Goal: Task Accomplishment & Management: Complete application form

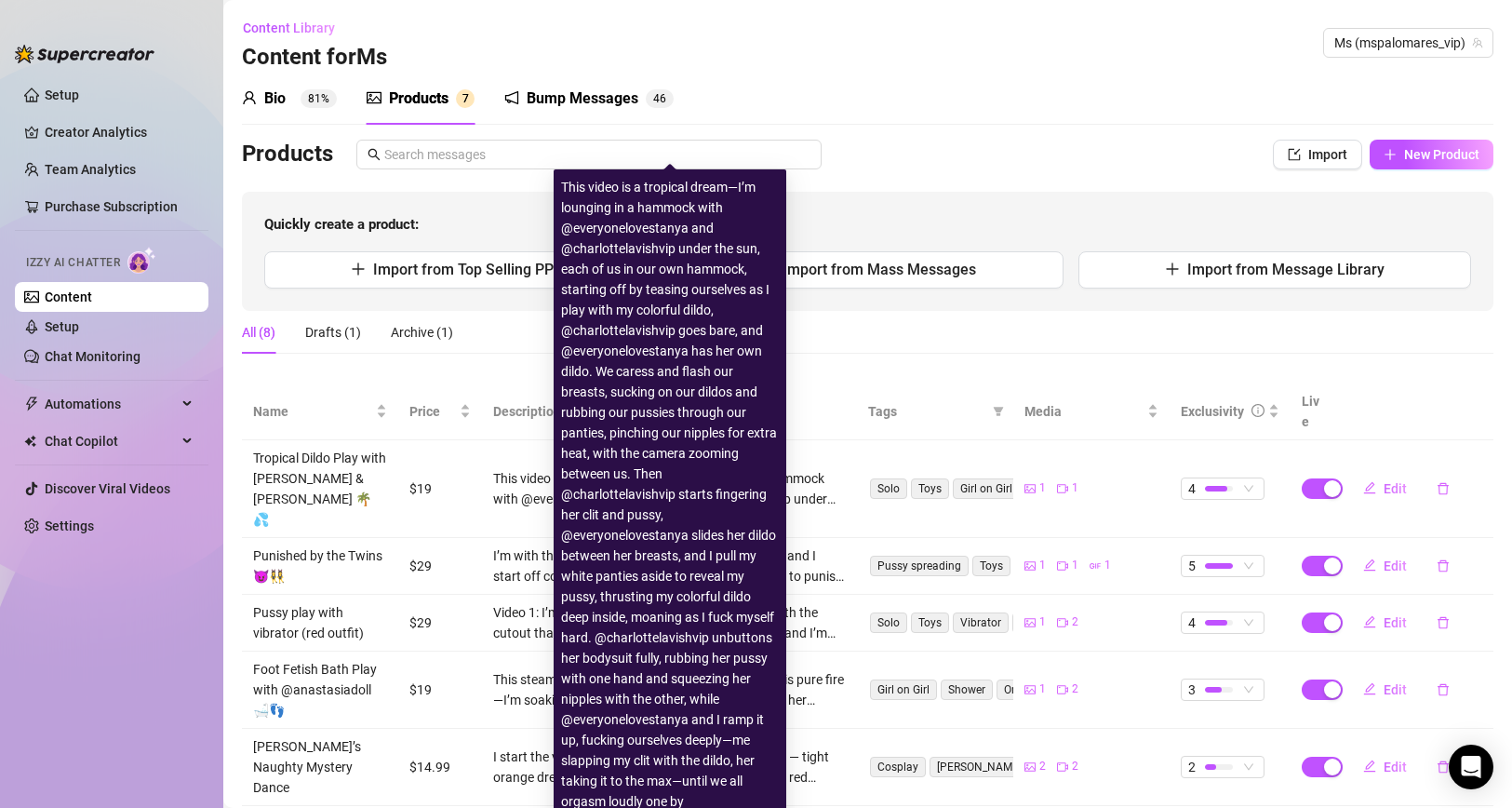
scroll to position [162, 0]
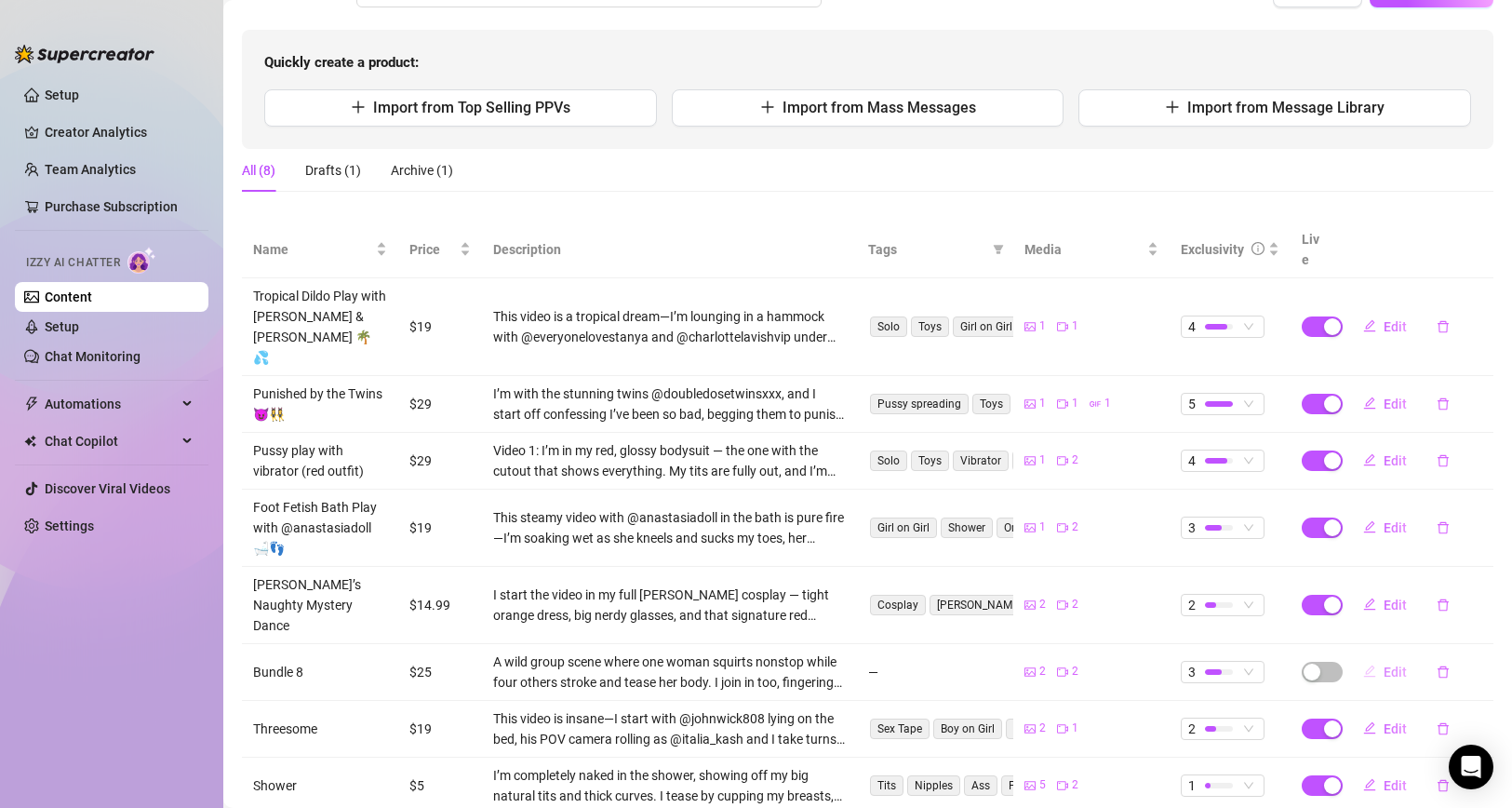
click at [1381, 657] on button "Edit" at bounding box center [1384, 672] width 73 height 30
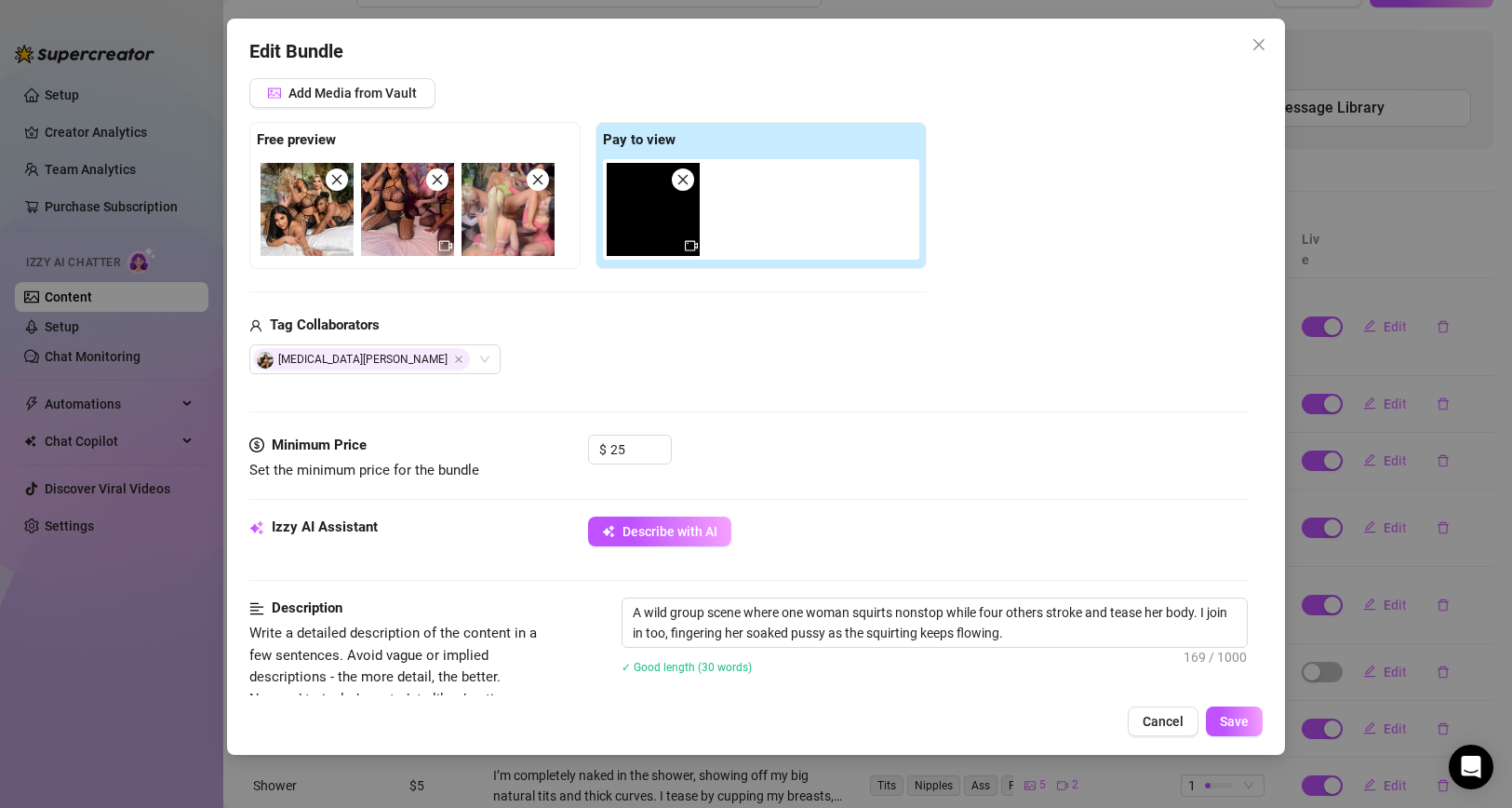
scroll to position [277, 0]
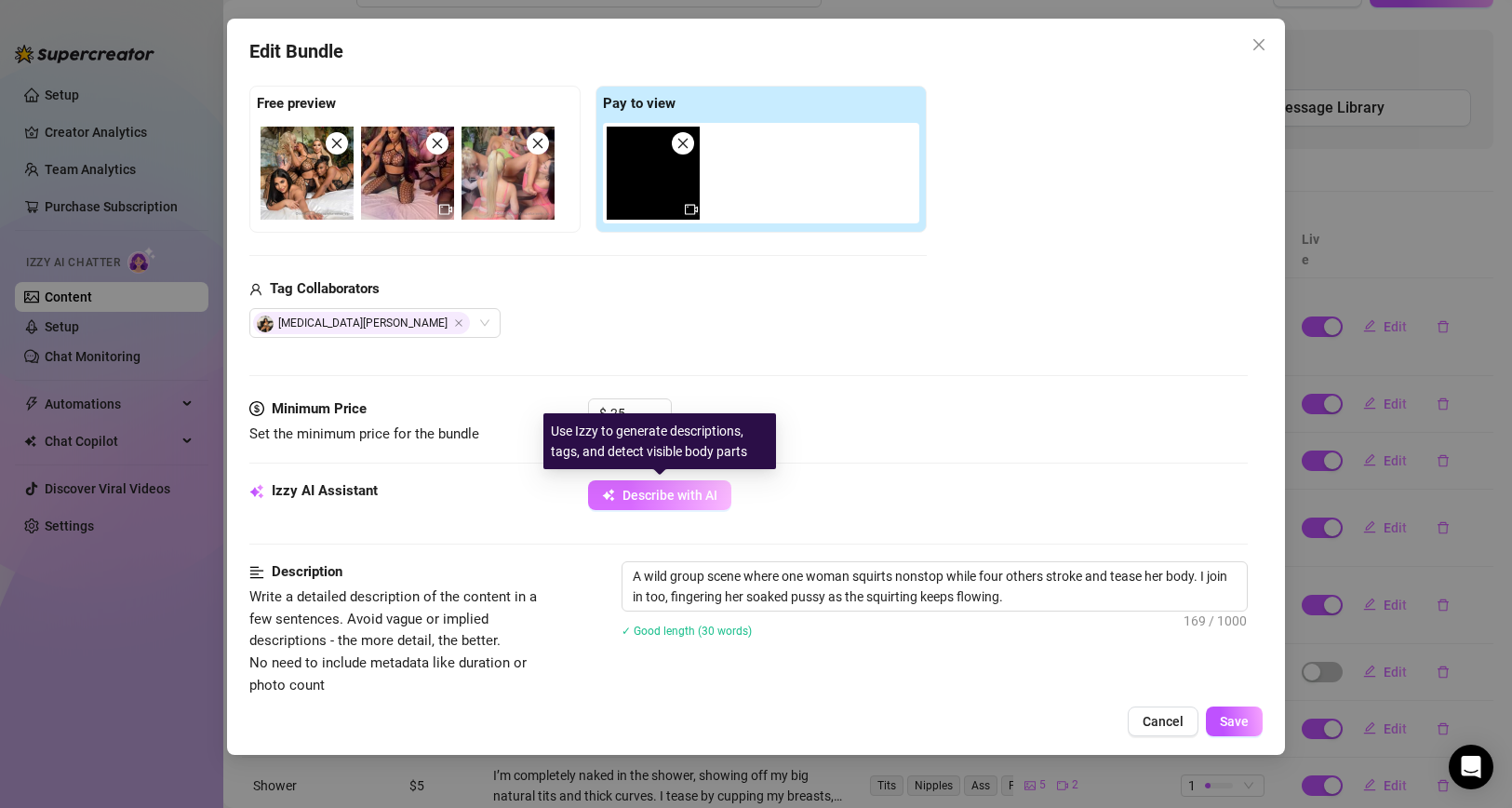
click at [687, 503] on button "Describe with AI" at bounding box center [659, 495] width 144 height 30
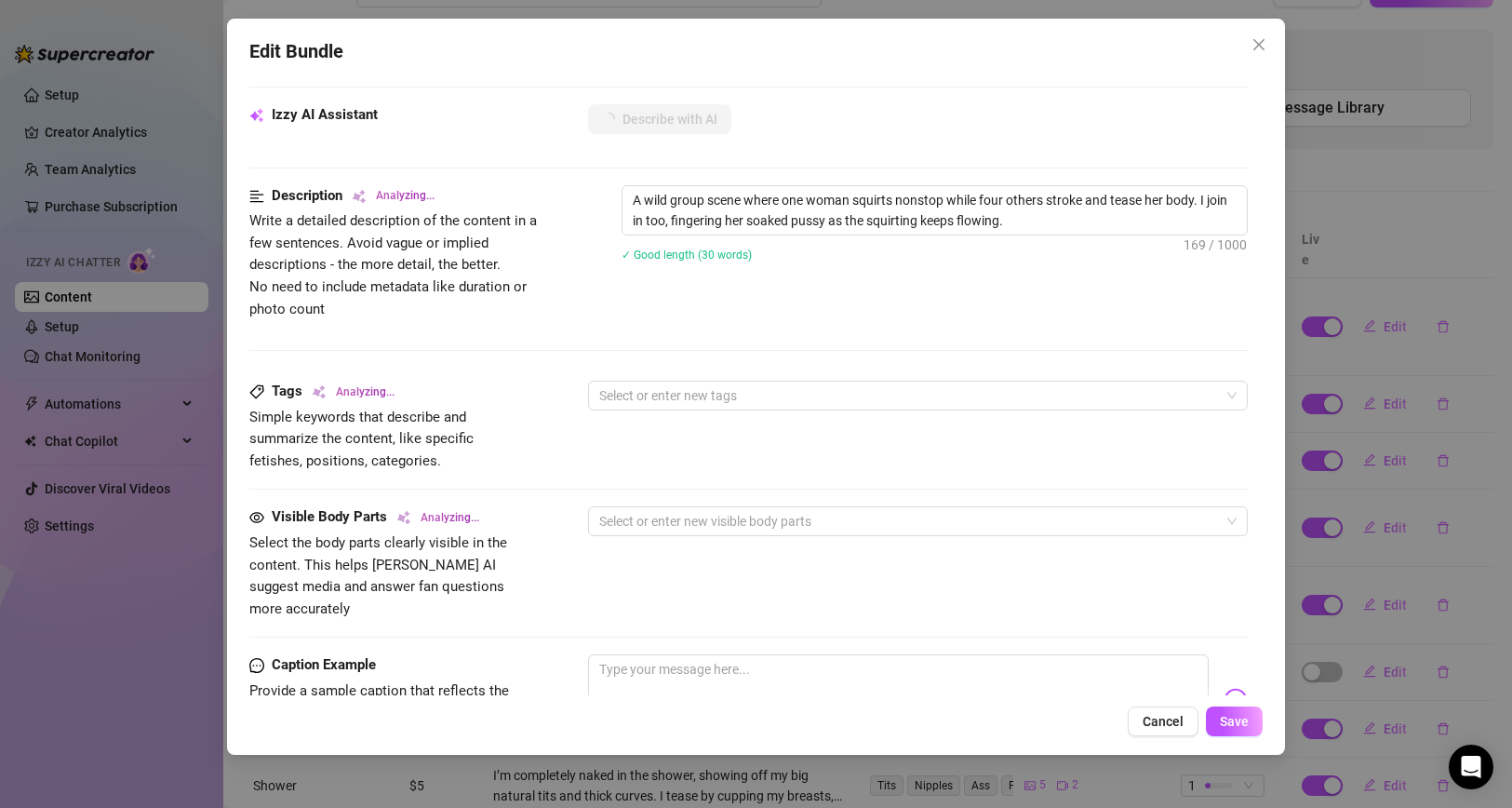
scroll to position [656, 0]
type textarea "[PERSON_NAME]"
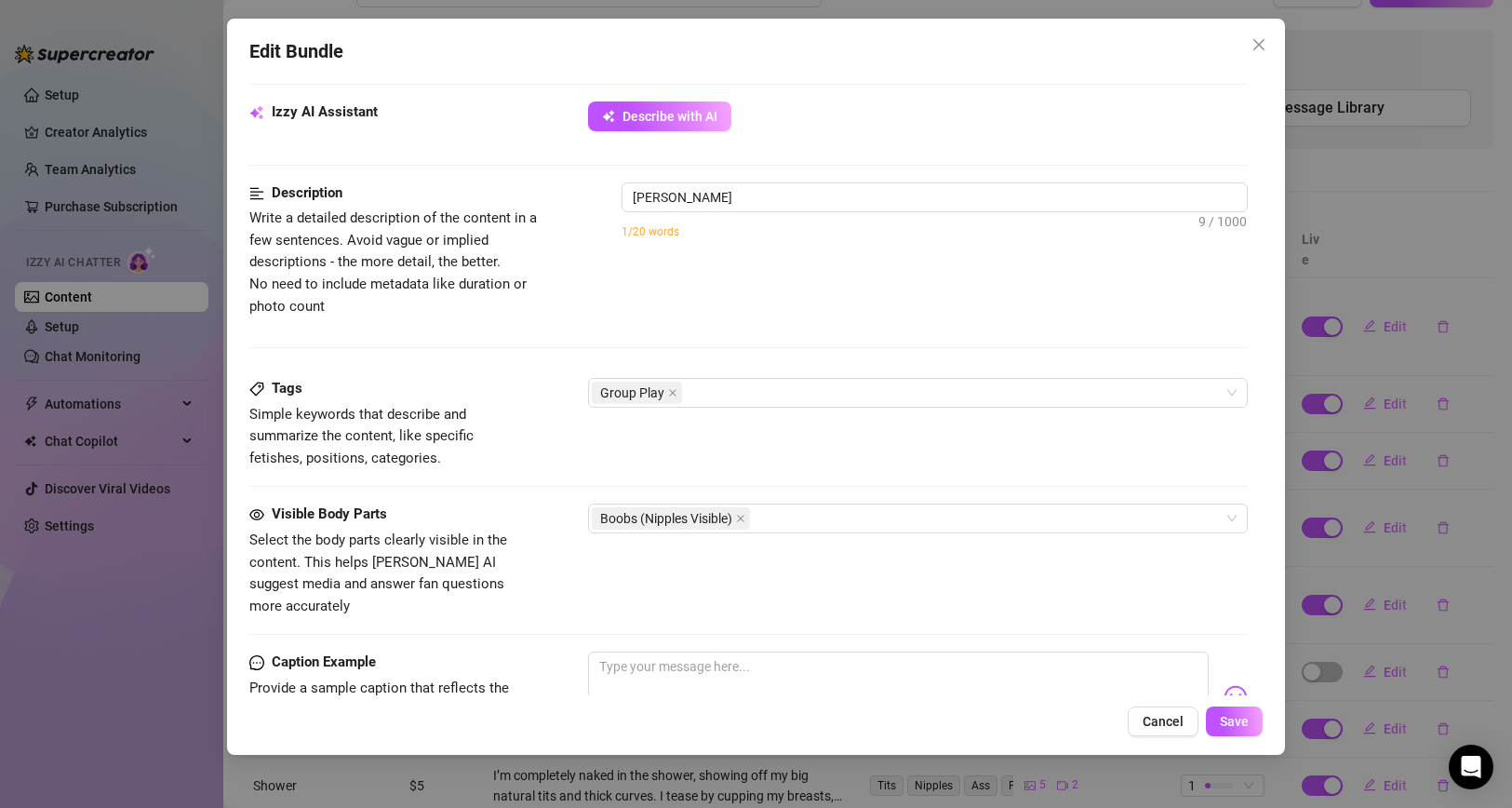
type textarea "[PERSON_NAME] wears"
type textarea "[PERSON_NAME] wears a"
type textarea "[PERSON_NAME] wears a neon"
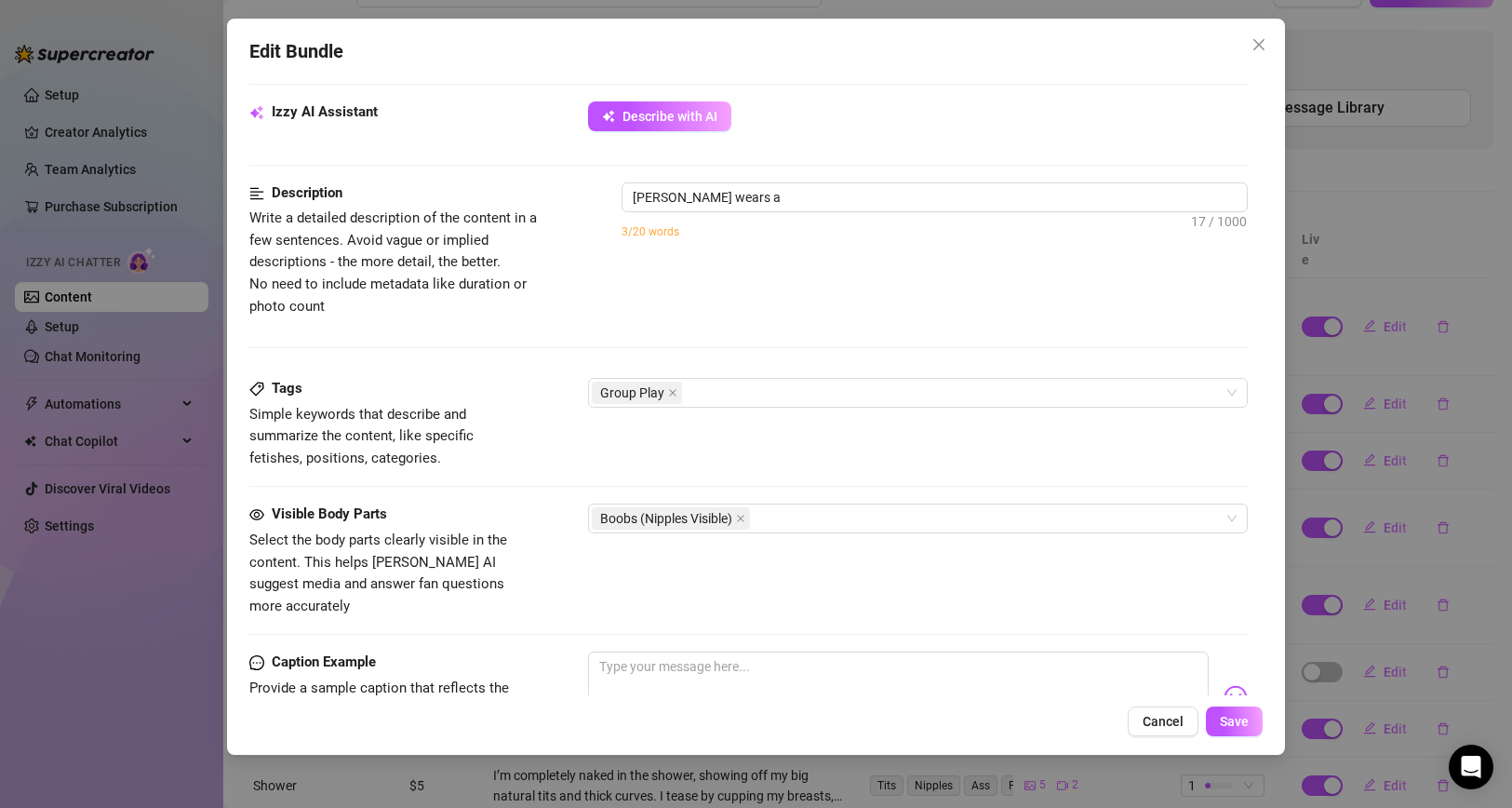
type textarea "[PERSON_NAME] wears a neon"
type textarea "[PERSON_NAME] wears a neon green"
type textarea "[PERSON_NAME] wears a neon green bikini"
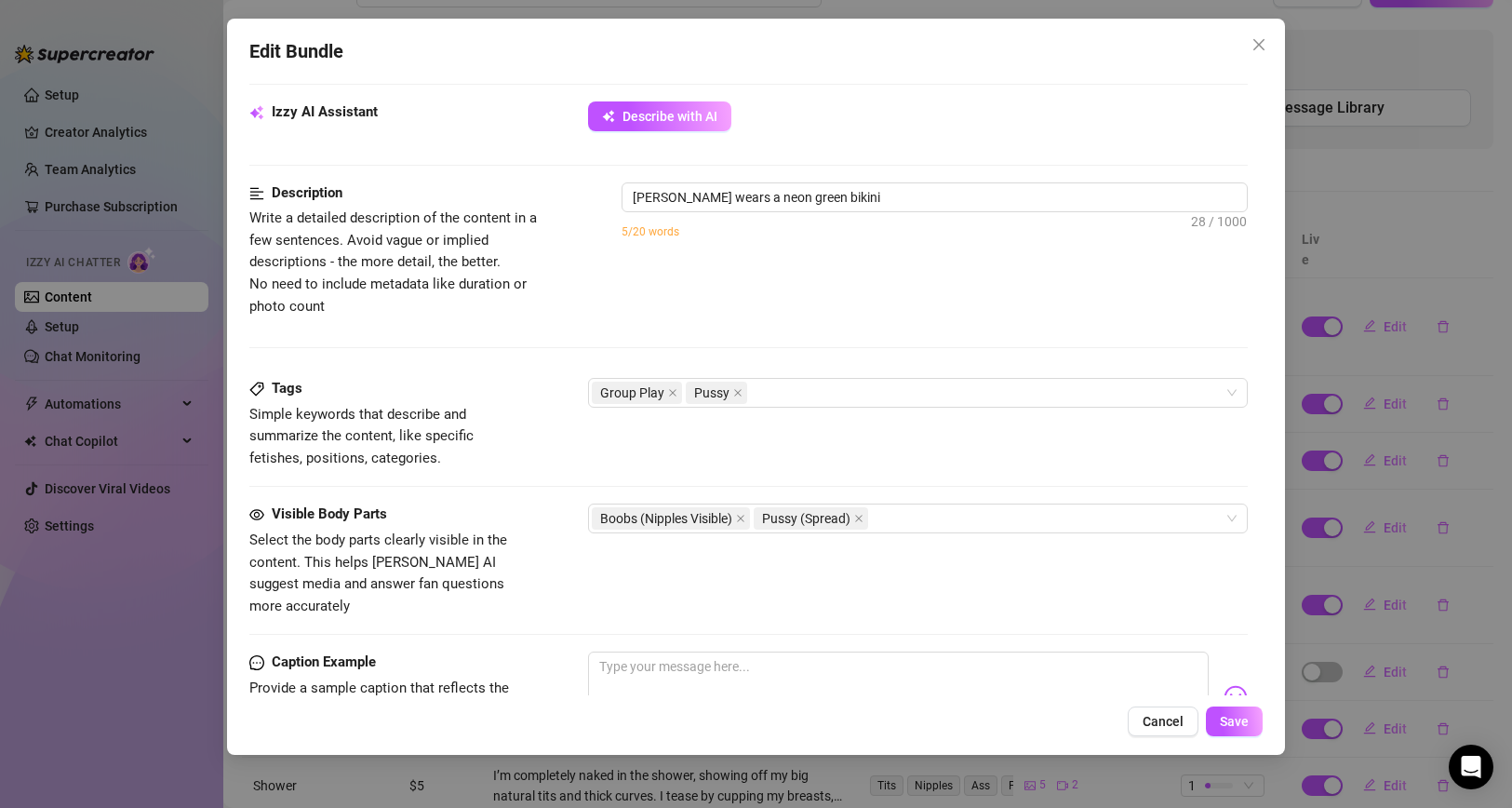
type textarea "[PERSON_NAME] wears a neon green bikini top"
type textarea "[PERSON_NAME] wears a neon green bikini top and"
type textarea "[PERSON_NAME] wears a neon green bikini top and panties"
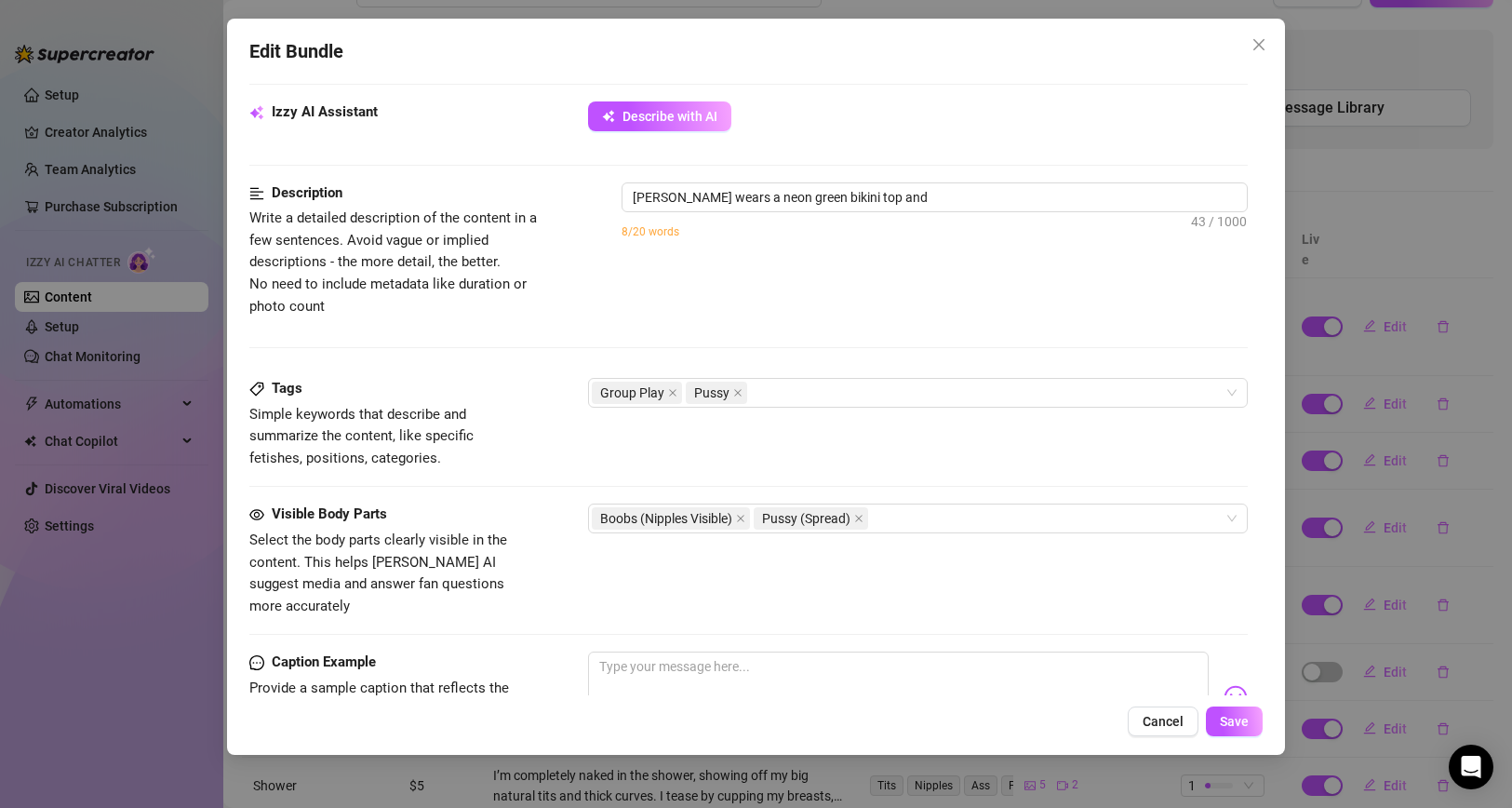
type textarea "[PERSON_NAME] wears a neon green bikini top and panties"
type textarea "[PERSON_NAME] wears a neon green bikini top and panties while"
type textarea "[PERSON_NAME] wears a neon green bikini top and panties while multiple"
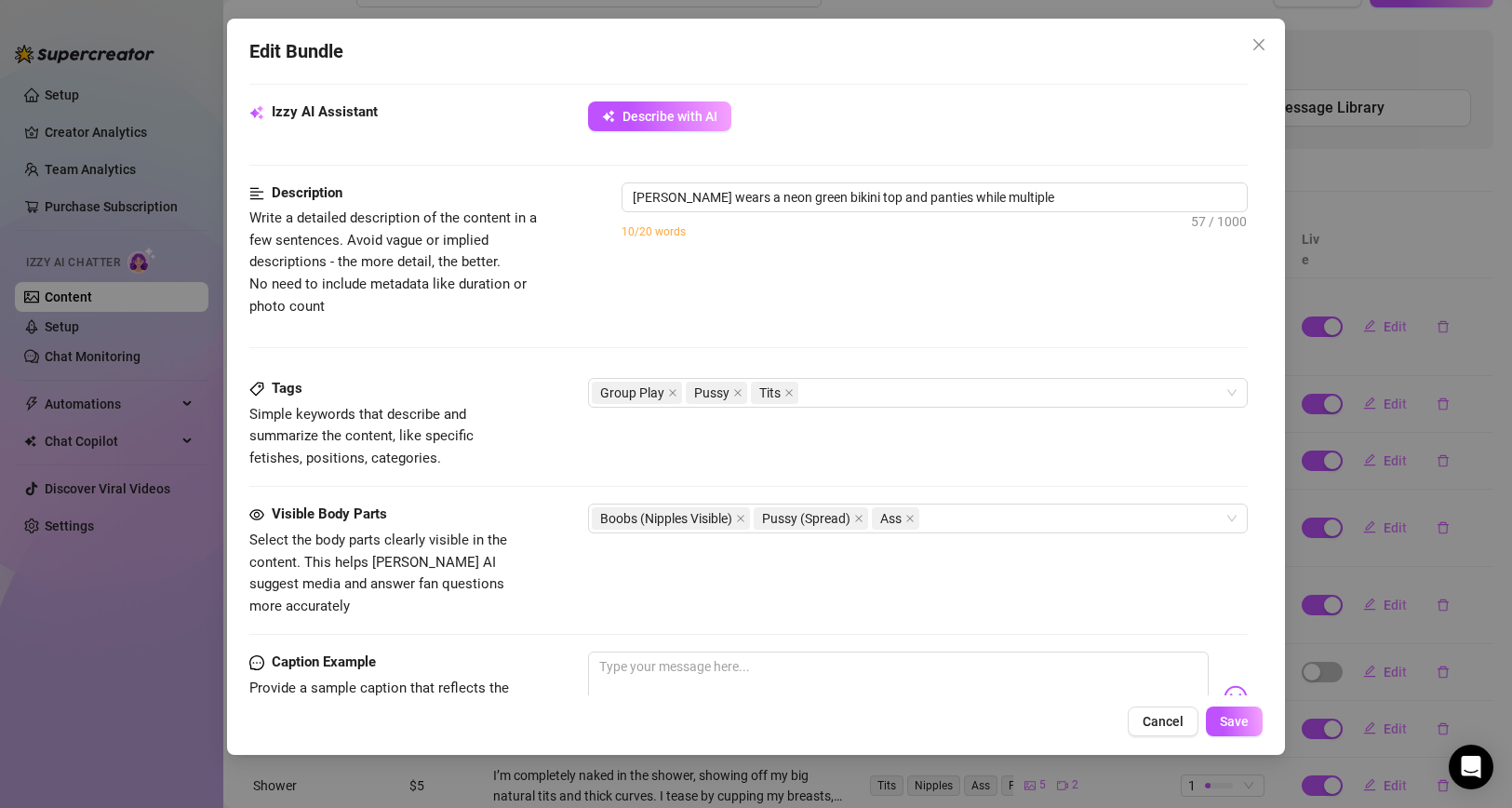
type textarea "[PERSON_NAME] wears a neon green bikini top and panties while multiple partners"
type textarea "[PERSON_NAME] wears a neon green bikini top and panties while multiple partners…"
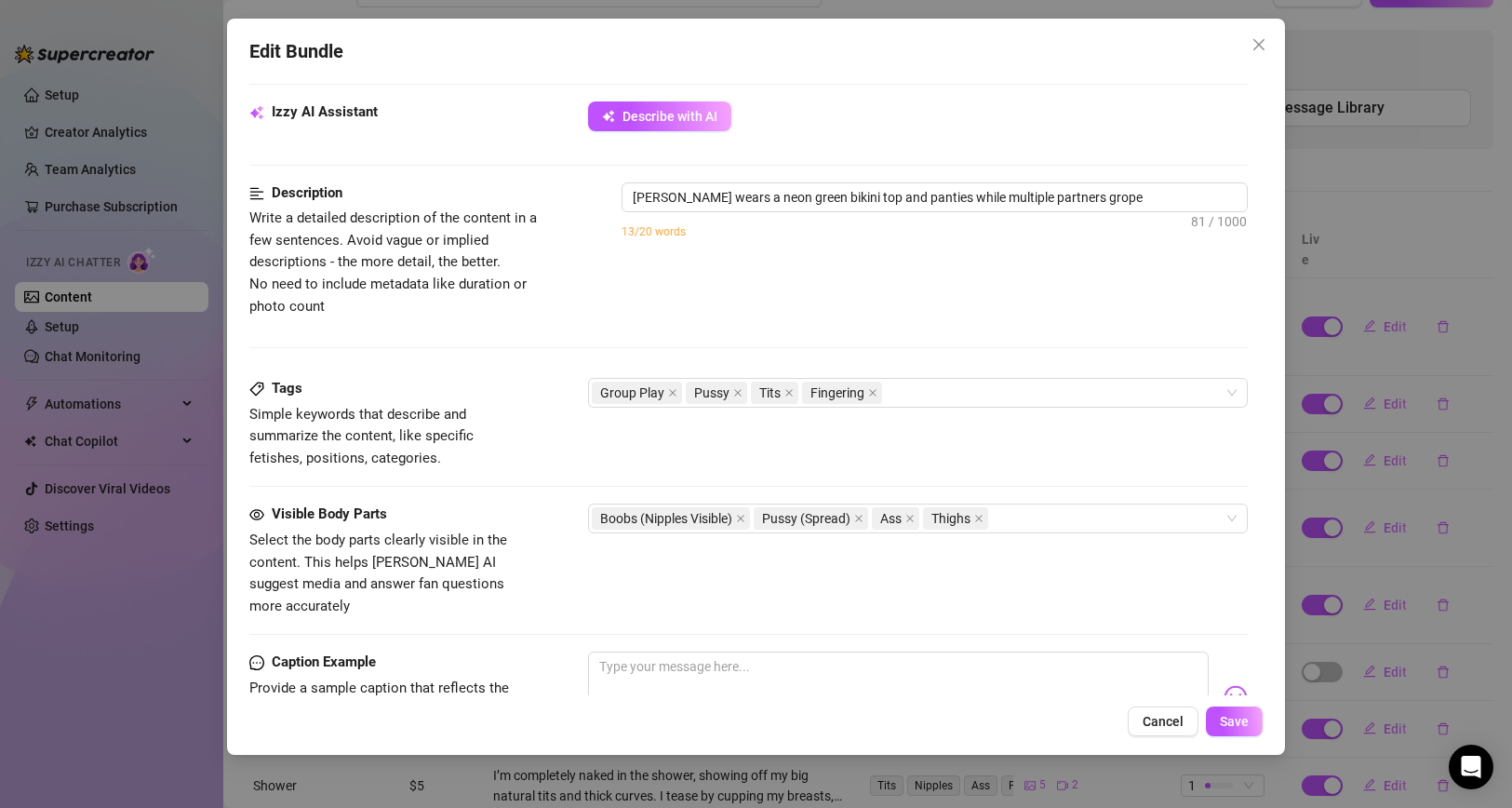
type textarea "[PERSON_NAME] wears a neon green bikini top and panties while multiple partners…"
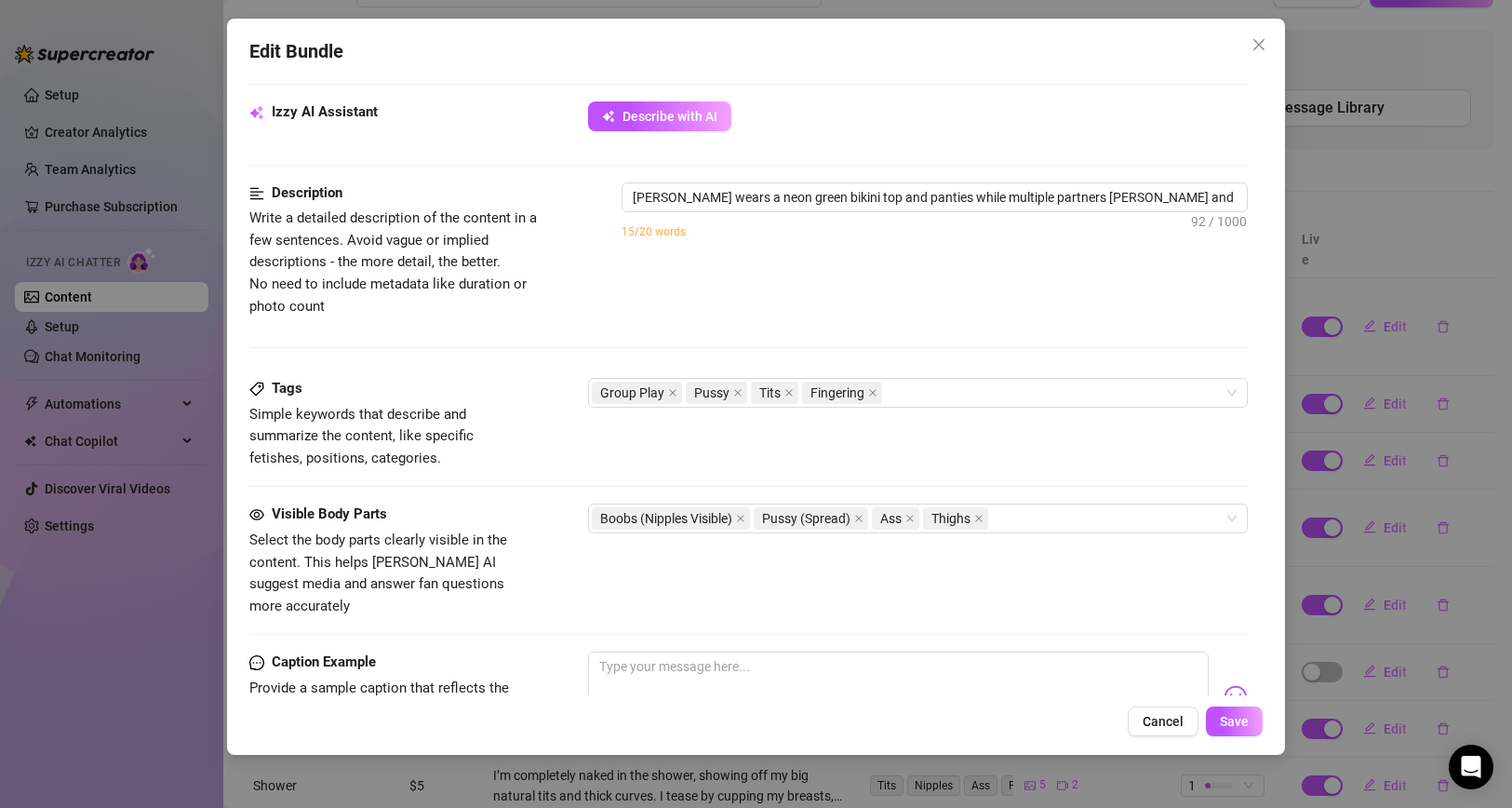
type textarea "[PERSON_NAME] wears a neon green bikini top and panties while multiple partners…"
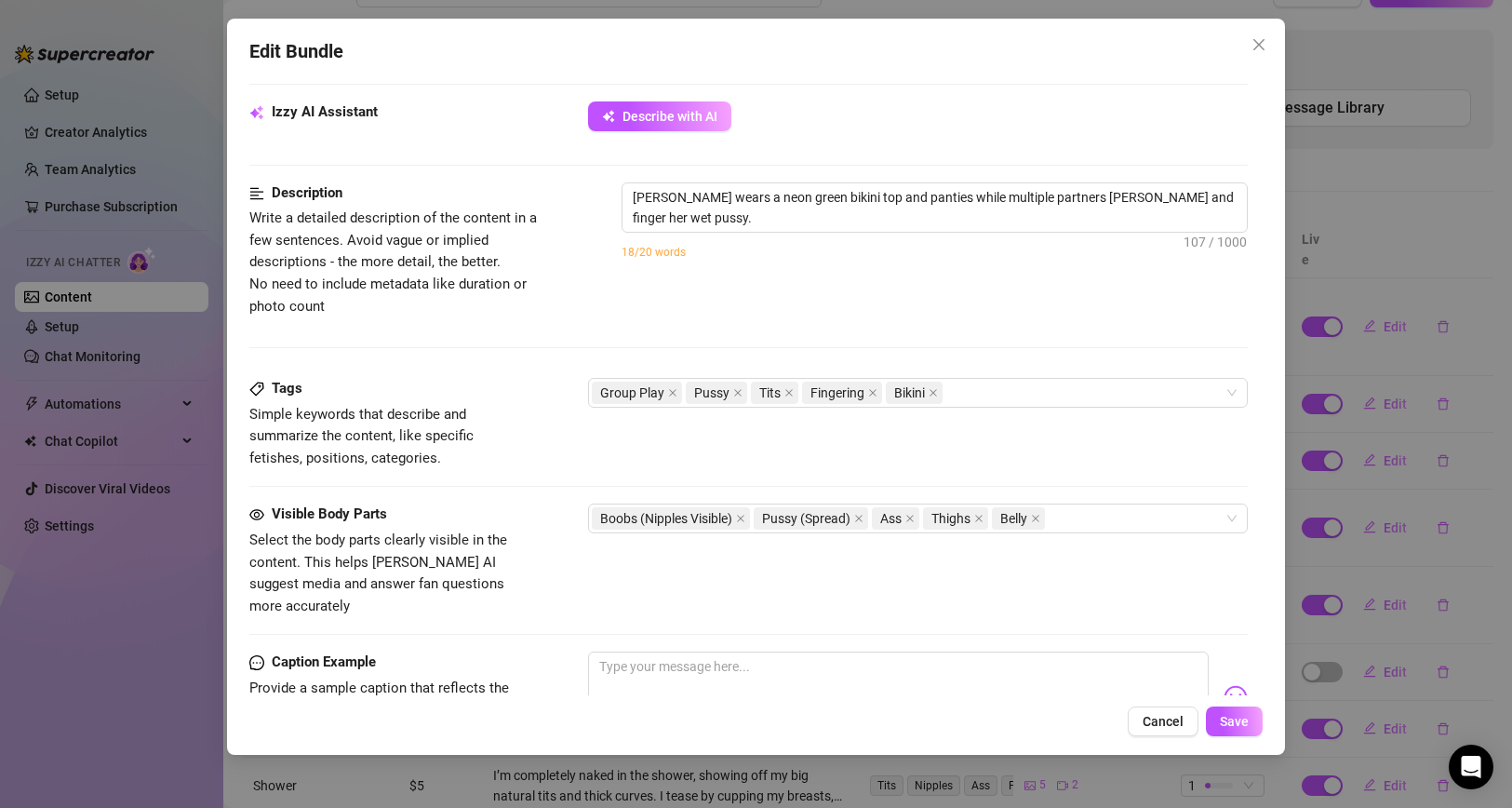
type textarea "[PERSON_NAME] wears a neon green bikini top and panties while multiple partners…"
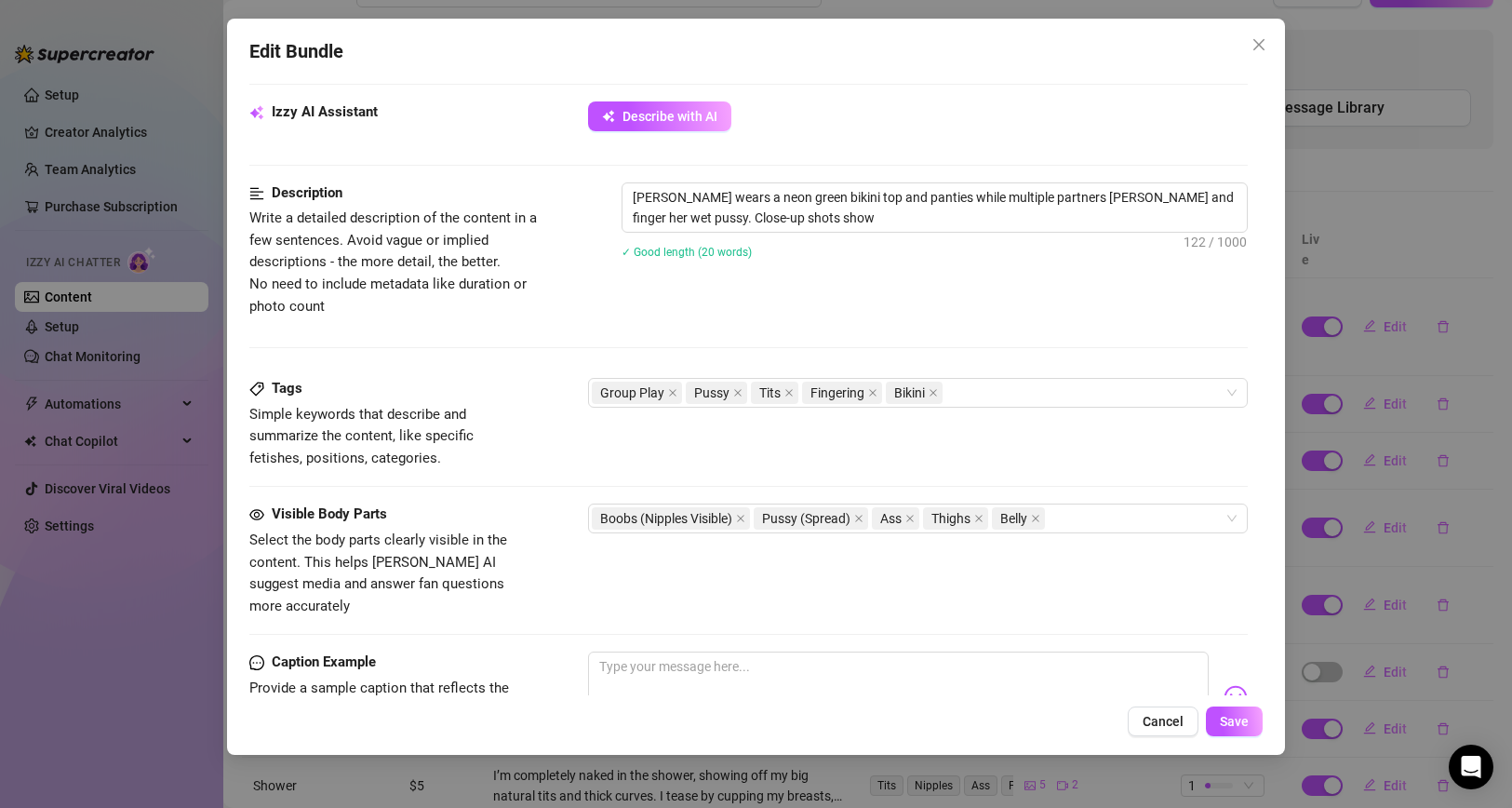
type textarea "[PERSON_NAME] wears a neon green bikini top and panties while multiple partners…"
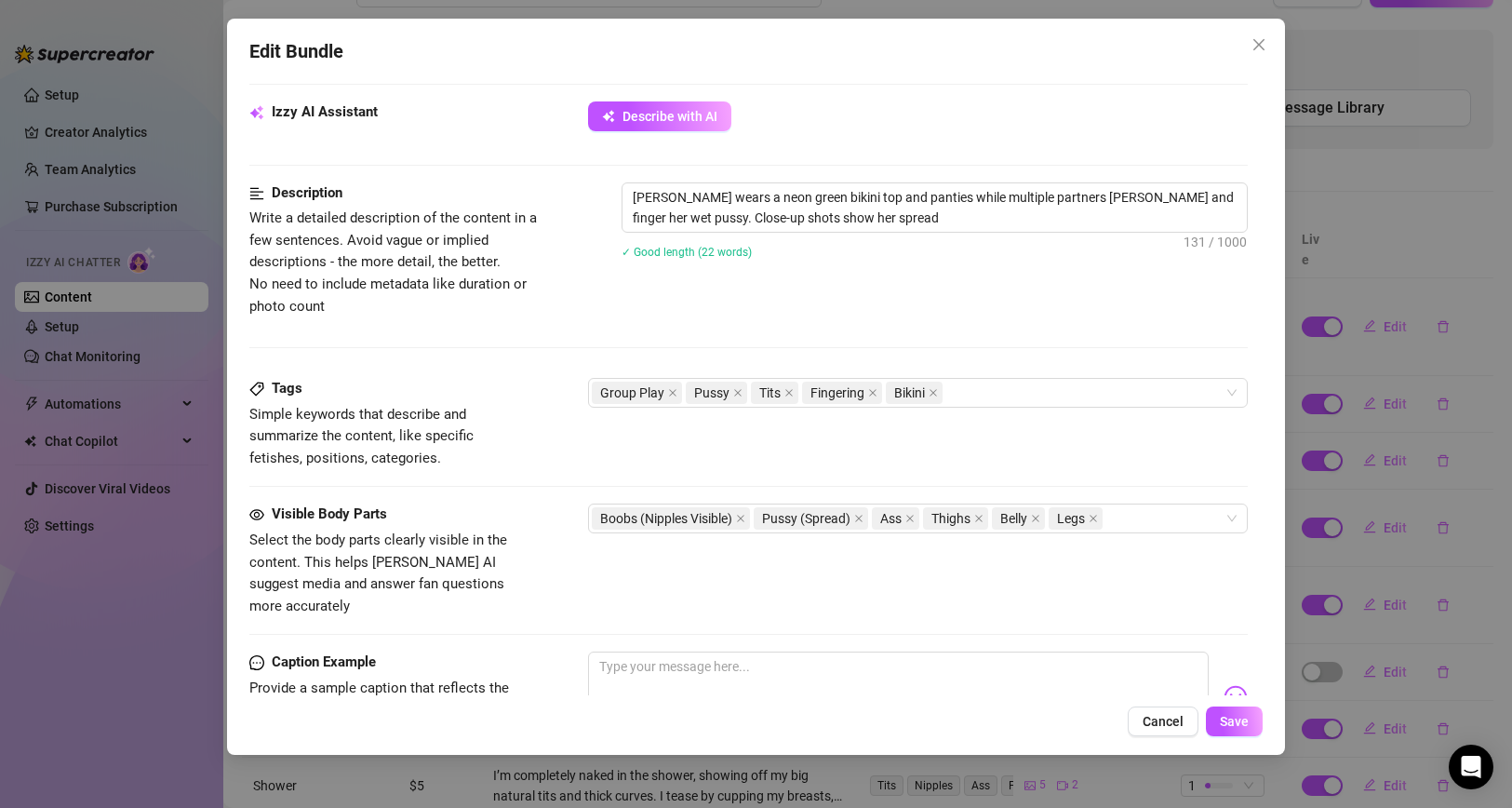
type textarea "[PERSON_NAME] wears a neon green bikini top and panties while multiple partners…"
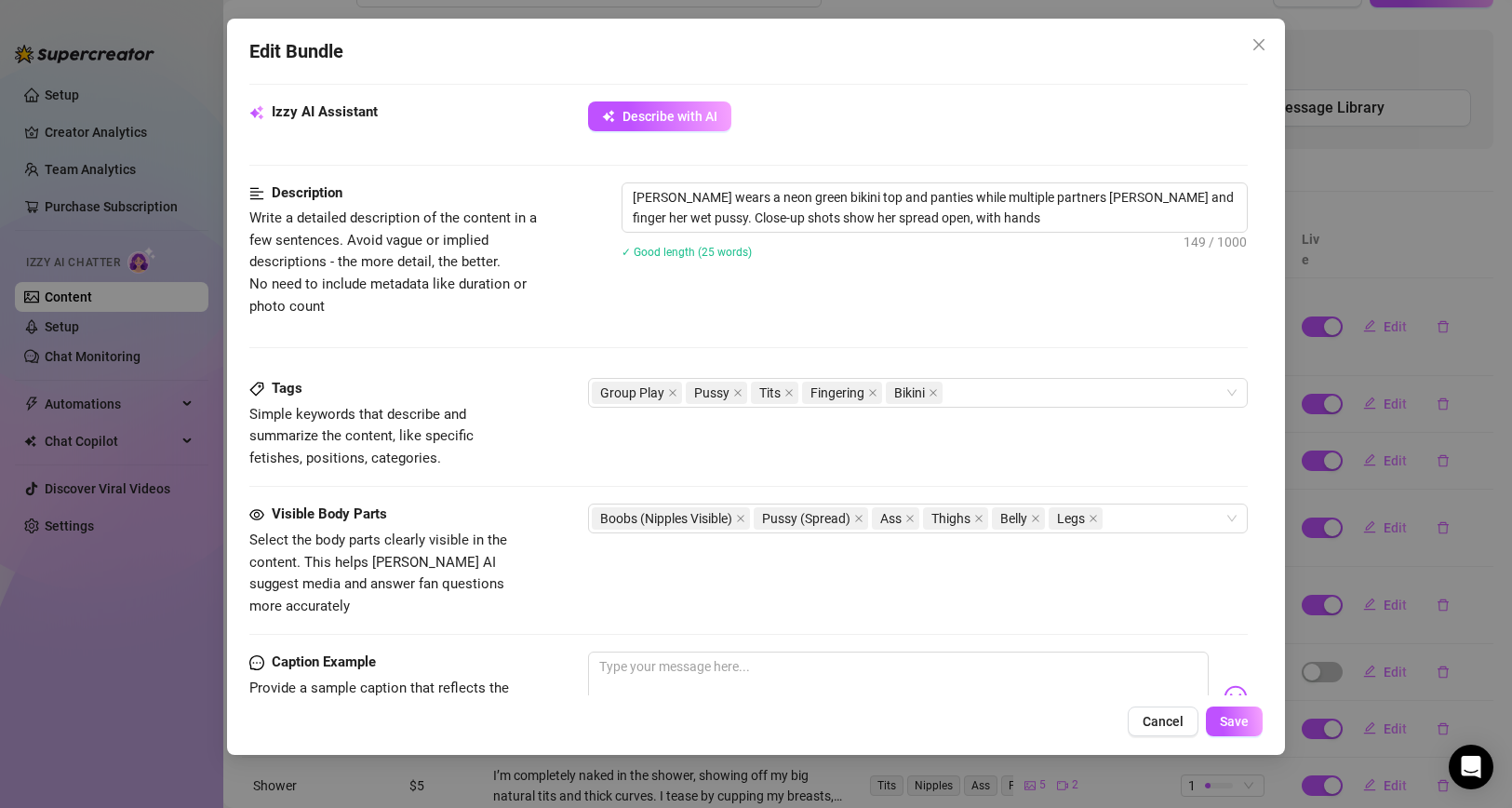
type textarea "[PERSON_NAME] wears a neon green bikini top and panties while multiple partners…"
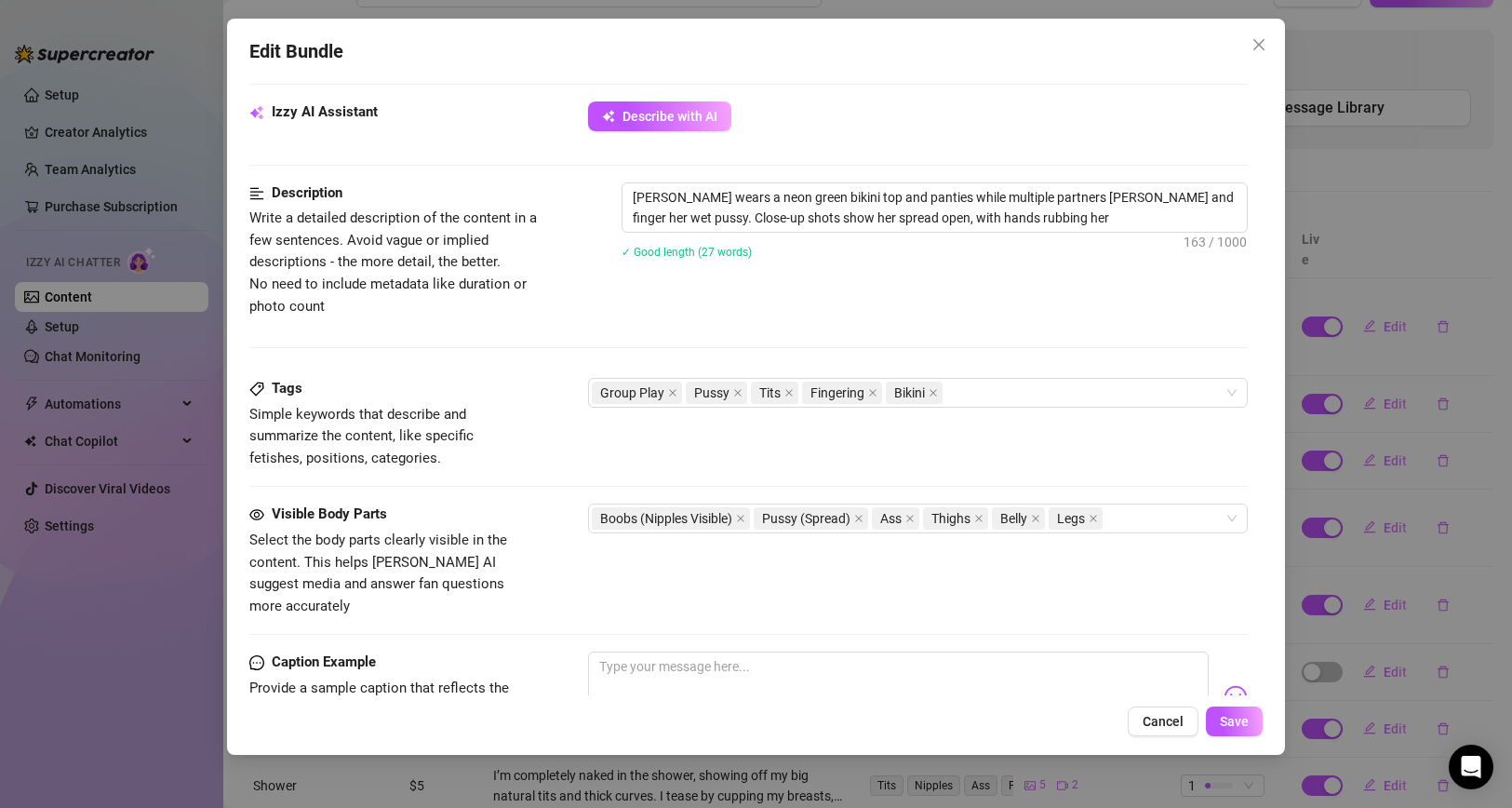
type textarea "[PERSON_NAME] wears a neon green bikini top and panties while multiple partners…"
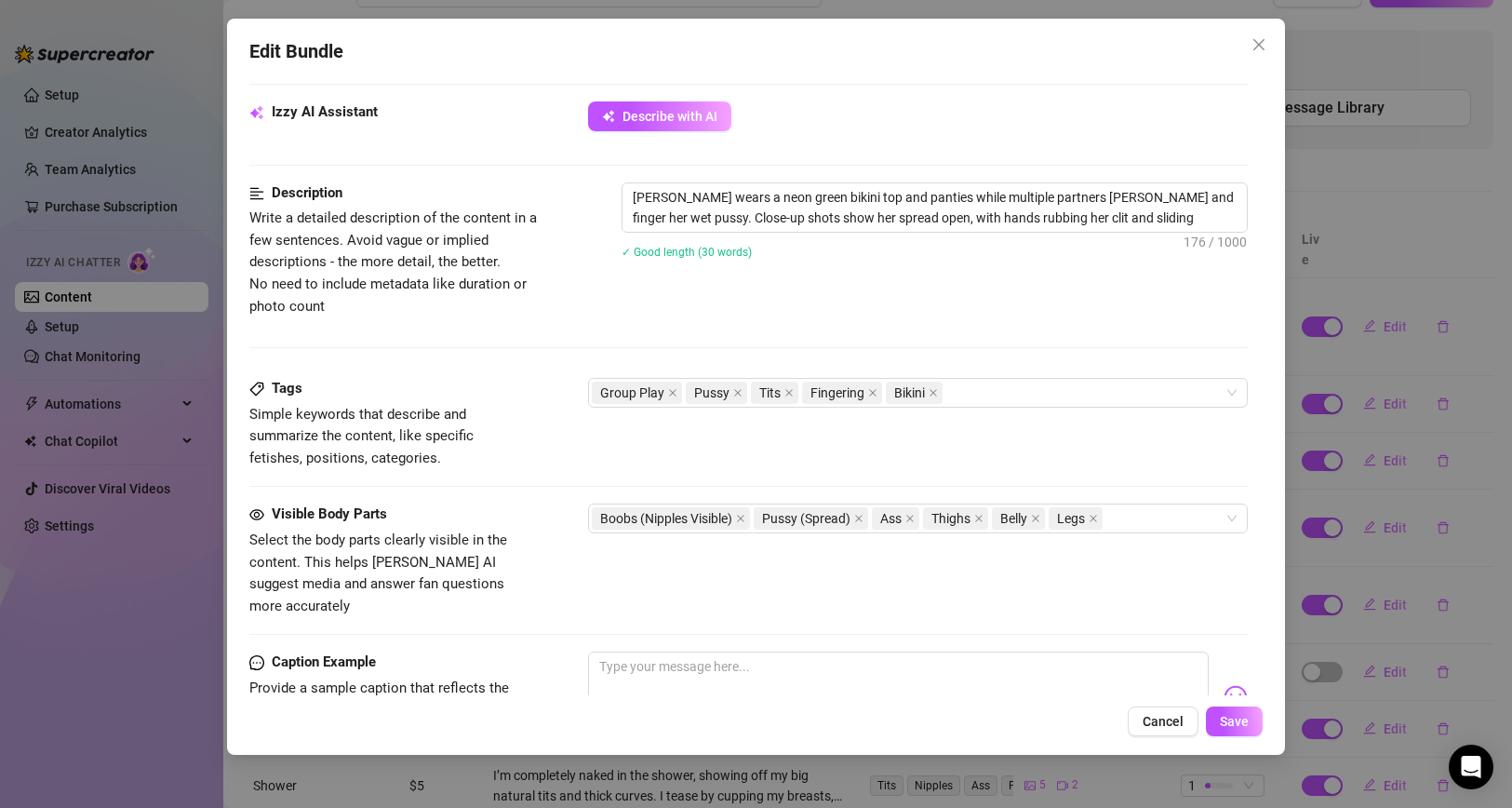
type textarea "[PERSON_NAME] wears a neon green bikini top and panties while multiple partners…"
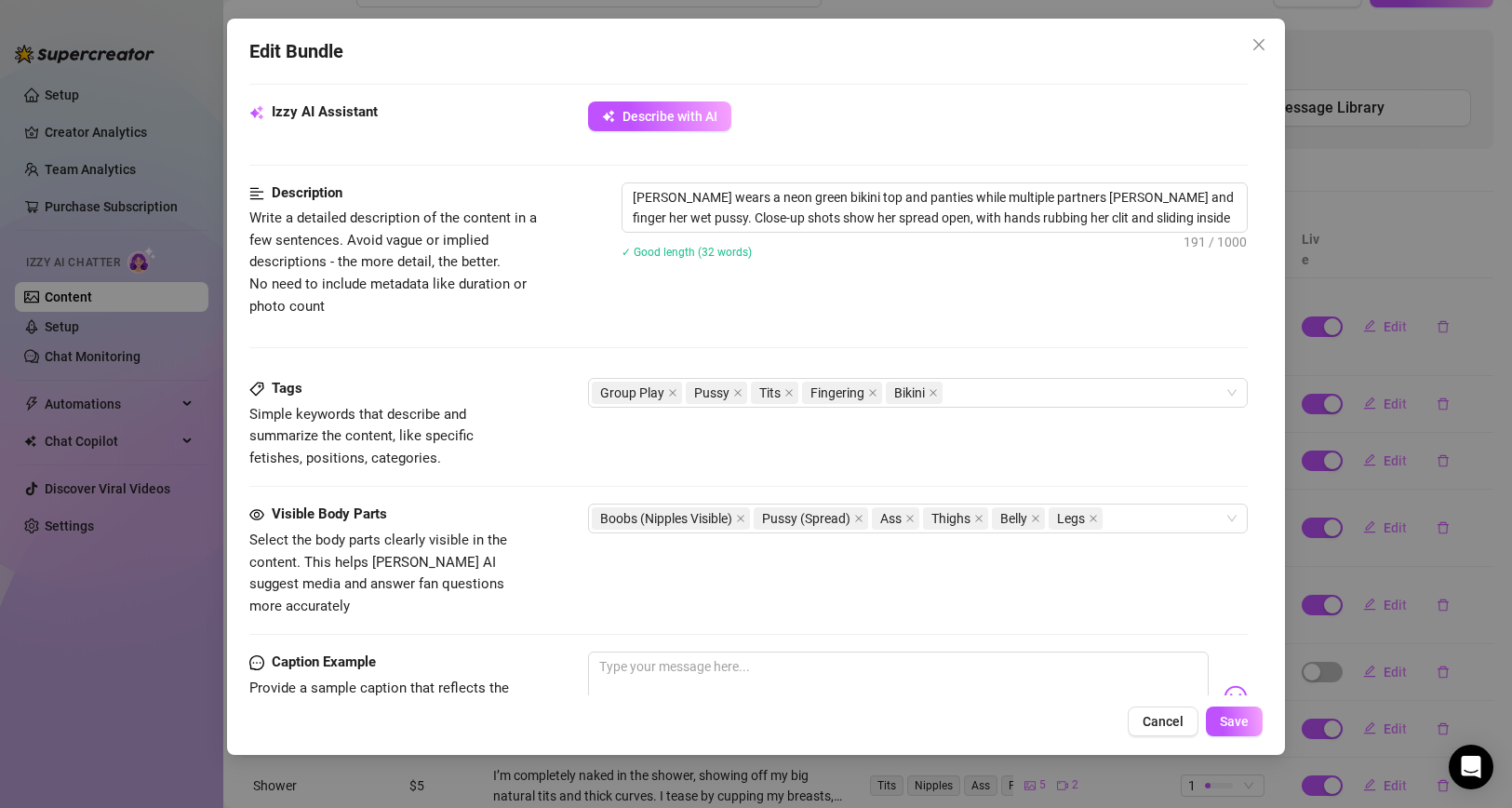
type textarea "[PERSON_NAME] wears a neon green bikini top and panties while multiple partners…"
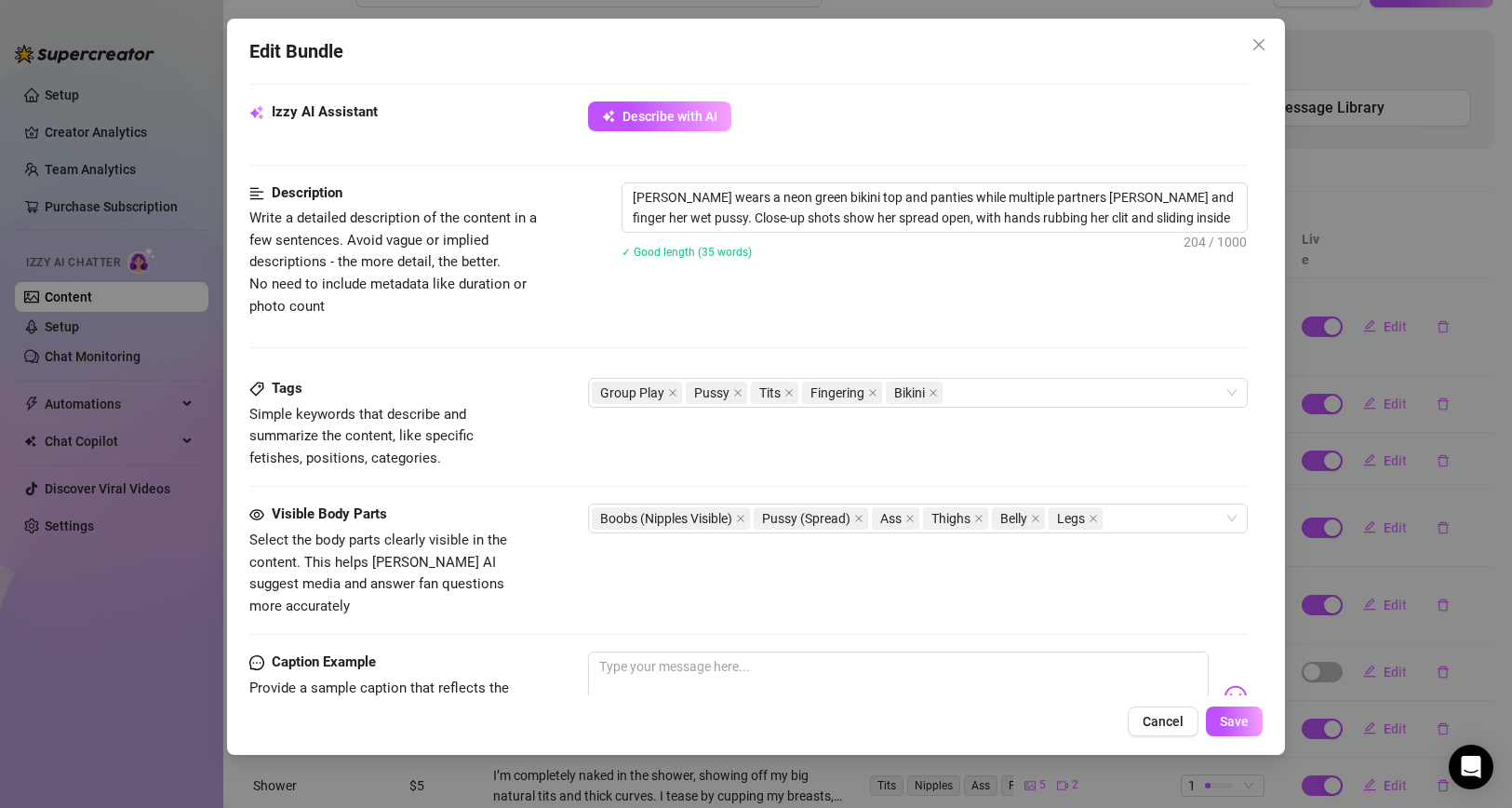
type textarea "[PERSON_NAME] wears a neon green bikini top and panties while multiple partners…"
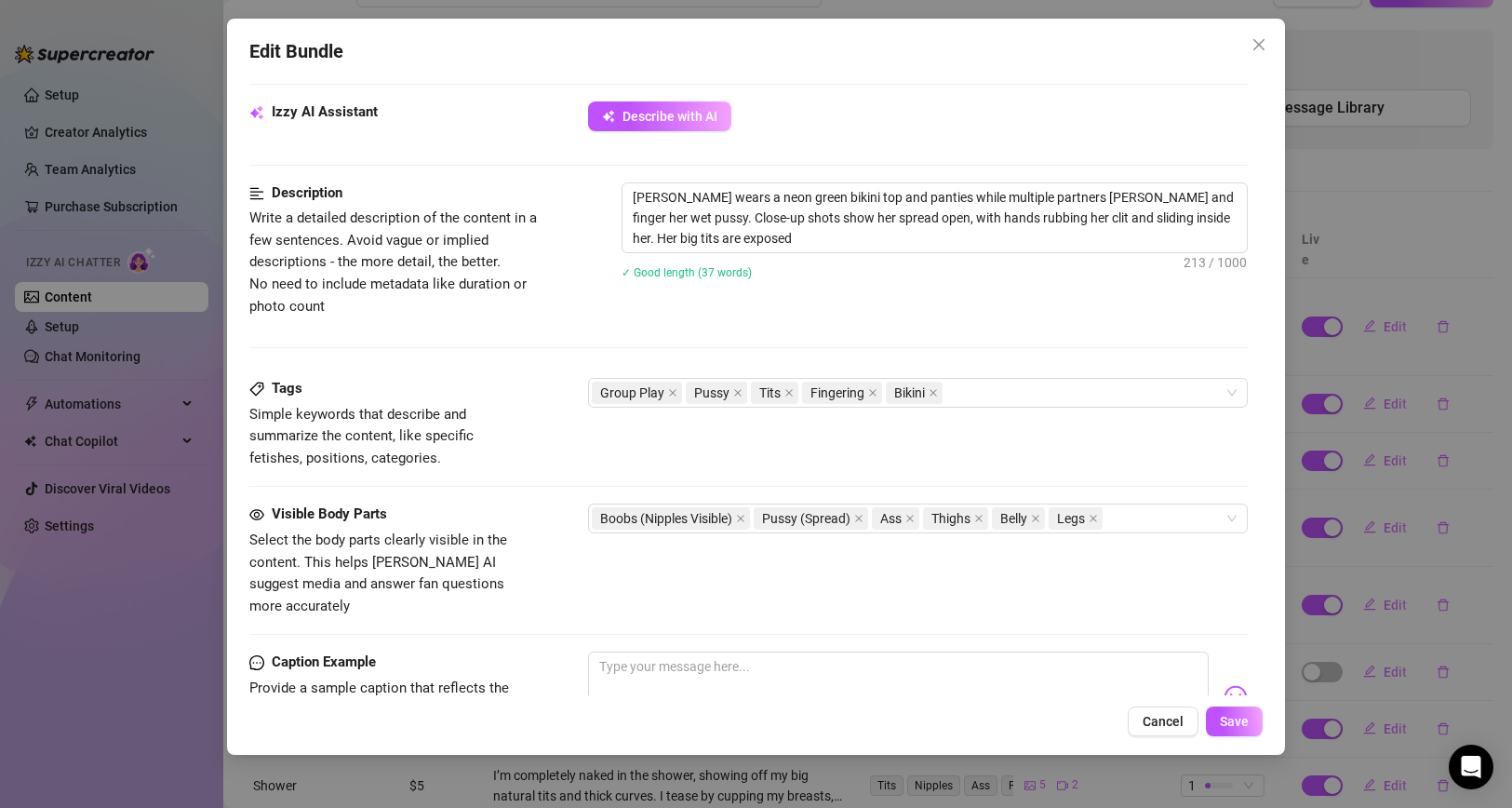
type textarea "[PERSON_NAME] wears a neon green bikini top and panties while multiple partners…"
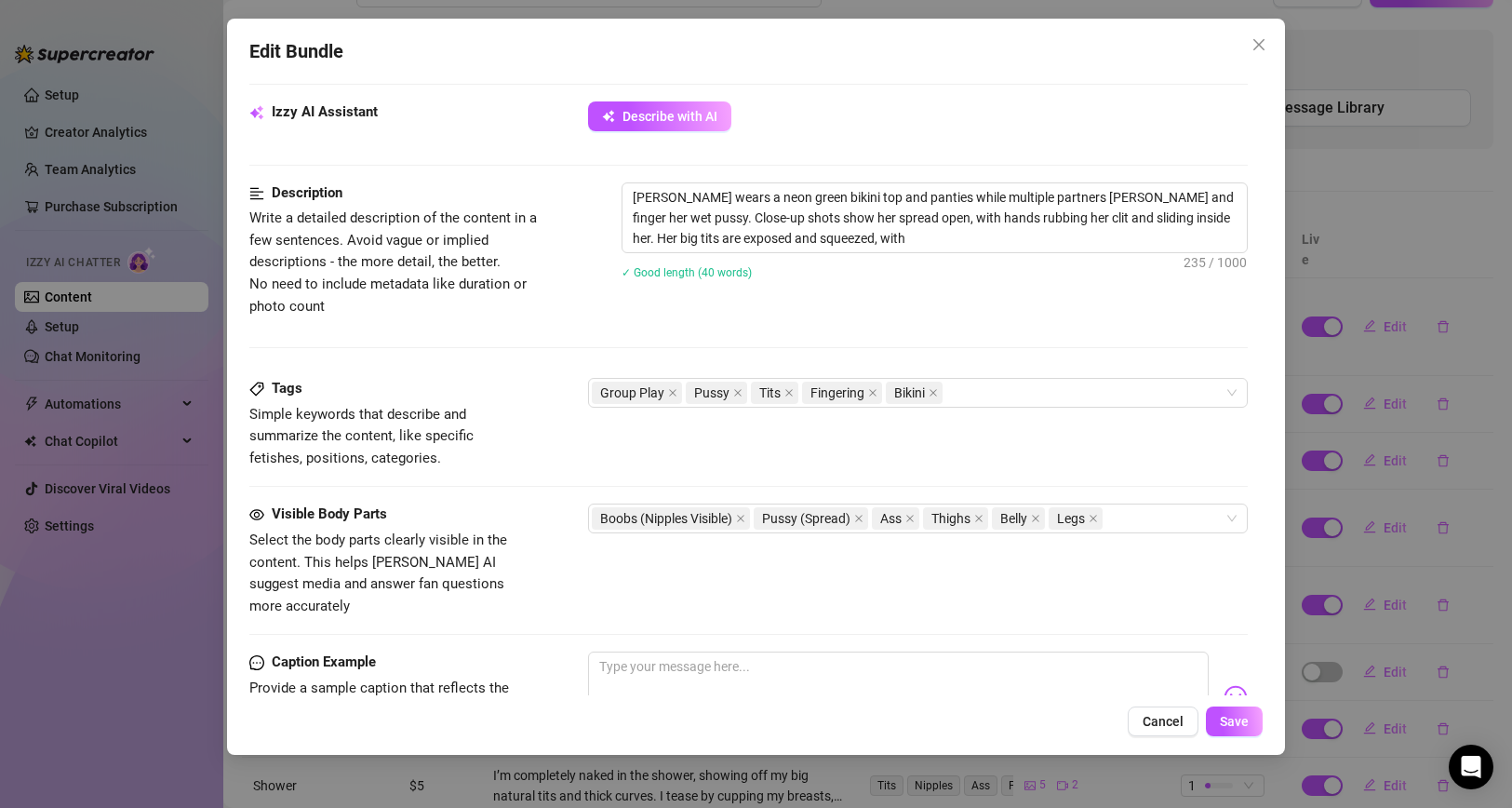
type textarea "[PERSON_NAME] wears a neon green bikini top and panties while multiple partners…"
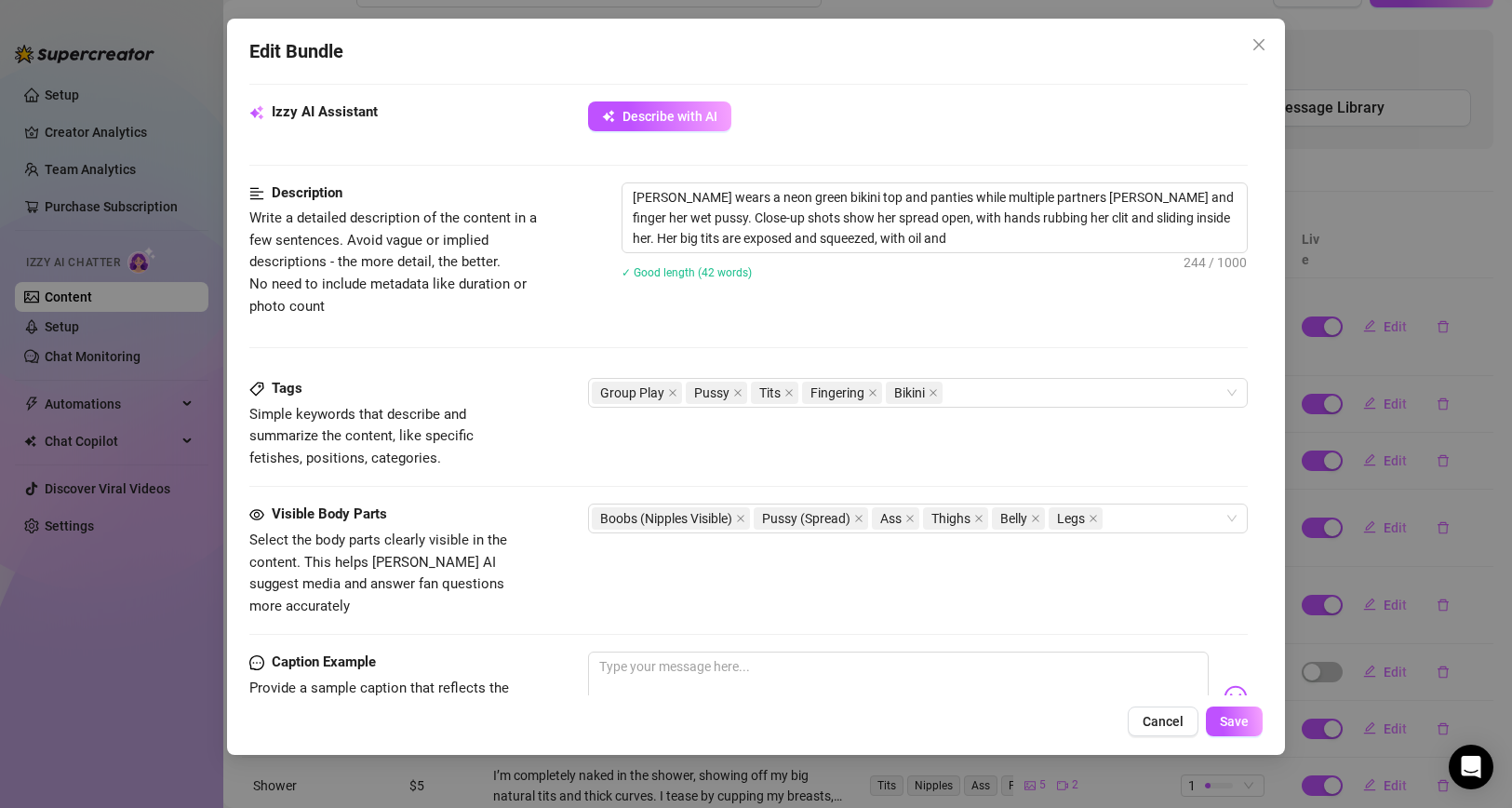
type textarea "[PERSON_NAME] wears a neon green bikini top and panties while multiple partners…"
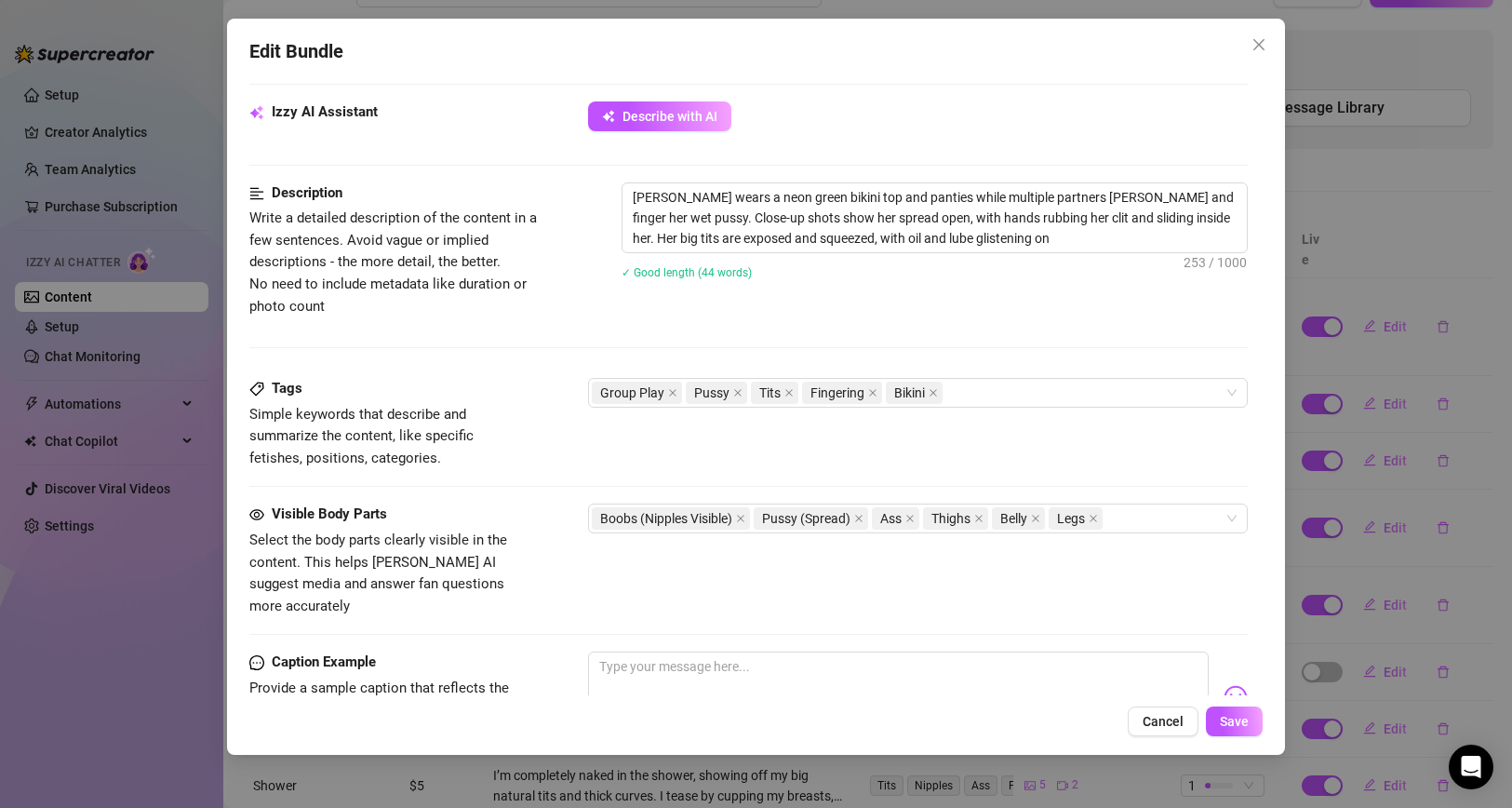
type textarea "[PERSON_NAME] wears a neon green bikini top and panties while multiple partners…"
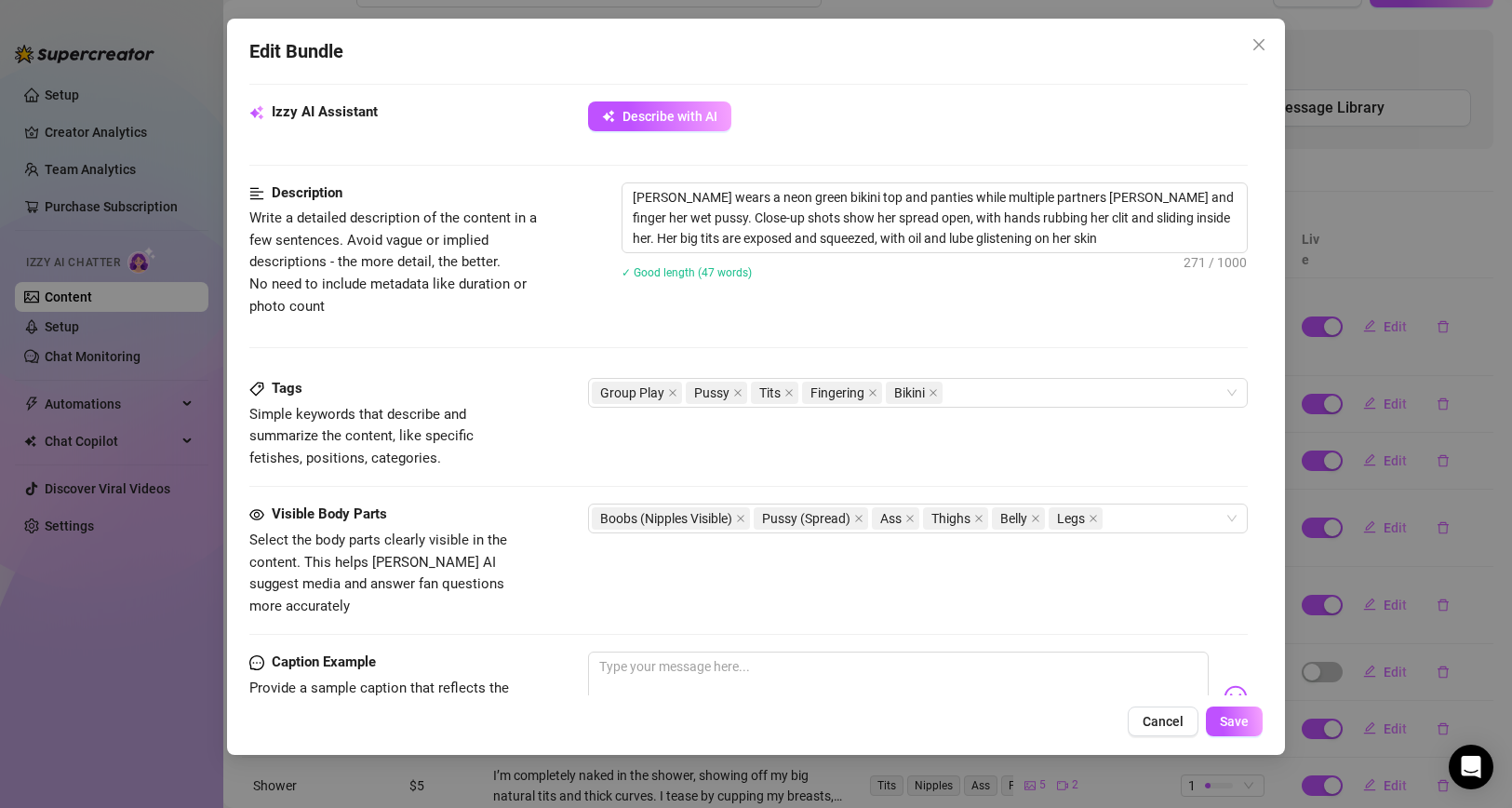
type textarea "[PERSON_NAME] wears a neon green bikini top and panties while multiple partners…"
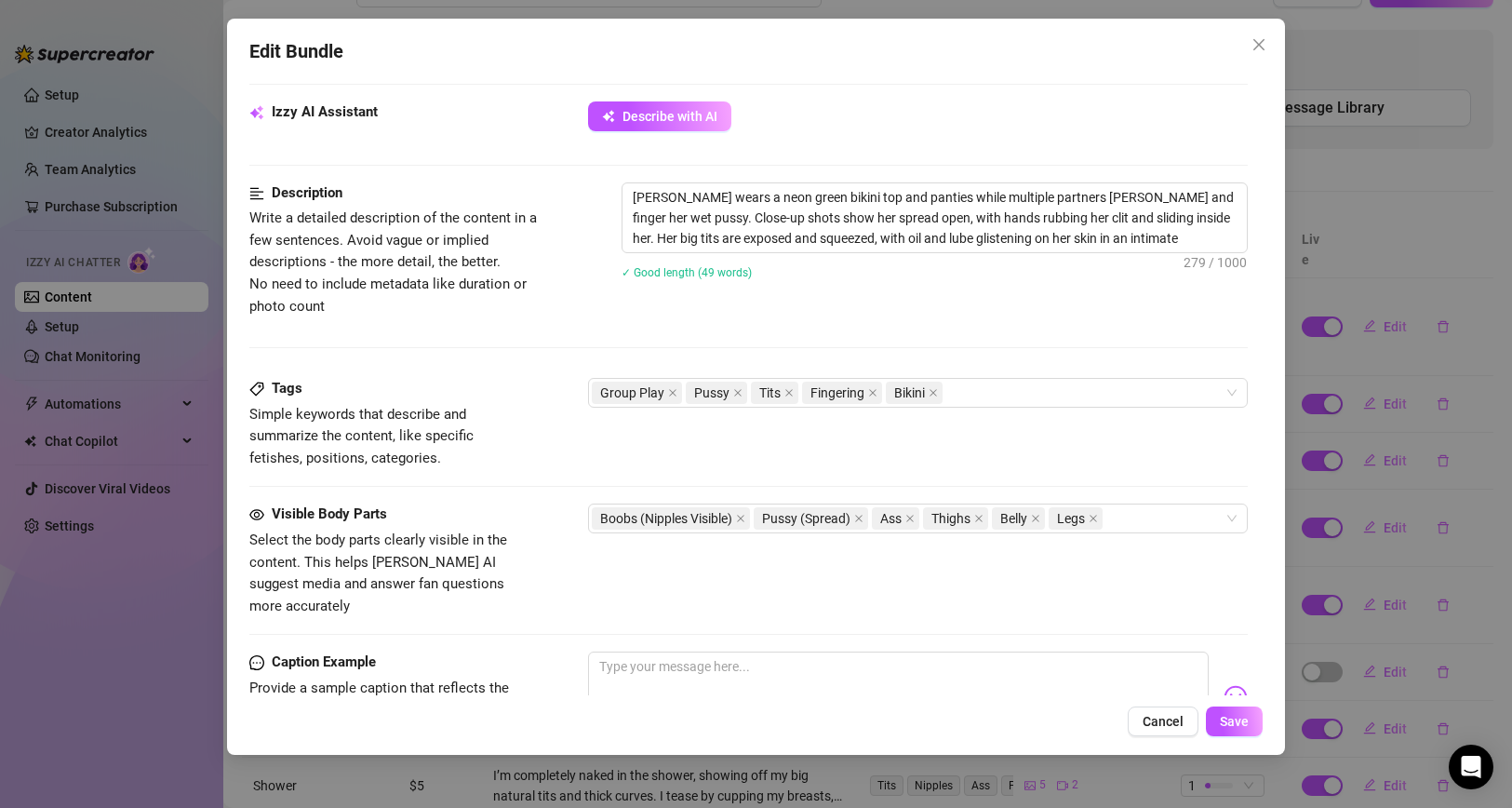
type textarea "[PERSON_NAME] wears a neon green bikini top and panties while multiple partners…"
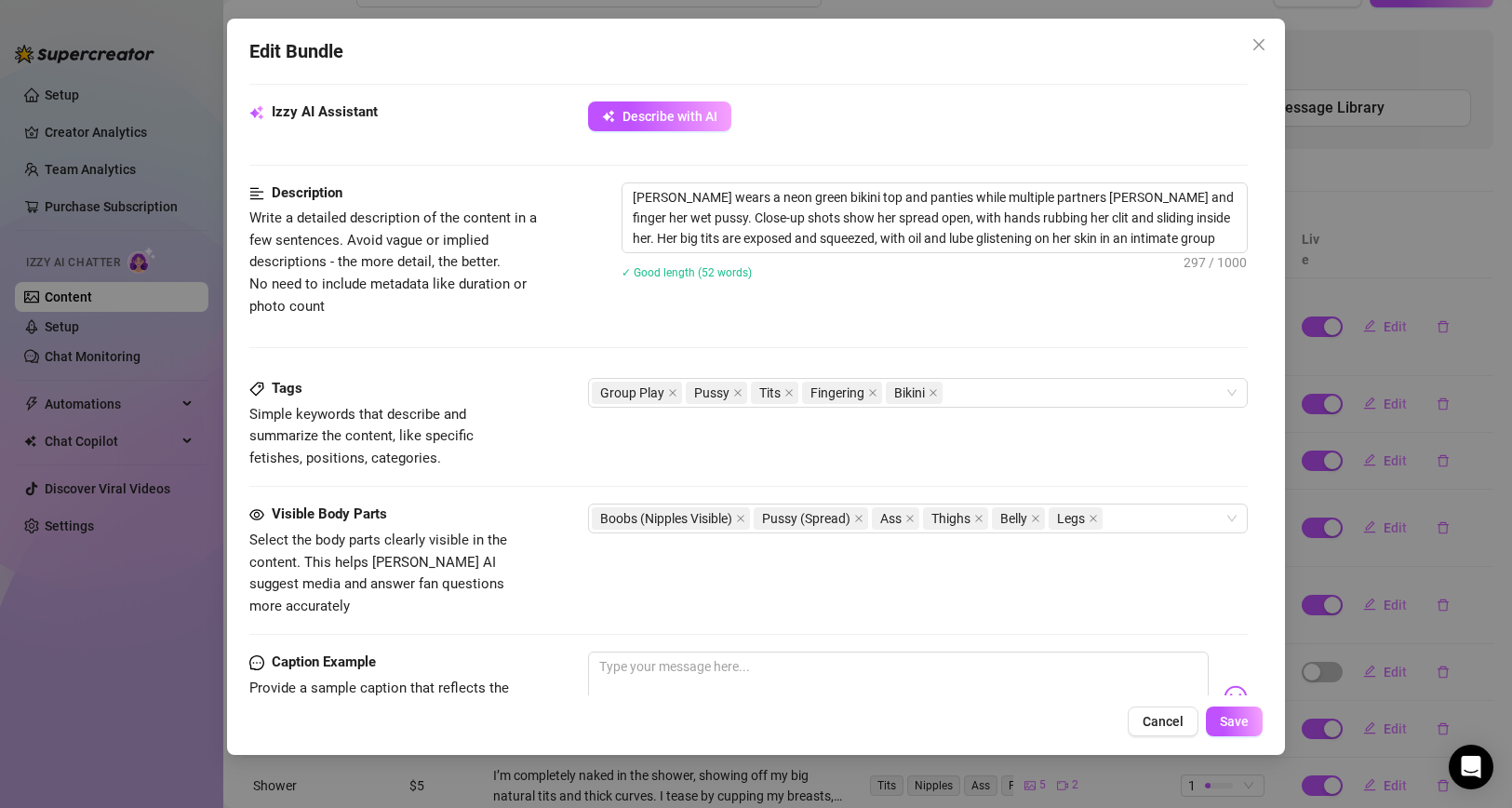
type textarea "[PERSON_NAME] wears a neon green bikini top and panties while multiple partners…"
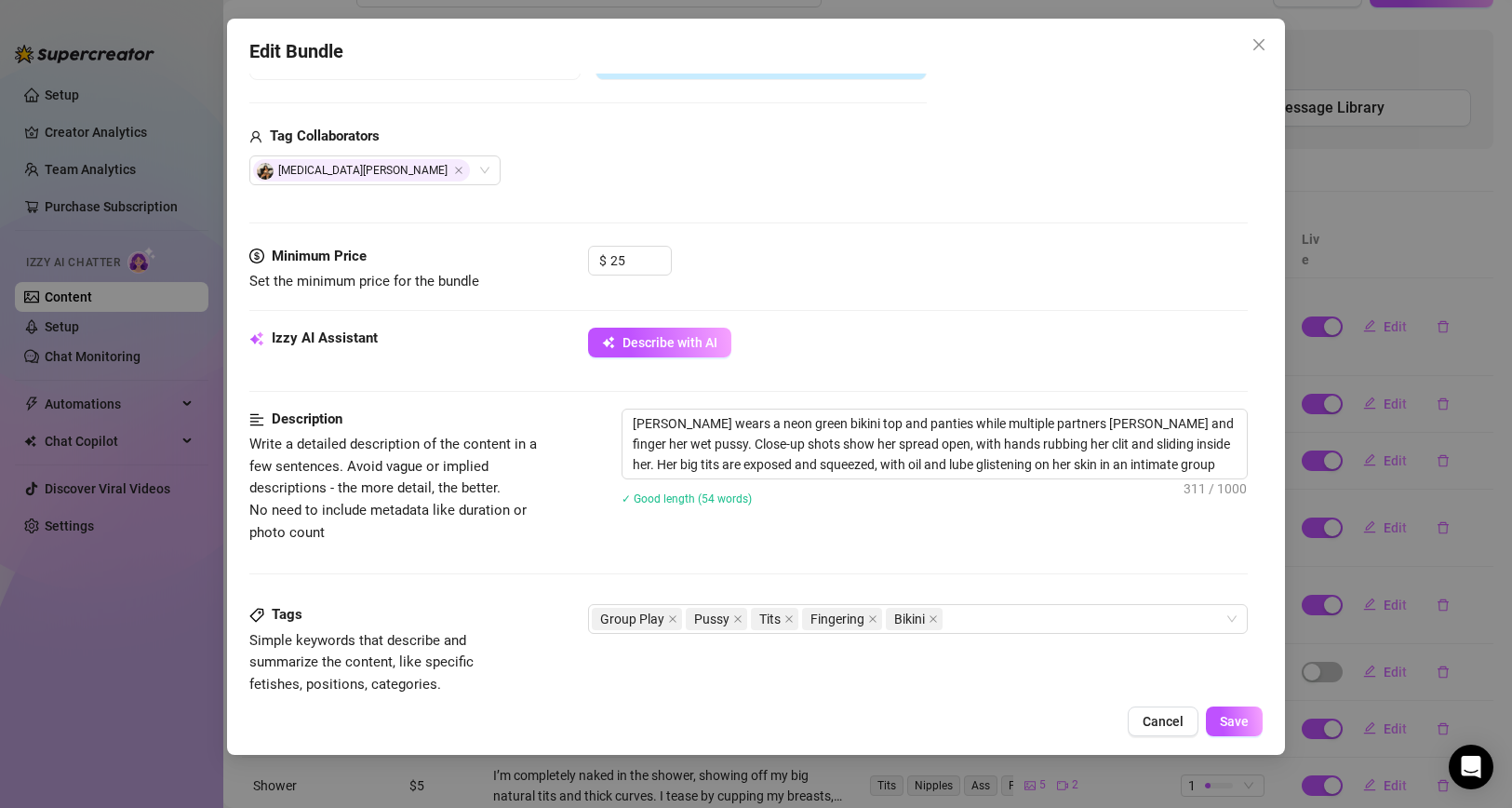
scroll to position [472, 0]
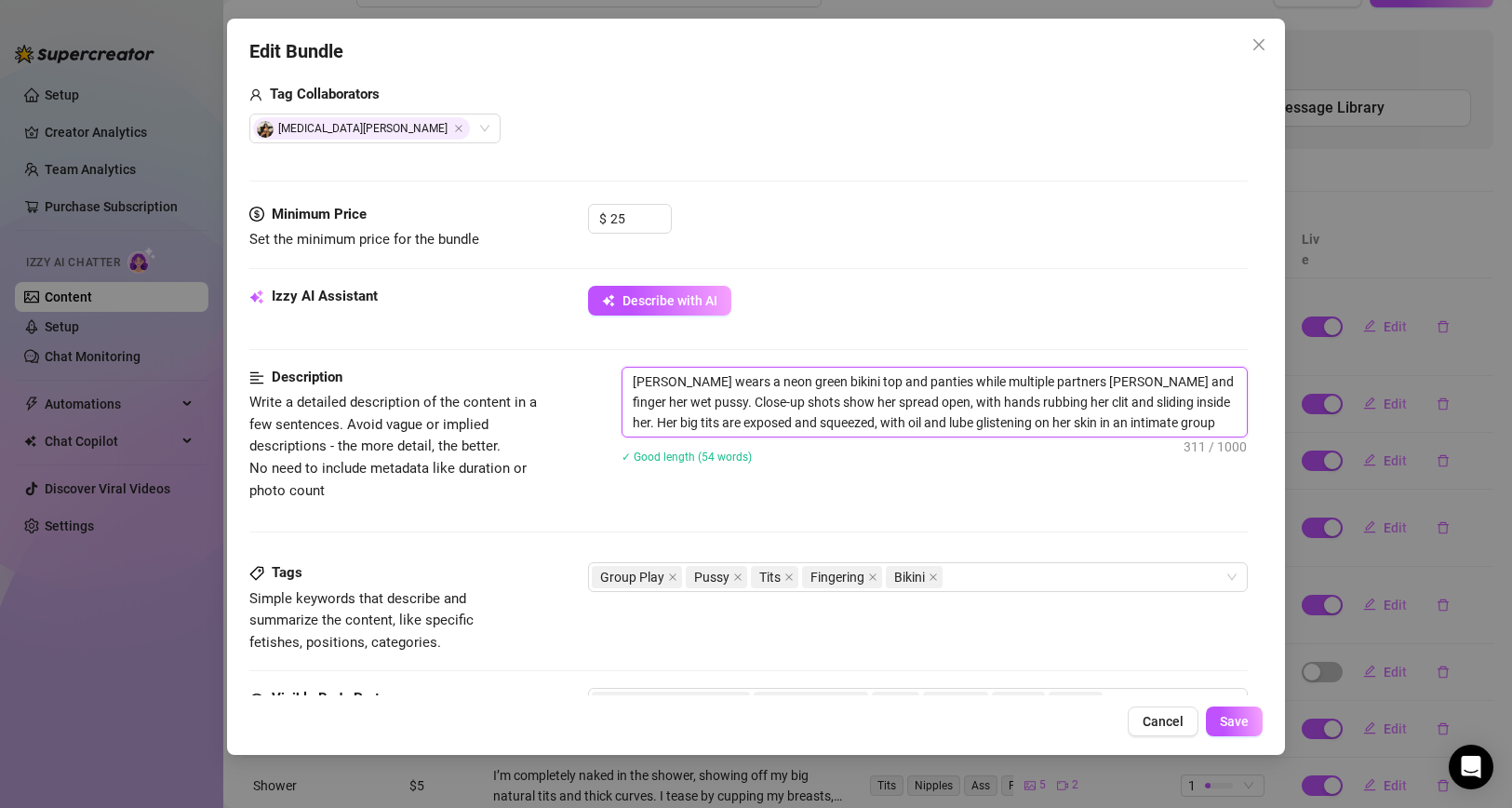
click at [705, 407] on textarea "[PERSON_NAME] wears a neon green bikini top and panties while multiple partners…" at bounding box center [935, 401] width 625 height 69
click at [805, 393] on textarea "[PERSON_NAME] wears a neon green bikini top and panties while multiple partners…" at bounding box center [935, 401] width 625 height 69
paste textarea "My friend is the one in the spotlight here, sitting back with her legs spread w…"
type textarea "My friend is the one in the spotlight here, sitting back with her legs spread w…"
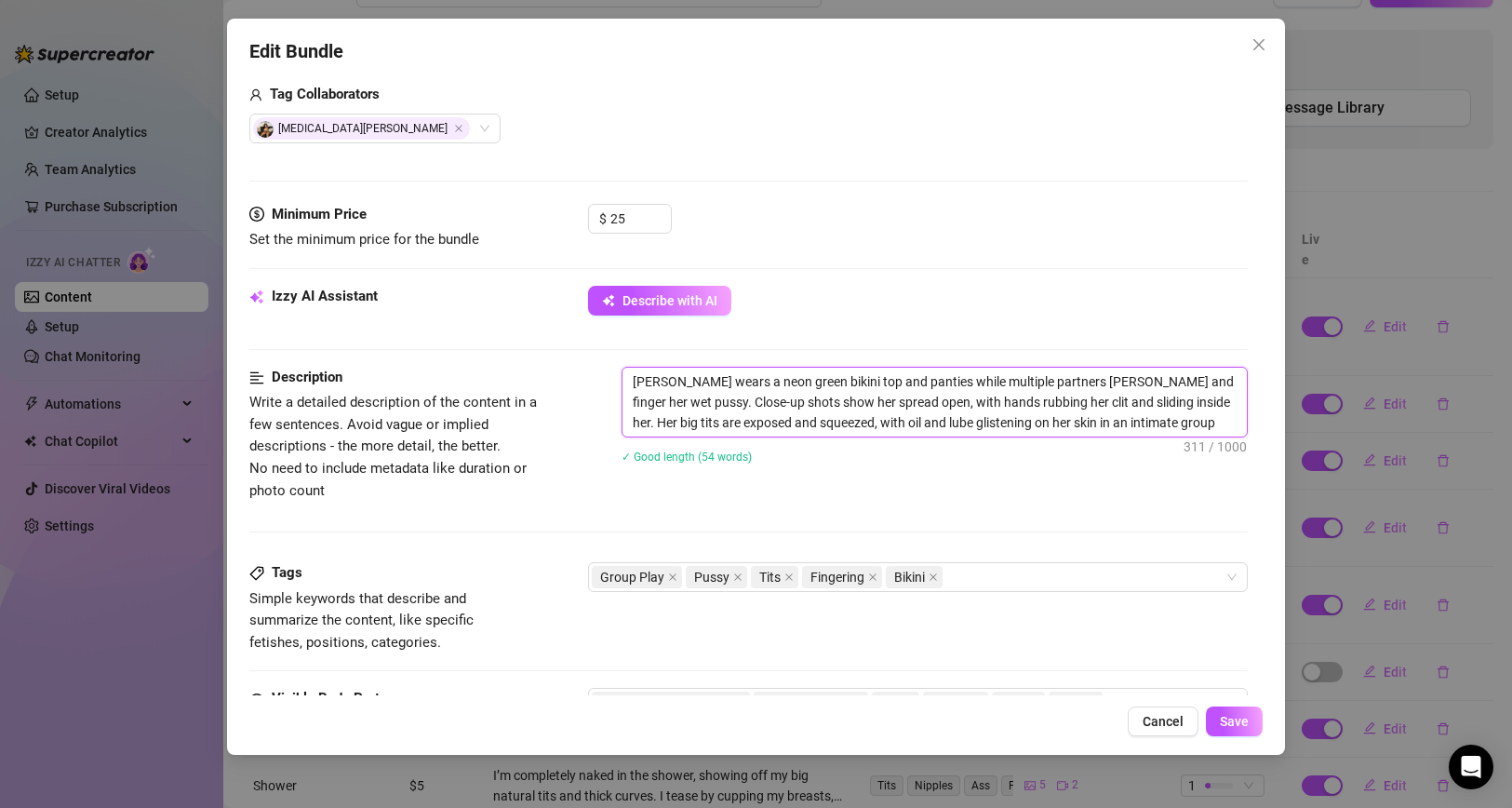
type textarea "My friend is the one in the spotlight here, sitting back with her legs spread w…"
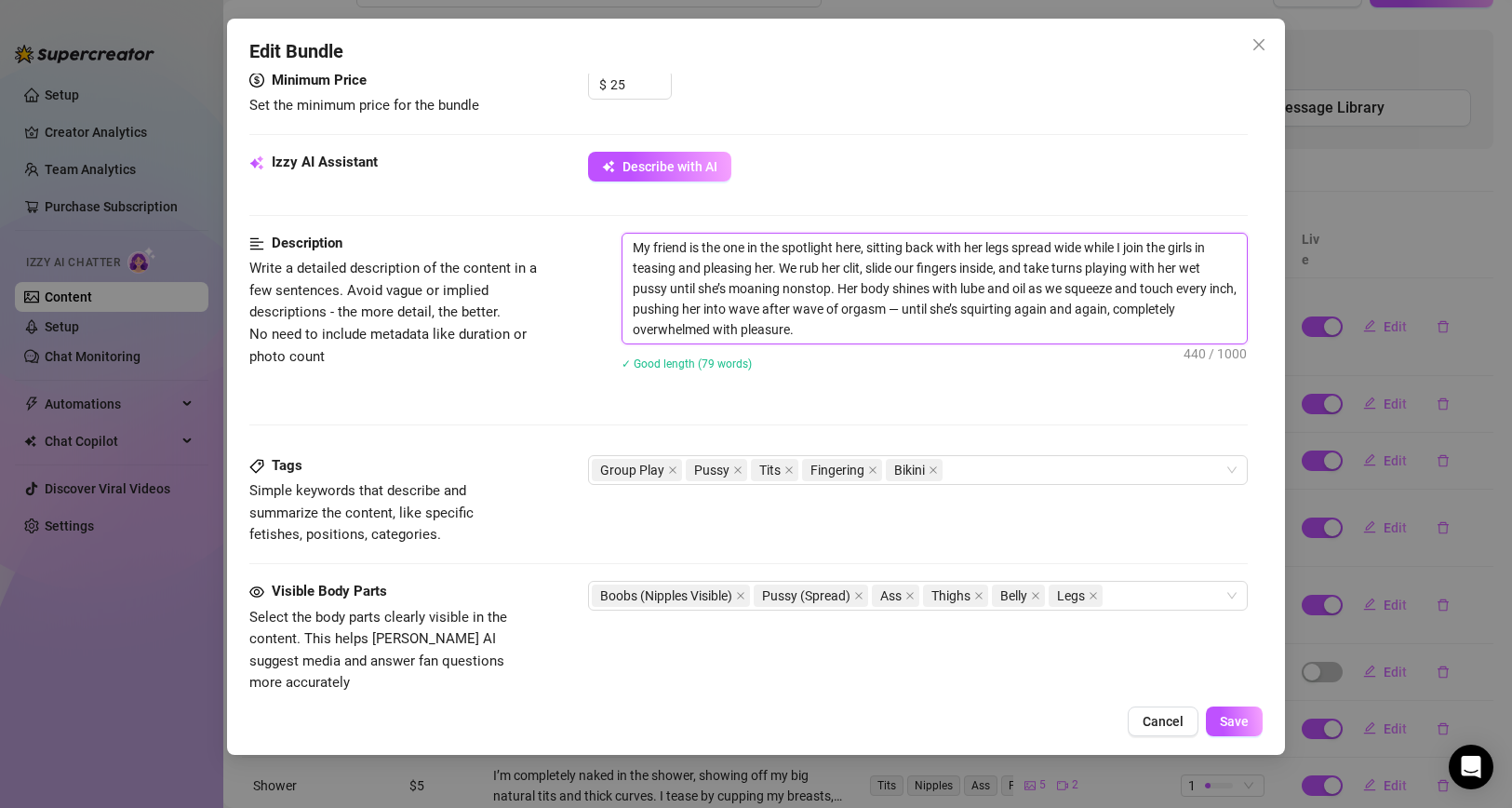
scroll to position [610, 0]
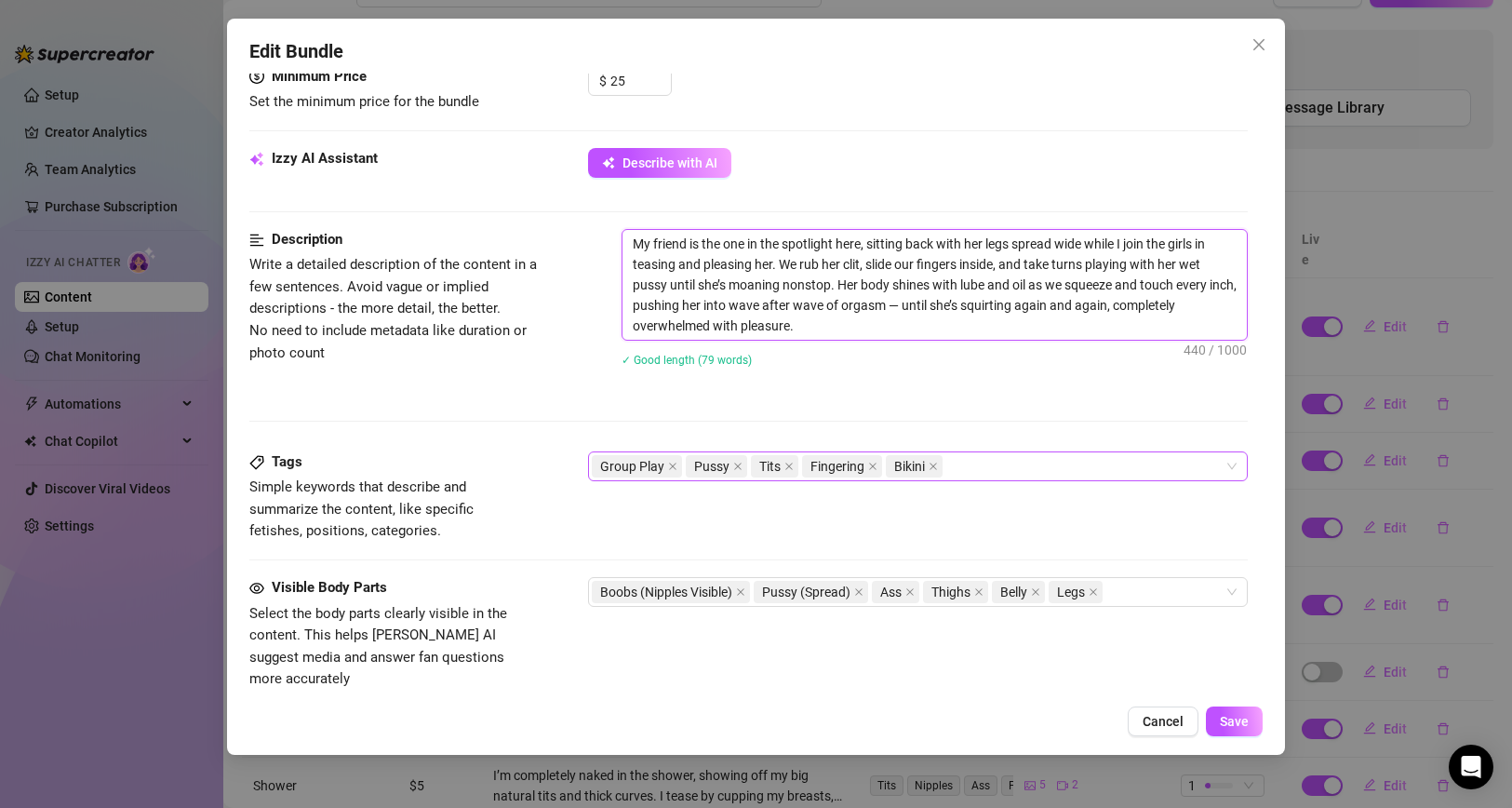
click at [988, 467] on div "Group Play Pussy Tits Fingering Bikini" at bounding box center [908, 466] width 634 height 26
type textarea "My friend is the one in the spotlight here, sitting back with her legs spread w…"
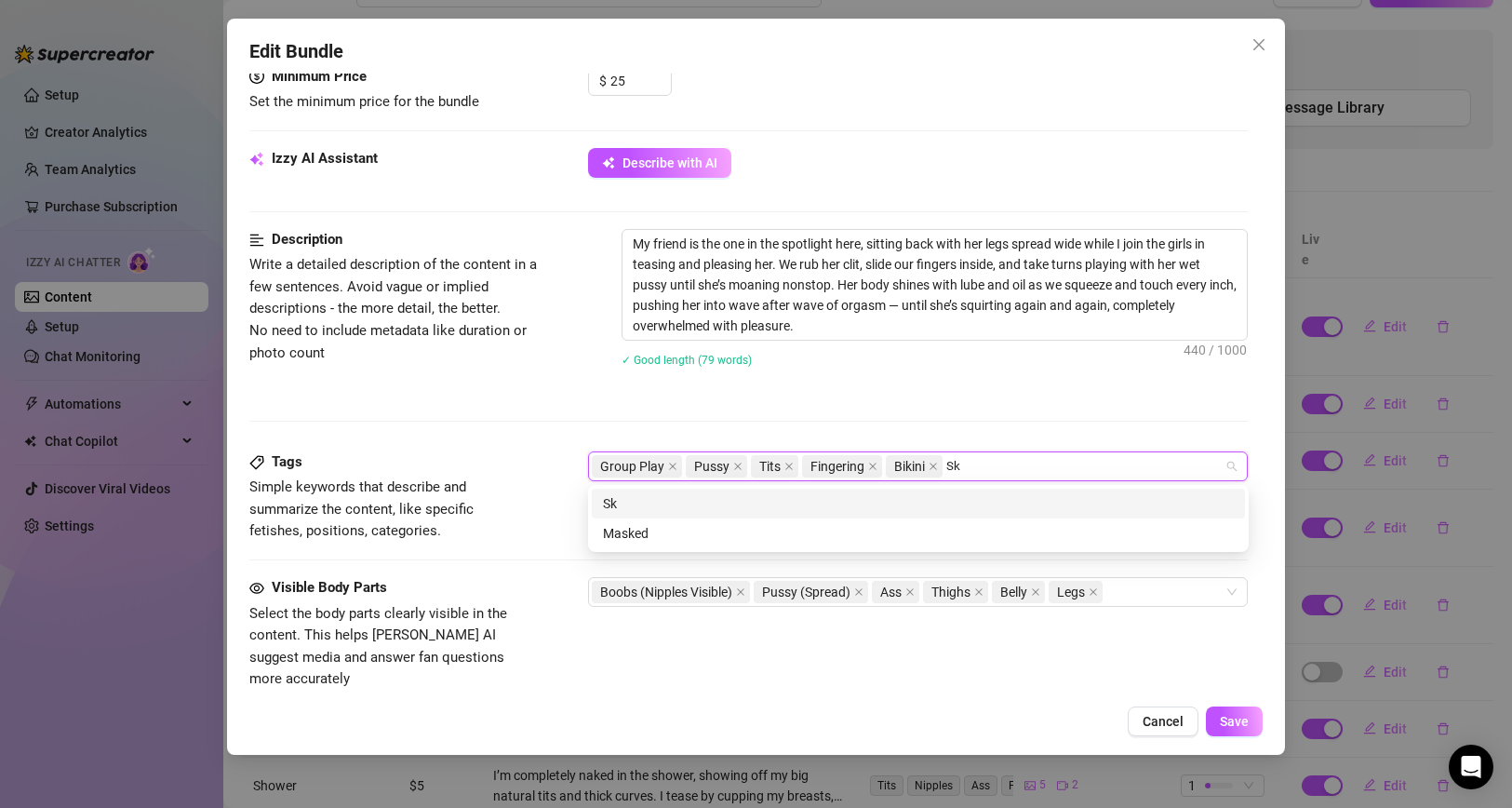
type input "S"
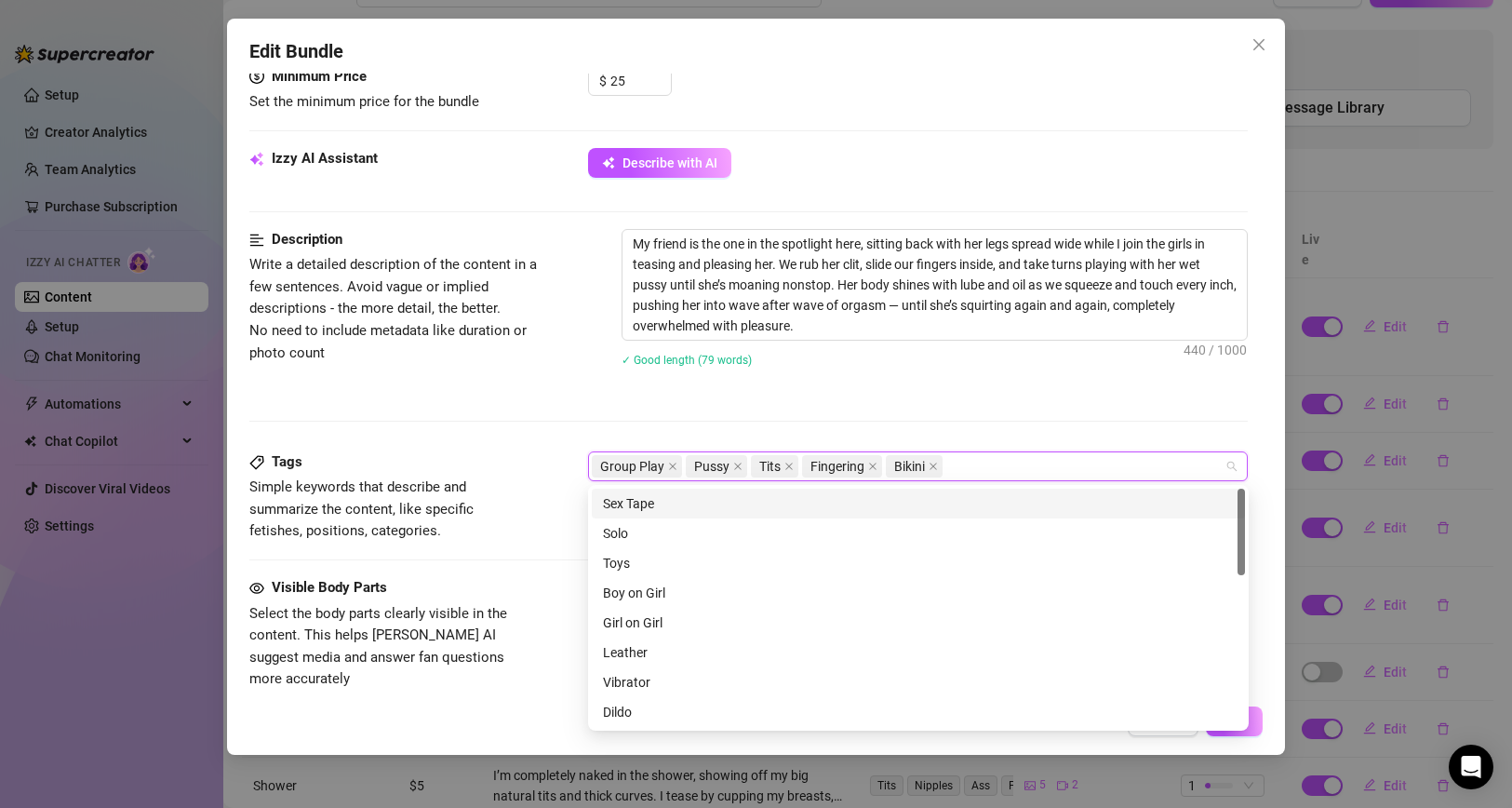
click at [1000, 390] on div "My friend is the one in the spotlight here, sitting back with her legs spread w…" at bounding box center [935, 310] width 627 height 162
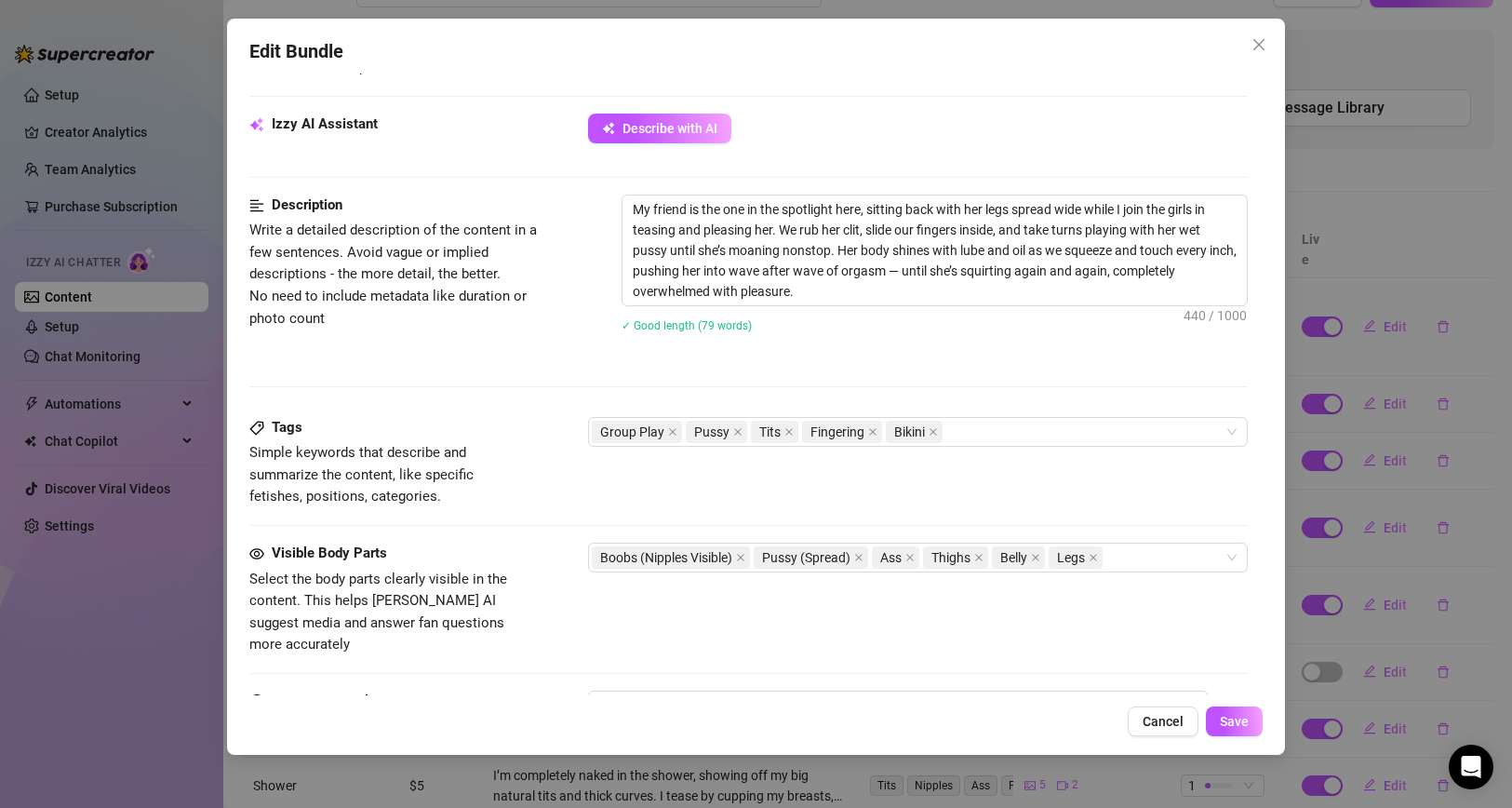
scroll to position [757, 0]
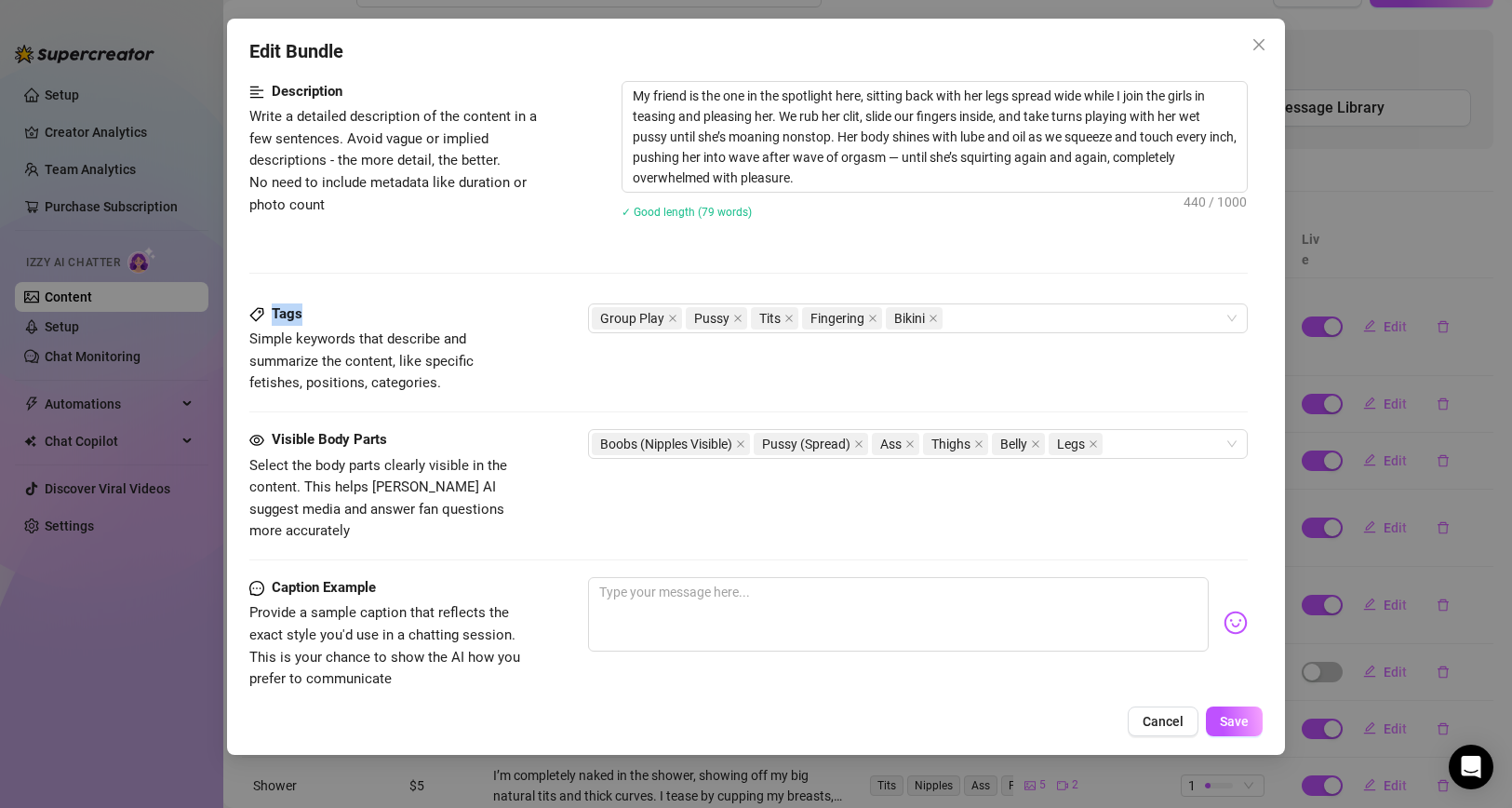
drag, startPoint x: 332, startPoint y: 314, endPoint x: 258, endPoint y: 316, distance: 74.0
click at [258, 316] on div "Tags" at bounding box center [388, 315] width 279 height 23
copy strong "Tags"
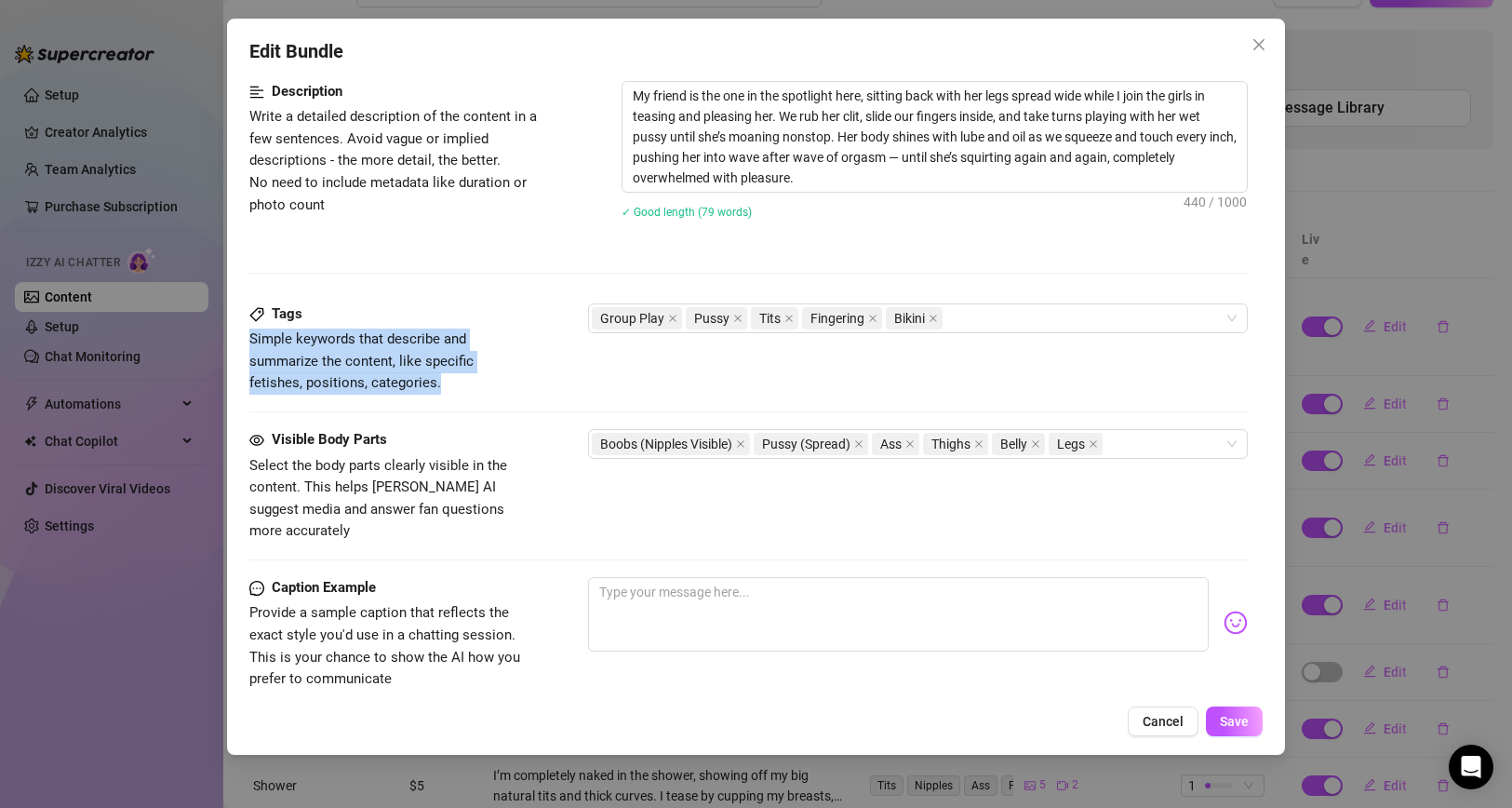
drag, startPoint x: 245, startPoint y: 341, endPoint x: 382, endPoint y: 381, distance: 142.7
click at [382, 381] on div "Edit Bundle Account Ms (@mspalomares_vip) Name Name is for your internal organi…" at bounding box center [756, 387] width 1058 height 737
copy span "Simple keywords that describe and summarize the content, like specific fetishes…"
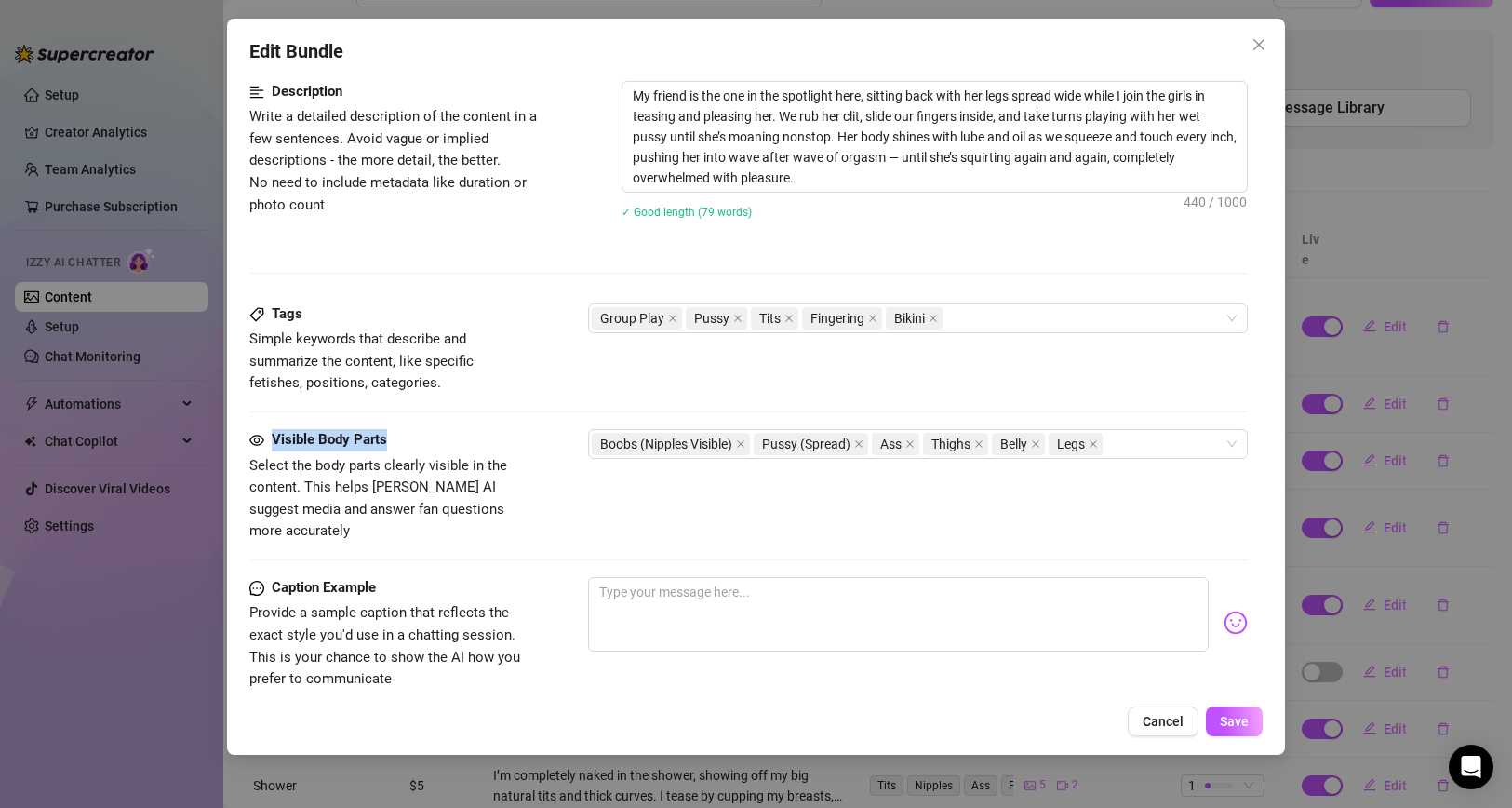
drag, startPoint x: 409, startPoint y: 438, endPoint x: 260, endPoint y: 439, distance: 149.0
click at [260, 439] on div "Visible Body Parts" at bounding box center [388, 441] width 279 height 23
copy strong "Visible Body Parts"
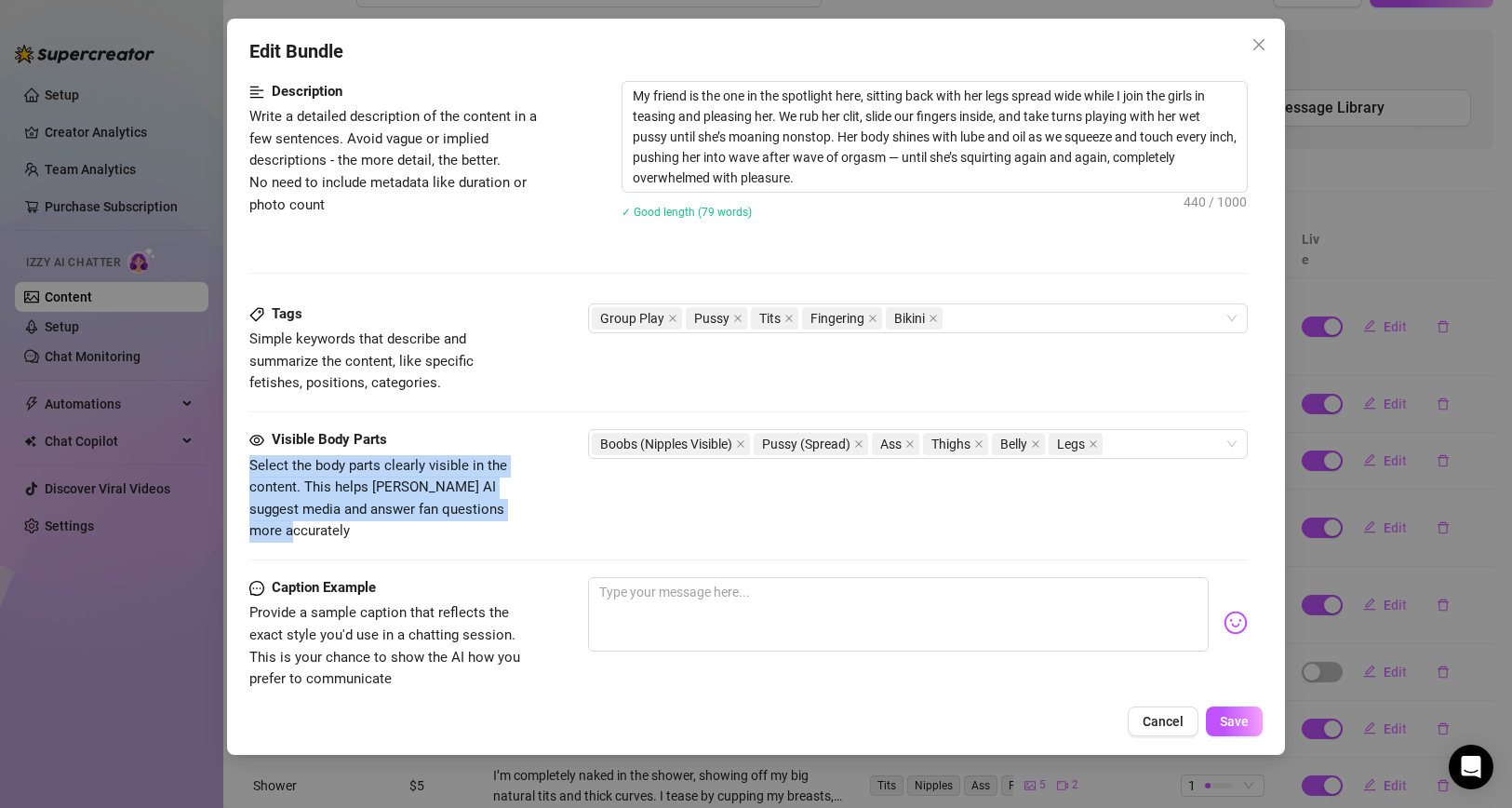
drag, startPoint x: 249, startPoint y: 463, endPoint x: 543, endPoint y: 511, distance: 297.9
click at [543, 511] on div "Visible Body Parts Select the body parts clearly visible in the content. This h…" at bounding box center [748, 486] width 999 height 114
copy span "Select the body parts clearly visible in the content. This helps [PERSON_NAME] …"
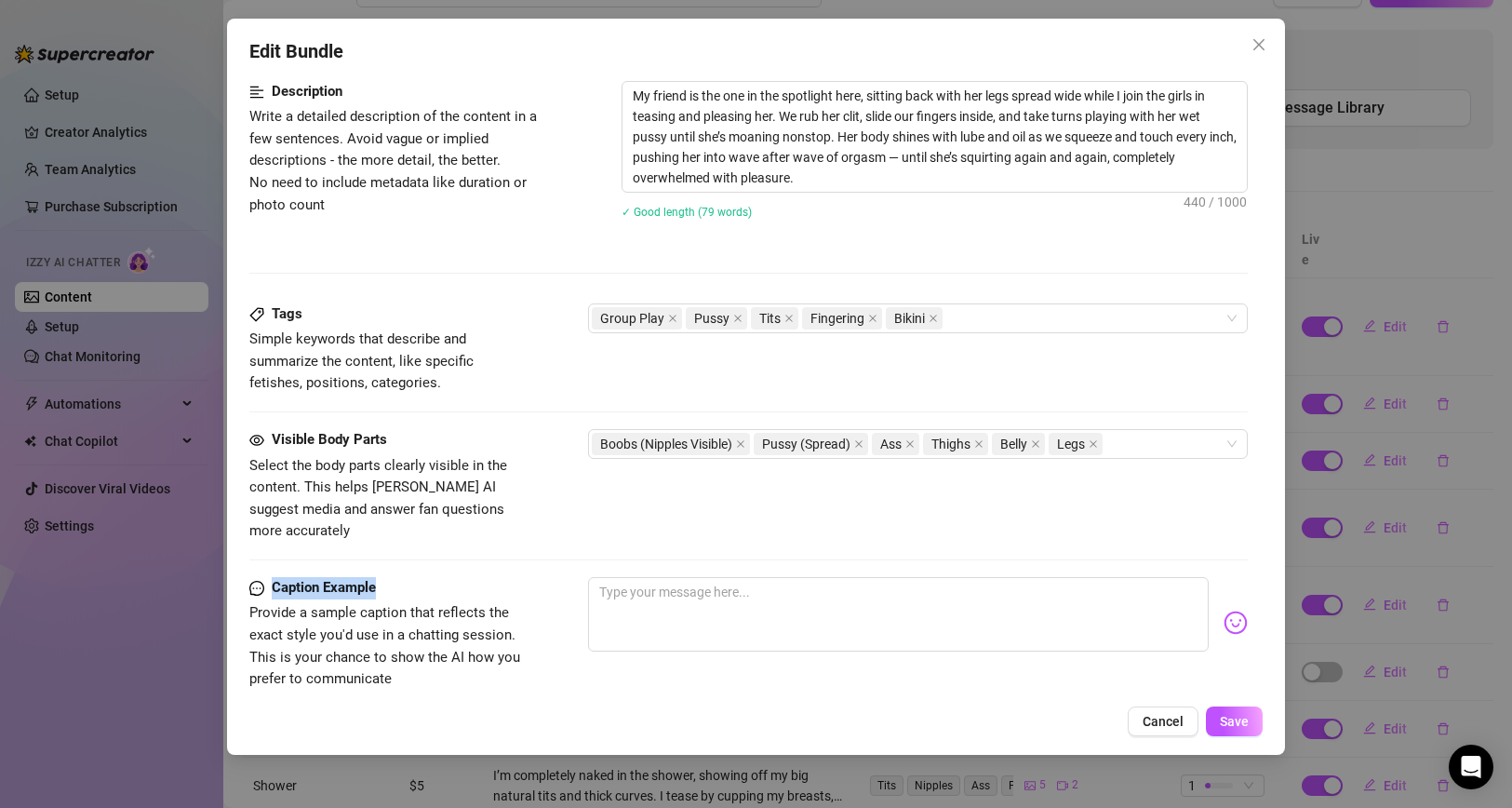
drag, startPoint x: 386, startPoint y: 565, endPoint x: 261, endPoint y: 567, distance: 125.0
click at [261, 577] on div "Caption Example" at bounding box center [388, 588] width 279 height 23
copy strong "Caption Example"
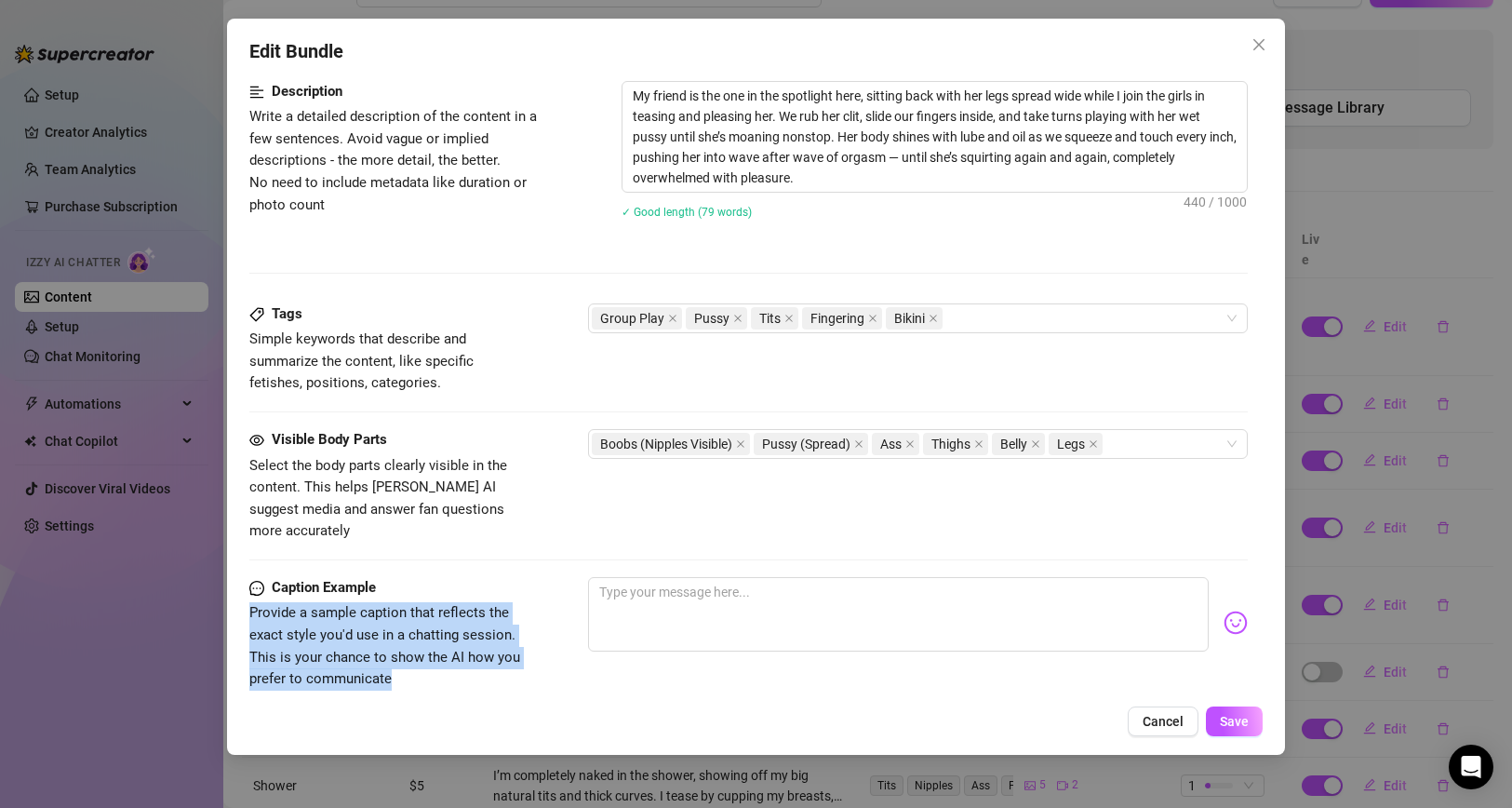
drag, startPoint x: 249, startPoint y: 589, endPoint x: 402, endPoint y: 660, distance: 168.7
click at [402, 660] on div "Edit Bundle Account Ms (@mspalomares_vip) Name Name is for your internal organi…" at bounding box center [756, 387] width 1058 height 737
copy span "Provide a sample caption that reflects the exact style you'd use in a chatting …"
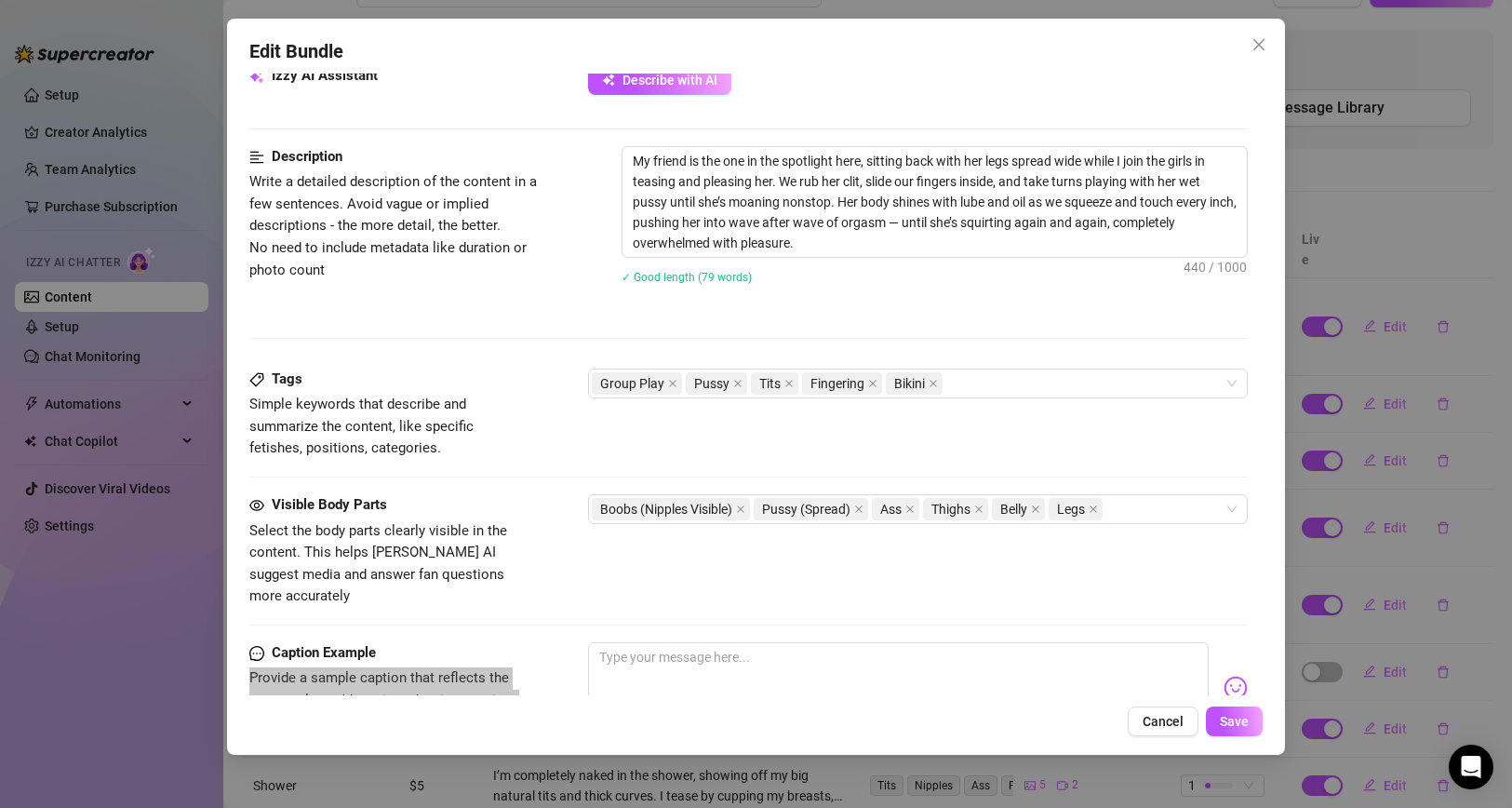
scroll to position [668, 0]
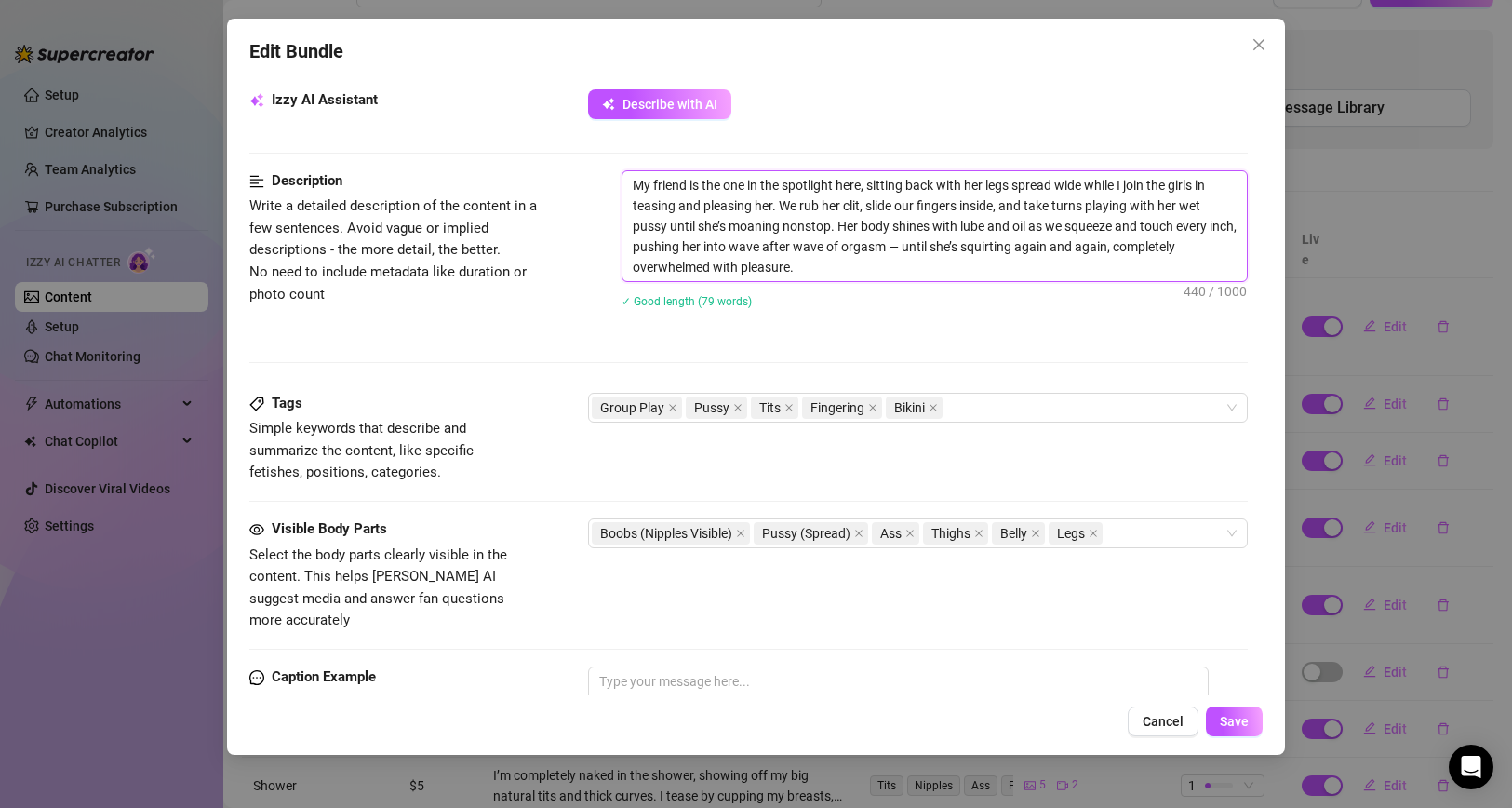
click at [728, 208] on textarea "My friend is the one in the spotlight here, sitting back with her legs spread w…" at bounding box center [935, 225] width 625 height 110
paste textarea "this video is pure fire—my friend’s the star, lounging in a chair with her legs…"
type textarea "this video is pure fire—my friend’s the star, lounging in a chair with her legs…"
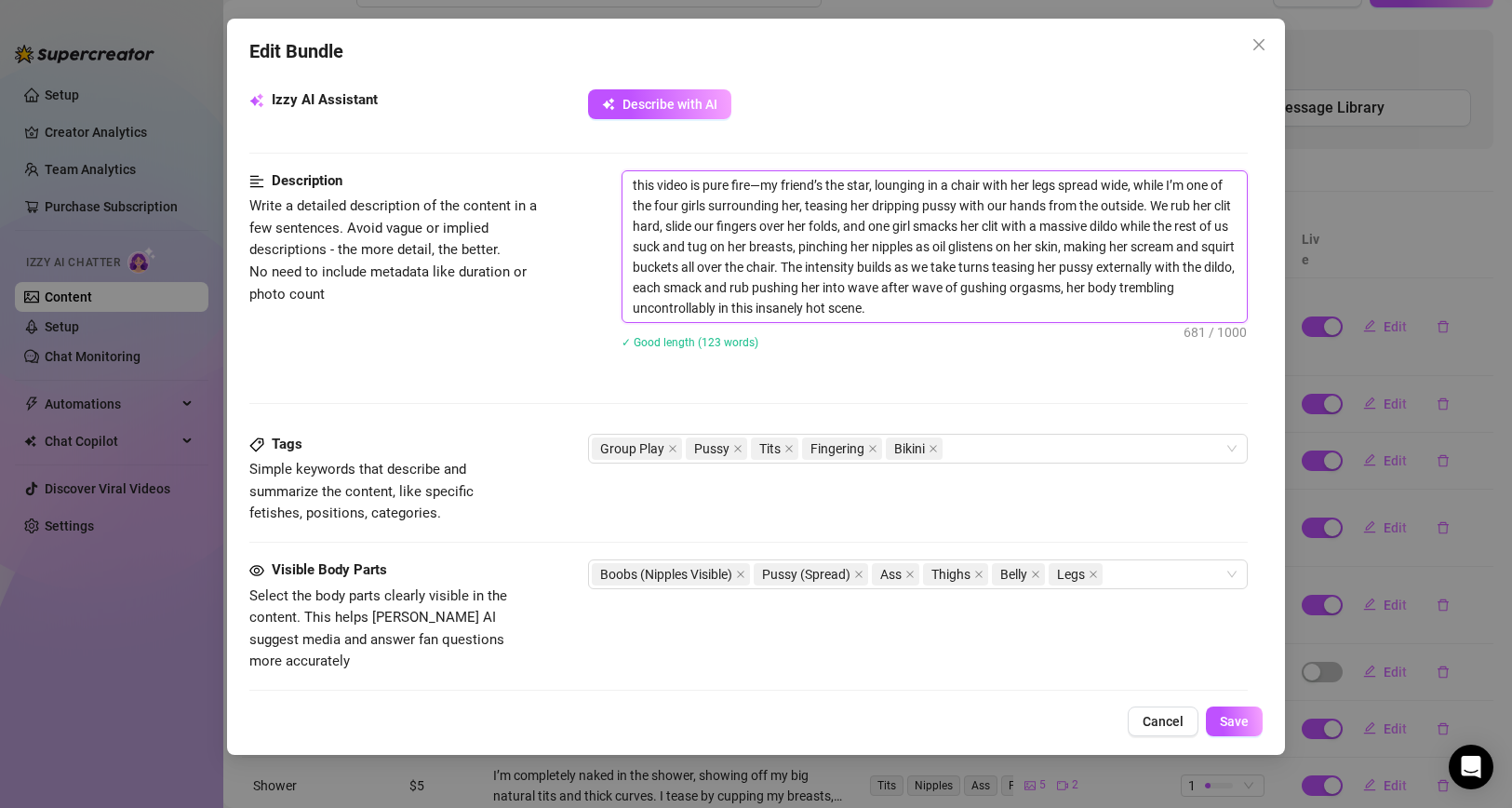
scroll to position [0, 0]
drag, startPoint x: 637, startPoint y: 183, endPoint x: 595, endPoint y: 183, distance: 42.0
click at [595, 183] on div "Description Write a detailed description of the content in a few sentences. Avo…" at bounding box center [748, 272] width 999 height 203
type textarea "This video is pure fire—my friend’s the star, lounging in a chair with her legs…"
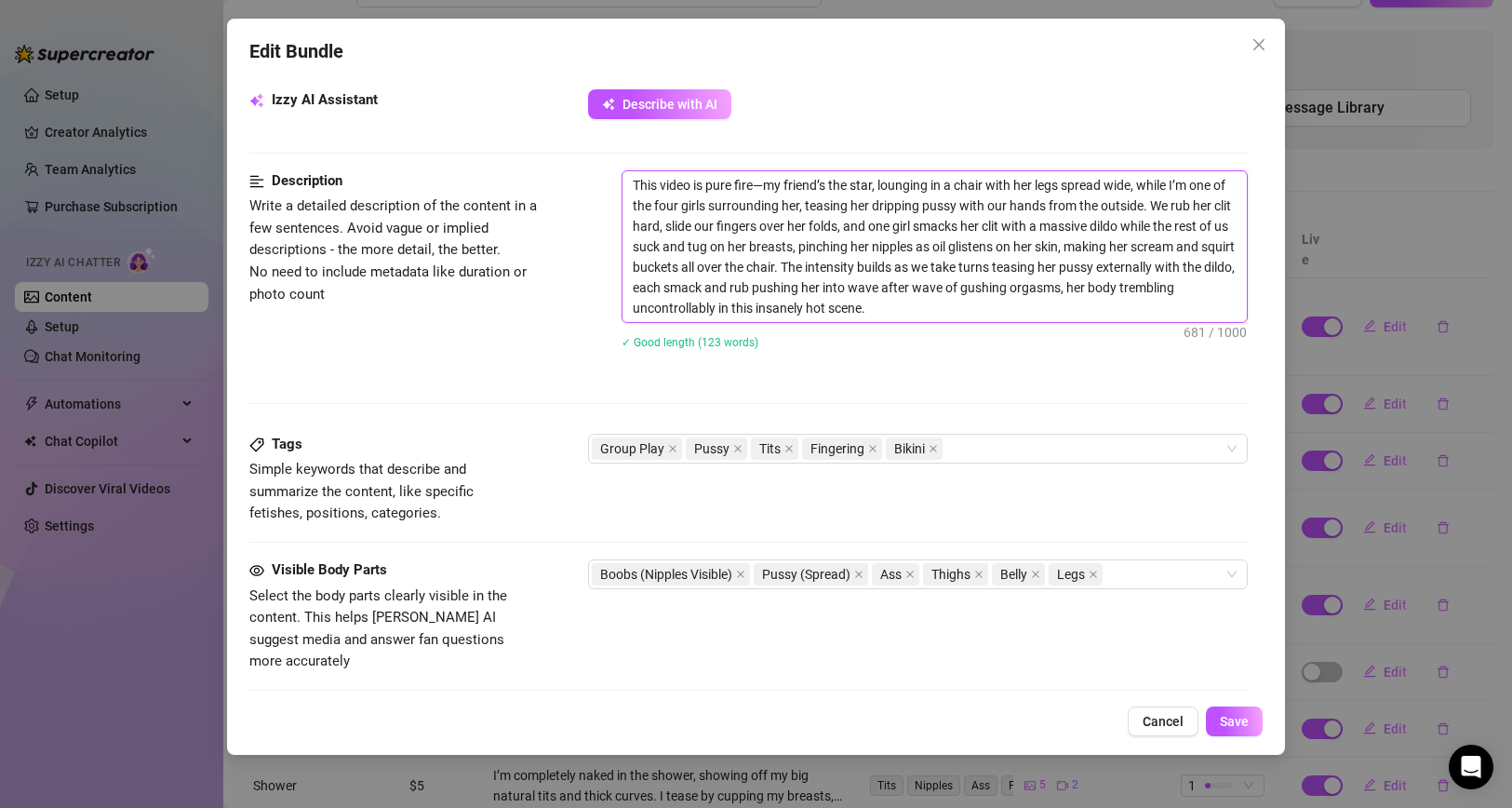
click at [764, 178] on textarea "This video is pure fire—my friend’s the star, lounging in a chair with her legs…" at bounding box center [935, 246] width 625 height 150
type textarea "This video is pure firemy friend’s the star, lounging in a chair with her legs …"
type textarea "This video is pure fire my friend’s the star, lounging in a chair with her legs…"
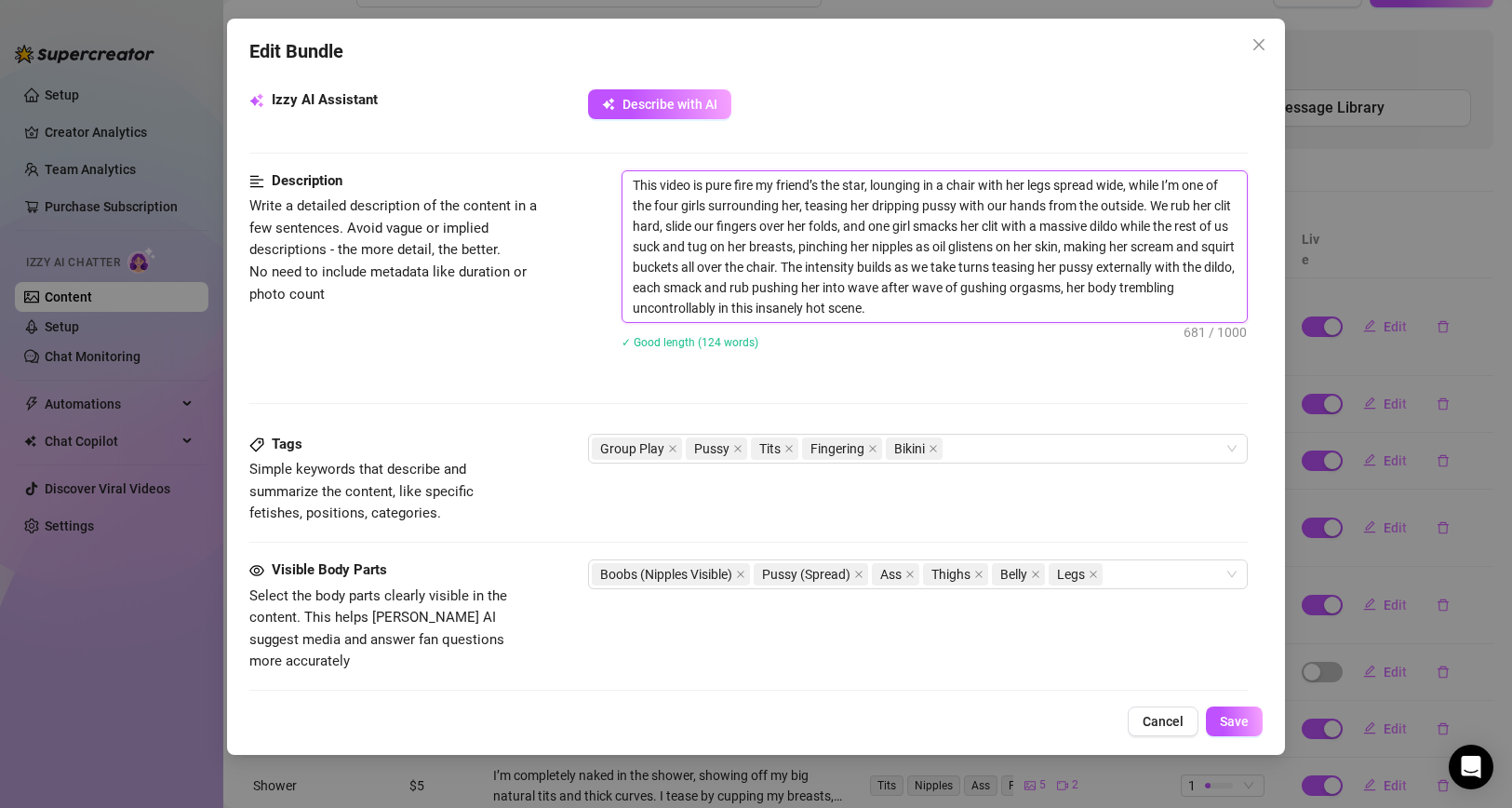
type textarea "This video is pure fire =my friend’s the star, lounging in a chair with her leg…"
type textarea "This video is pure fire = my friend’s the star, lounging in a chair with her le…"
type textarea "This video is pure fire =my friend’s the star, lounging in a chair with her leg…"
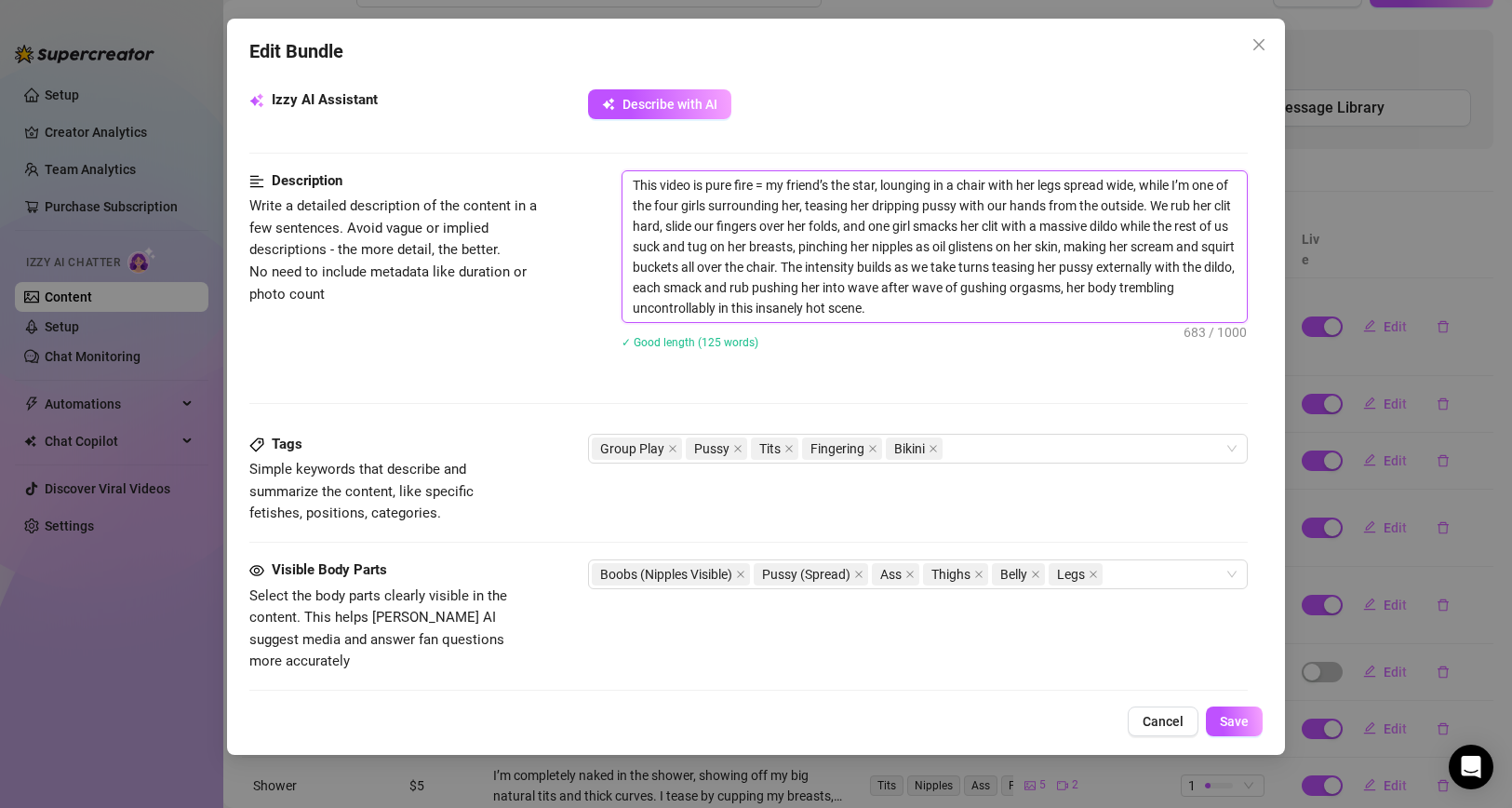
type textarea "This video is pure fire =my friend’s the star, lounging in a chair with her leg…"
type textarea "This video is pure fire my friend’s the star, lounging in a chair with her legs…"
type textarea "This video is pure fire -my friend’s the star, lounging in a chair with her leg…"
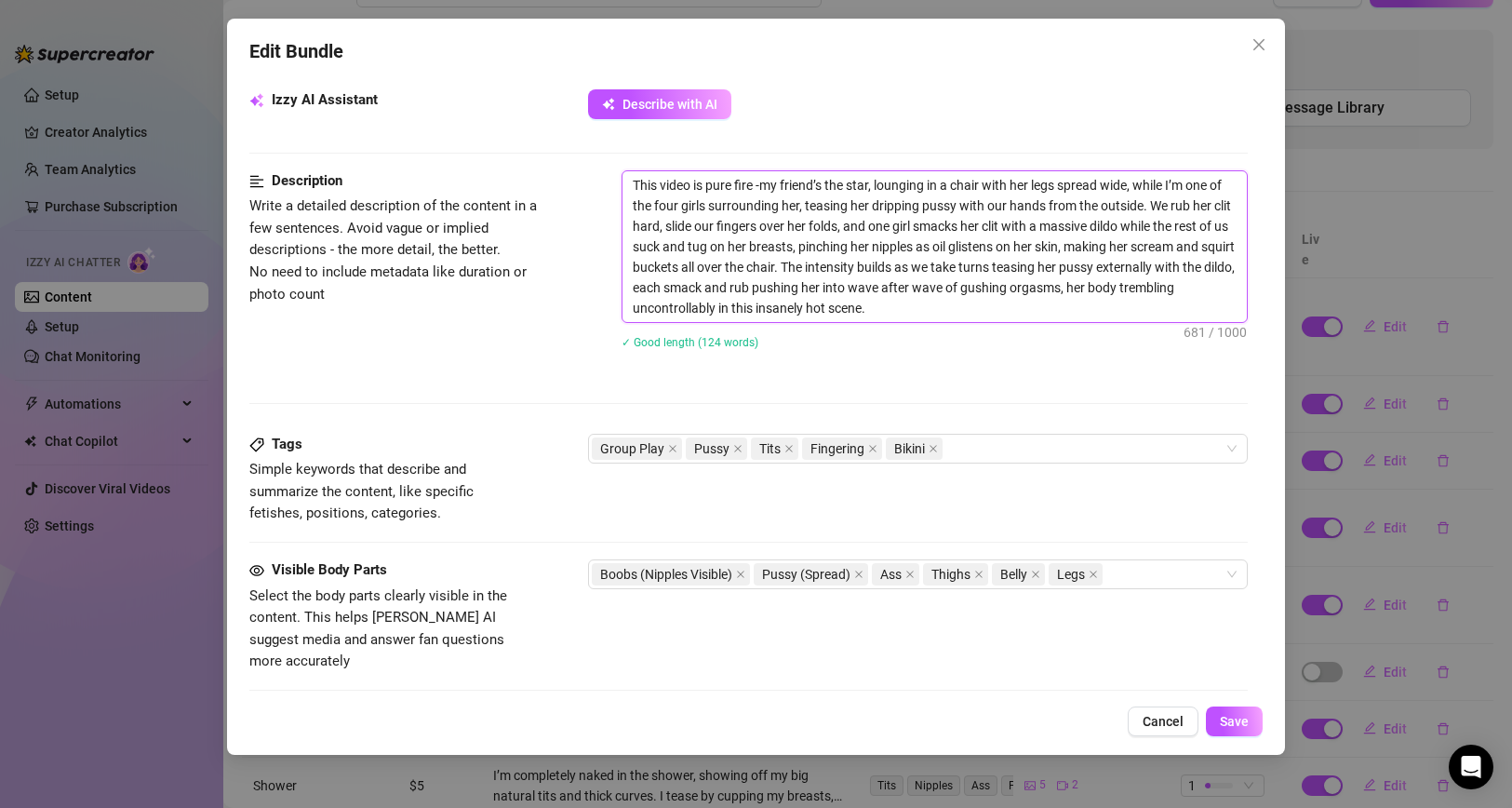
type textarea "This video is pure fire - my friend’s the star, lounging in a chair with her le…"
type textarea "This video is pure fire -my friend’s the star, lounging in a chair with her leg…"
type textarea "This video is pure fire my friend’s the star, lounging in a chair with her legs…"
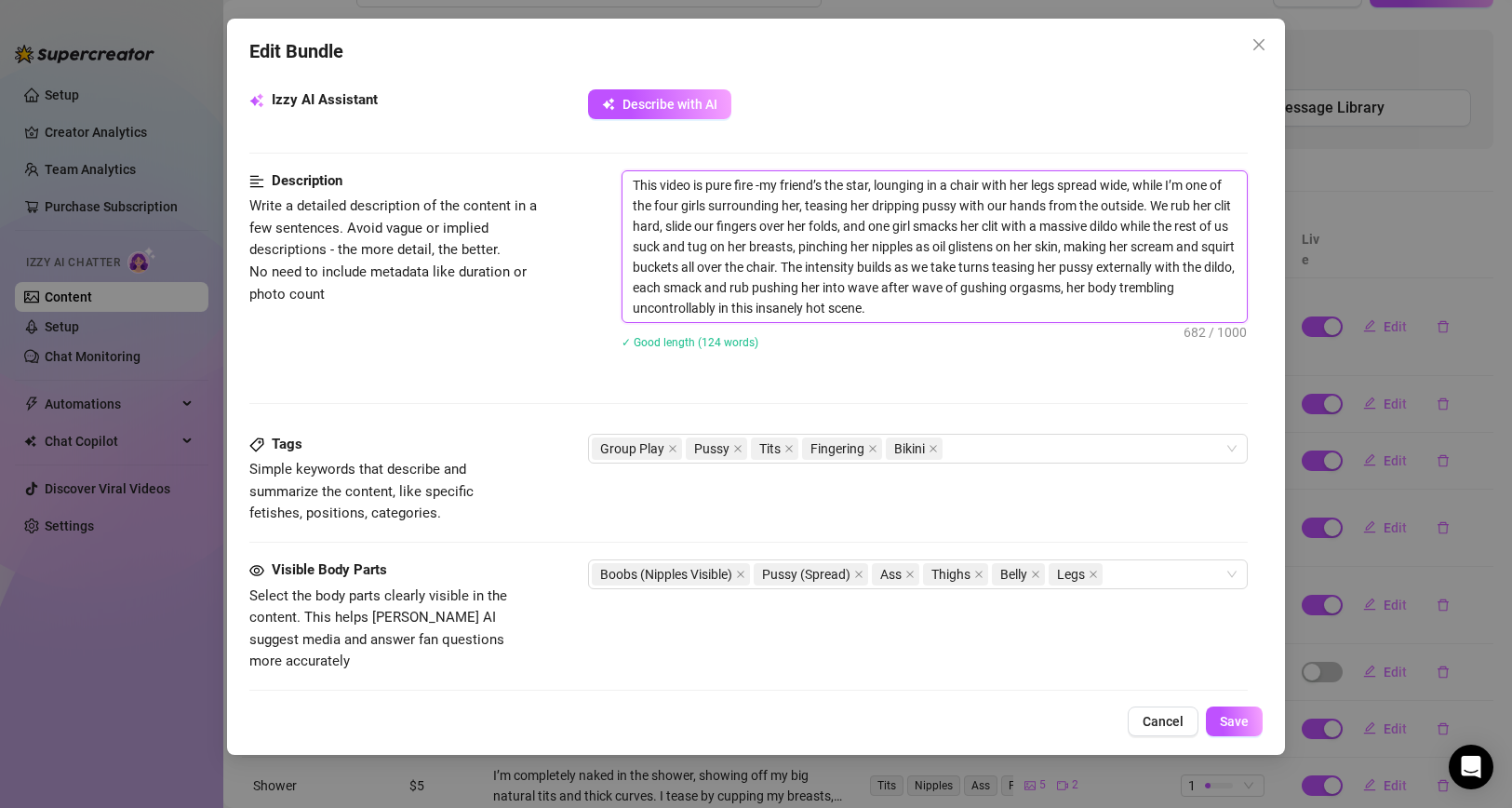
type textarea "This video is pure fire my friend’s the star, lounging in a chair with her legs…"
type textarea "This video is pure fire =my friend’s the star, lounging in a chair with her leg…"
type textarea "This video is pure fire = my friend’s the star, lounging in a chair with her le…"
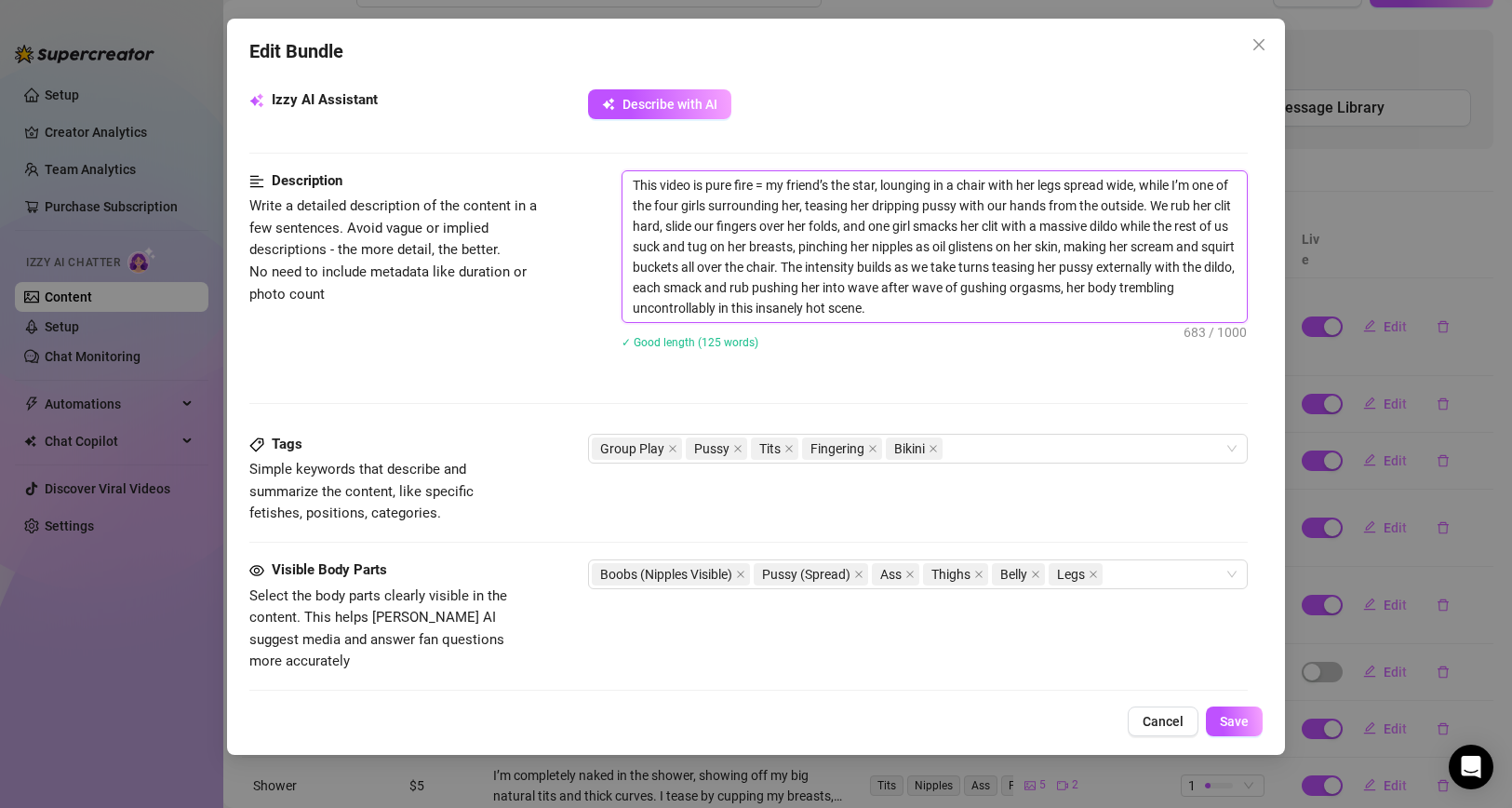
type textarea "This video is pure fire =my friend’s the star, lounging in a chair with her leg…"
type textarea "This video is pure fire my friend’s the star, lounging in a chair with her legs…"
type textarea "This video is pure firemy friend’s the star, lounging in a chair with her legs …"
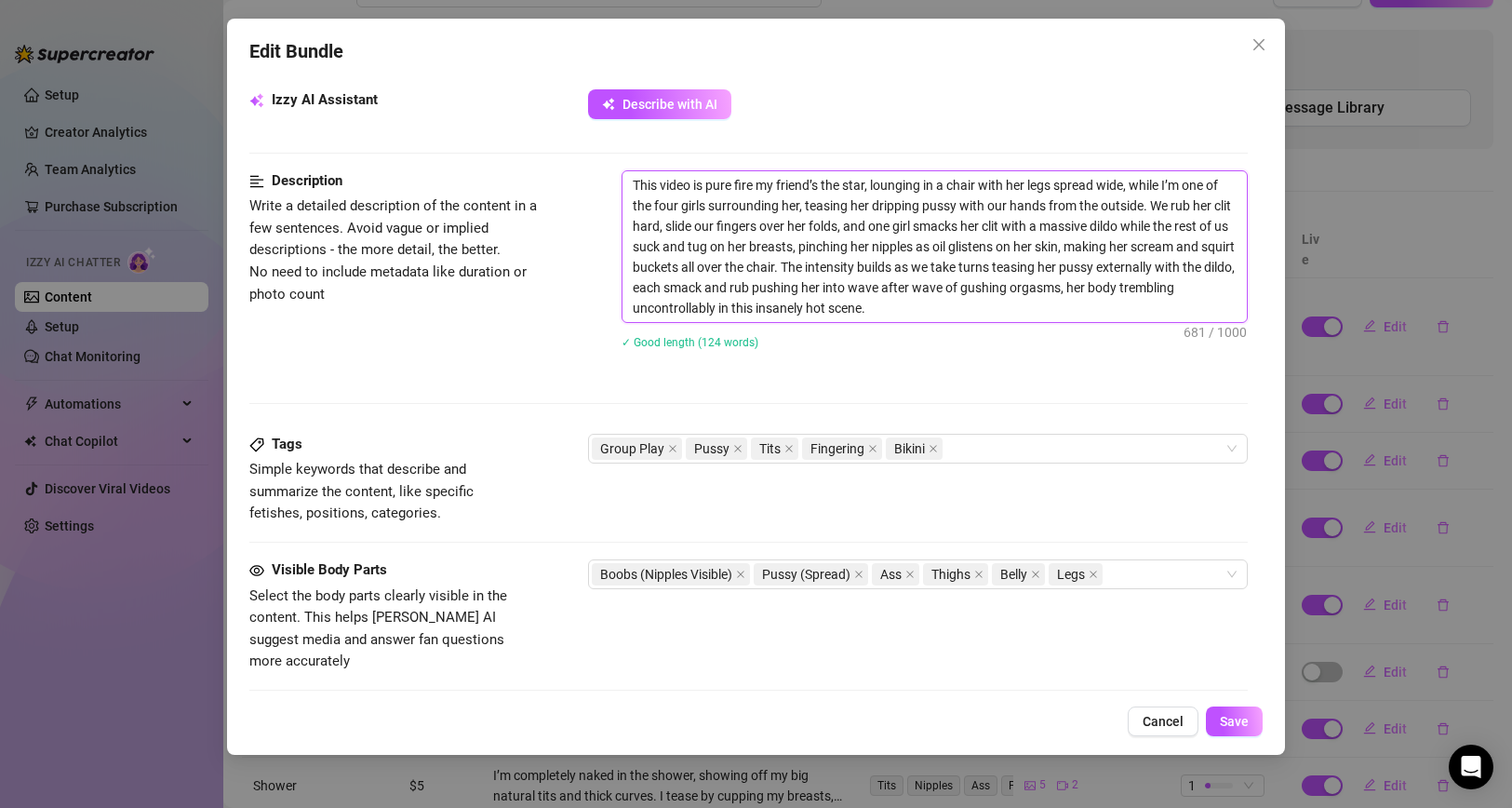
type textarea "This video is pure firemy friend’s the star, lounging in a chair with her legs …"
type textarea "This video is pure fire—my friend’s the star, lounging in a chair with her legs…"
type textarea "This video is pure fire —my friend’s the star, lounging in a chair with her leg…"
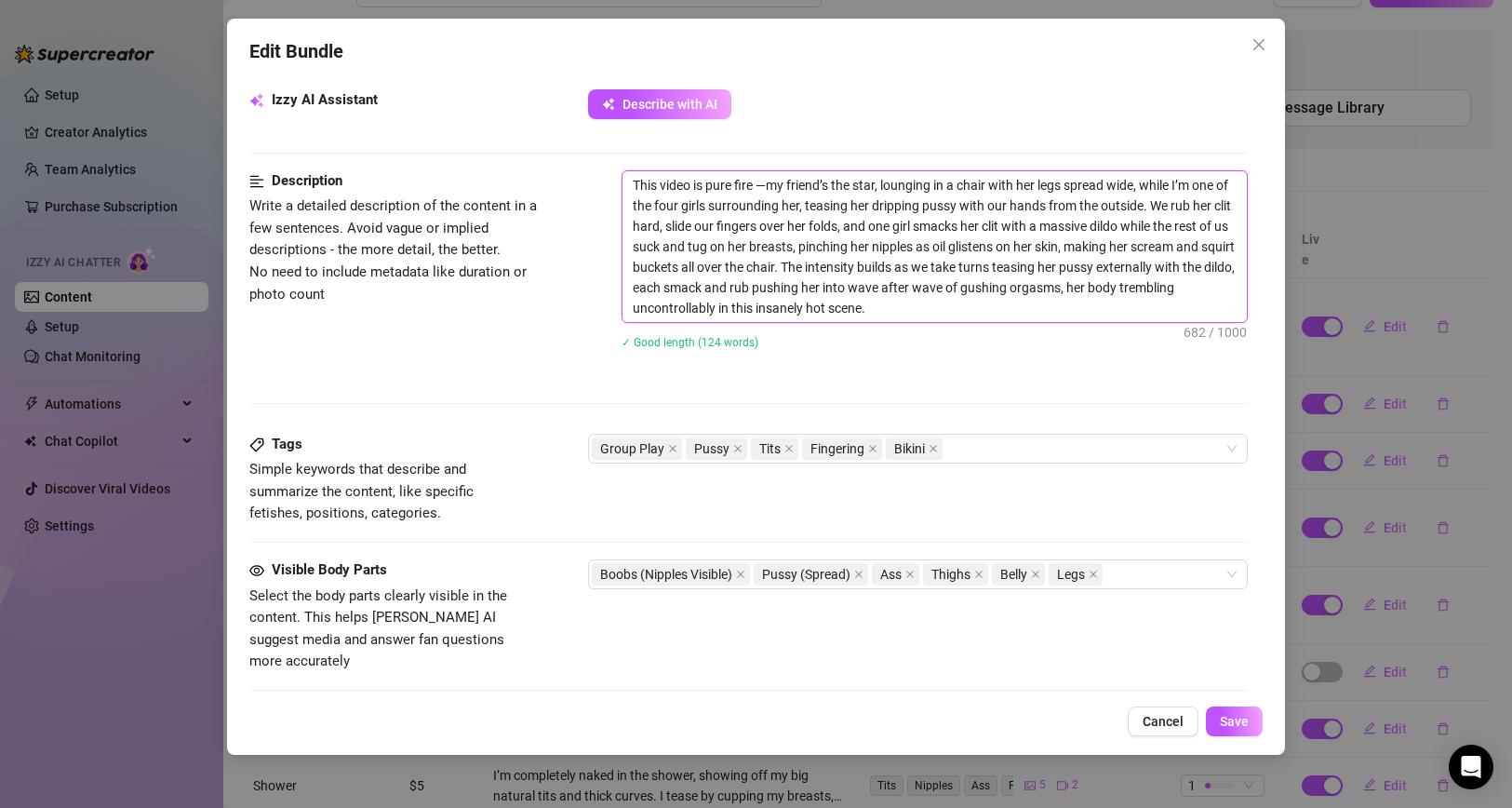
type textarea "This video is pure fire — my friend’s the star, lounging in a chair with her le…"
click at [872, 447] on icon "close" at bounding box center [872, 449] width 9 height 9
type textarea "This video is pure fire — my friend’s the star, lounging in a chair with her le…"
click at [866, 449] on div "Group Play Pussy Tits Bikini" at bounding box center [908, 449] width 634 height 26
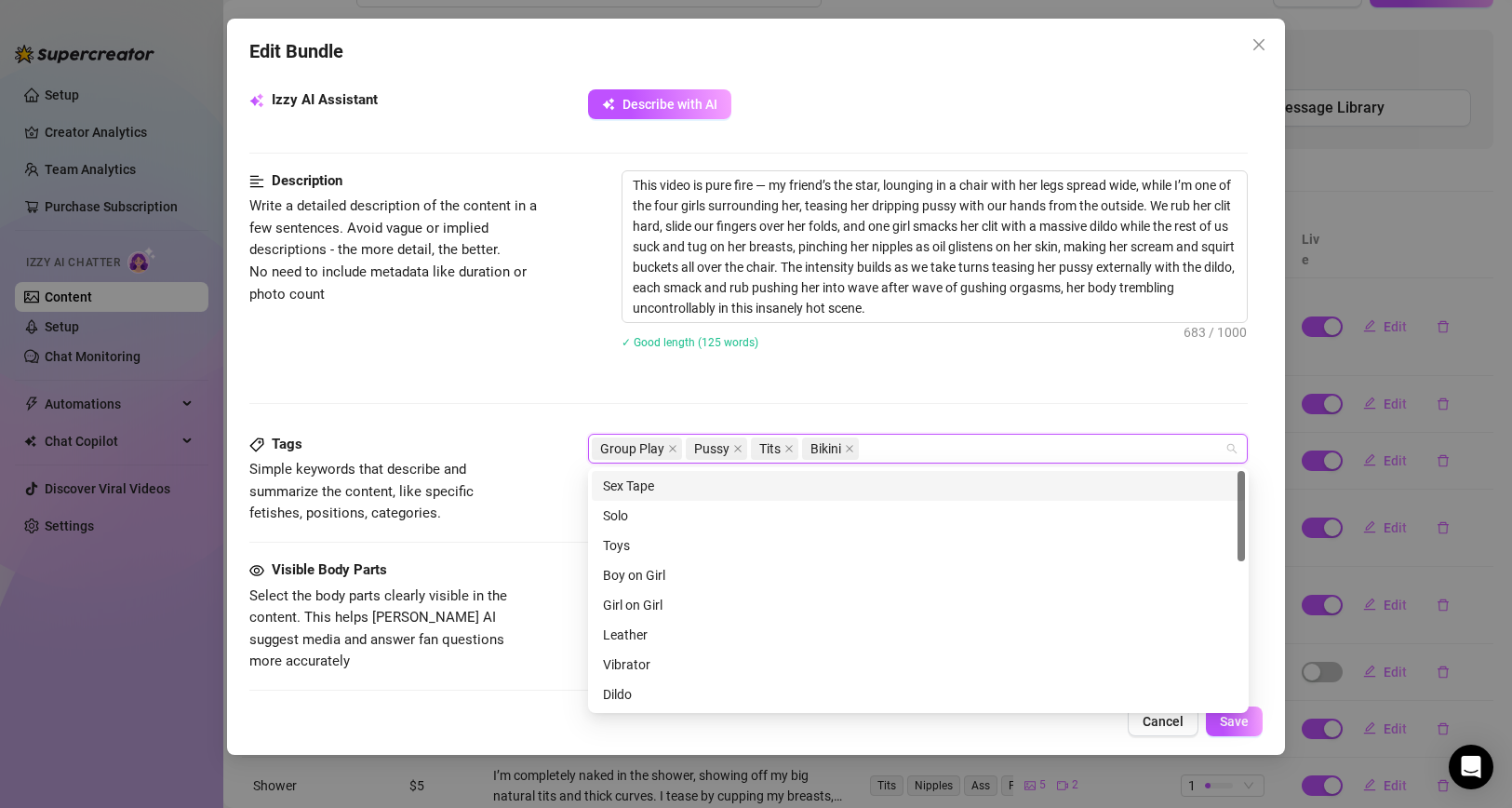
paste input "Squirting"
type input "Squirting"
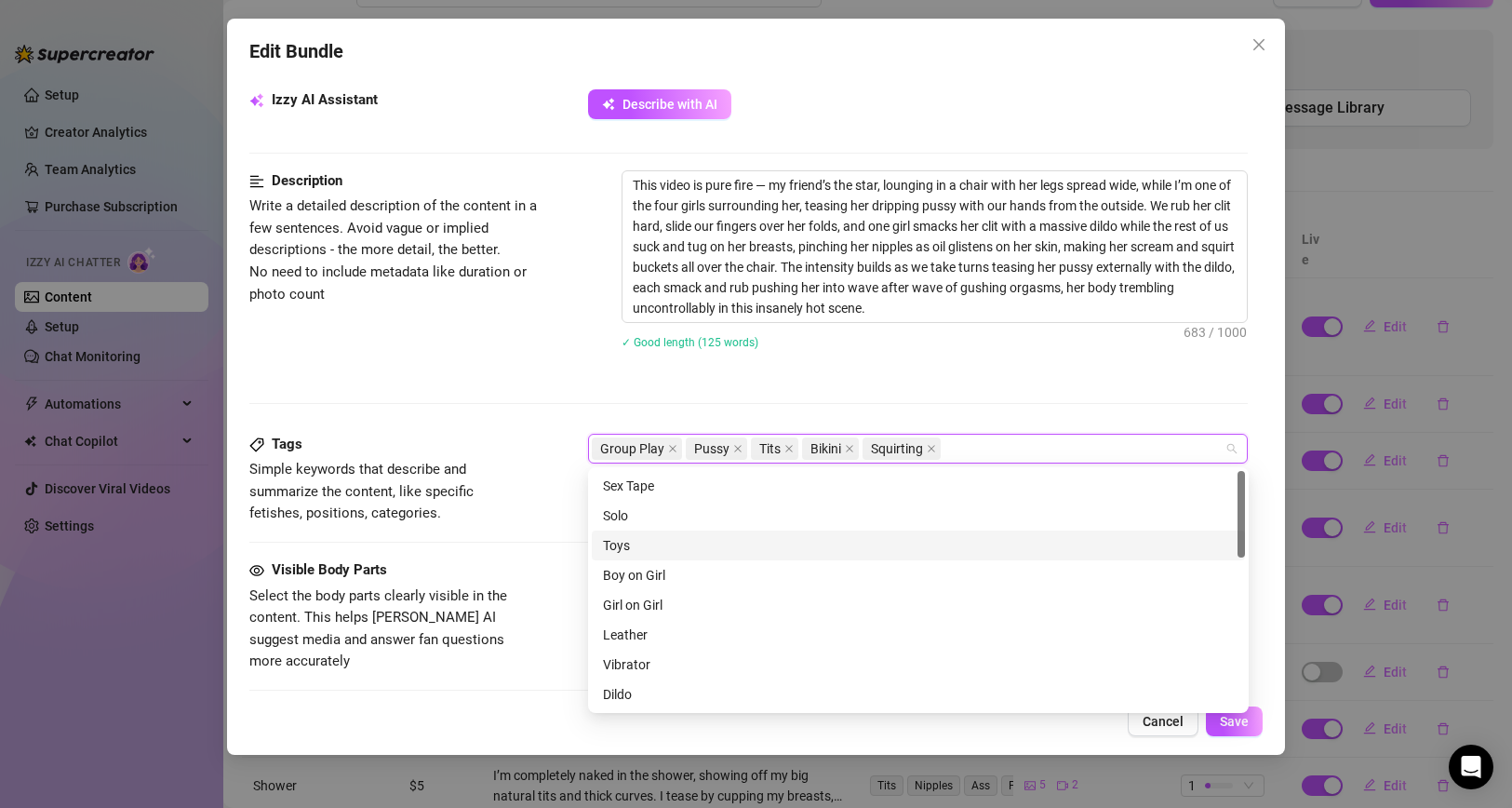
click at [667, 543] on div "Toys" at bounding box center [918, 546] width 631 height 21
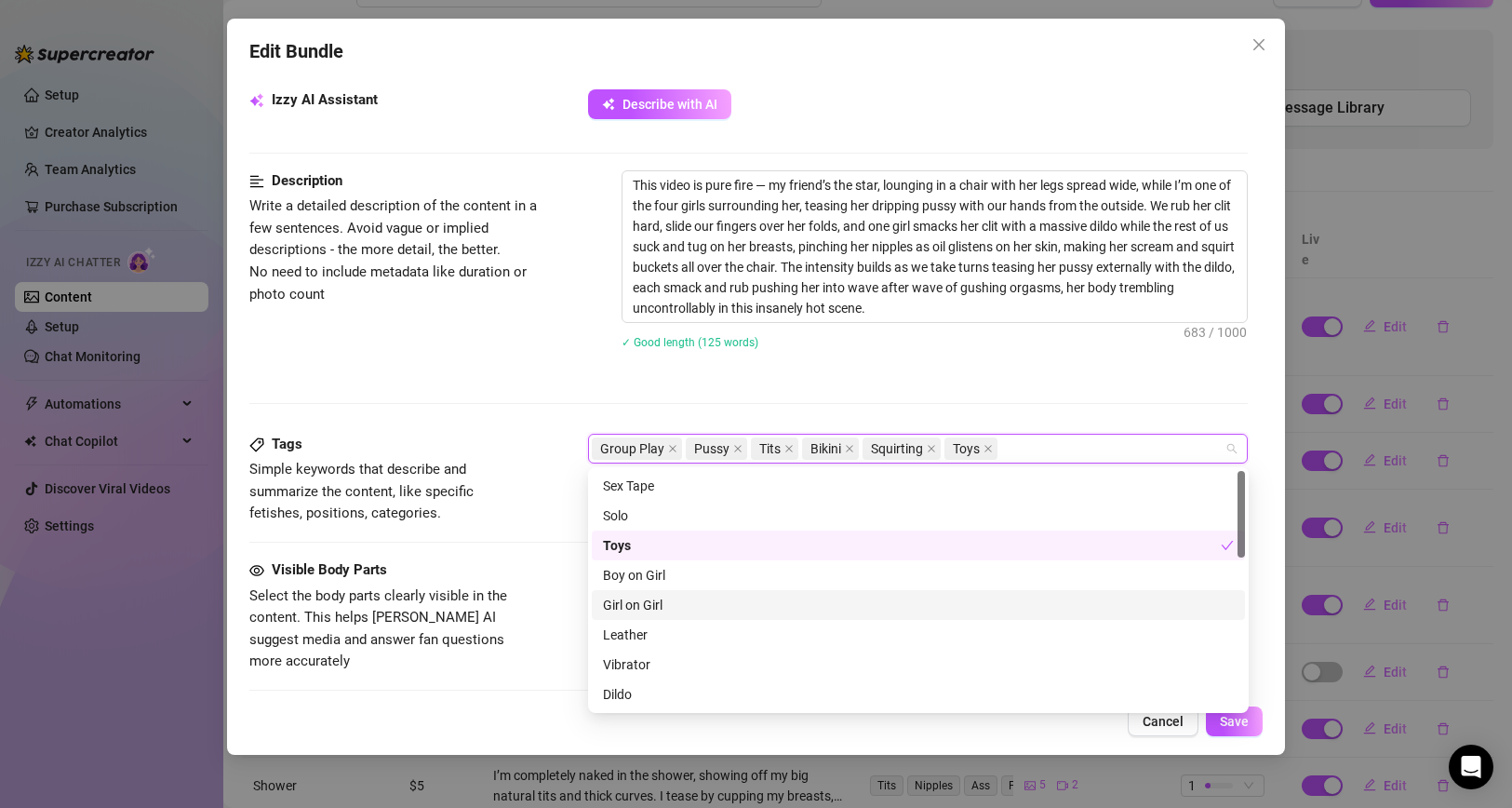
click at [680, 599] on div "Girl on Girl" at bounding box center [918, 605] width 631 height 21
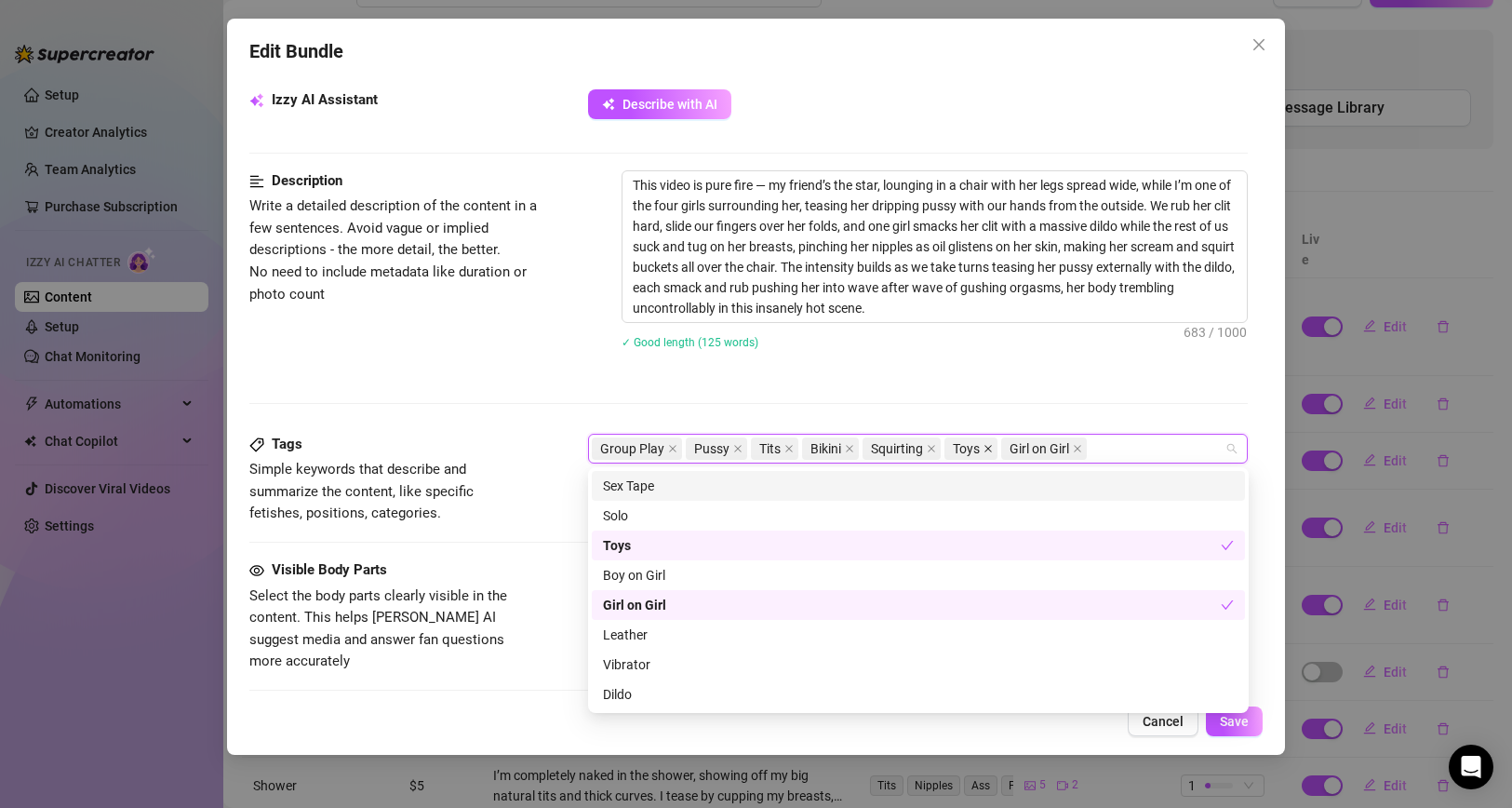
click at [988, 448] on icon "close" at bounding box center [988, 449] width 8 height 8
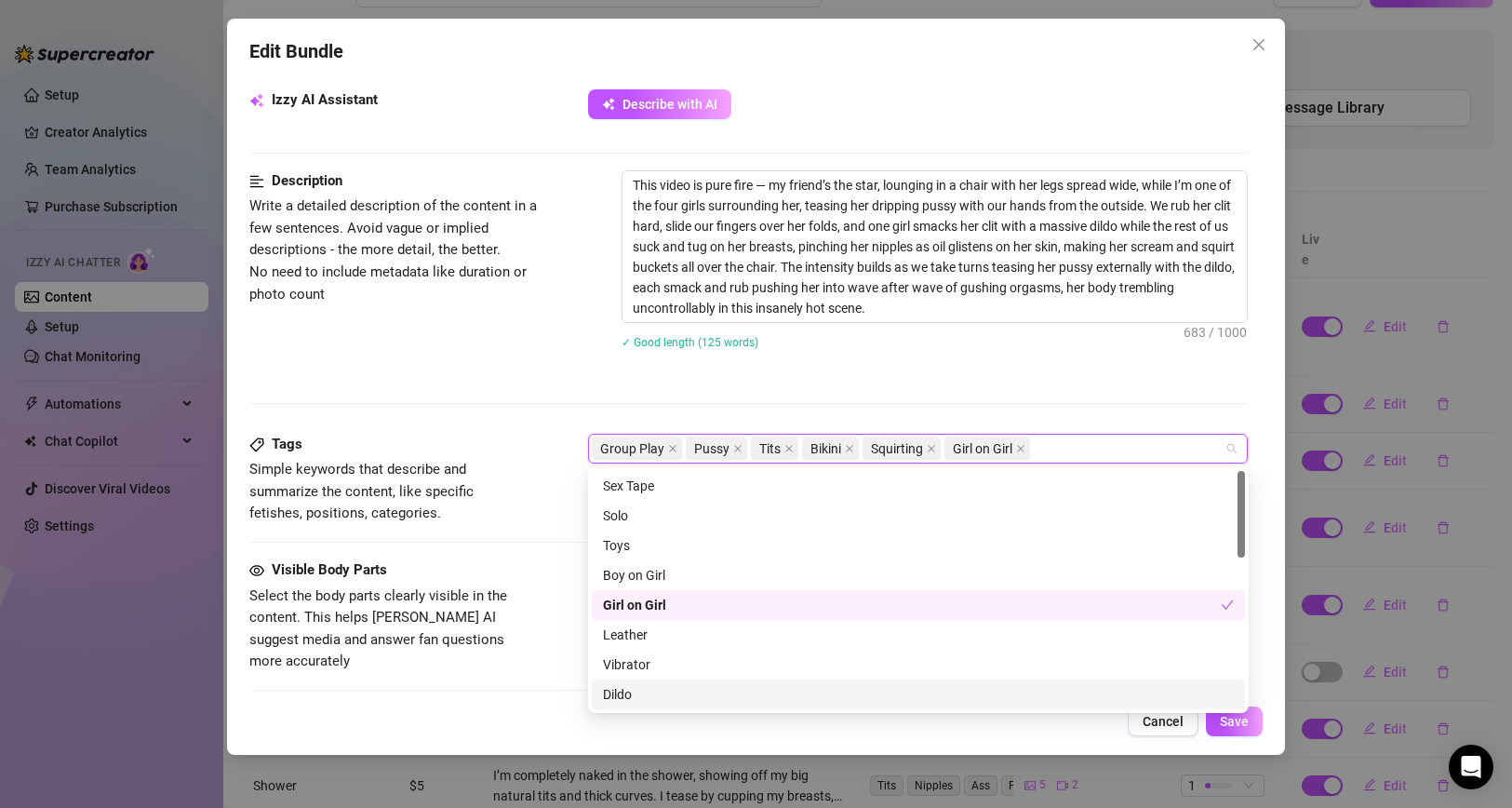
click at [679, 691] on div "Dildo" at bounding box center [918, 694] width 631 height 21
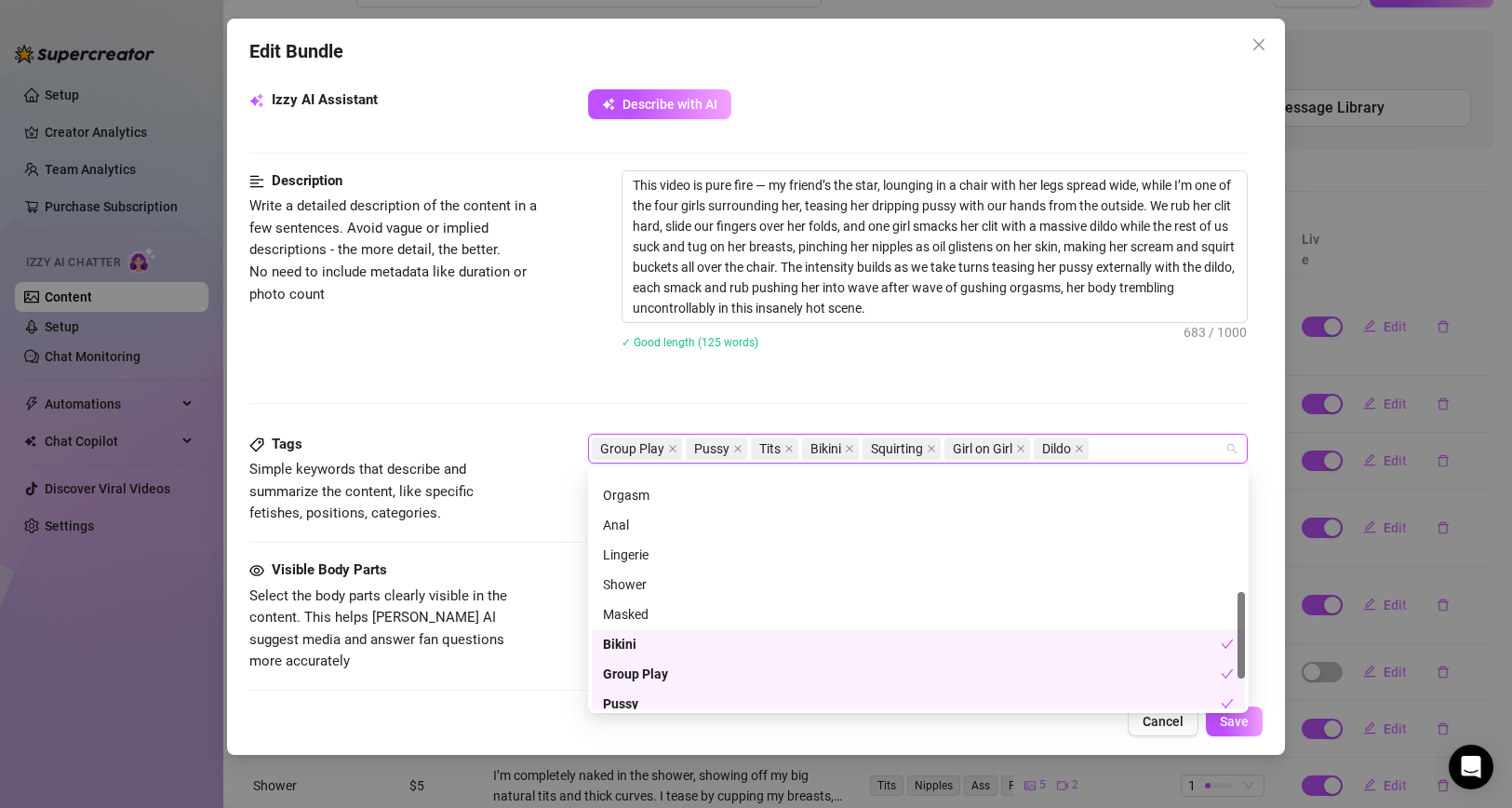
scroll to position [351, 0]
click at [664, 496] on div "Orgasm" at bounding box center [918, 491] width 631 height 21
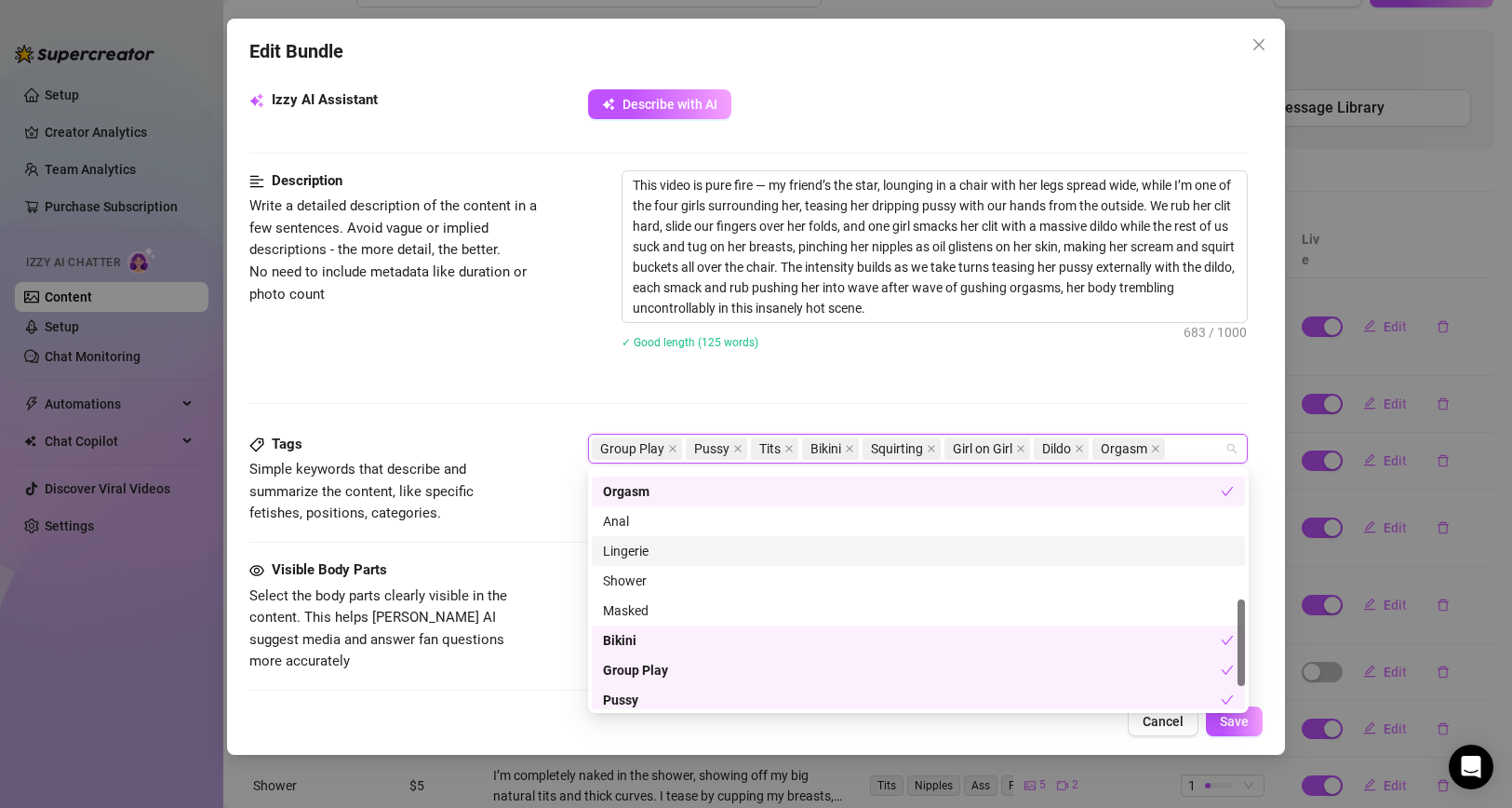
scroll to position [417, 0]
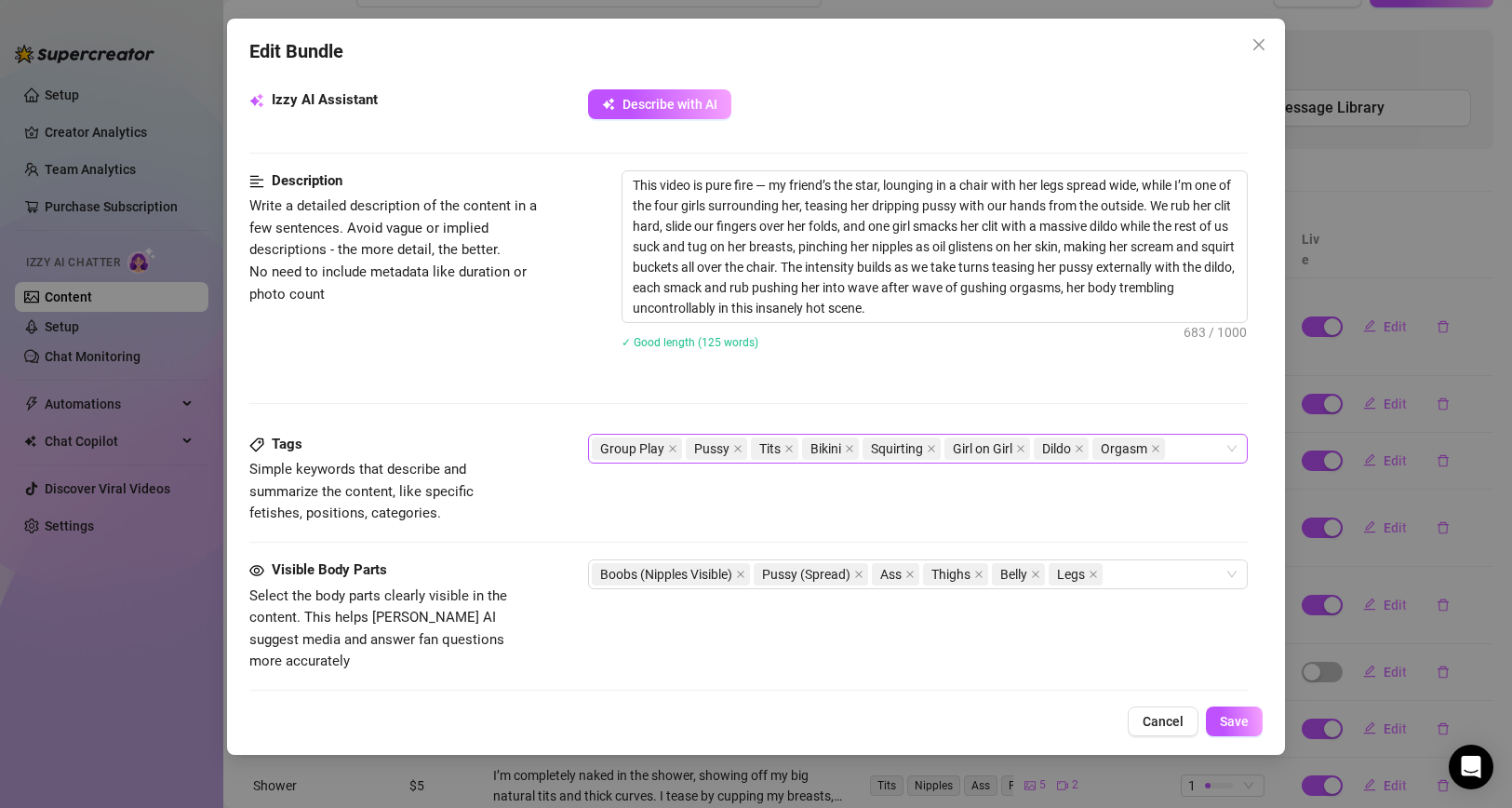
click at [1193, 448] on div "Group Play Pussy Tits Bikini Squirting Girl on Girl Dildo Orgasm" at bounding box center [908, 449] width 634 height 26
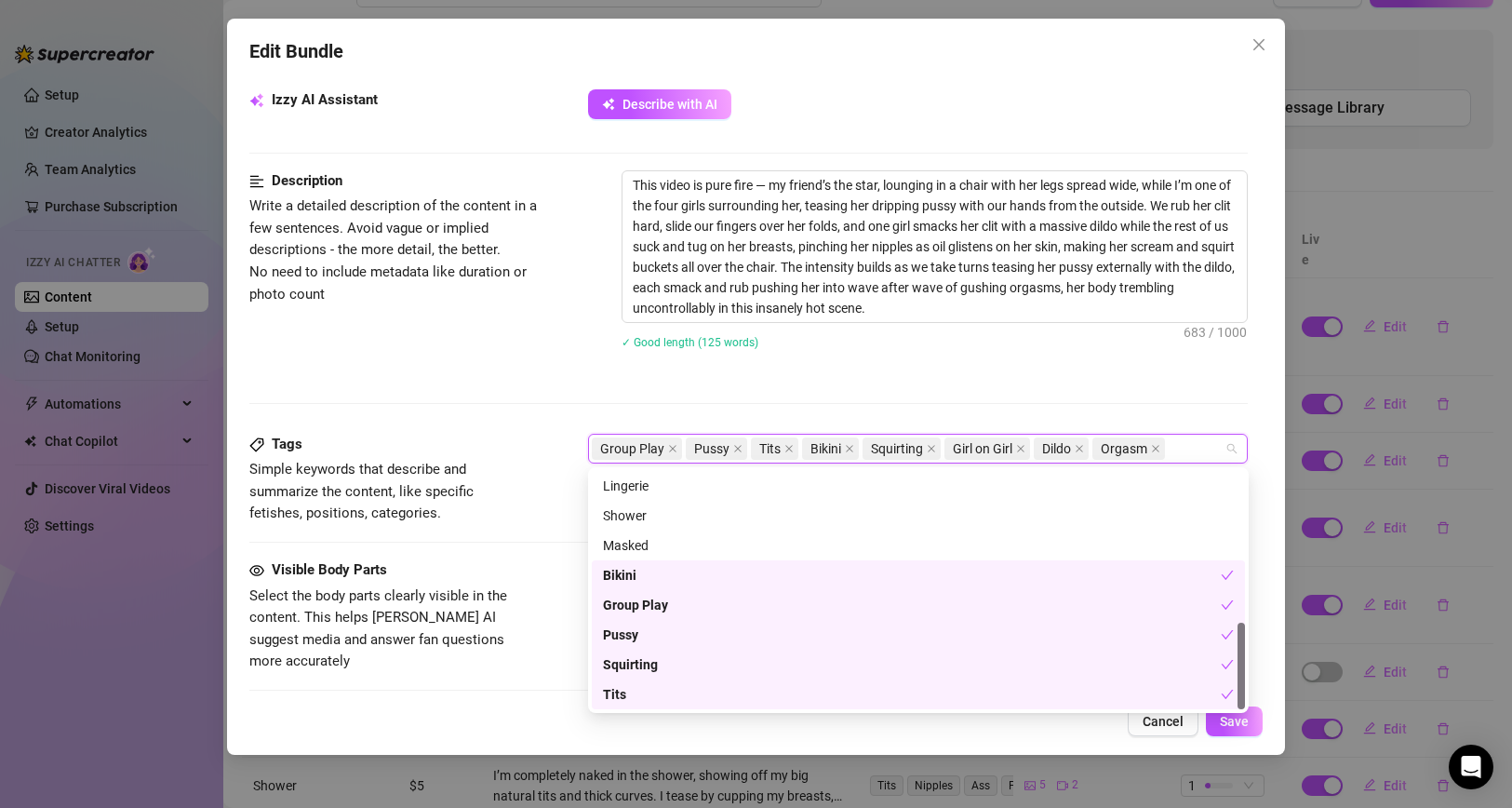
paste input "Clit rubbing"
type input "Clit rubbing"
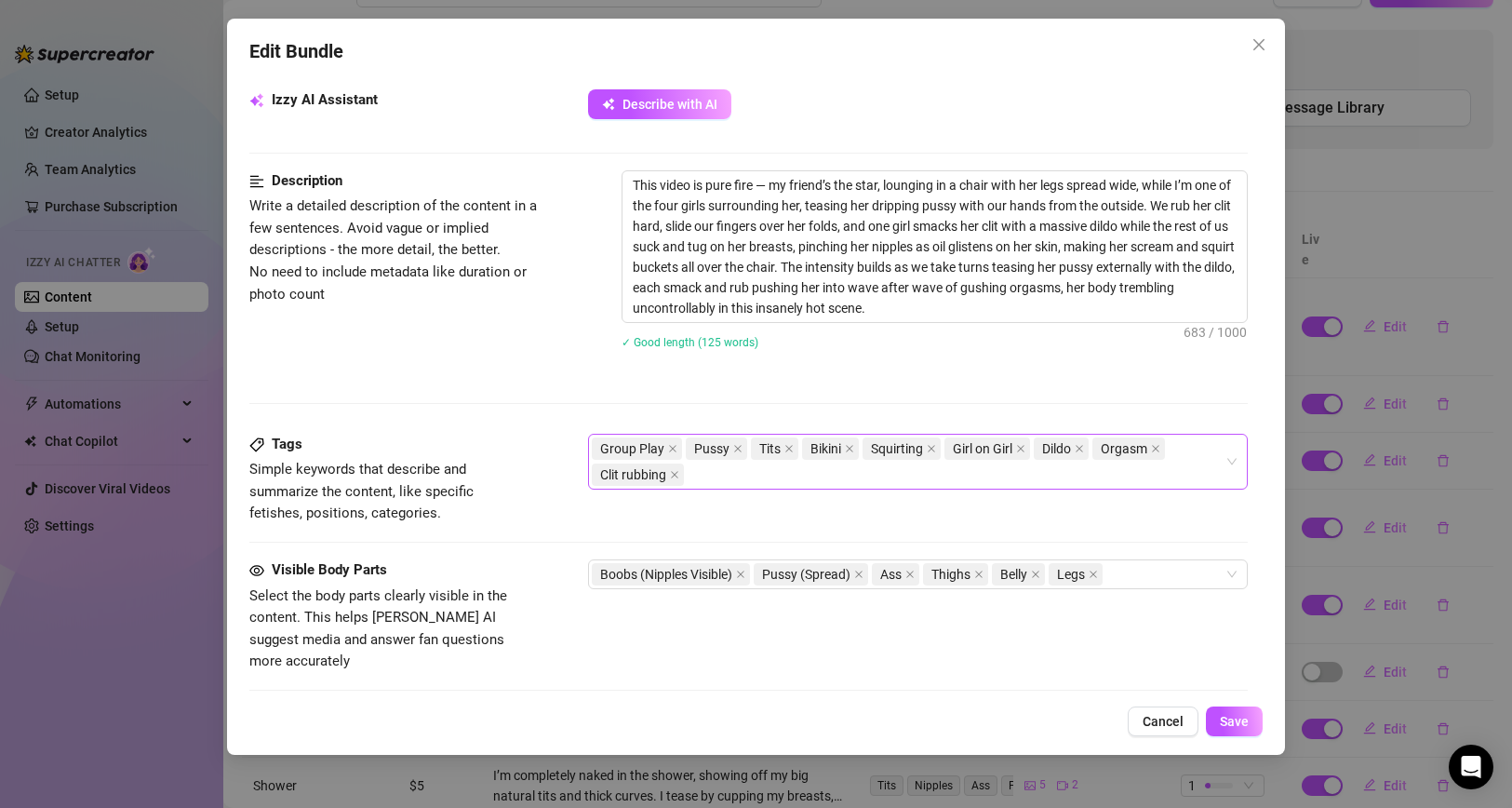
click at [705, 474] on div "Group Play Pussy Tits Bikini Squirting Girl on Girl Dildo Orgasm Clit rubbing" at bounding box center [908, 461] width 634 height 52
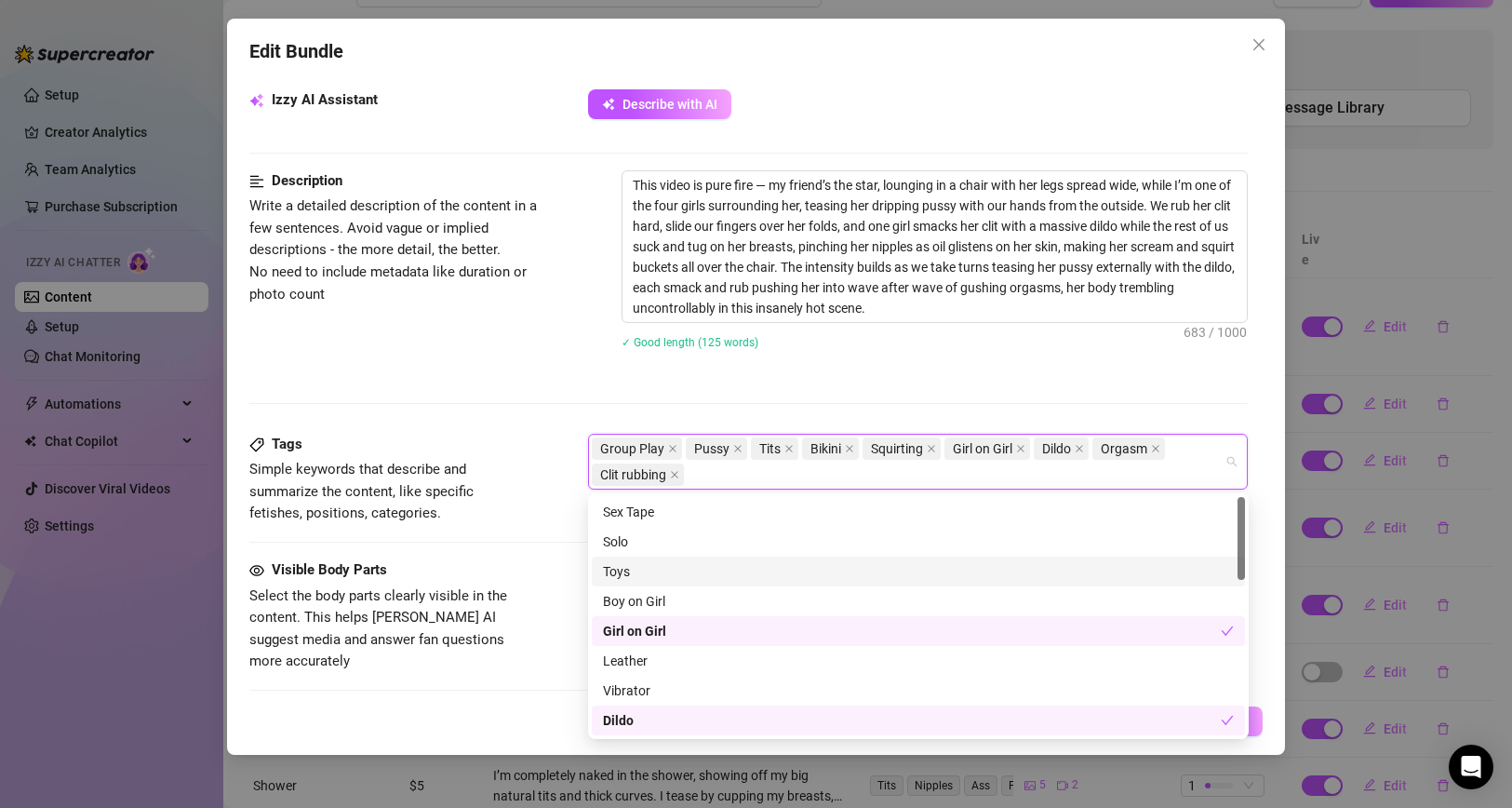
paste input "External teasing"
type input "External teasing"
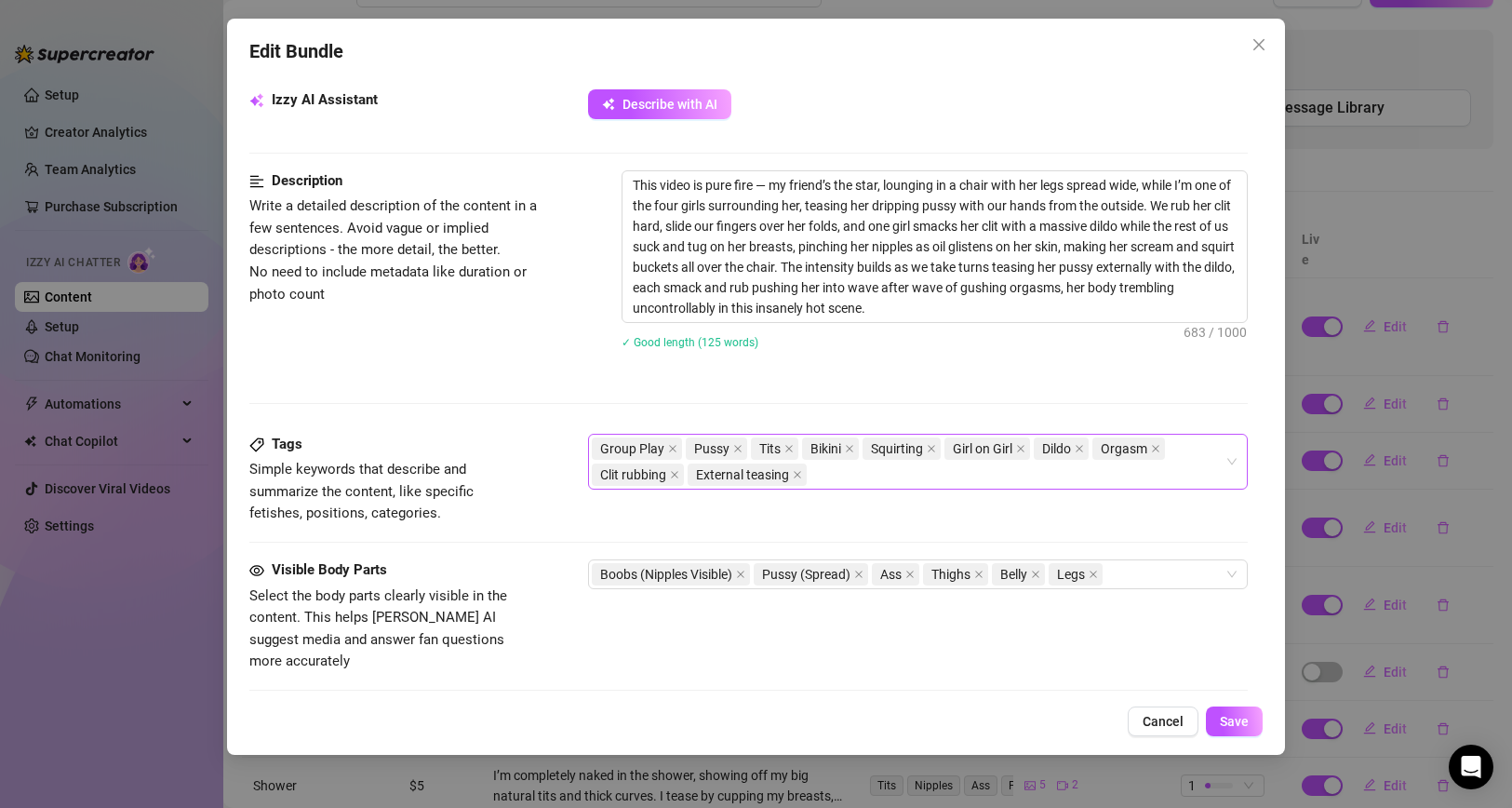
click at [815, 479] on div "Group Play Pussy Tits Bikini Squirting Girl on Girl Dildo Orgasm Clit rubbing E…" at bounding box center [908, 461] width 634 height 52
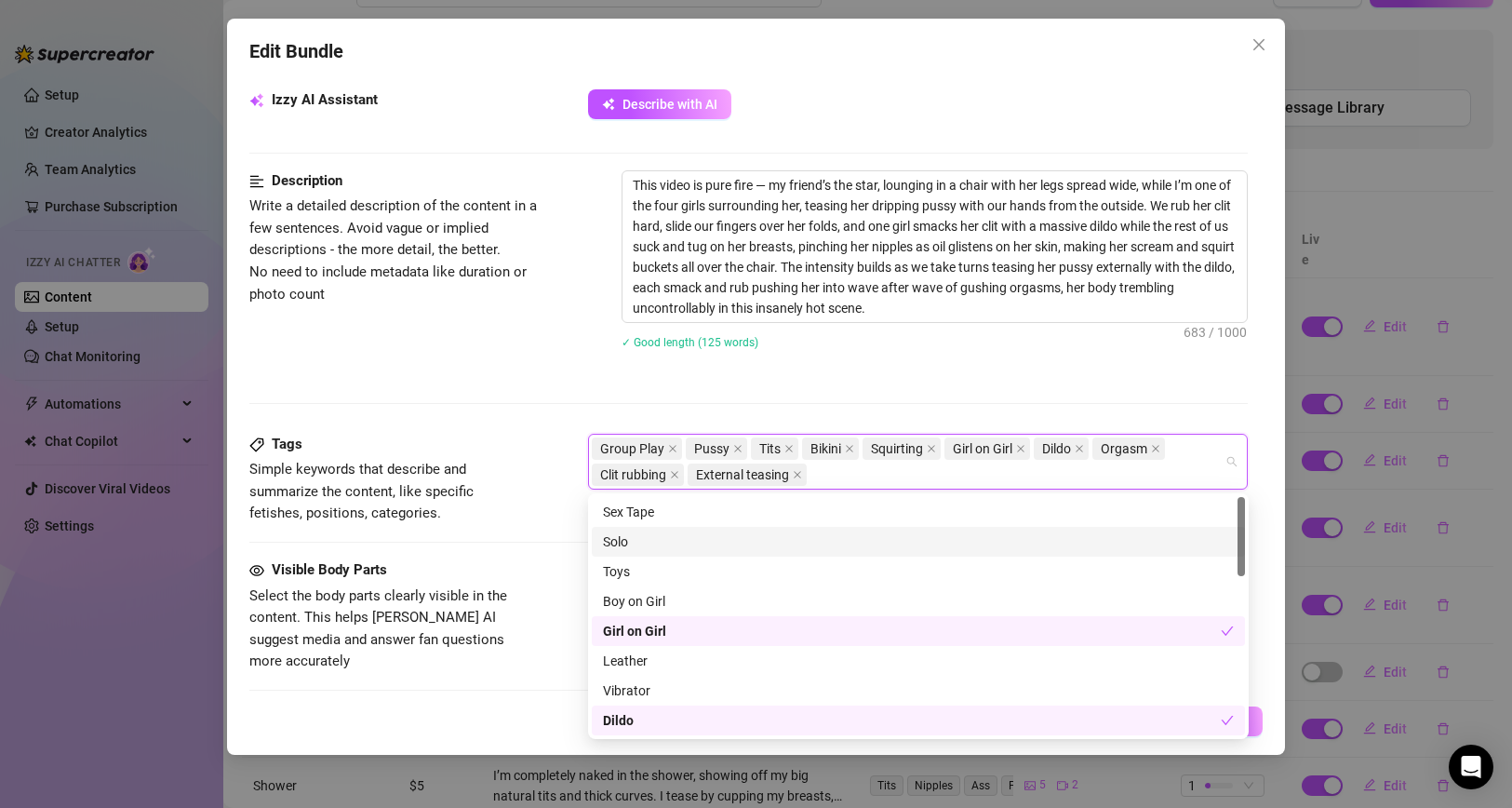
paste input "Clit slapping"
type input "Clit slapping"
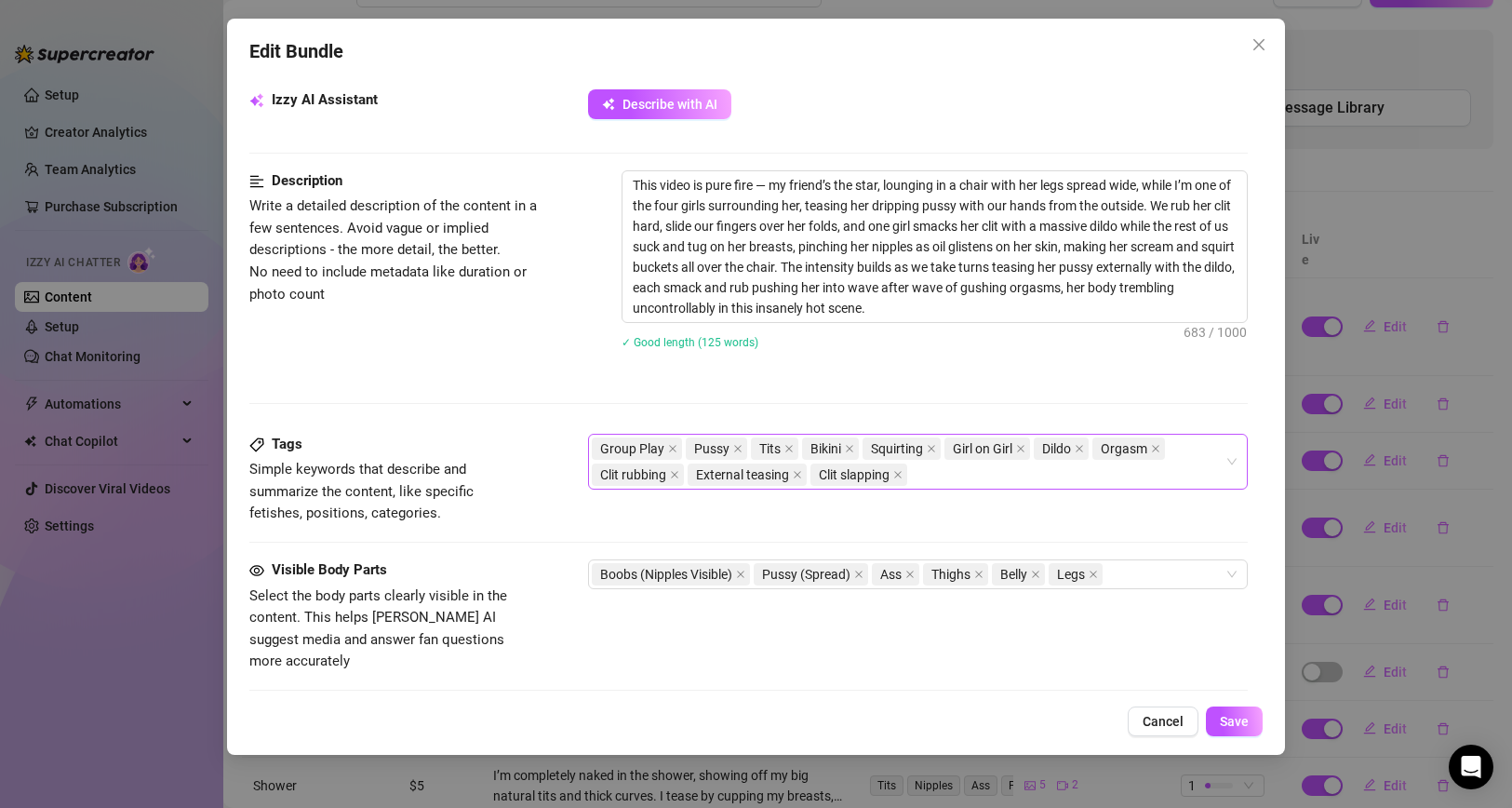
click at [946, 474] on div "Group Play Pussy Tits Bikini Squirting Girl on Girl Dildo Orgasm Clit rubbing E…" at bounding box center [908, 461] width 634 height 52
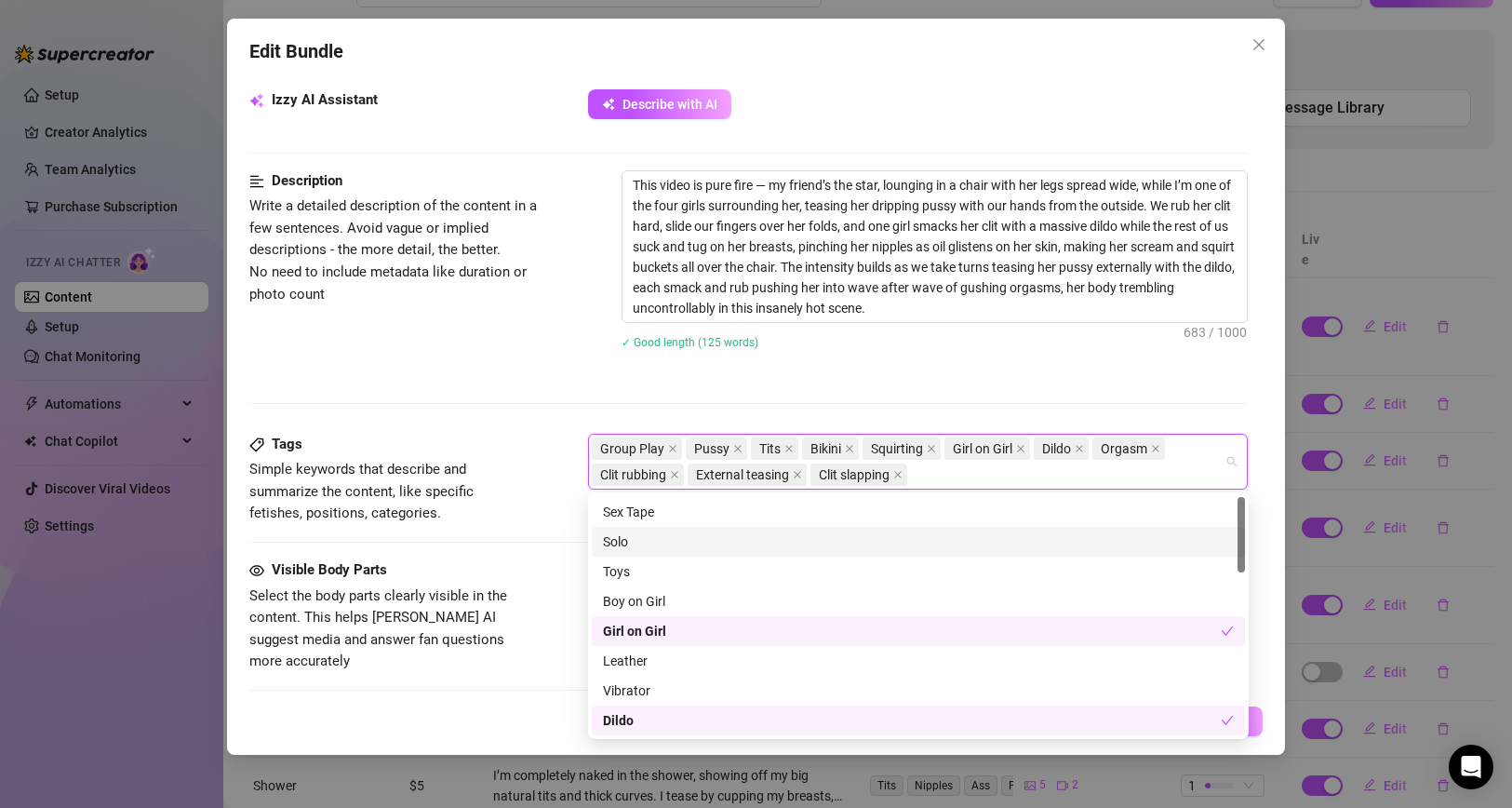
paste input "Breast sucking"
type input "Breast sucking"
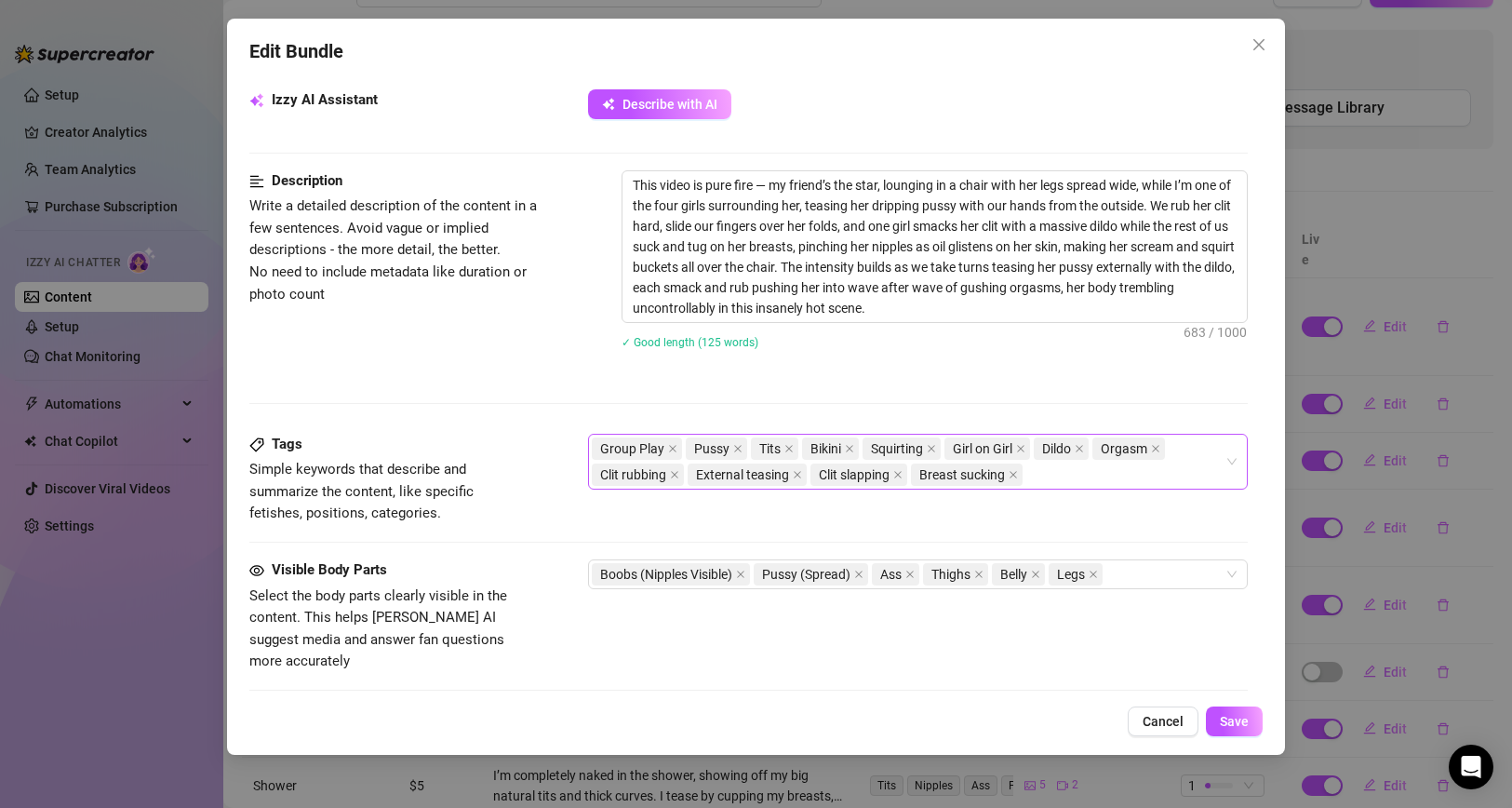
click at [1048, 481] on div "Group Play Pussy Tits Bikini Squirting Girl on Girl Dildo Orgasm Clit rubbing E…" at bounding box center [908, 461] width 634 height 52
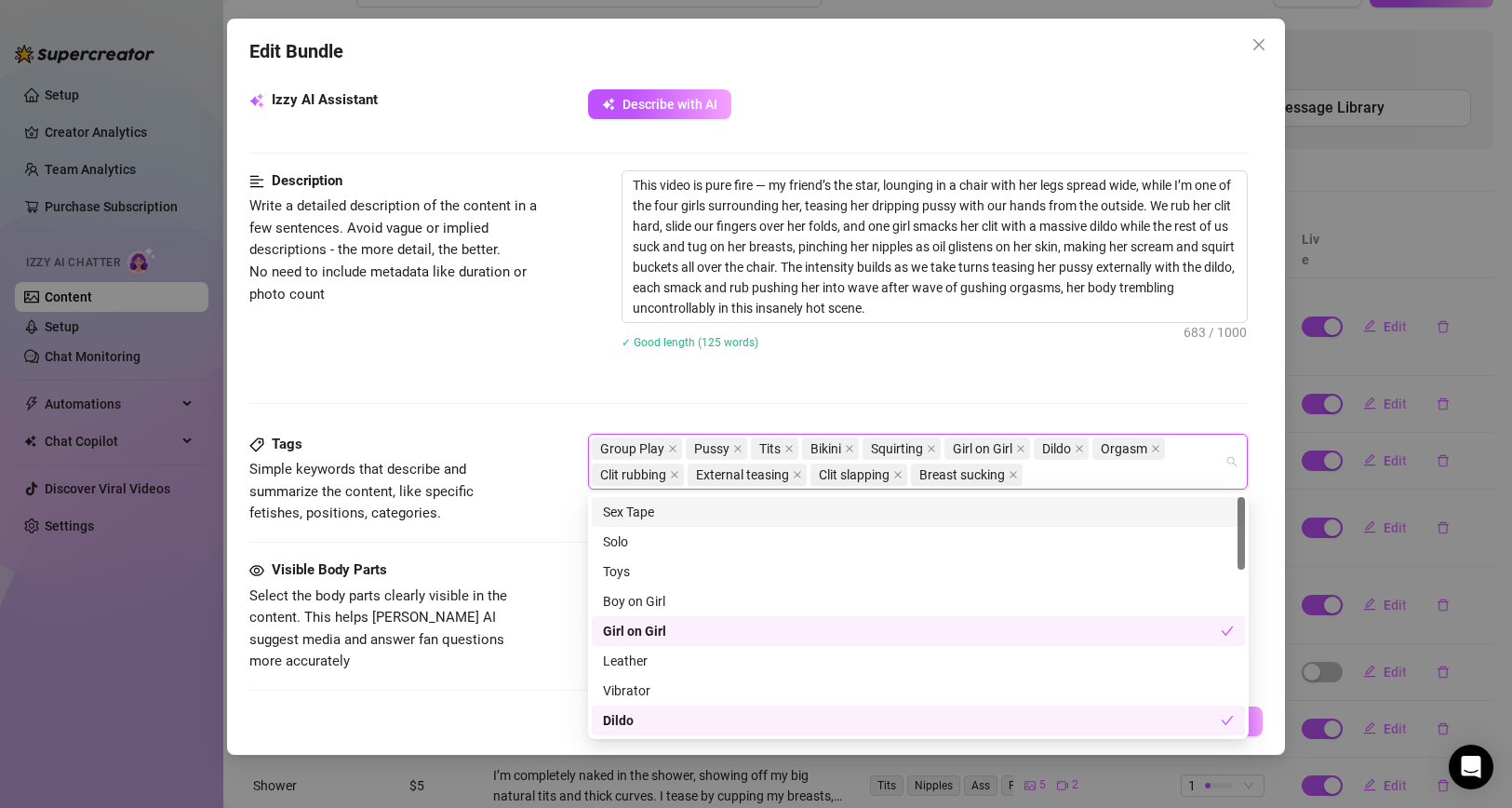
paste input "Nipple tugging"
type input "Nipple tugging"
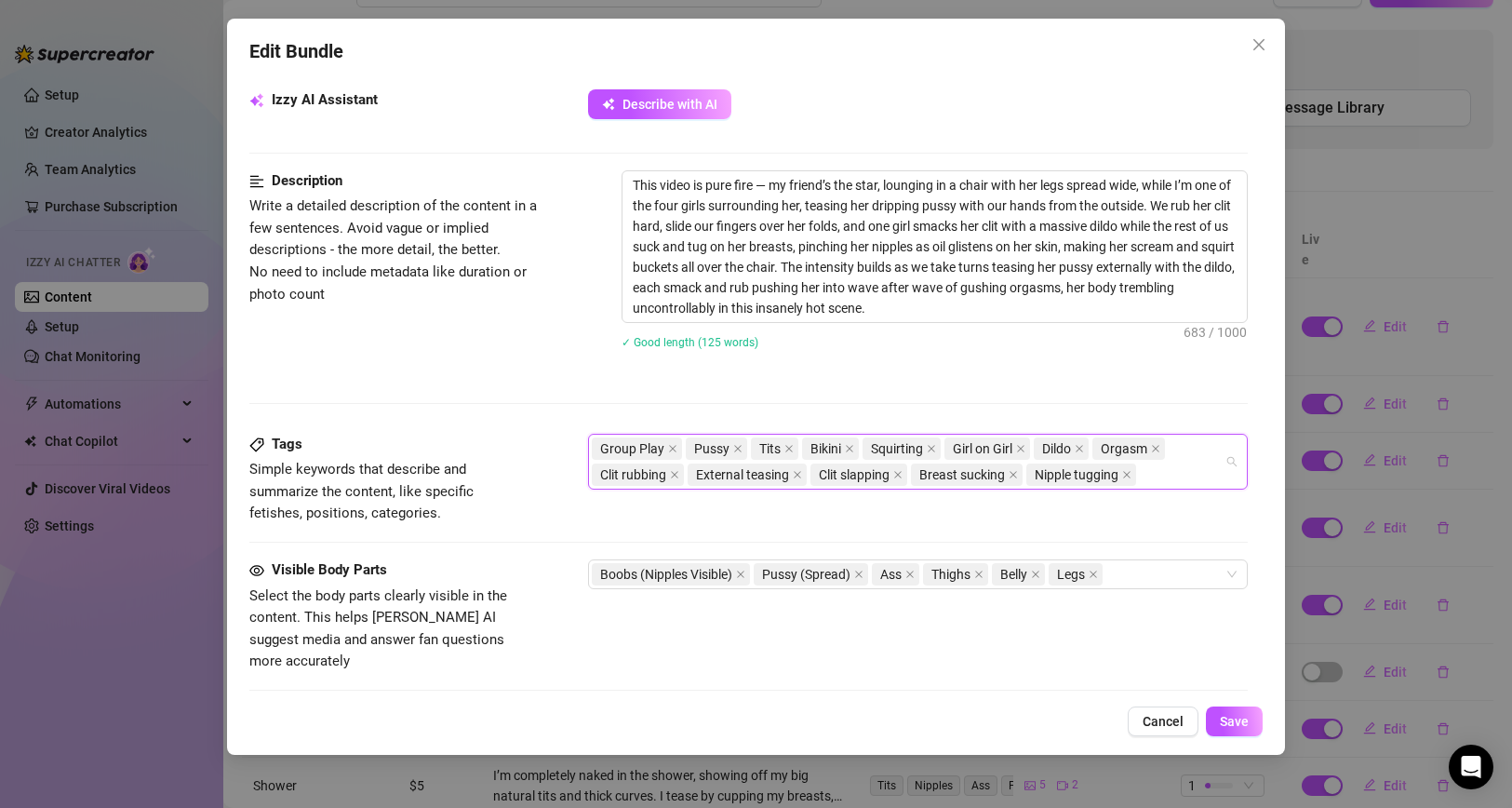
click at [1165, 478] on div "Group Play Pussy Tits Bikini Squirting Girl on Girl Dildo Orgasm Clit rubbing E…" at bounding box center [908, 461] width 634 height 52
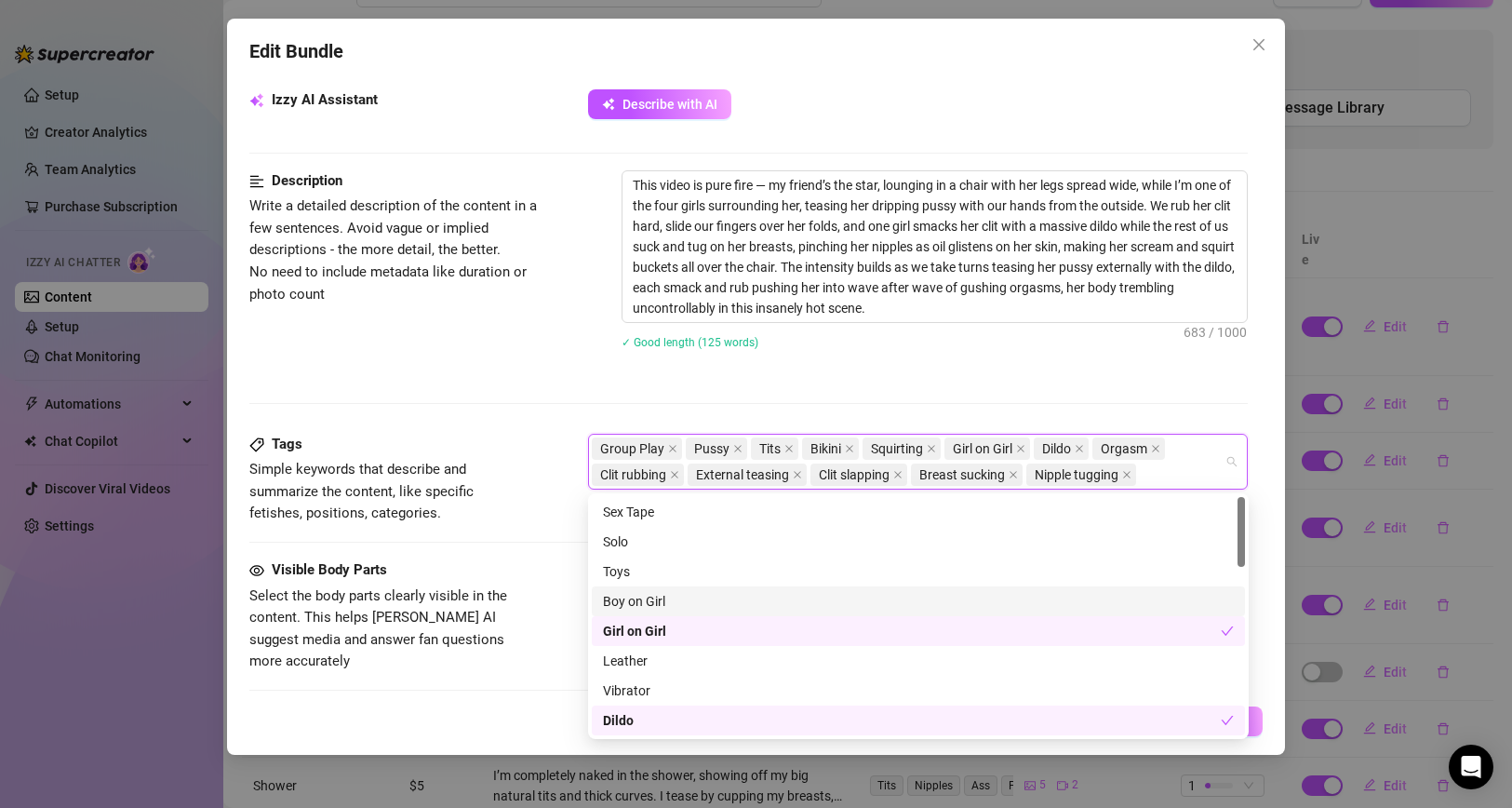
paste input "Leg spread"
type input "Leg spread"
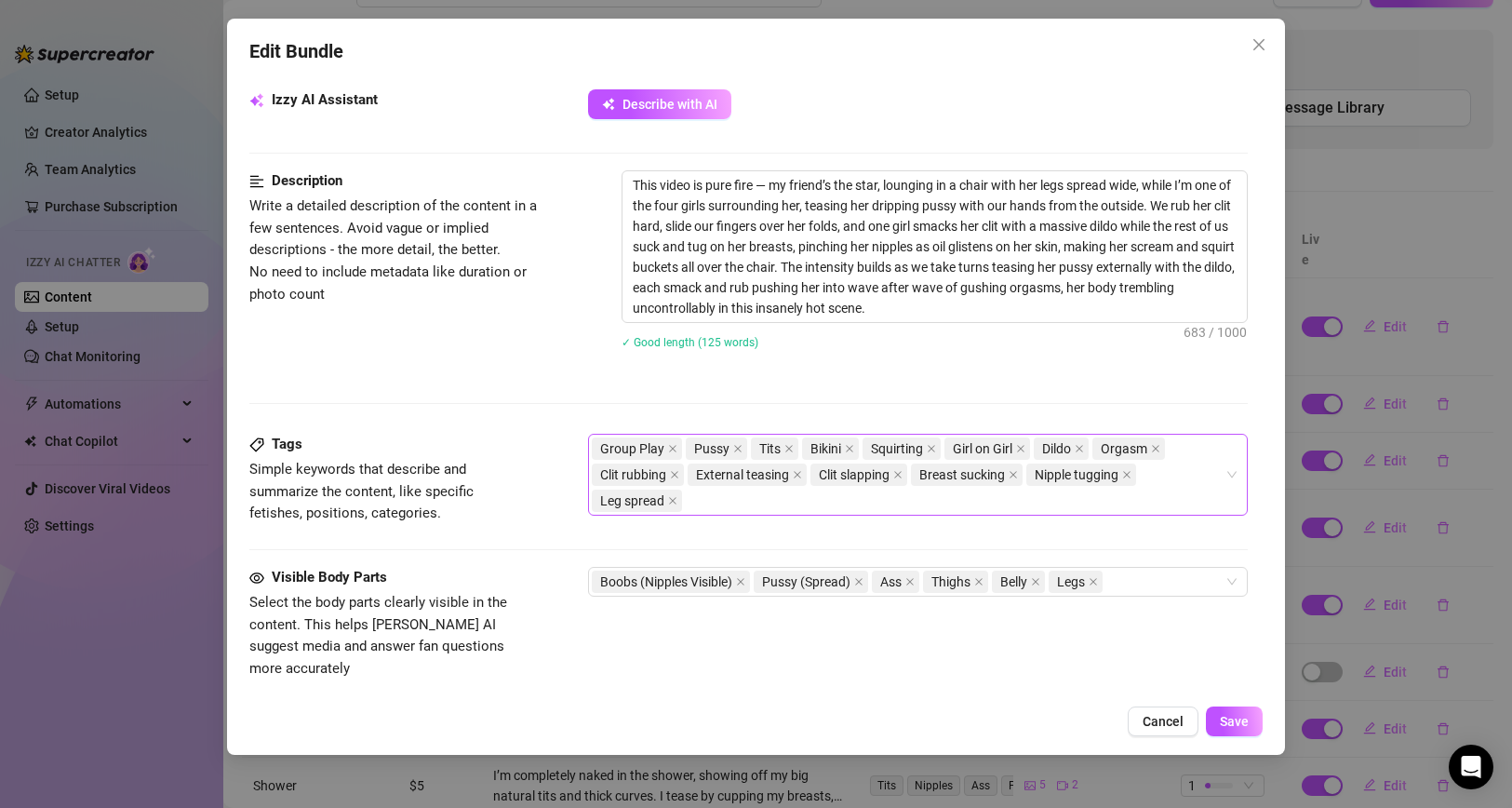
click at [704, 505] on div "Group Play Pussy Tits Bikini Squirting Girl on Girl Dildo Orgasm Clit rubbing E…" at bounding box center [908, 474] width 634 height 78
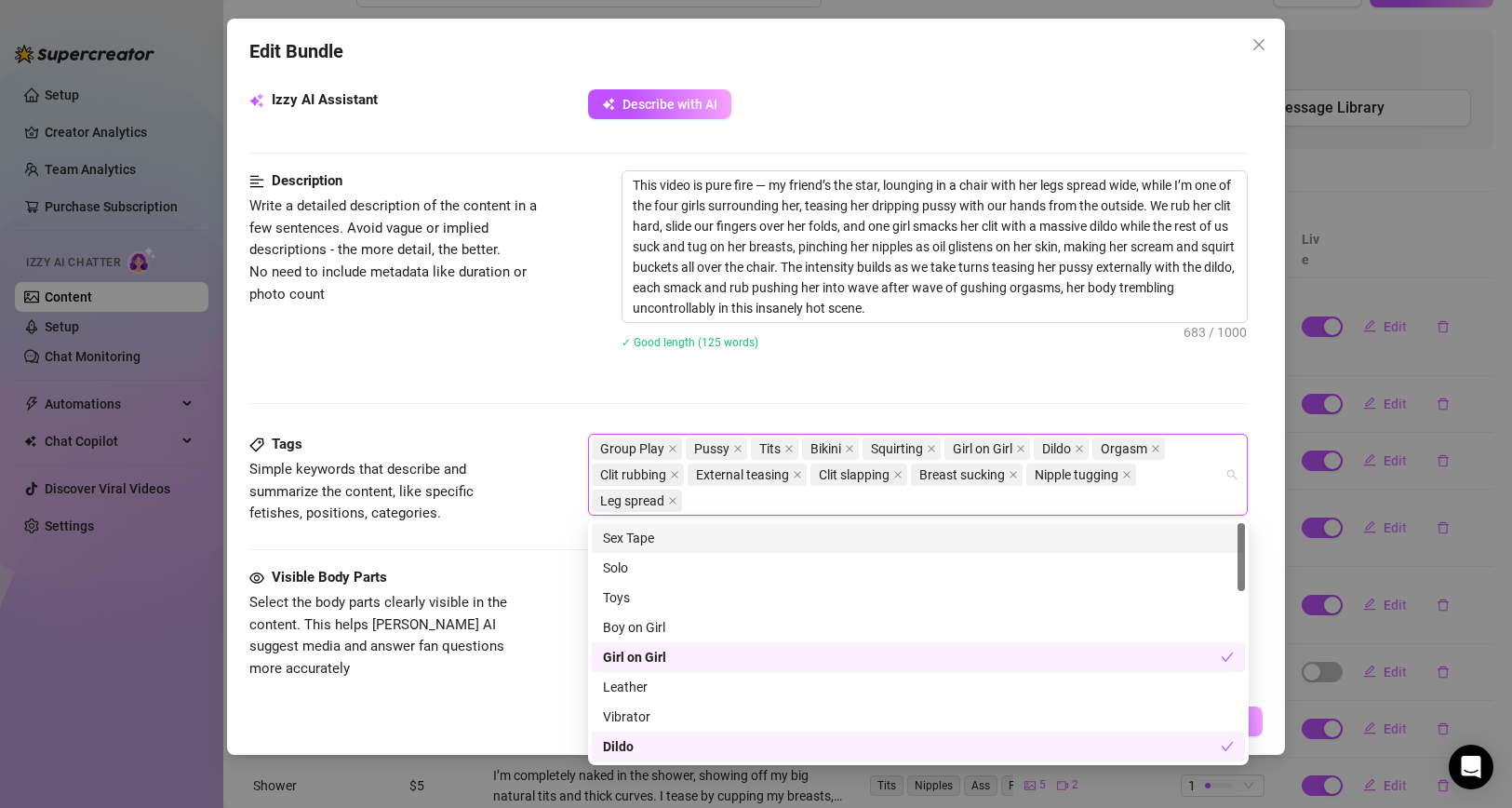
paste input "Multiple orgasms"
type input "Multiple orgasms"
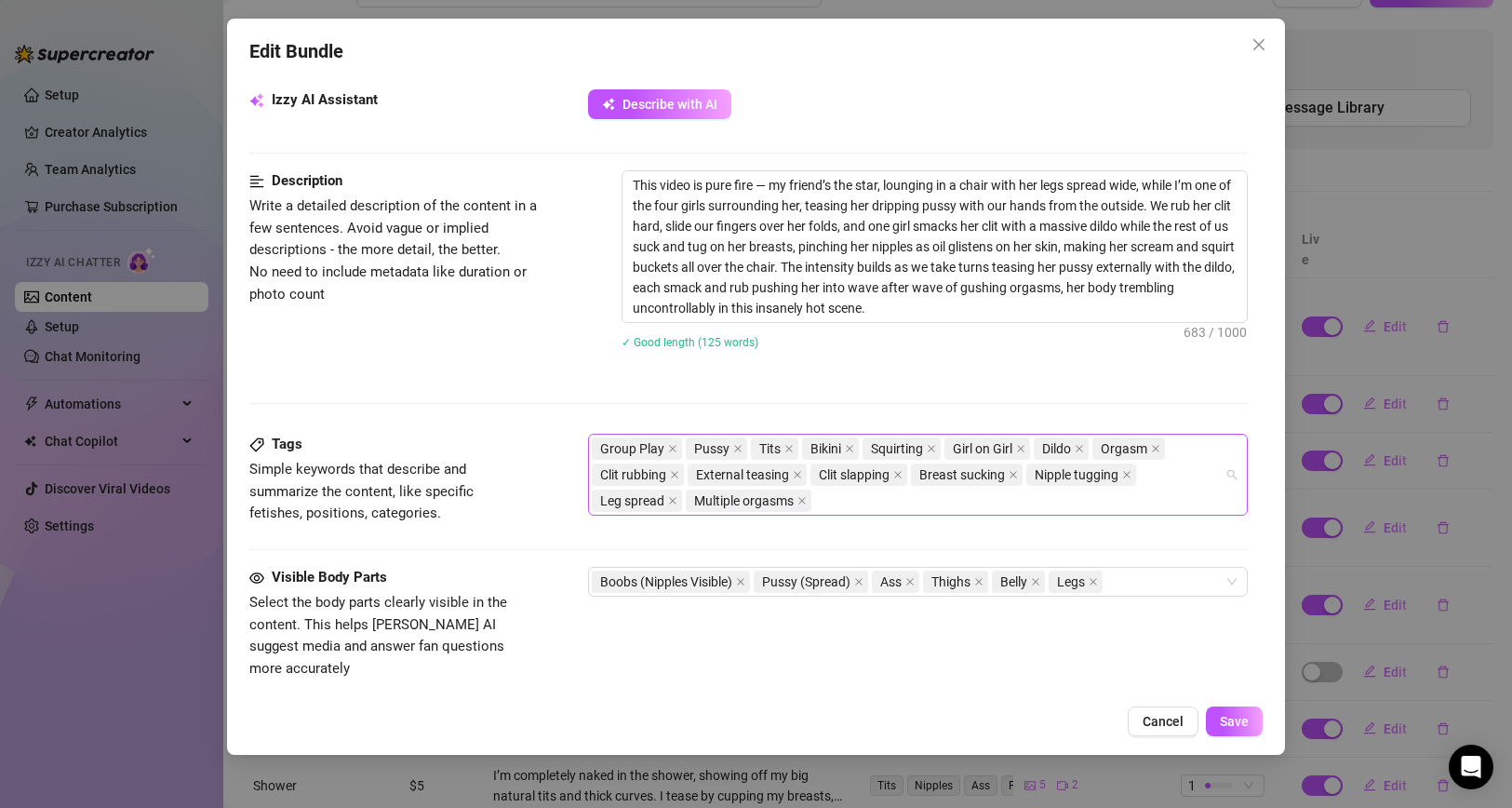
click at [858, 495] on div "Group Play Pussy Tits Bikini Squirting Girl on Girl Dildo Orgasm Clit rubbing E…" at bounding box center [908, 474] width 634 height 78
paste input "Wet pussy"
type input "Wet pussy"
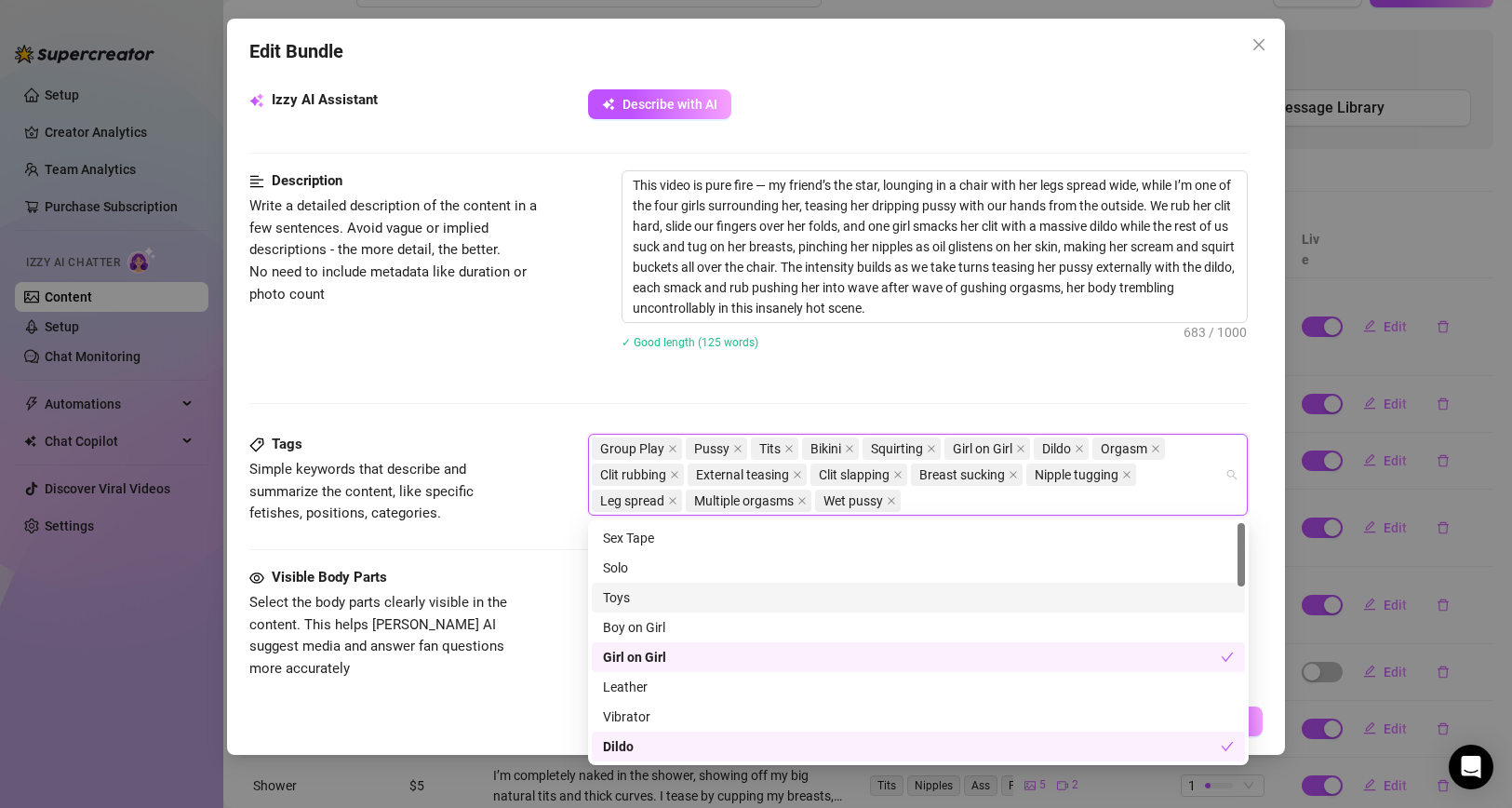
click at [949, 491] on div "Group Play Pussy Tits Bikini Squirting Girl on Girl Dildo Orgasm Clit rubbing E…" at bounding box center [908, 474] width 634 height 78
paste input "Thigh teasing"
type input "Thigh teasing"
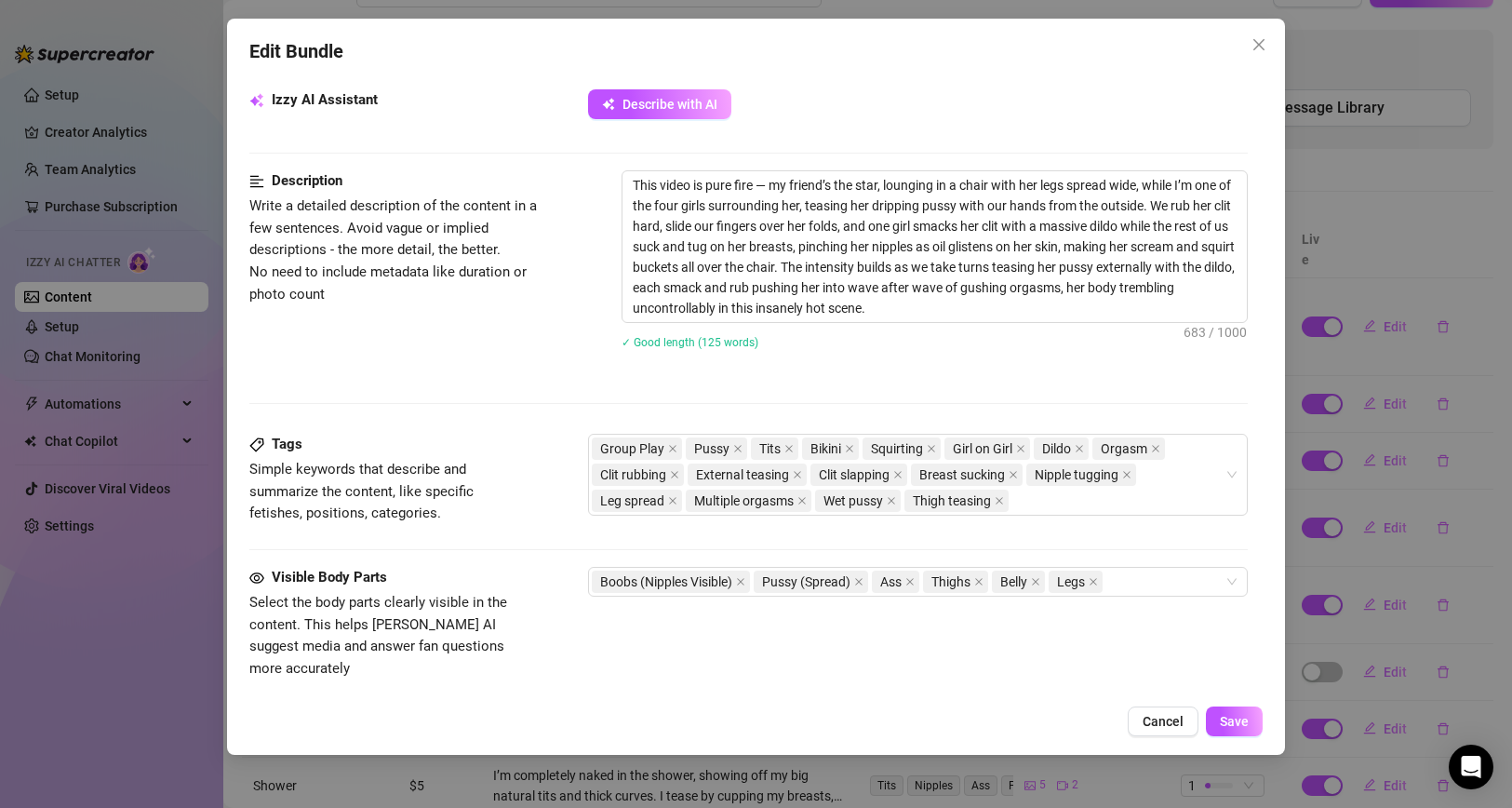
click at [456, 512] on span "Simple keywords that describe and summarize the content, like specific fetishes…" at bounding box center [388, 491] width 279 height 66
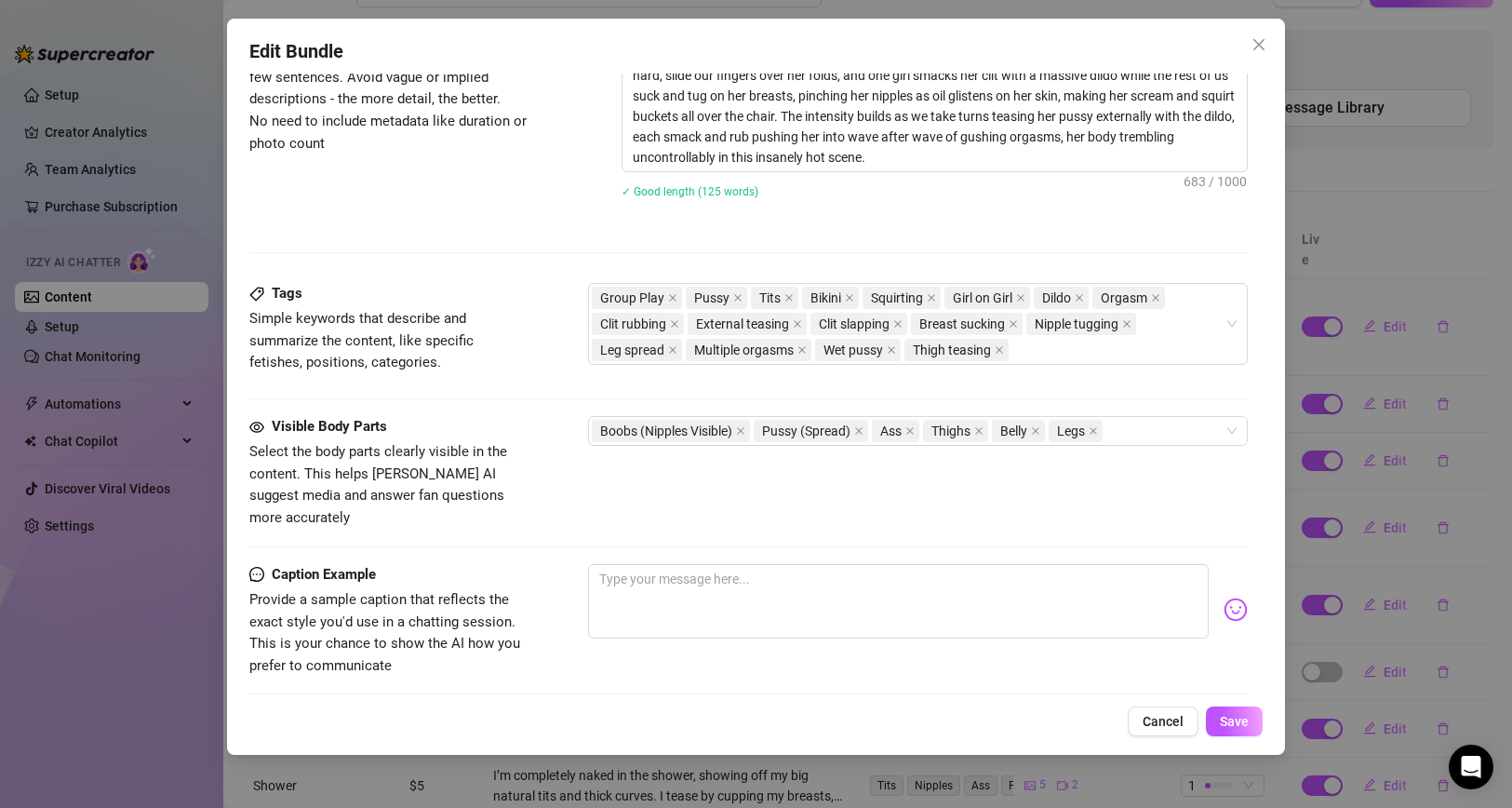
scroll to position [842, 0]
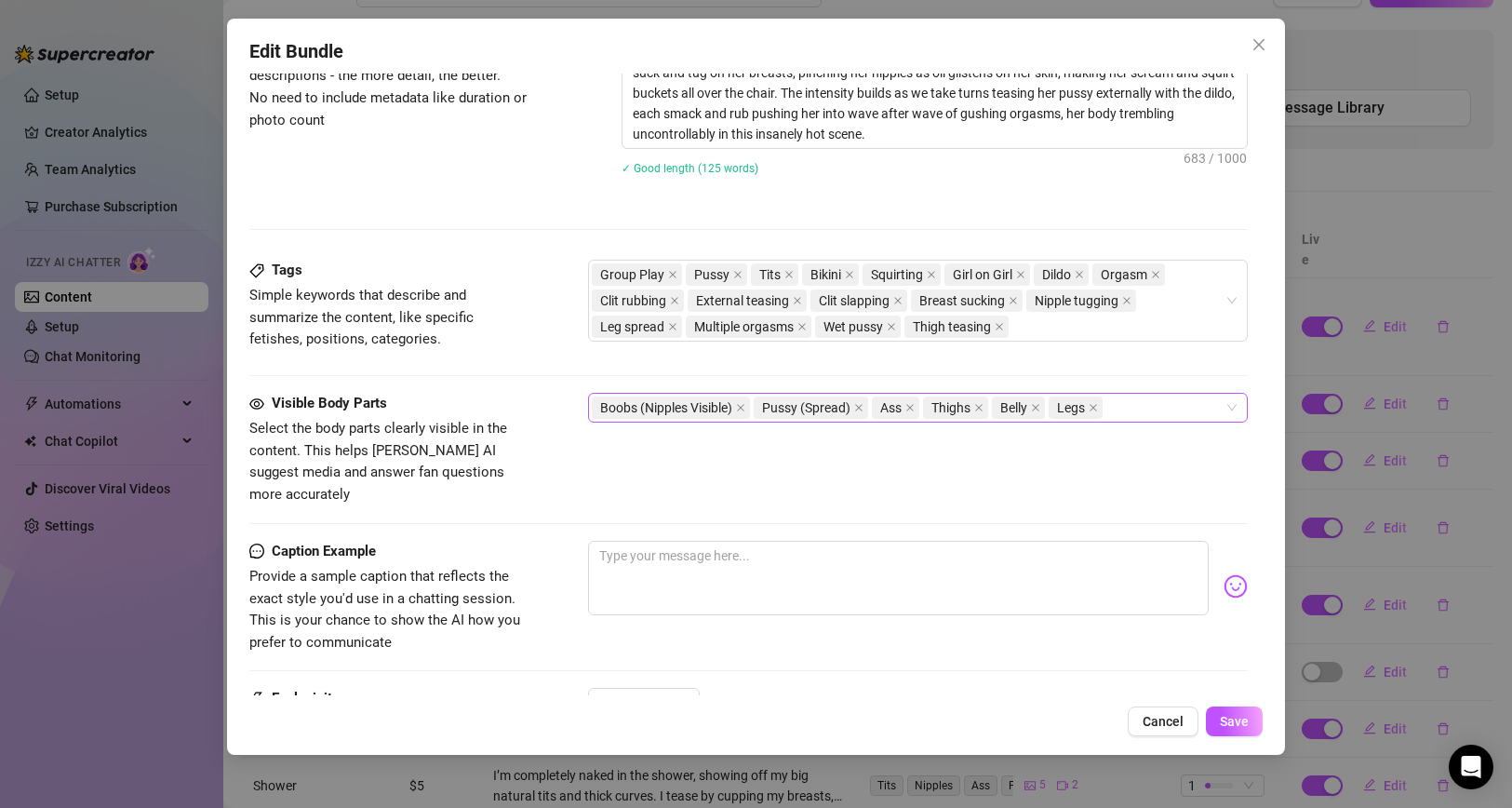
click at [1152, 401] on div "Boobs (Nipples Visible) Pussy (Spread) Ass Thighs Belly Legs" at bounding box center [908, 408] width 634 height 26
click at [1151, 401] on div "Boobs (Nipples Visible) Pussy (Spread) Ass Thighs Belly Legs" at bounding box center [908, 408] width 634 height 26
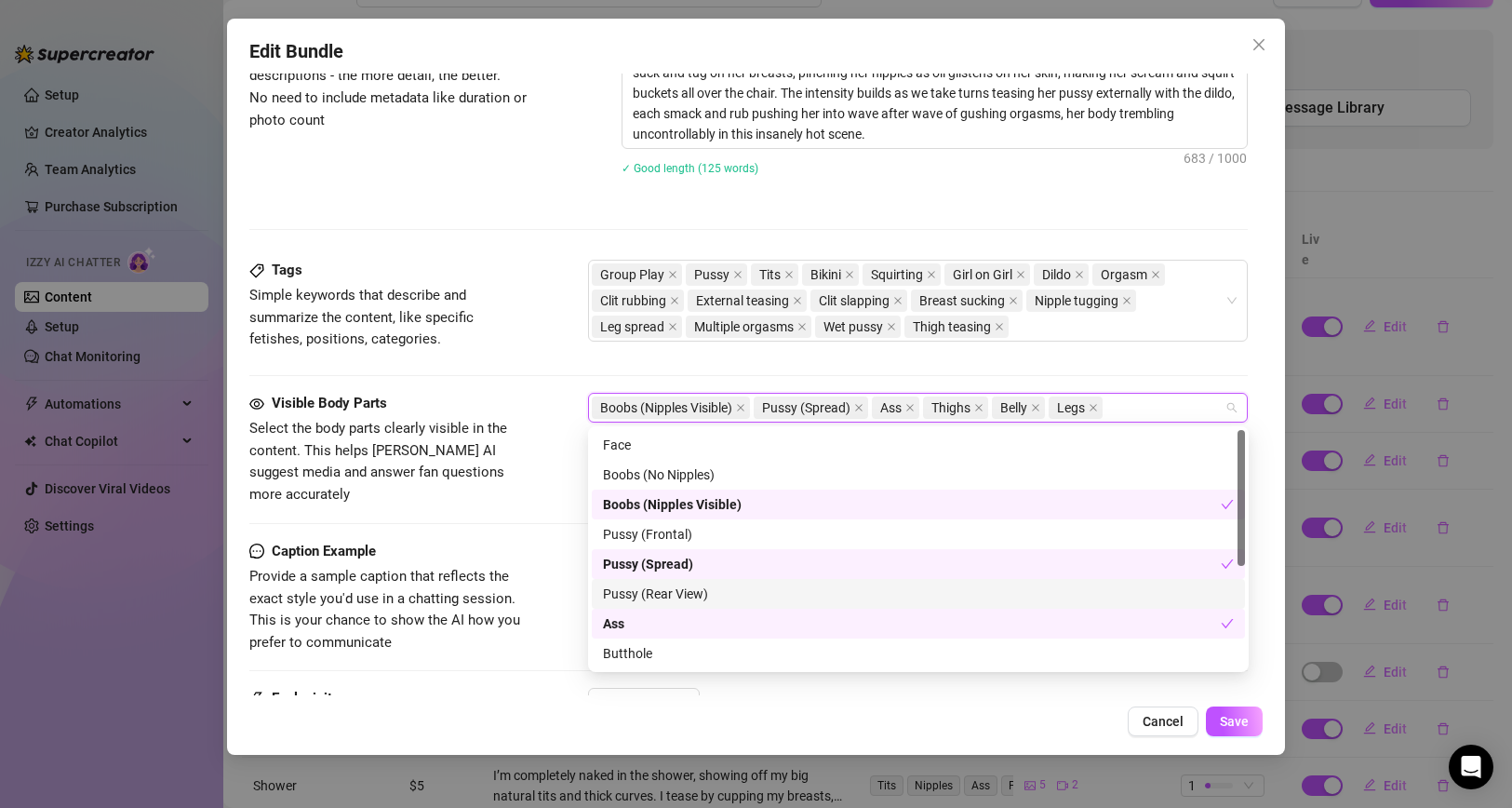
paste input "Hands"
type input "Hands"
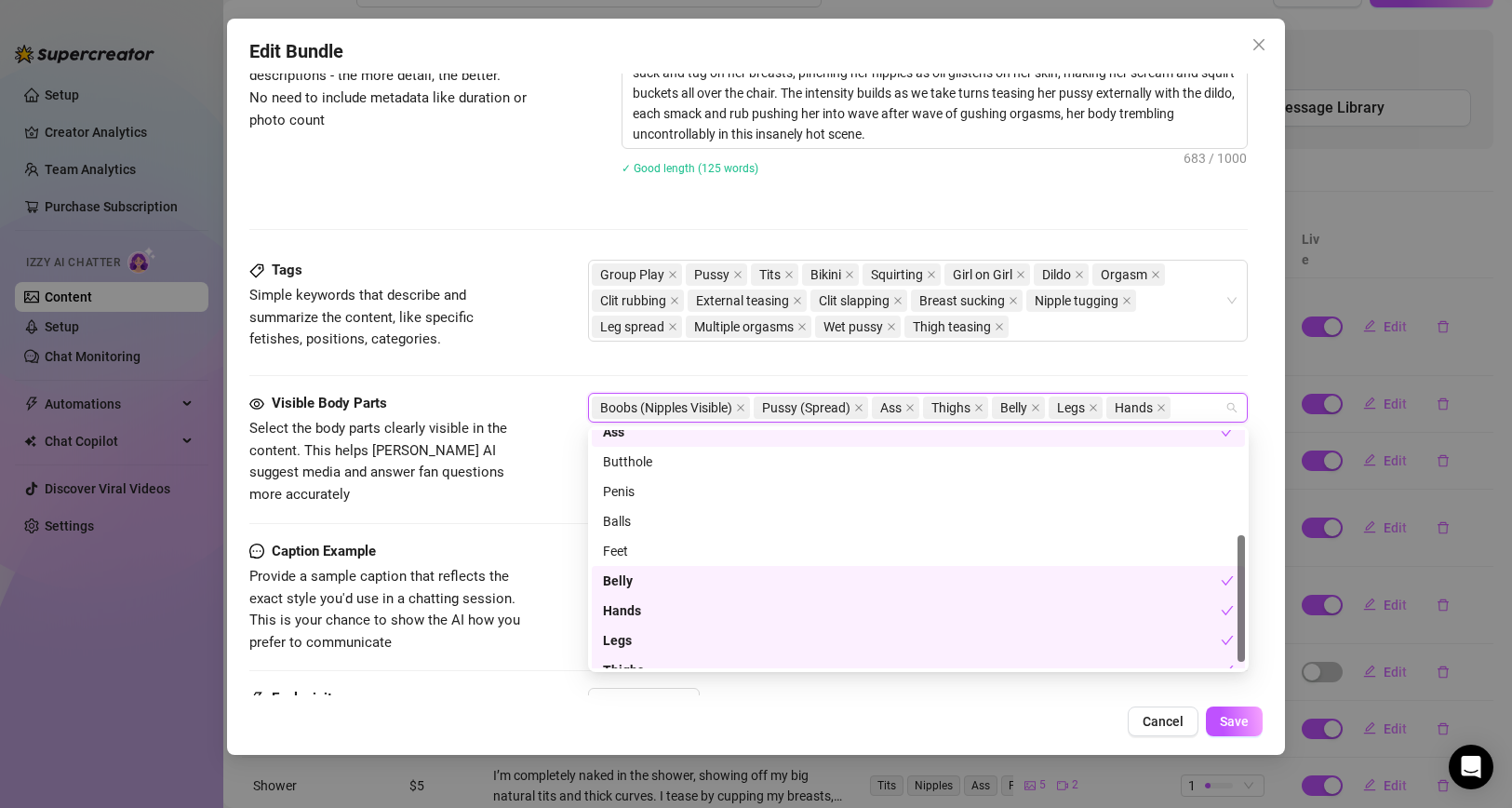
scroll to position [209, 0]
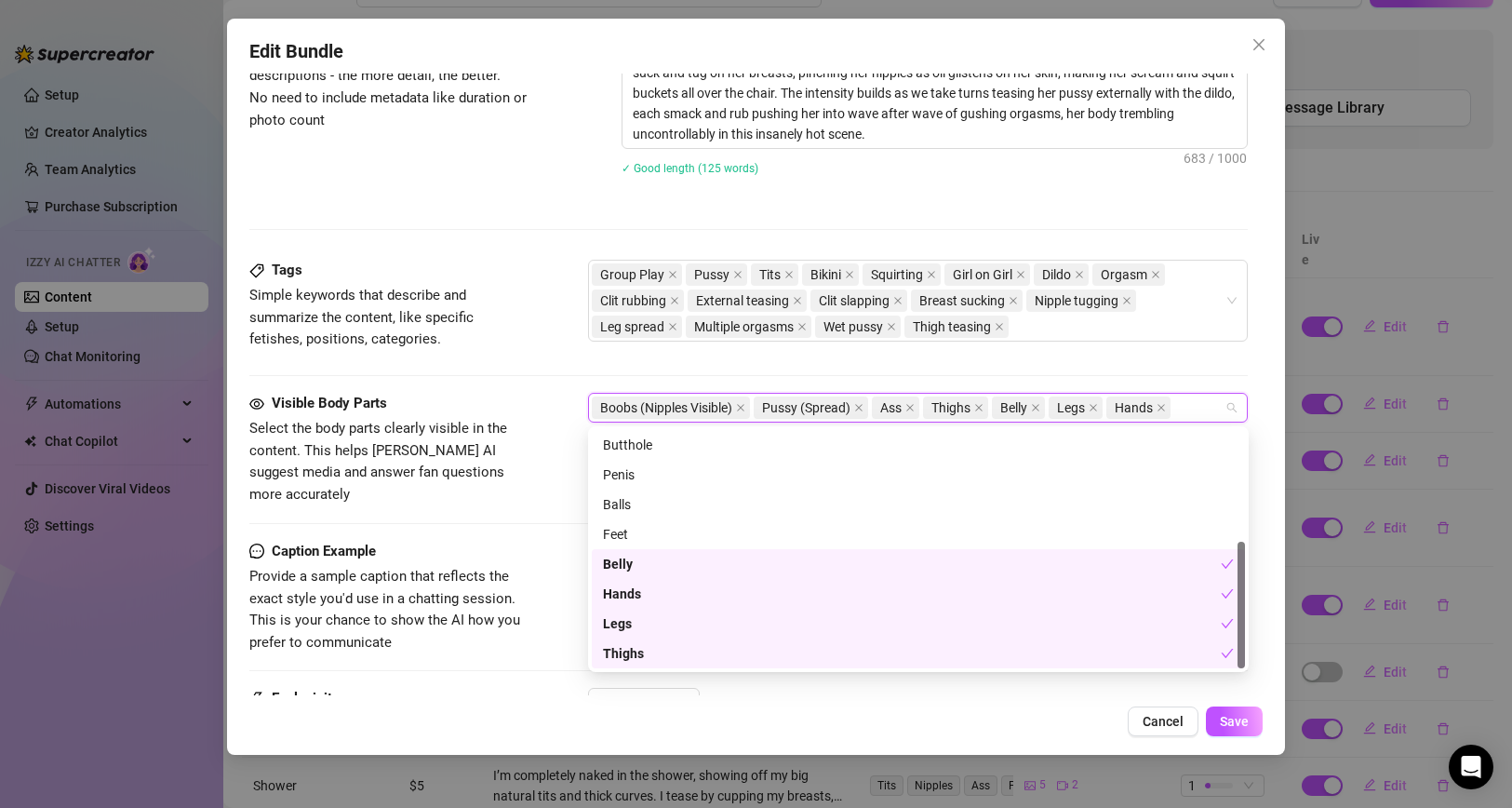
click at [496, 541] on div "Caption Example" at bounding box center [388, 552] width 279 height 23
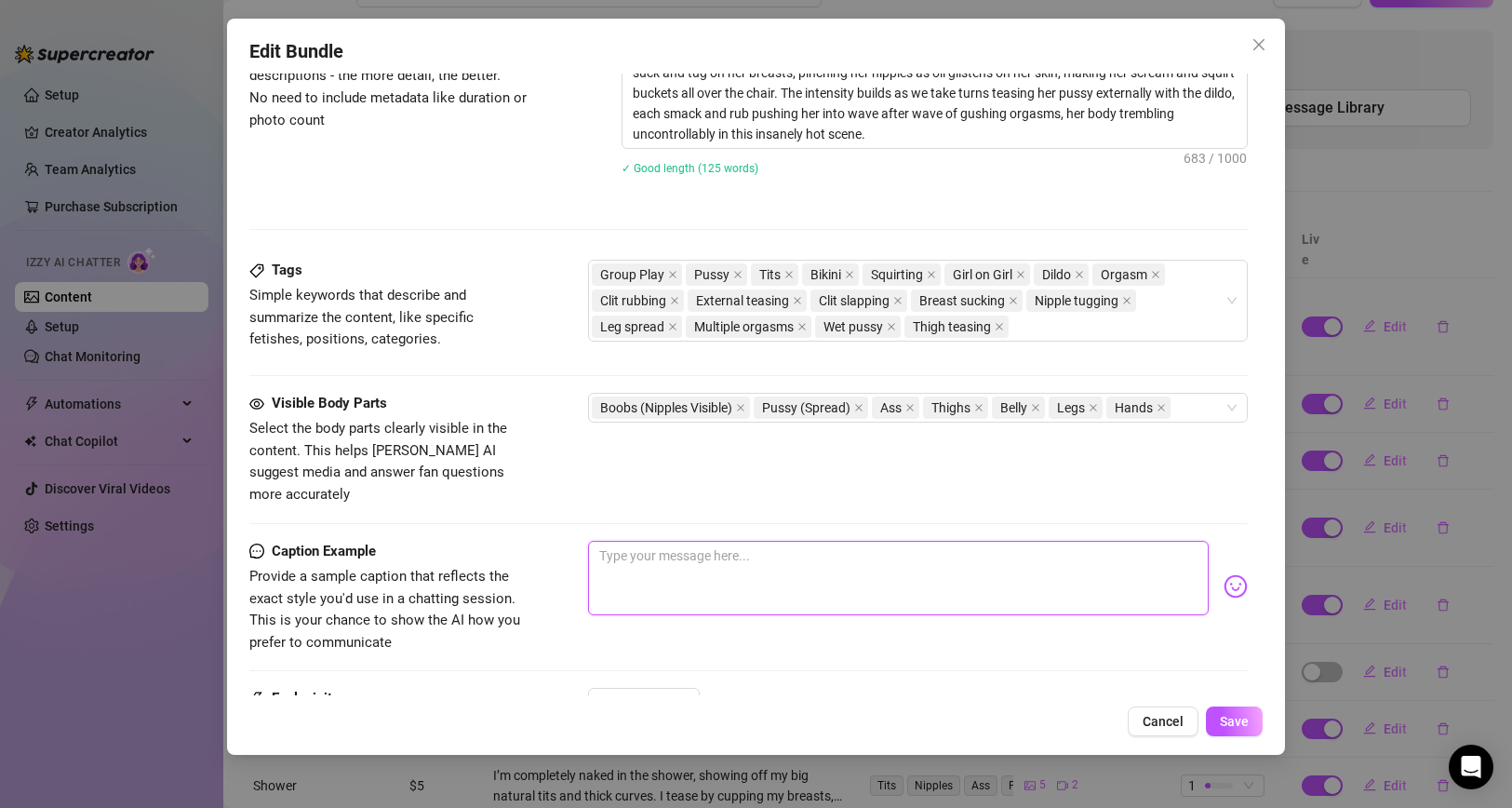
click at [700, 557] on textarea at bounding box center [899, 578] width 622 height 74
paste textarea "Hey hotties, we drove my girl wild in that chair—sucking her tits and making he…"
type textarea "Hey hotties, we drove my girl wild in that chair—sucking her tits and making he…"
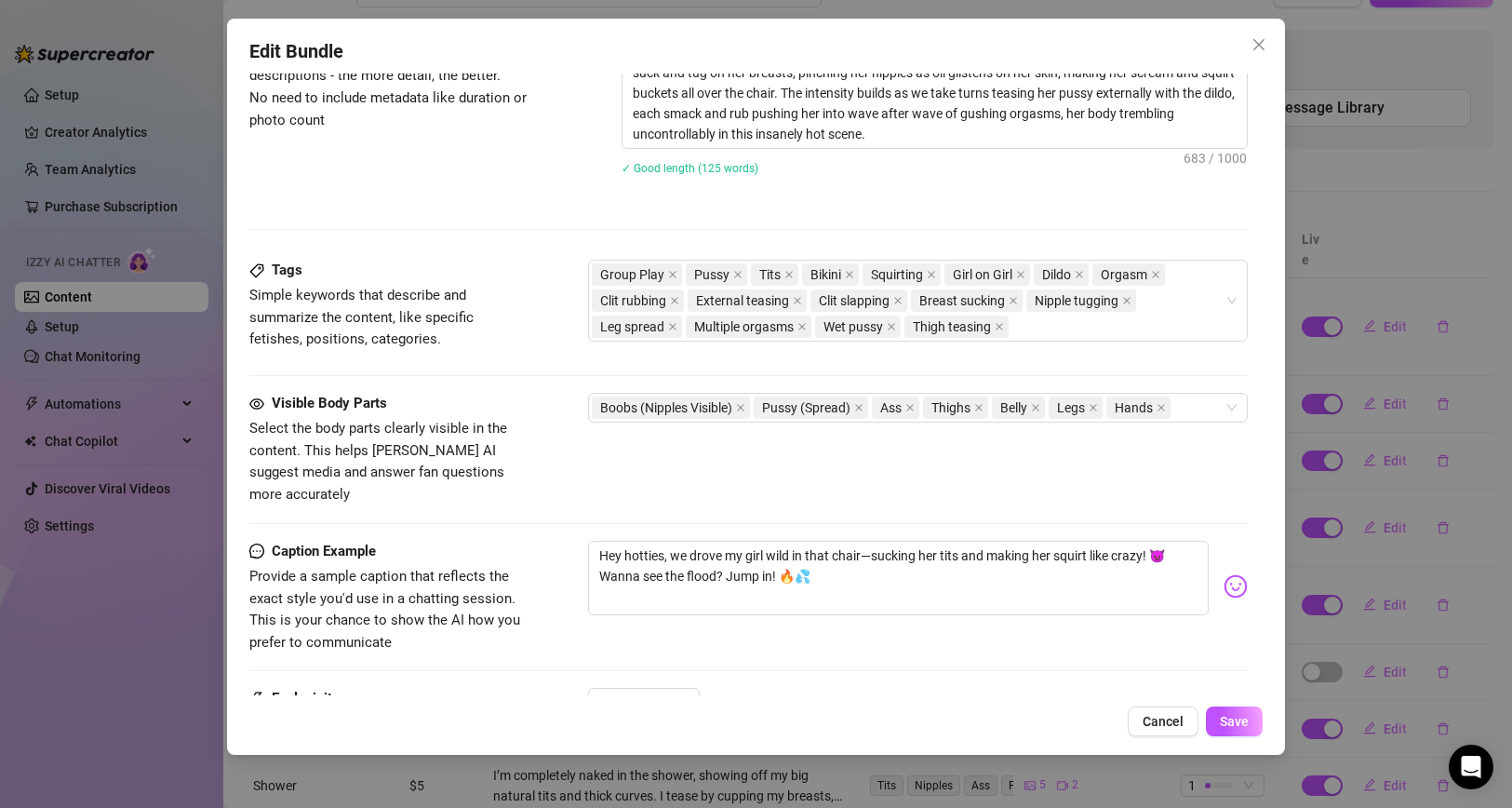
click at [837, 616] on div "Caption Example Provide a sample caption that reflects the exact style you'd us…" at bounding box center [748, 598] width 999 height 114
click at [861, 541] on textarea "Hey hotties, we drove my girl wild in that chair—sucking her tits and making he…" at bounding box center [899, 578] width 622 height 74
type textarea "Hey hotties, we drove my girl wild in that chair —sucking her tits and making h…"
type textarea "Hey hotties, we drove my girl wild in that chair — sucking her tits and making …"
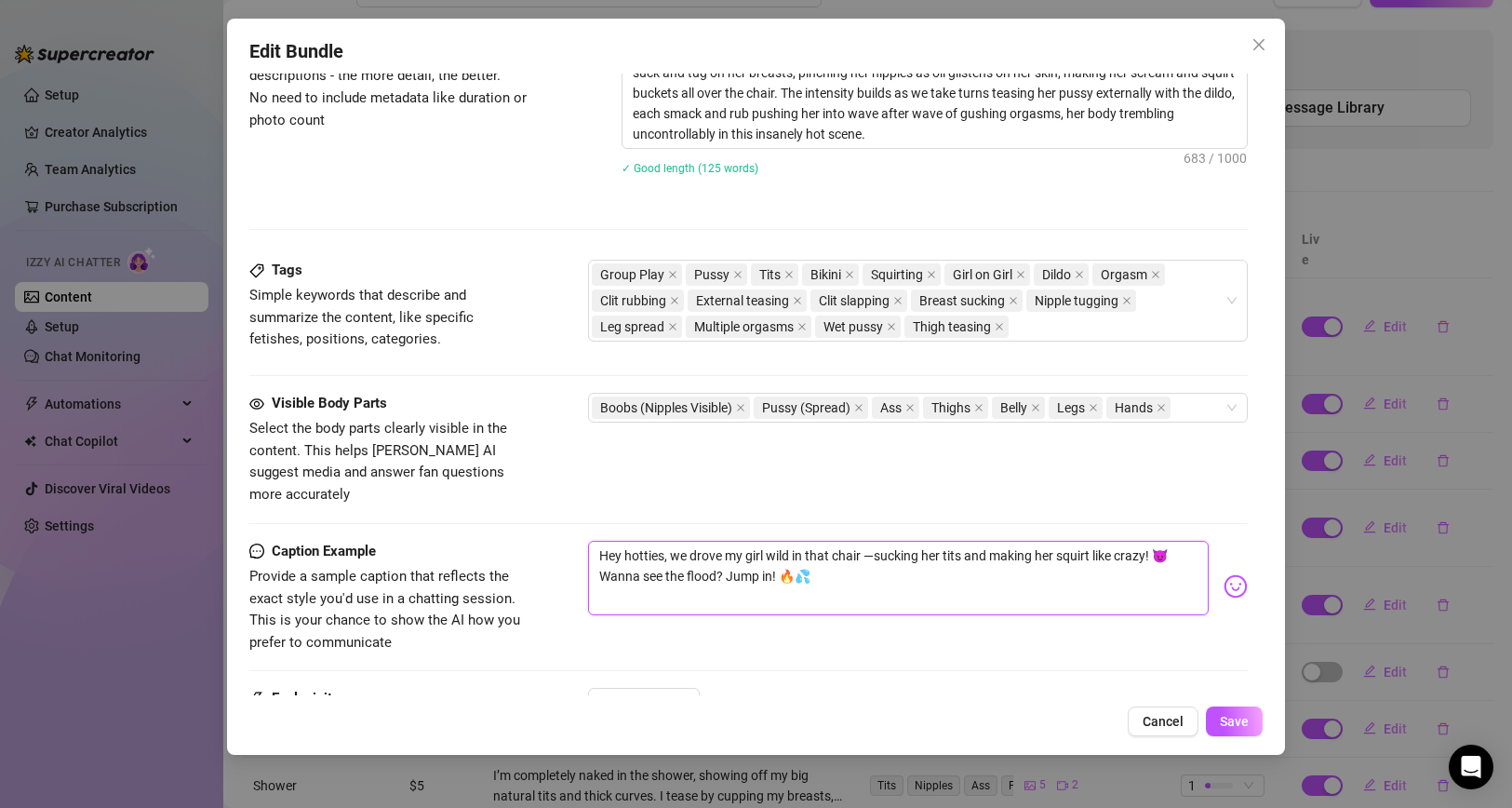
type textarea "Hey hotties, we drove my girl wild in that chair — sucking her tits and making …"
click at [795, 622] on div "Caption Example Provide a sample caption that reflects the exact style you'd us…" at bounding box center [748, 598] width 999 height 114
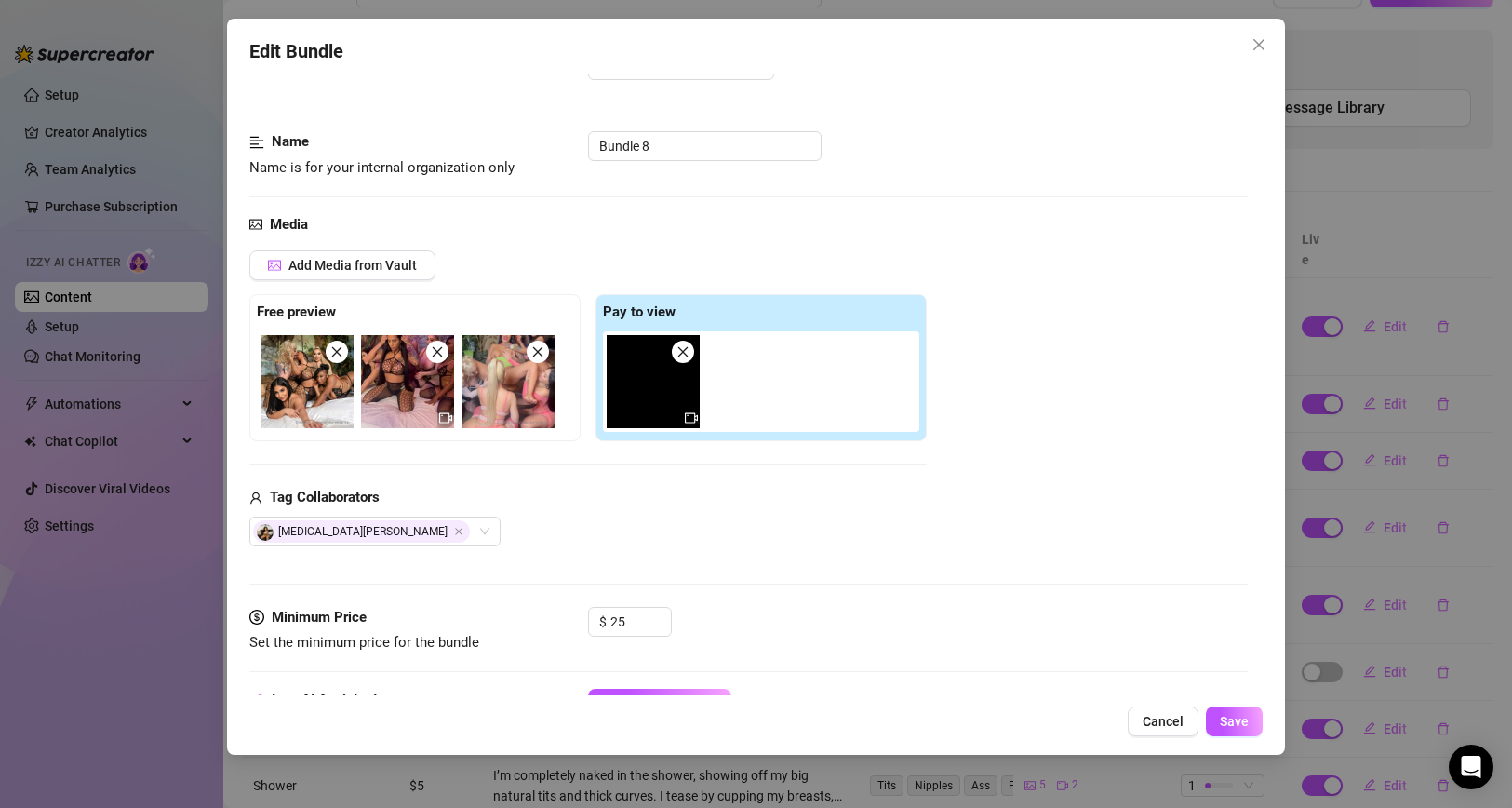
scroll to position [0, 0]
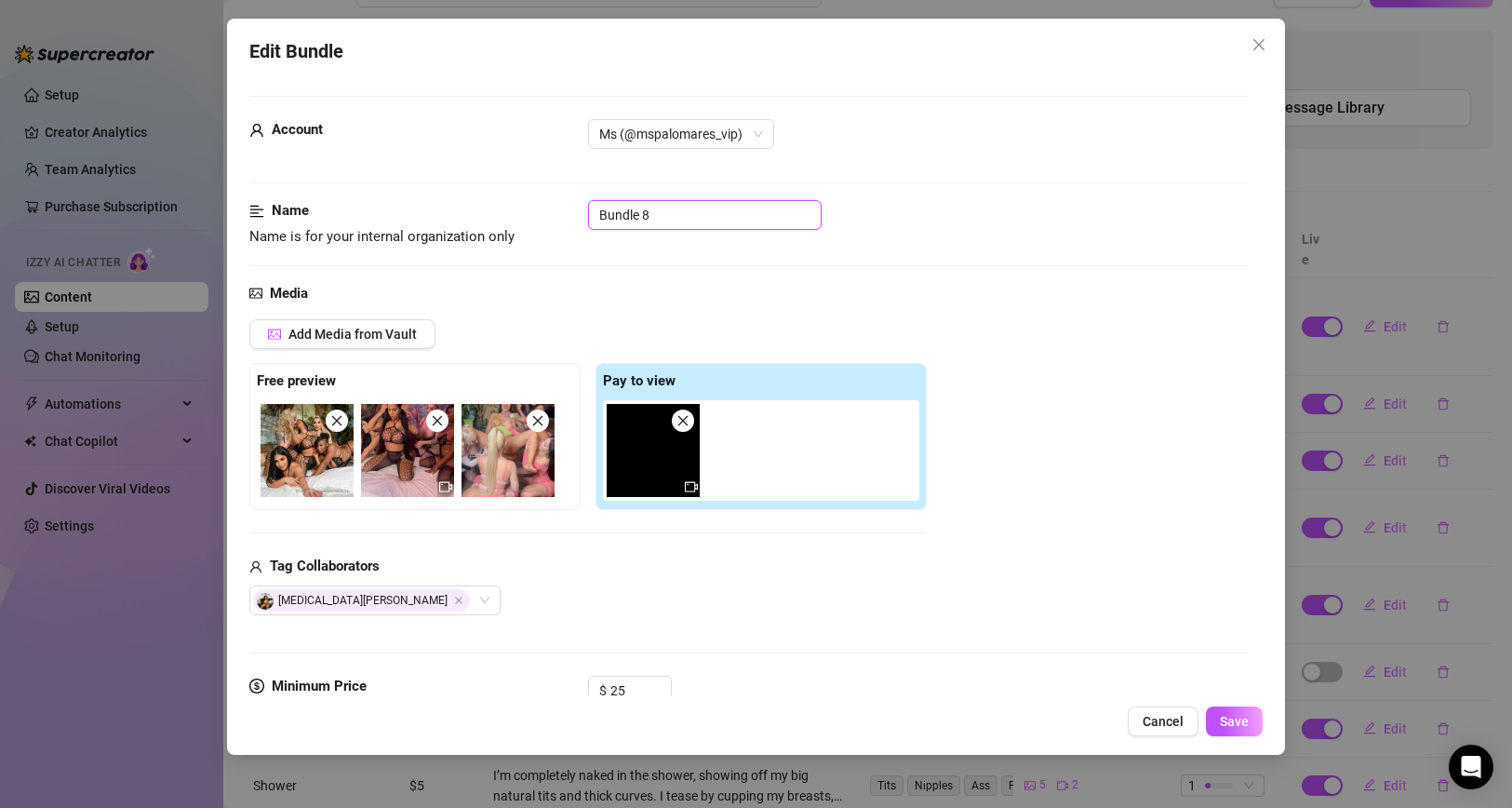
click at [710, 203] on input "Bundle 8" at bounding box center [704, 215] width 234 height 30
paste input "Multi-Squirt Orgy Chair Scene"
click at [842, 270] on div "Name Name is for your internal organization only Multi-Squirt Orgy Chair Scene" at bounding box center [748, 241] width 999 height 82
click at [785, 213] on input "Multi-Squirt Orgy Chair Scene" at bounding box center [704, 215] width 234 height 30
paste input "💦"
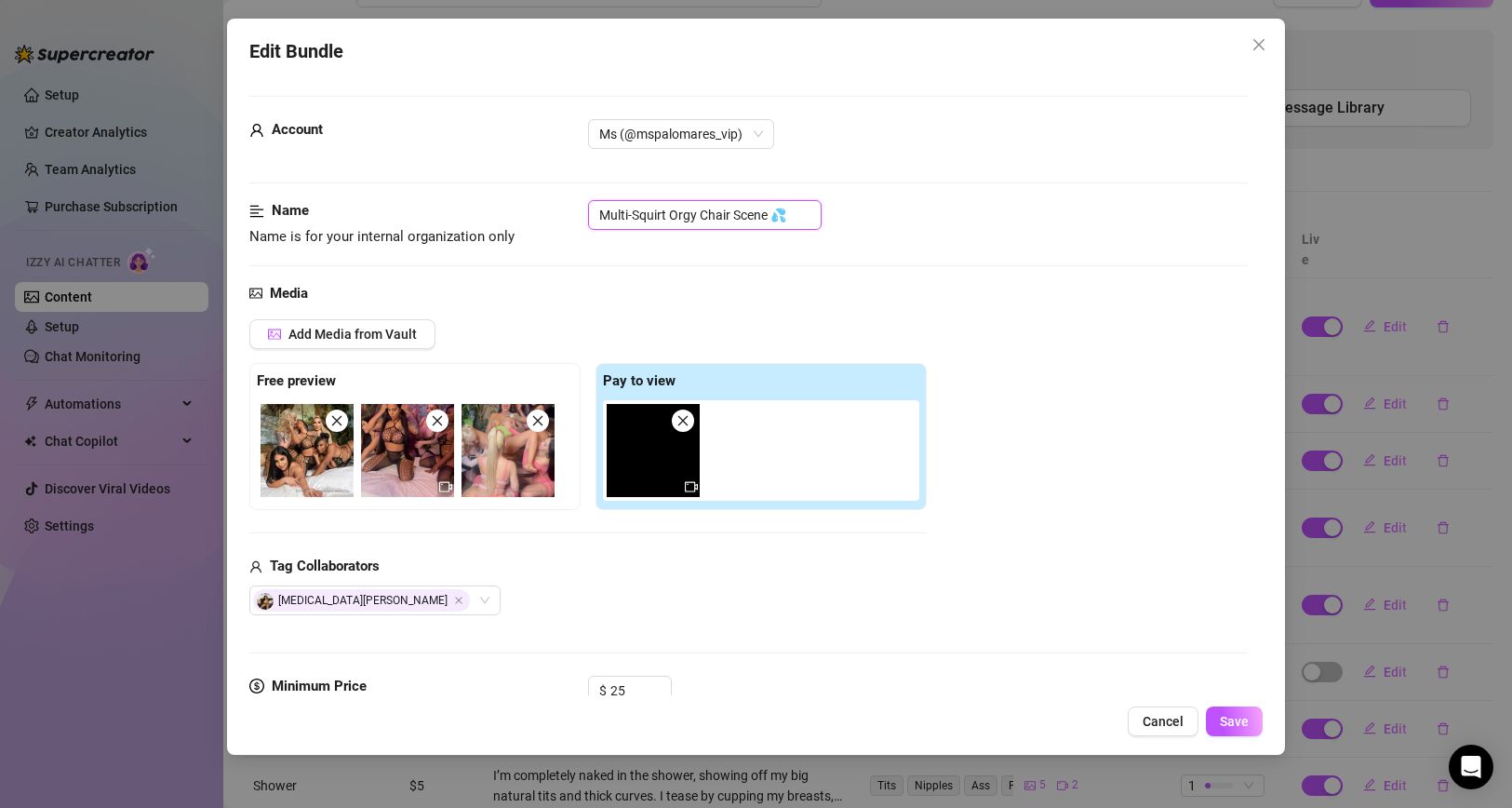
type input "Multi-Squirt Orgy Chair Scene 💦"
click at [540, 561] on div "Tag Collaborators" at bounding box center [587, 567] width 677 height 23
click at [252, 365] on div "Free preview" at bounding box center [414, 436] width 332 height 148
click at [339, 418] on icon "close" at bounding box center [337, 421] width 13 height 13
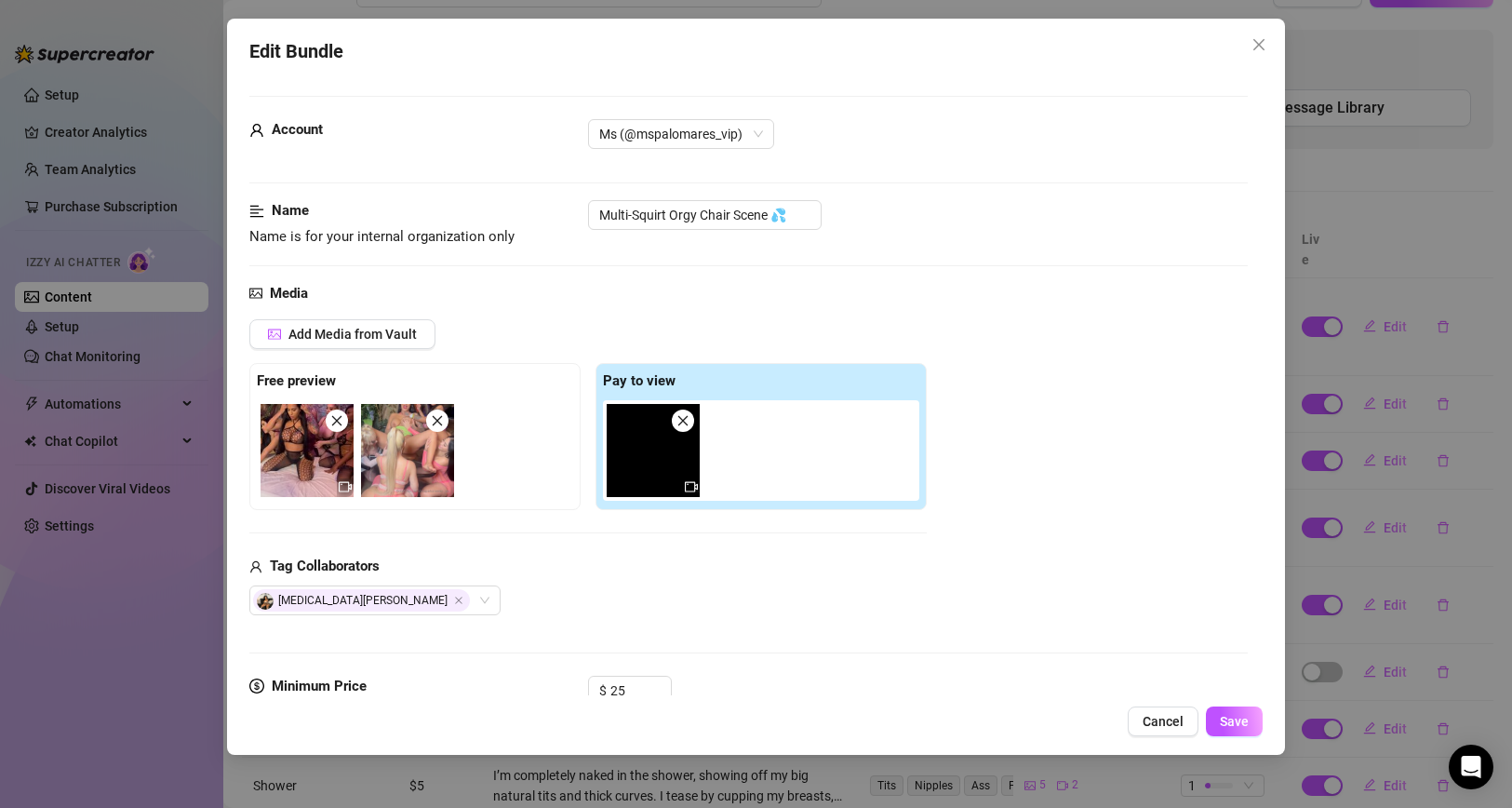
click at [338, 422] on icon "close" at bounding box center [336, 420] width 10 height 10
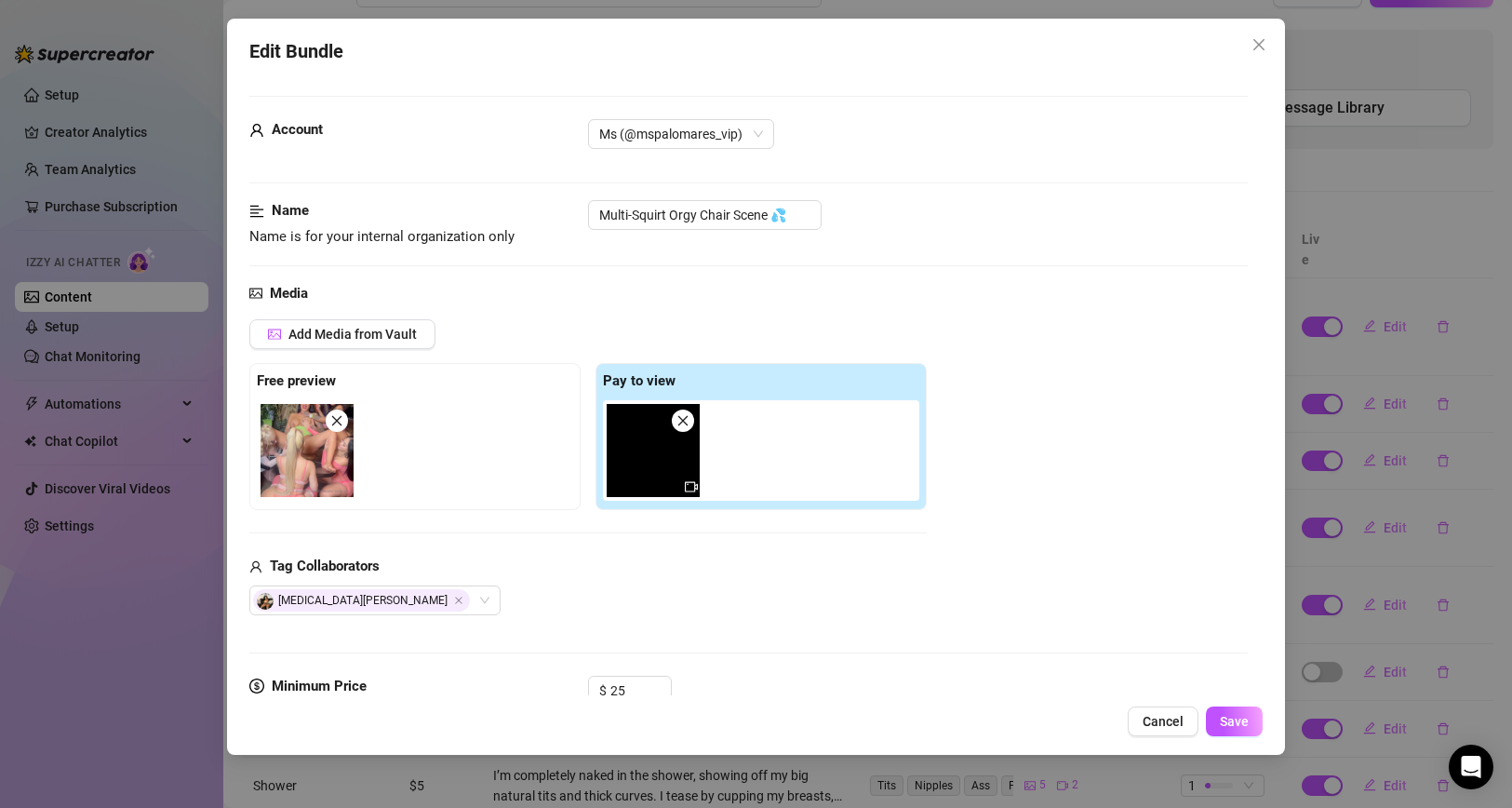
click at [518, 554] on div "Add Media from Vault Free preview Pay to view Tag Collaborators [MEDICAL_DATA][…" at bounding box center [587, 467] width 677 height 296
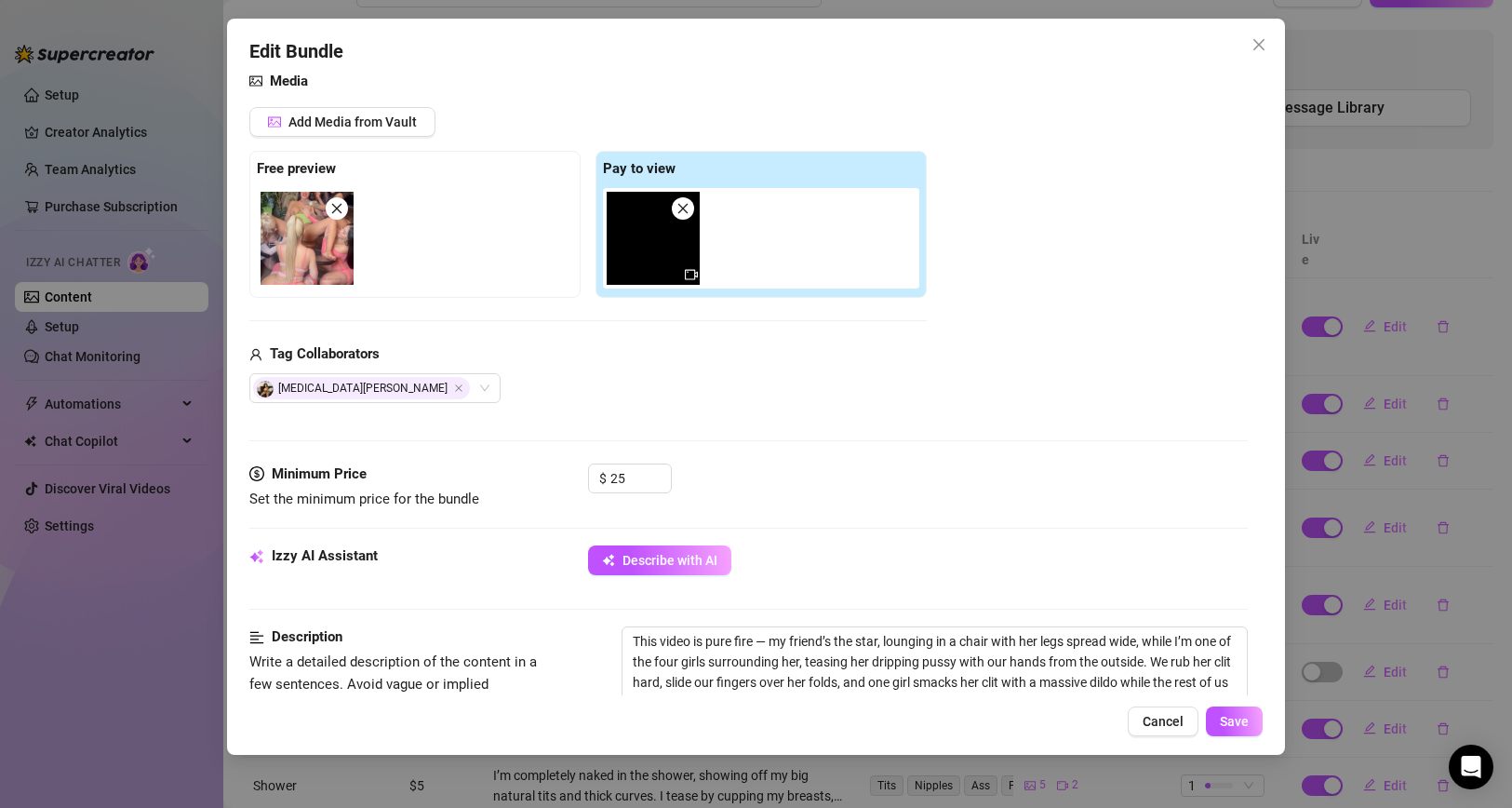
scroll to position [211, 0]
click at [415, 394] on div "[MEDICAL_DATA][PERSON_NAME]" at bounding box center [364, 389] width 224 height 26
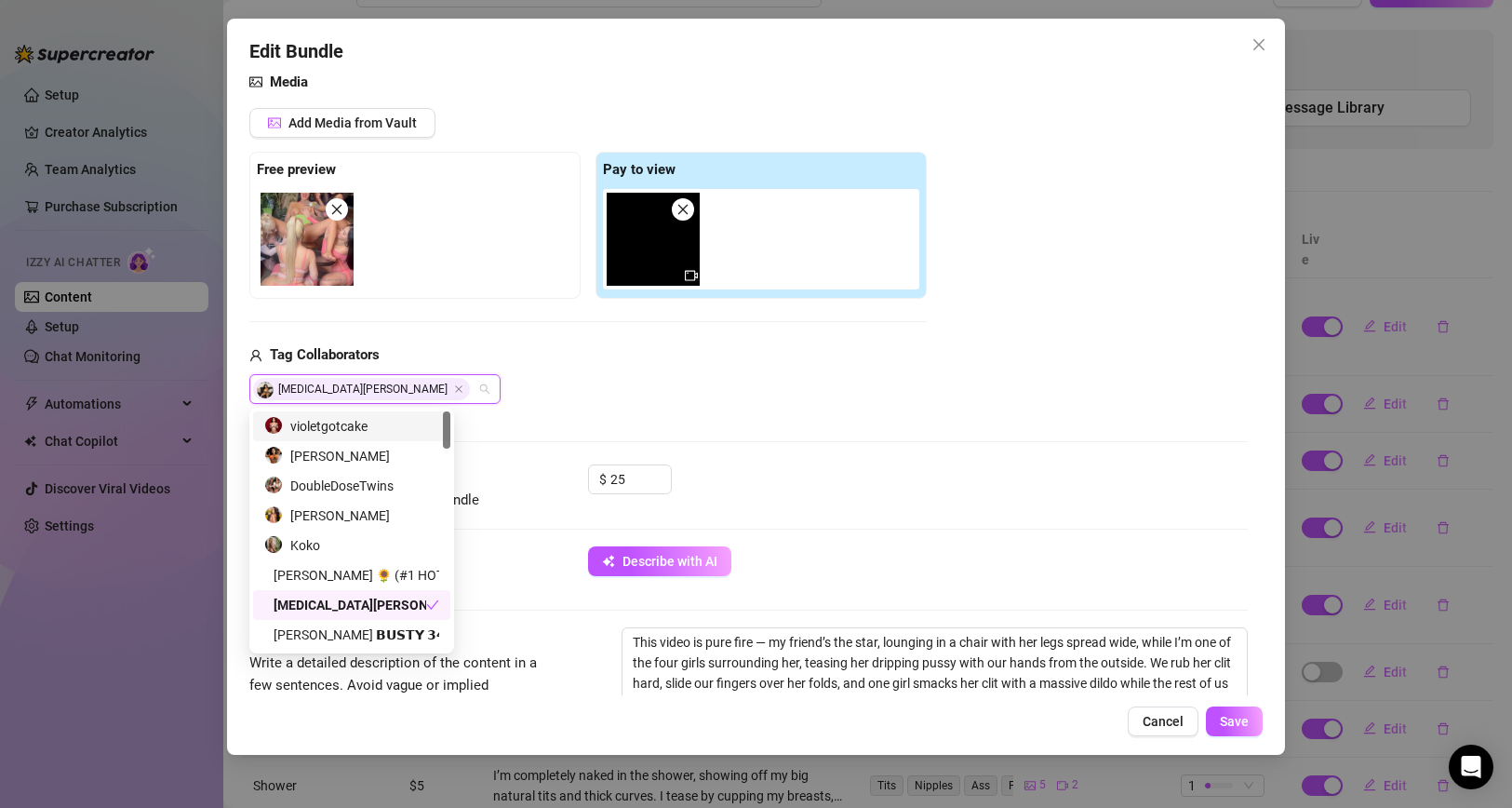
click at [388, 426] on div "violetgotcake" at bounding box center [351, 427] width 175 height 21
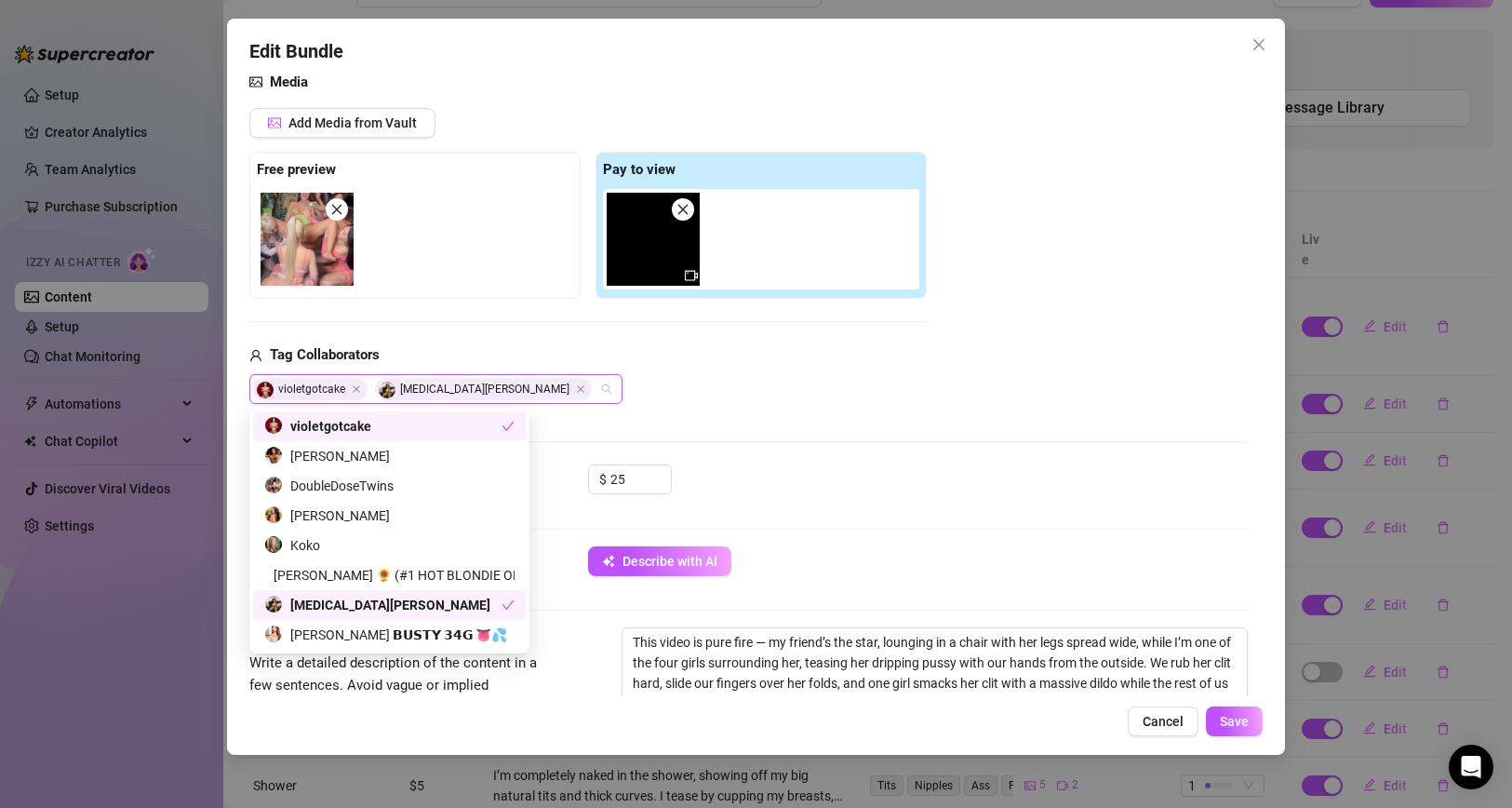
click at [616, 383] on div "violetgotcake [MEDICAL_DATA][PERSON_NAME]" at bounding box center [587, 389] width 677 height 30
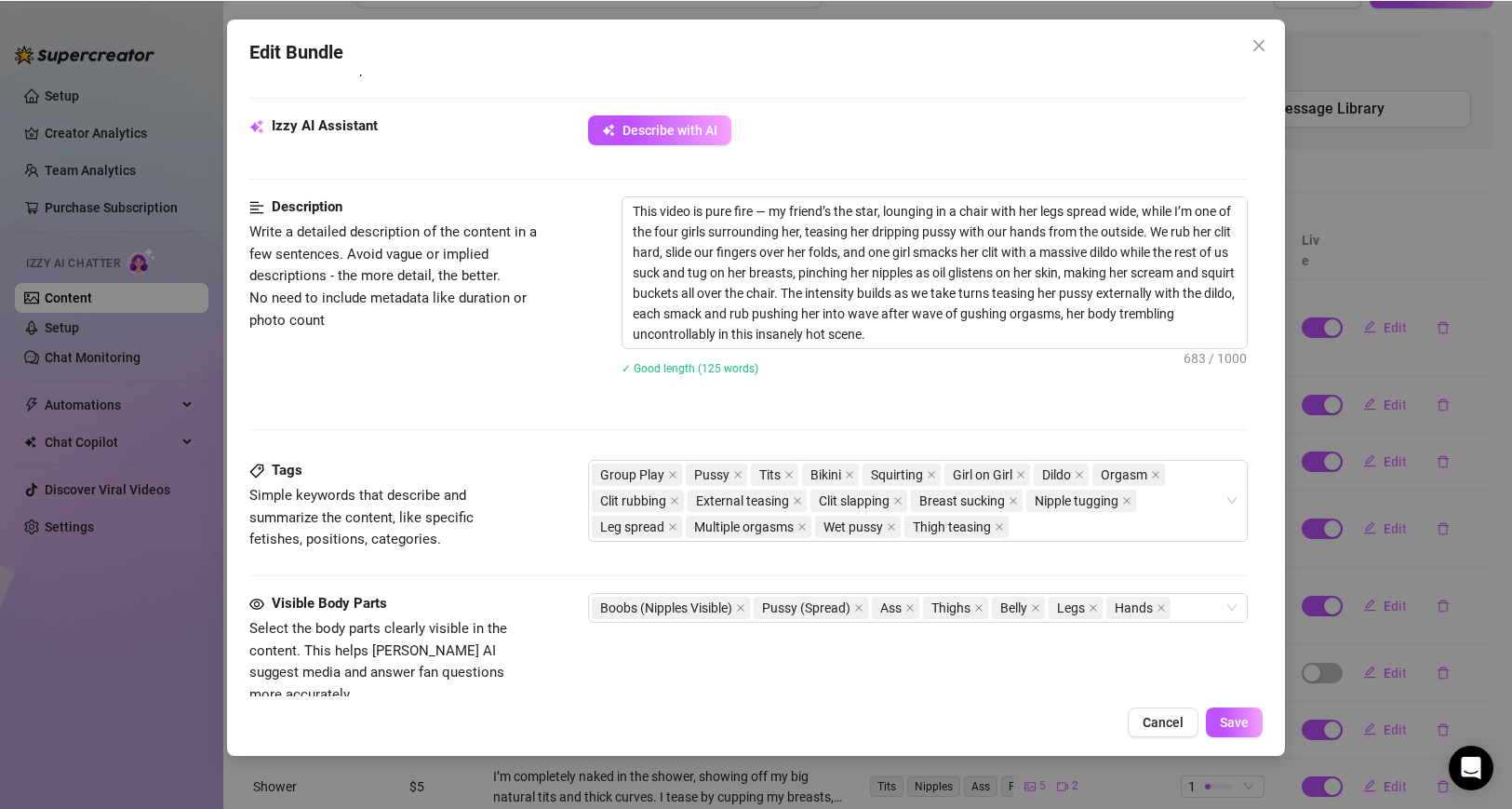
scroll to position [657, 0]
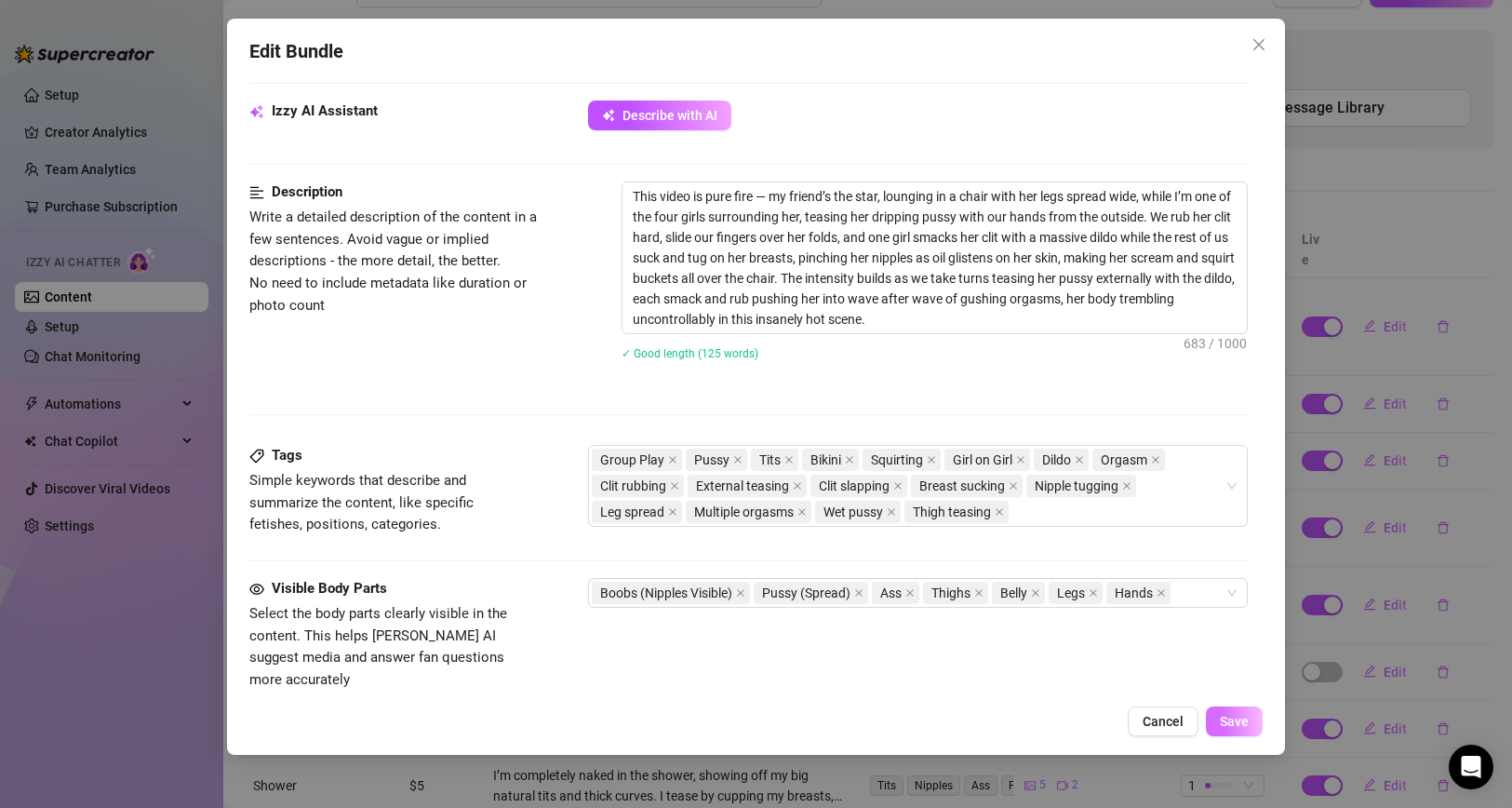
click at [1241, 720] on span "Save" at bounding box center [1234, 722] width 29 height 15
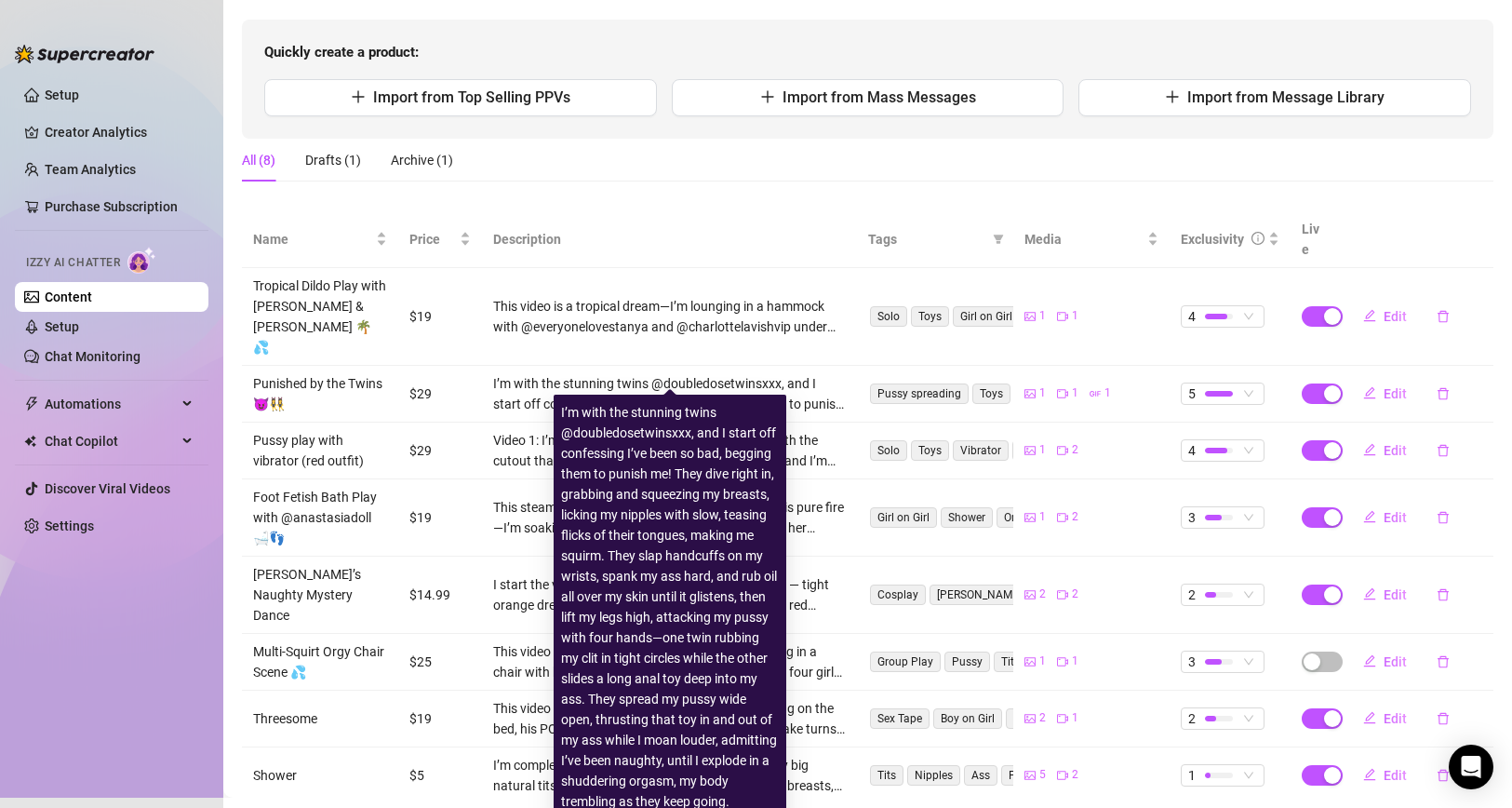
scroll to position [0, 0]
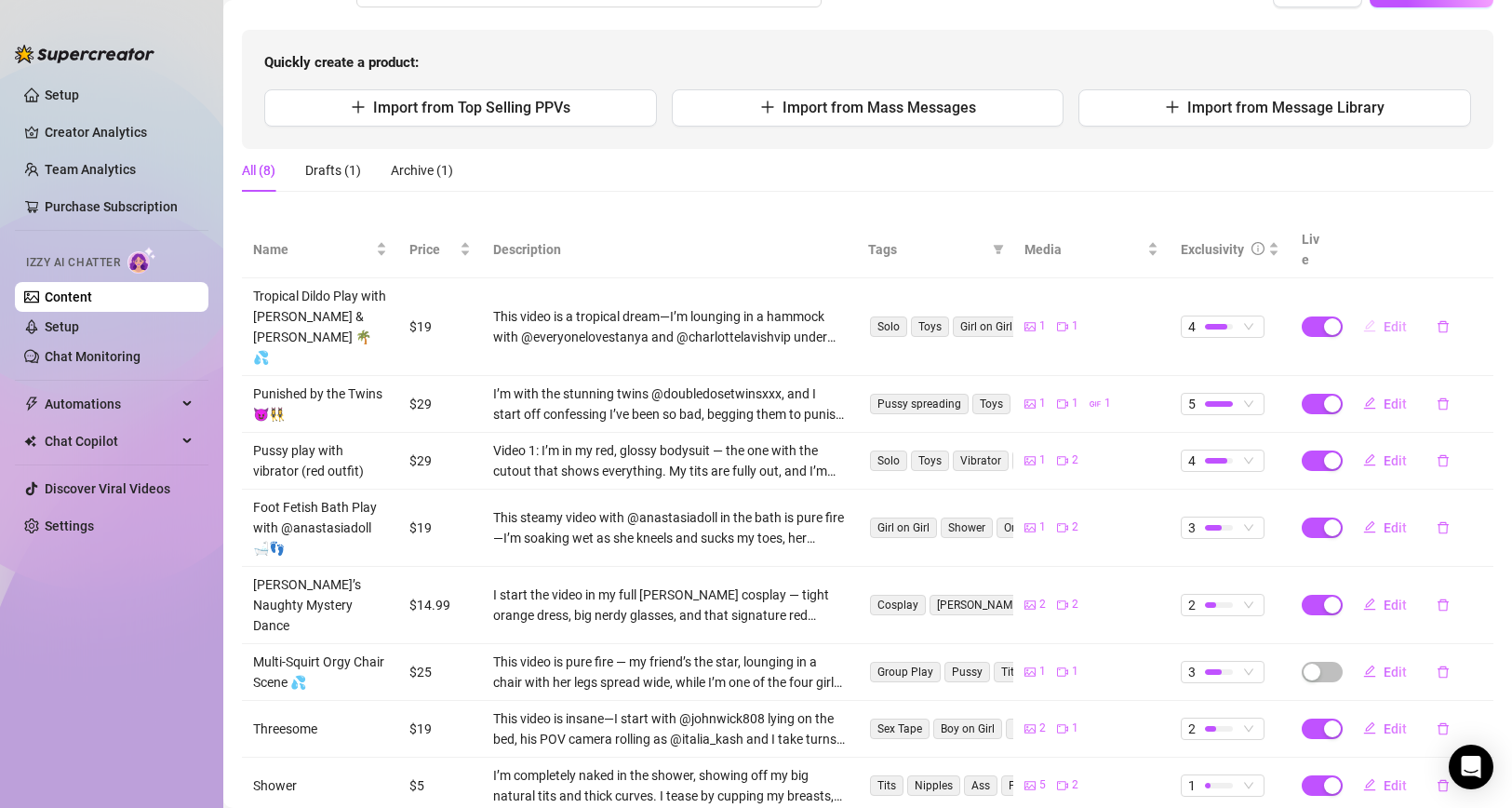
click at [1385, 319] on span "Edit" at bounding box center [1395, 327] width 23 height 15
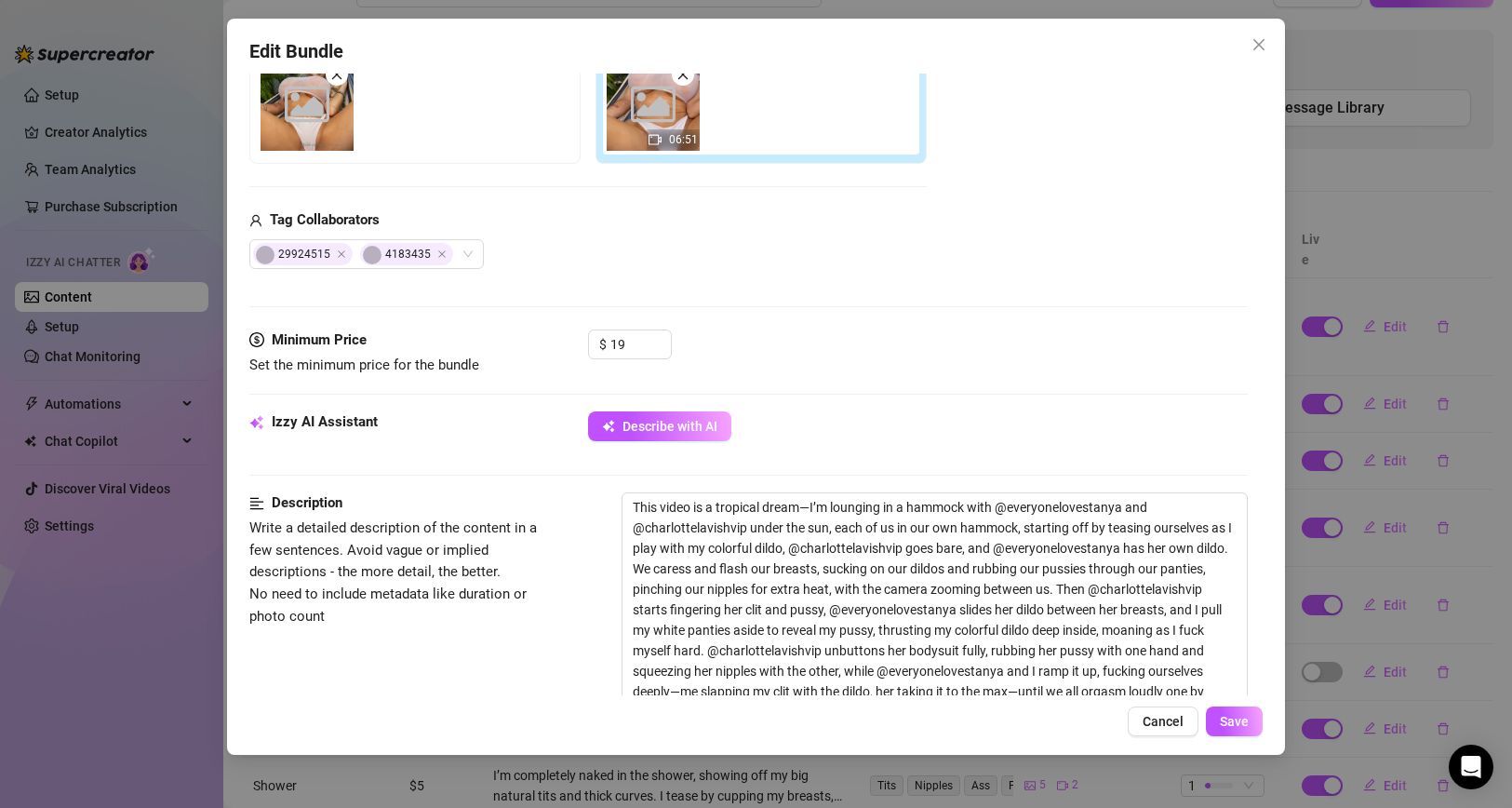
scroll to position [381, 0]
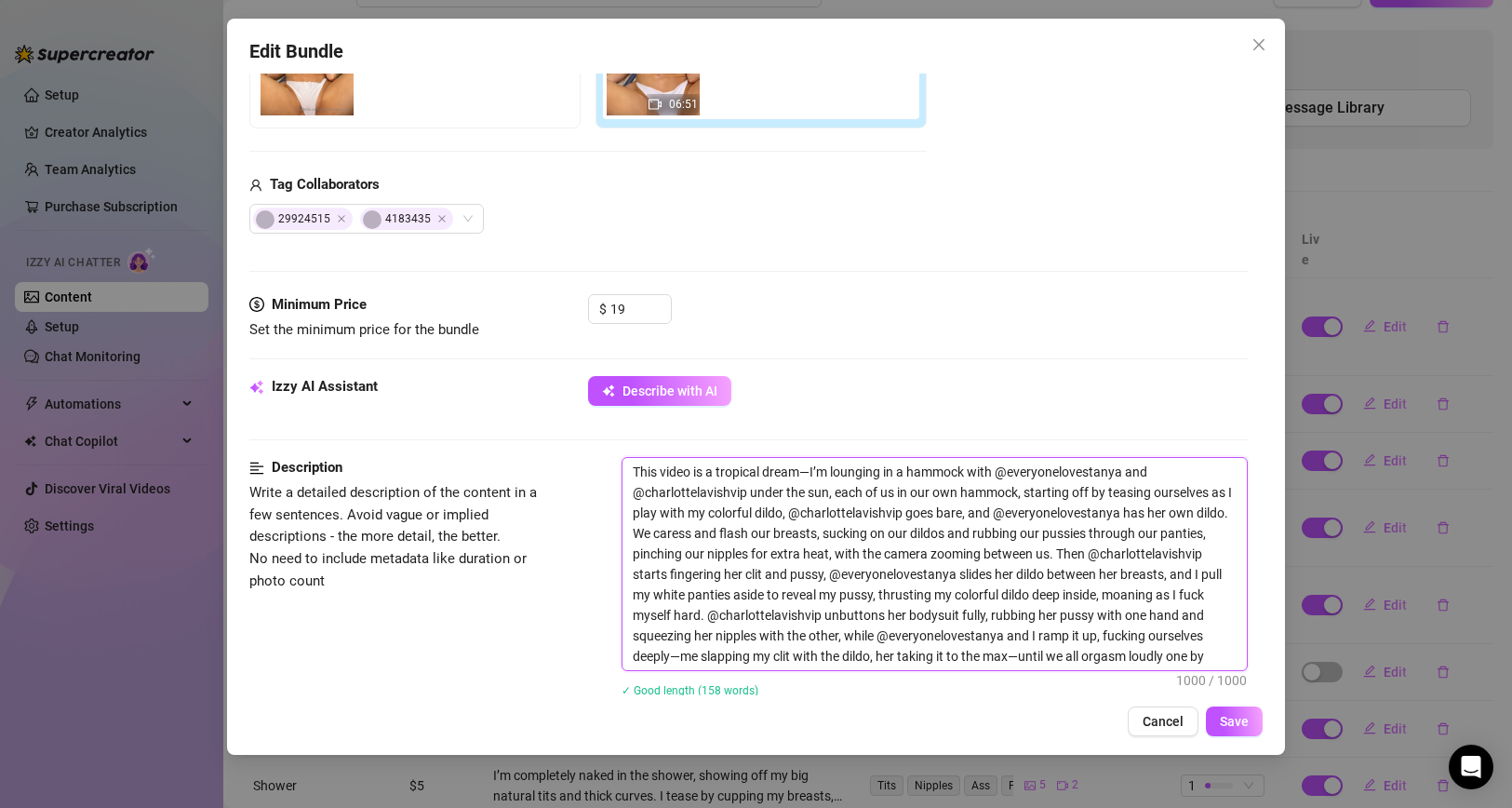
click at [801, 473] on textarea "This video is a tropical dream—I’m lounging in a hammock with @everyonelovestan…" at bounding box center [935, 564] width 625 height 212
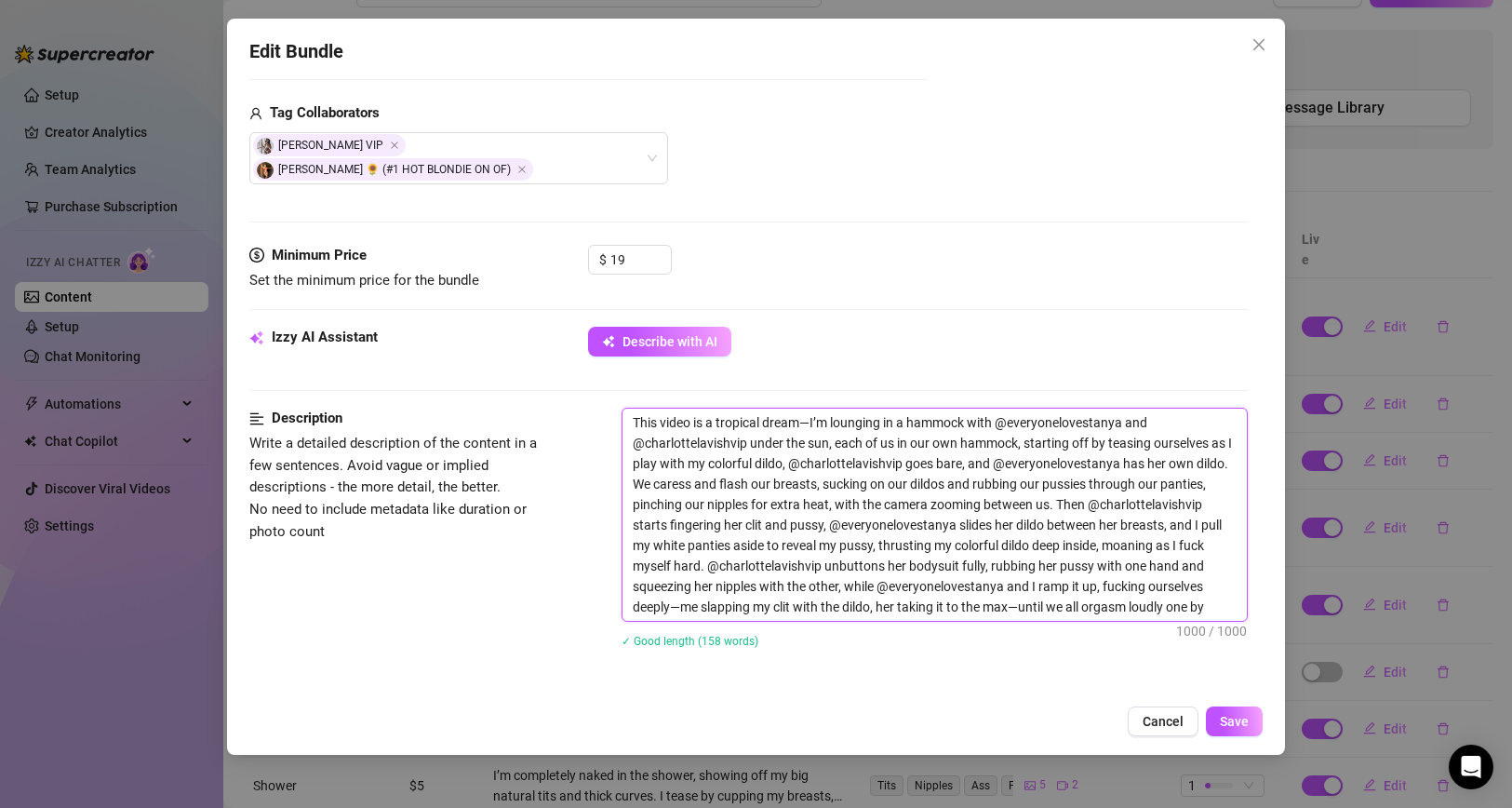
scroll to position [443, 0]
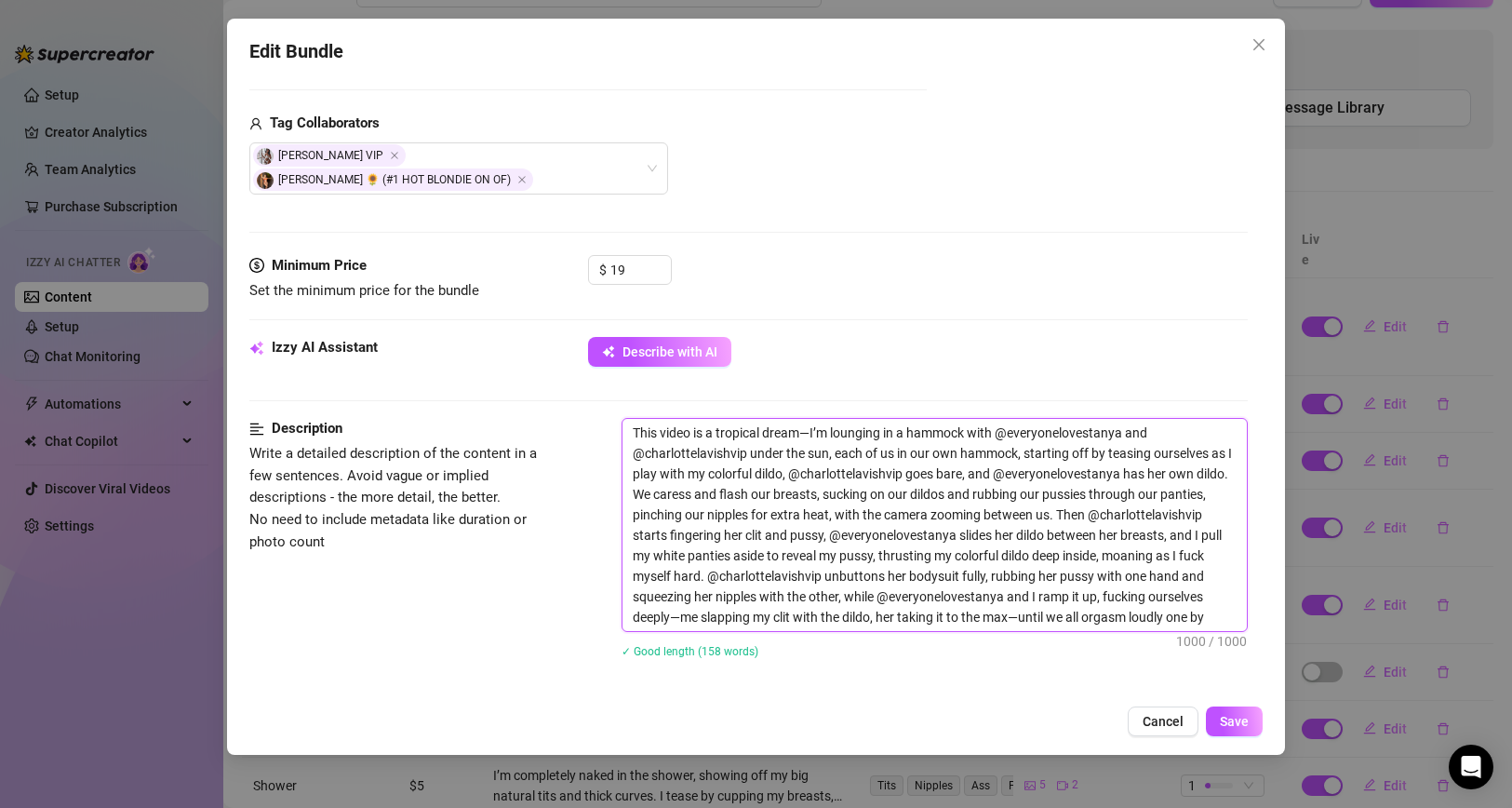
click at [898, 576] on textarea "This video is a tropical dream—I’m lounging in a hammock with @everyonelovestan…" at bounding box center [935, 525] width 625 height 212
paste textarea "Hey babes, this tropical dream video is a steamy escape—I’m lounging in a hammo…"
type textarea "Hey babes, this tropical dream video is a steamy escape—I’m lounging in a hammo…"
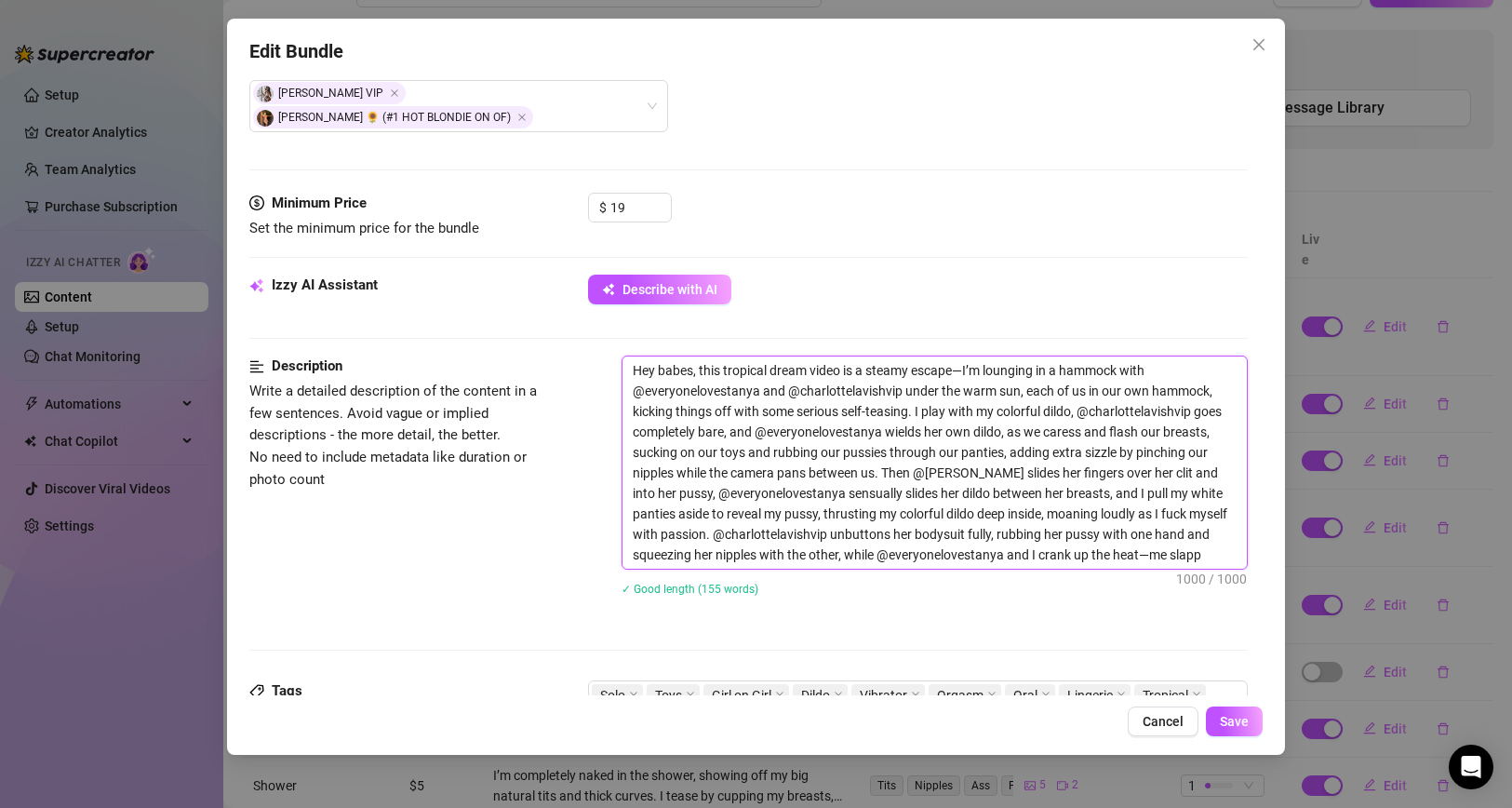
scroll to position [524, 0]
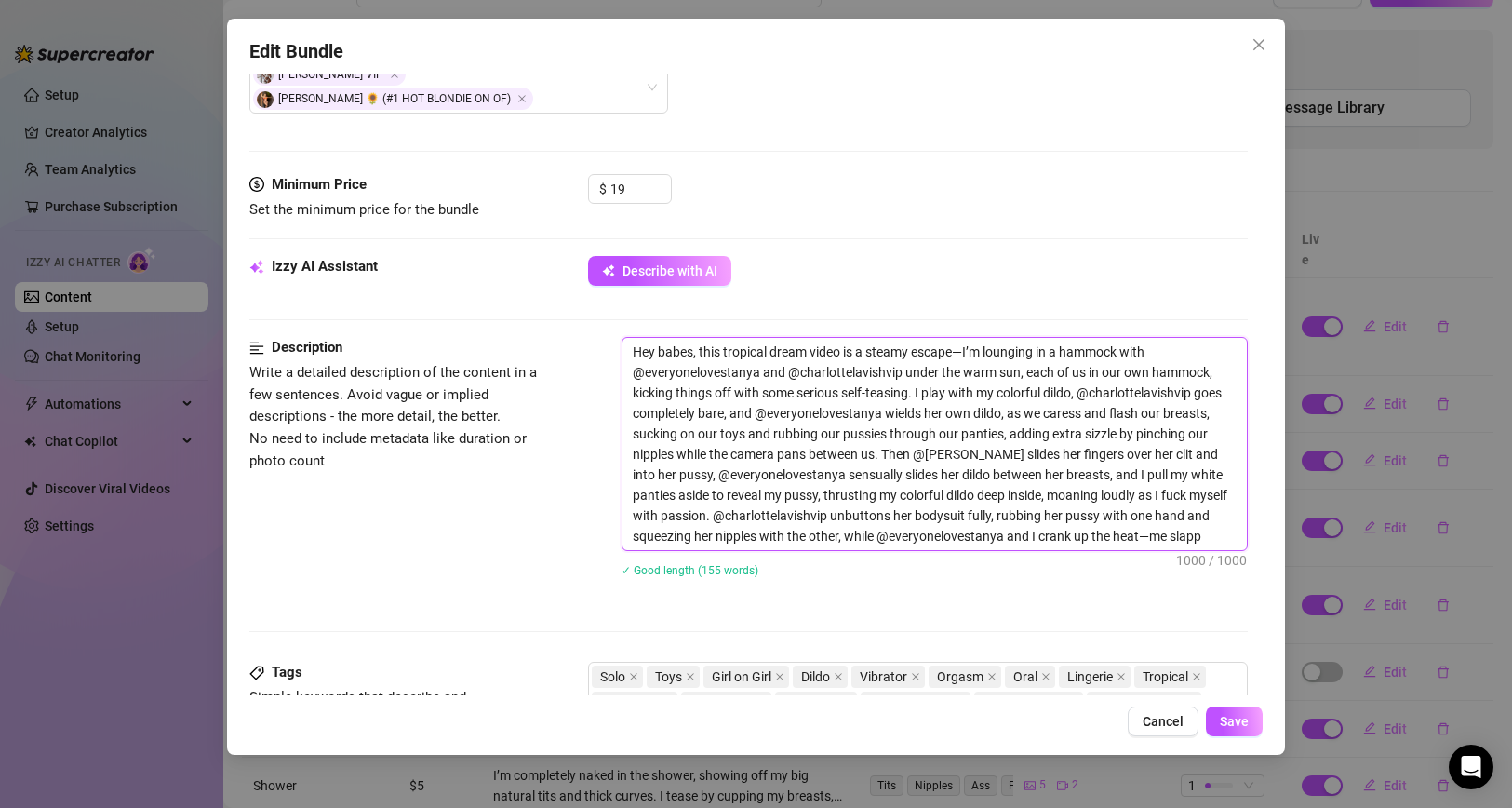
type textarea "Hey babes, this tropical dream video is a steamy escape—I’m lounging in a hammo…"
click at [913, 467] on textarea "Hey babes, this tropical dream video is a steamy escape—I’m lounging in a hammo…" at bounding box center [935, 444] width 625 height 212
paste textarea "this tropical dream video features me, @everyonelovestanya, and @charlottelavis…"
type textarea "this tropical dream video features me, @everyonelovestanya, and @charlottelavis…"
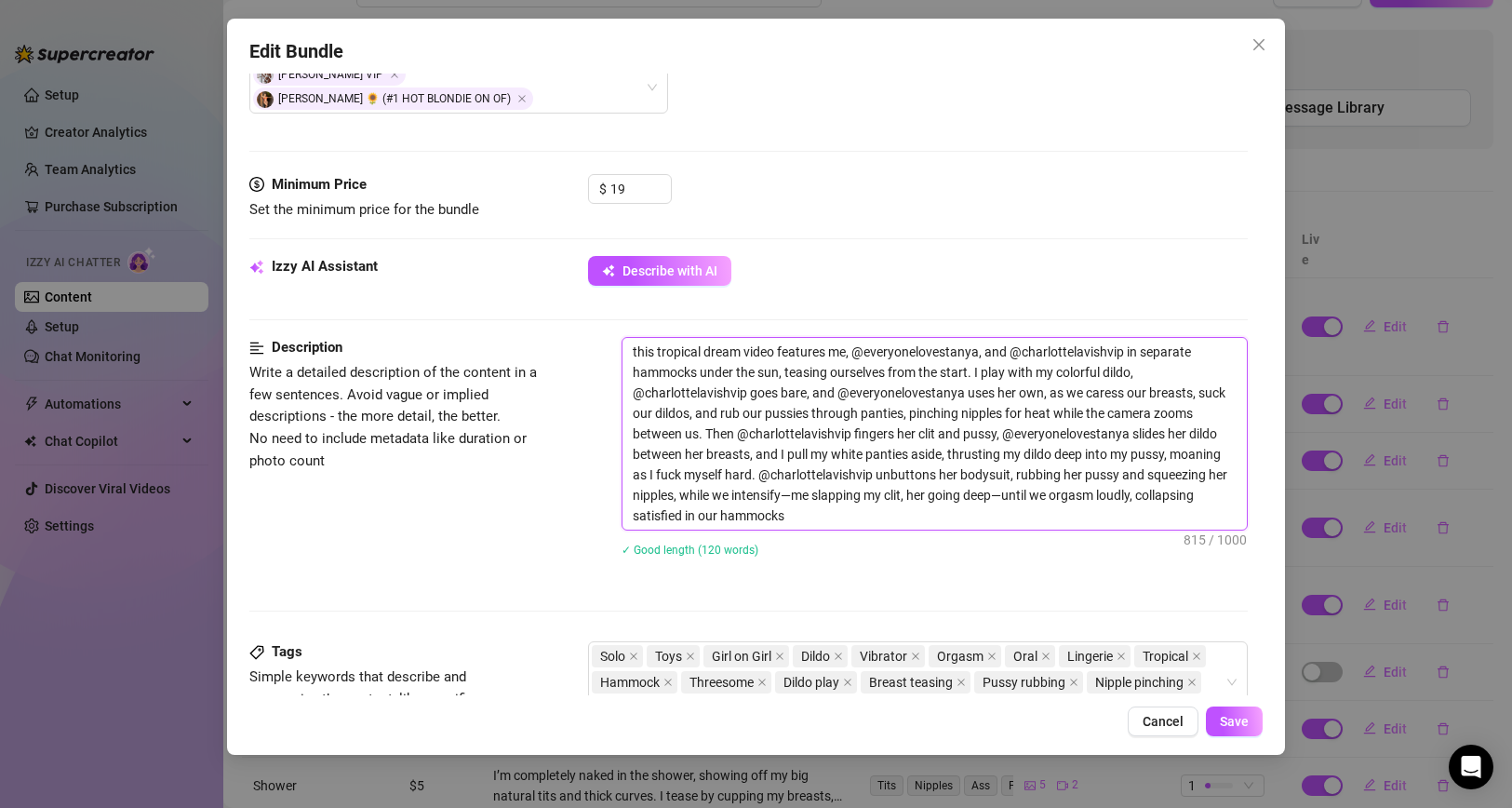
drag, startPoint x: 637, startPoint y: 324, endPoint x: 592, endPoint y: 324, distance: 45.0
click at [593, 337] on div "Description Write a detailed description of the content in a few sentences. Avo…" at bounding box center [748, 459] width 999 height 244
type textarea "This tropical dream video features me, @everyonelovestanya, and @charlottelavis…"
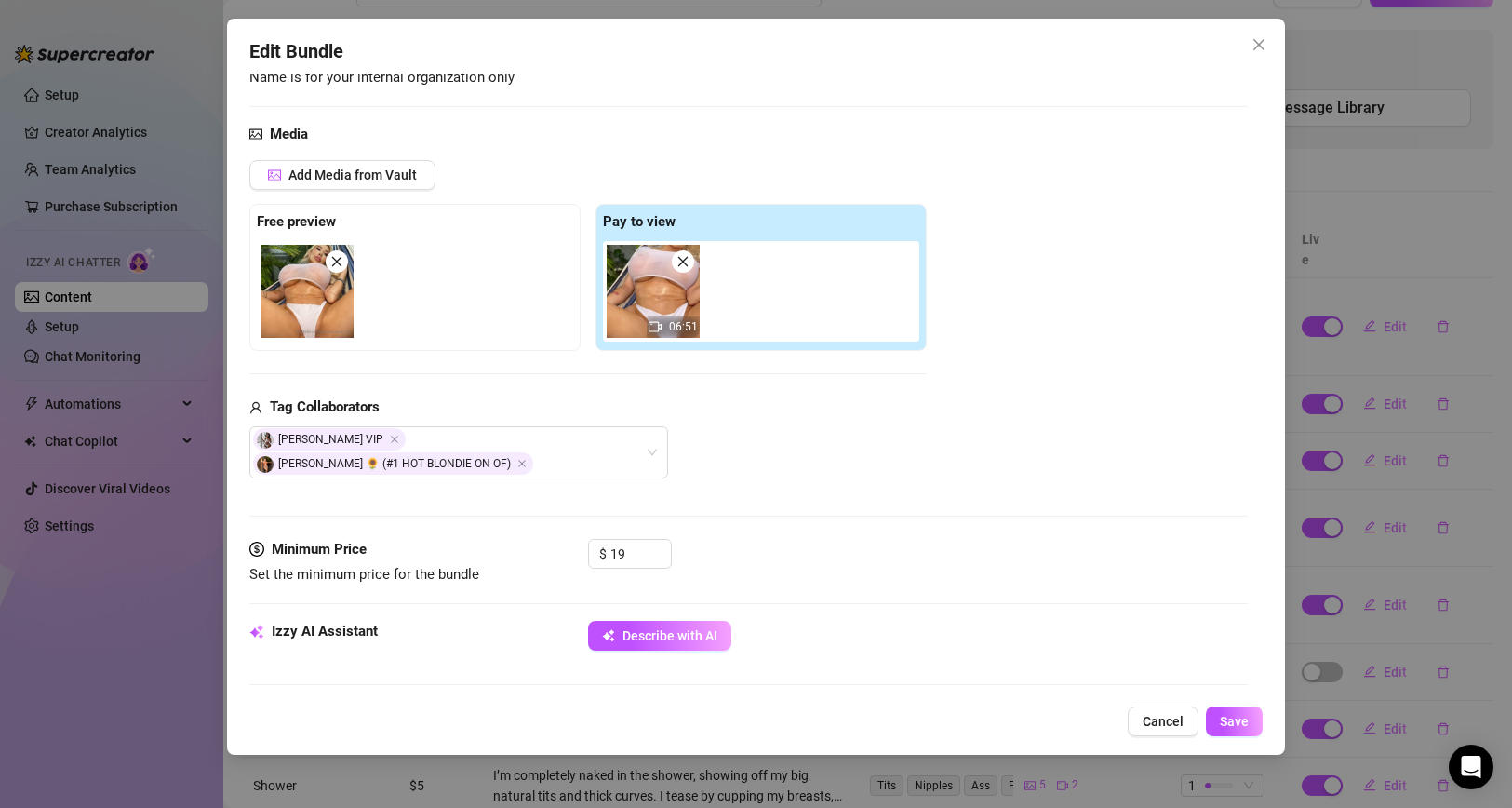
scroll to position [0, 0]
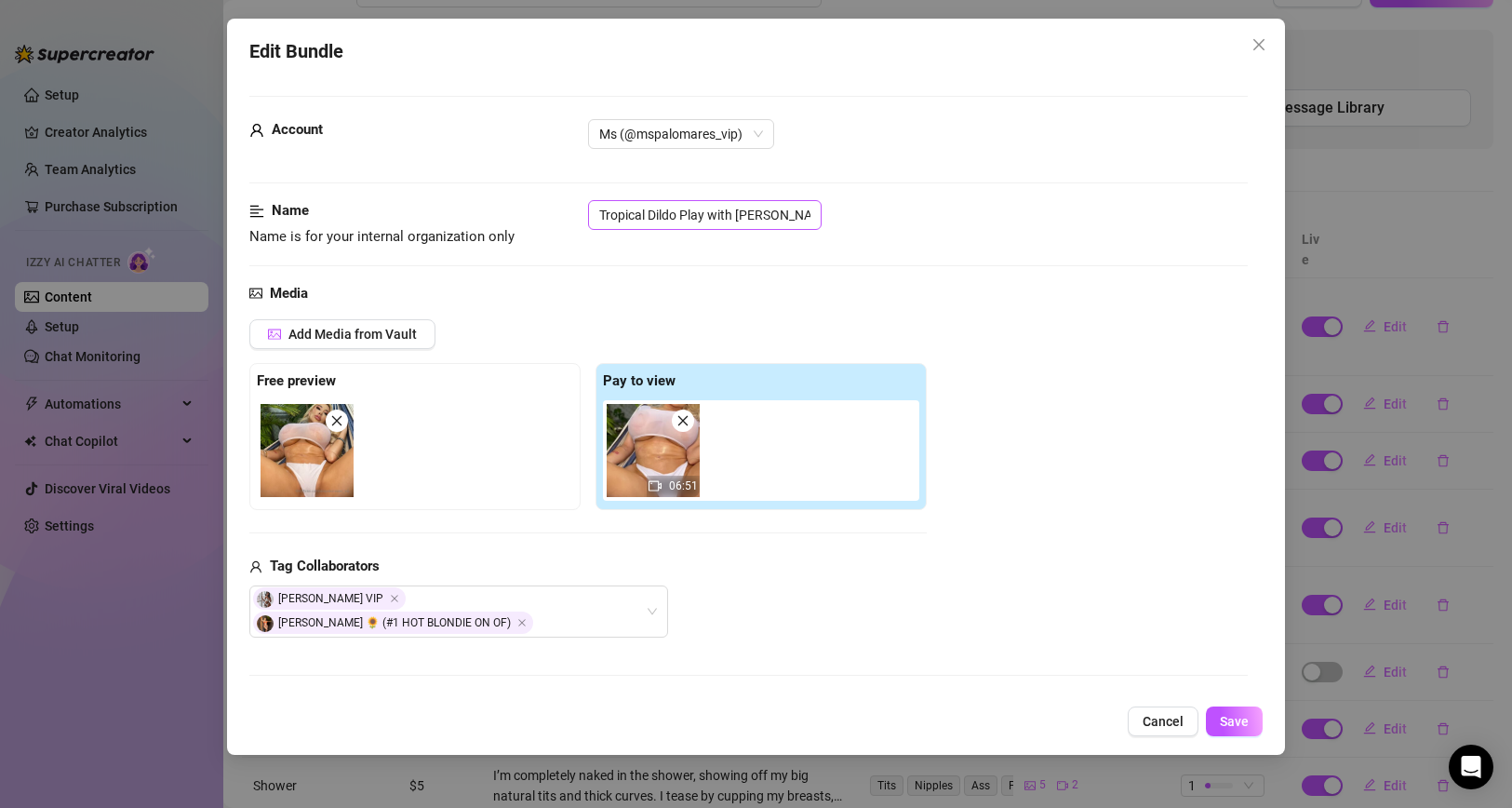
type textarea "This tropical dream video features me, @everyonelovestanya, and @charlottelavis…"
click at [650, 220] on input "Tropical Dildo Play with [PERSON_NAME] & [PERSON_NAME] 🌴💦" at bounding box center [704, 215] width 234 height 30
click at [1209, 719] on button "Save" at bounding box center [1234, 722] width 56 height 30
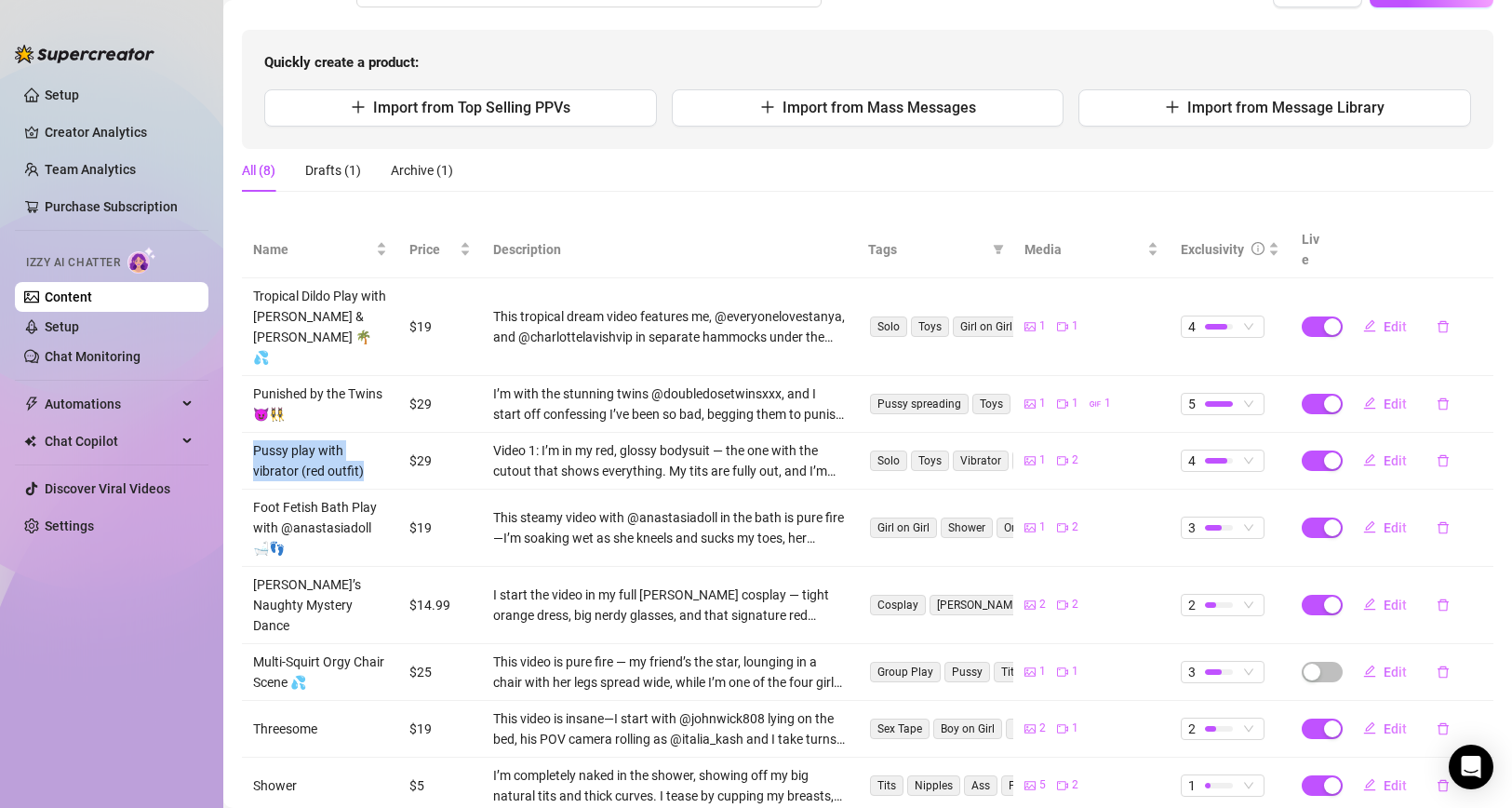
drag, startPoint x: 251, startPoint y: 410, endPoint x: 381, endPoint y: 425, distance: 130.9
click at [381, 433] on td "Pussy play with vibrator (red outfit)" at bounding box center [320, 461] width 156 height 56
copy td "Pussy play with vibrator (red outfit)"
click at [1392, 453] on span "Edit" at bounding box center [1395, 460] width 23 height 15
type textarea "Hey hot stuff, get ready for my red-hot chaos party! 😎 I’m shaking things up wi…"
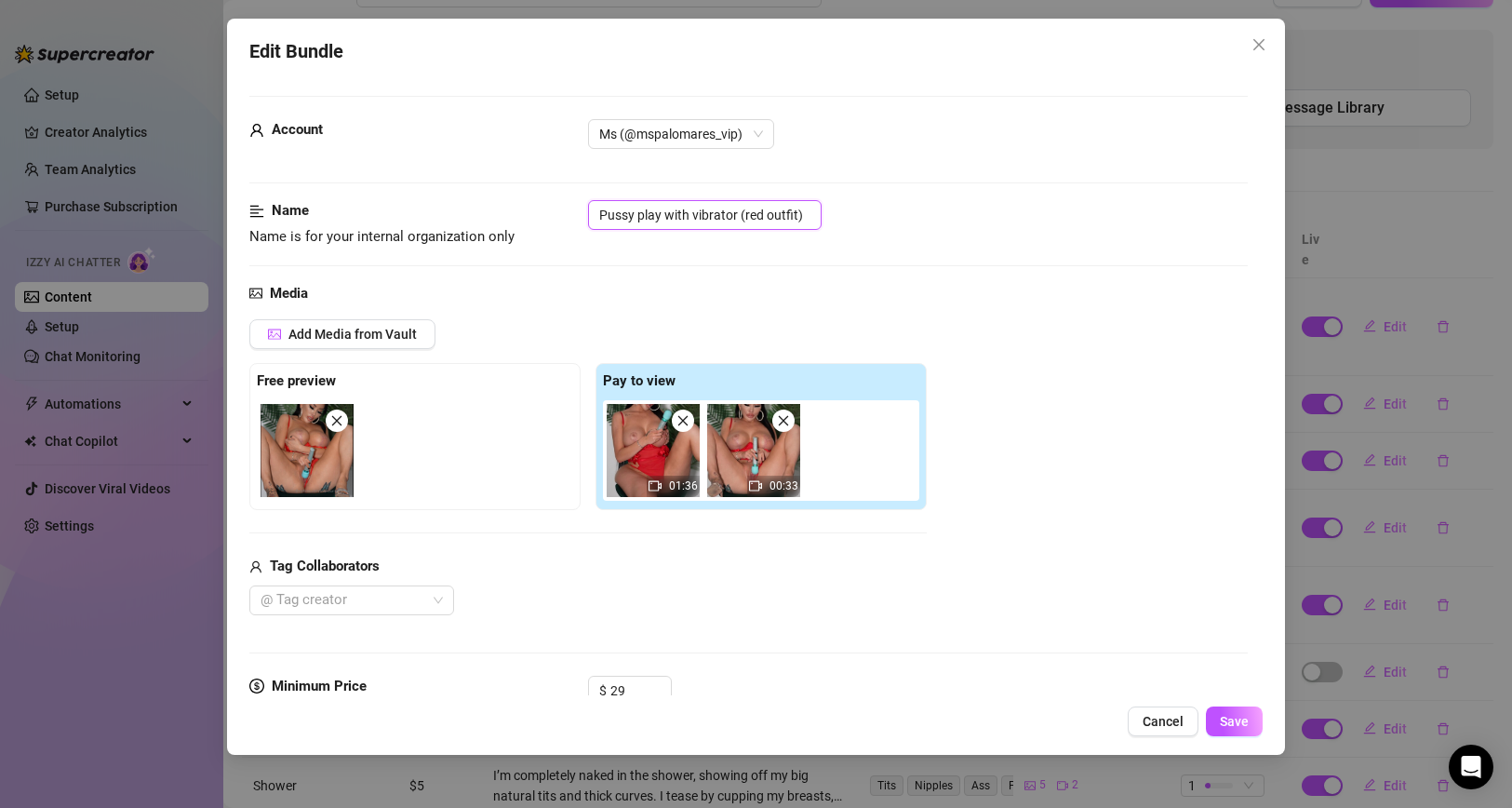
drag, startPoint x: 738, startPoint y: 216, endPoint x: 545, endPoint y: 211, distance: 193.1
click at [545, 211] on div "Name Name is for your internal organization only Pussy play with vibrator (red …" at bounding box center [748, 224] width 999 height 48
paste input "🍑🔴💦"
type input "Pussy play with vibrator 🔴 (red outfit)"
click at [1249, 718] on button "Save" at bounding box center [1234, 722] width 56 height 30
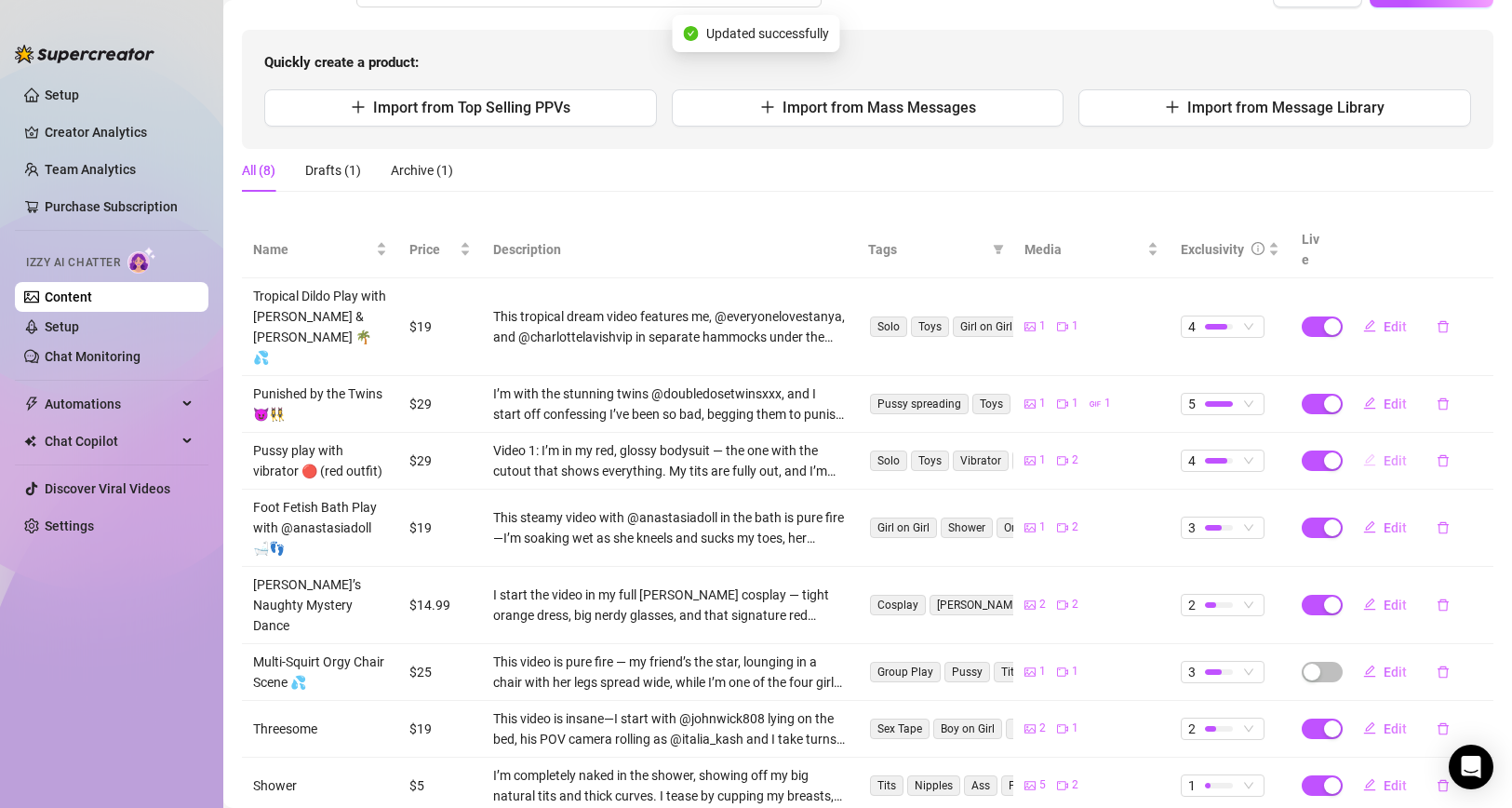
click at [1382, 445] on button "Edit" at bounding box center [1384, 460] width 73 height 30
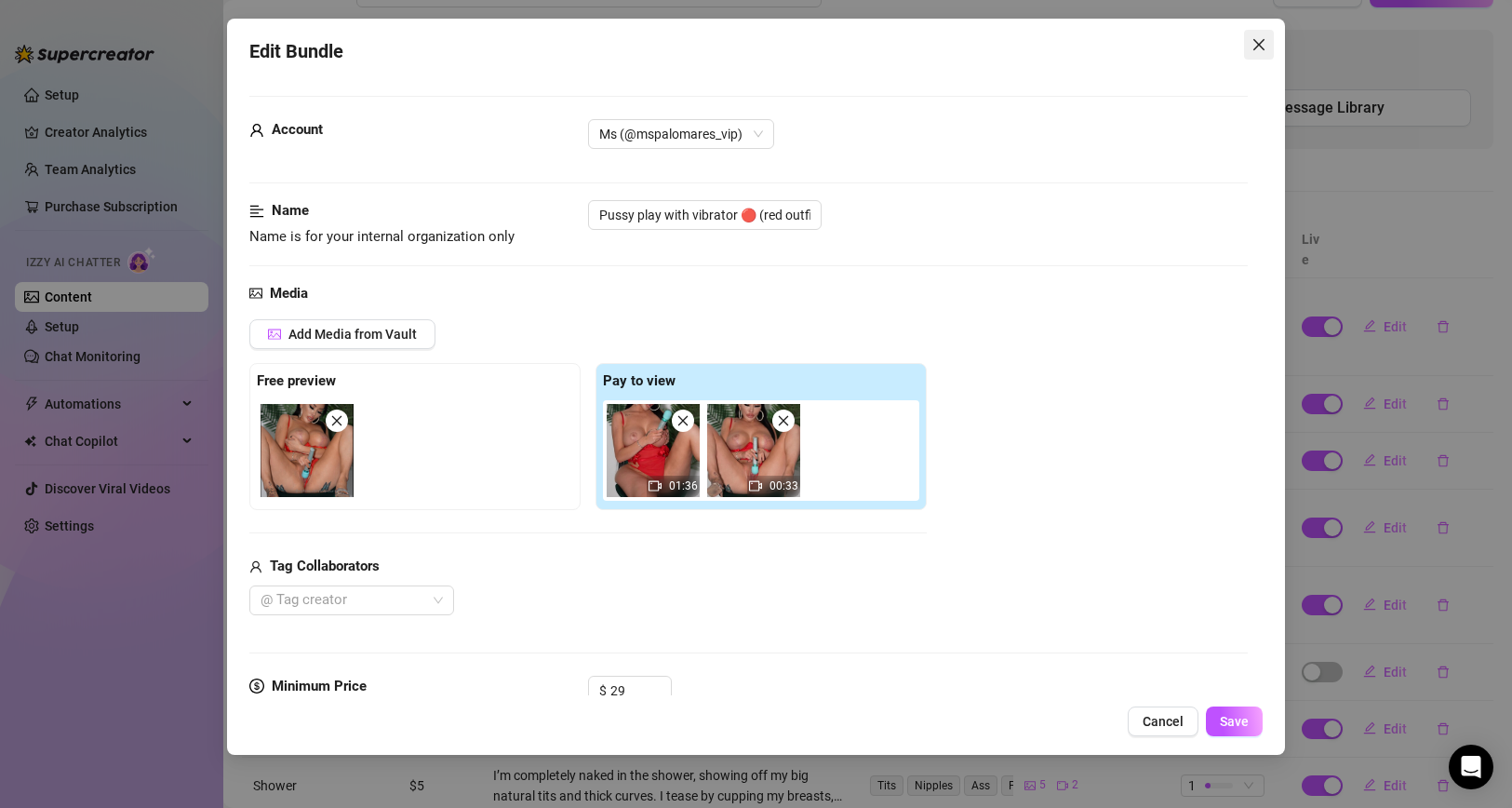
click at [1257, 42] on icon "close" at bounding box center [1258, 45] width 11 height 11
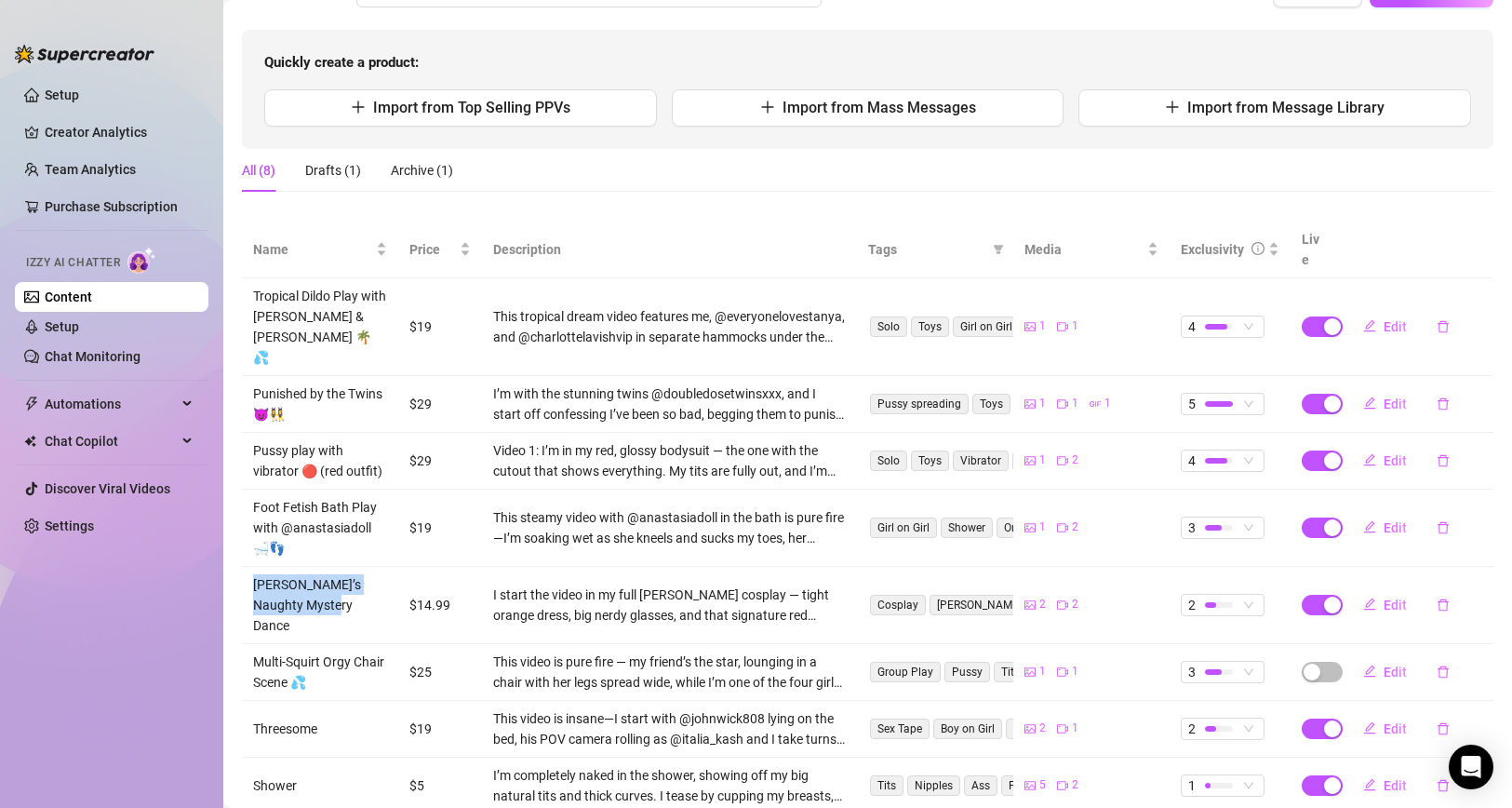
drag, startPoint x: 252, startPoint y: 537, endPoint x: 368, endPoint y: 555, distance: 117.4
click at [368, 567] on td "[PERSON_NAME]’s Naughty Mystery Dance" at bounding box center [320, 605] width 156 height 77
copy td "[PERSON_NAME]’s Naughty Mystery Dance"
click at [1388, 598] on span "Edit" at bounding box center [1395, 605] width 23 height 15
type textarea "Hey babe, ready to unravel my naughty [PERSON_NAME] secret? 😏 I’m swaying those…"
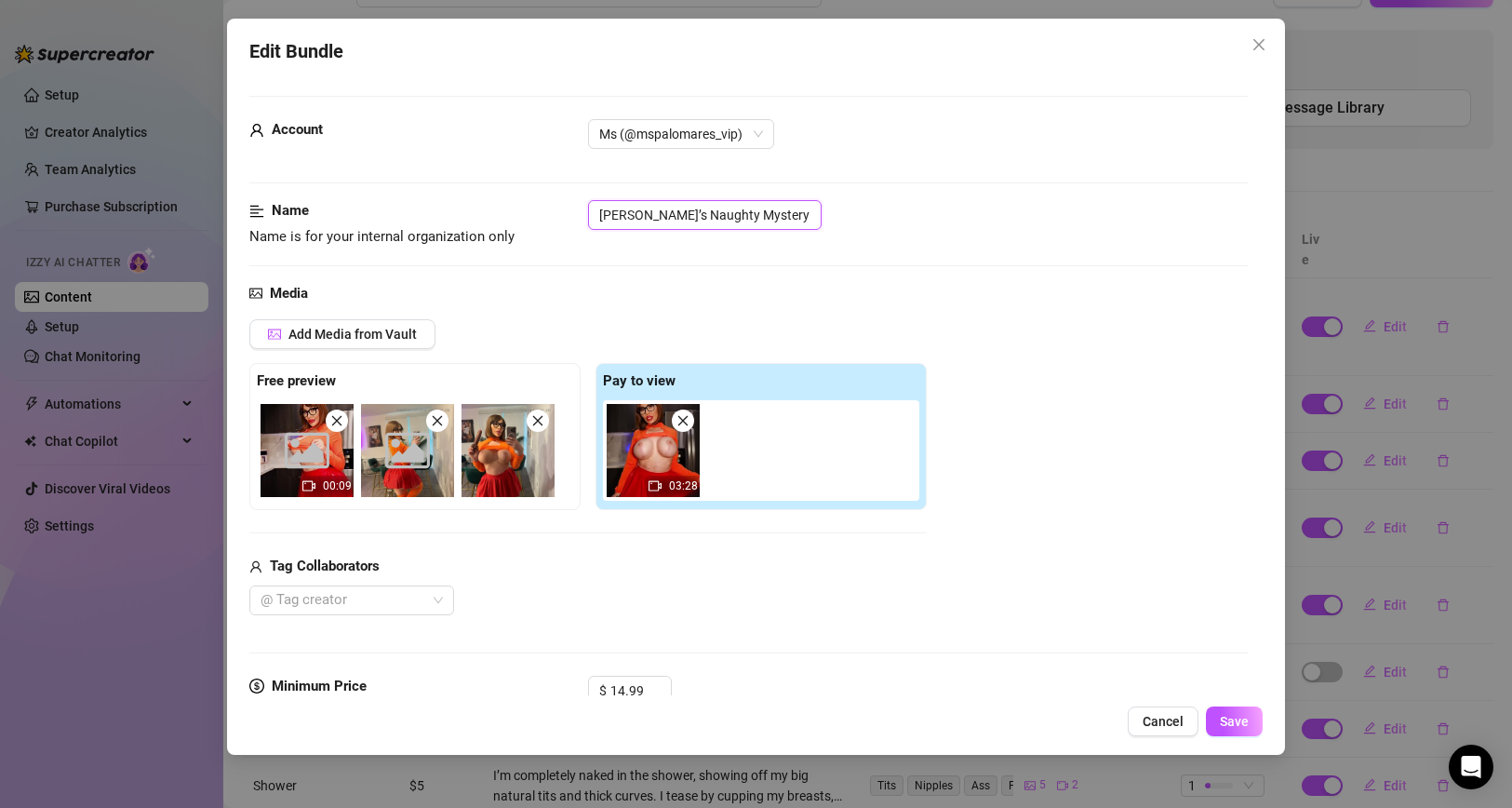
click at [787, 212] on input "[PERSON_NAME]’s Naughty Mystery Dance" at bounding box center [704, 215] width 234 height 30
paste input "🕵️‍♀️💃🔥"
drag, startPoint x: 785, startPoint y: 214, endPoint x: 785, endPoint y: 236, distance: 22.0
click at [785, 214] on input "[PERSON_NAME]’s Naughty Mystery Dance 🕵️‍♀️💃🔥" at bounding box center [704, 215] width 234 height 30
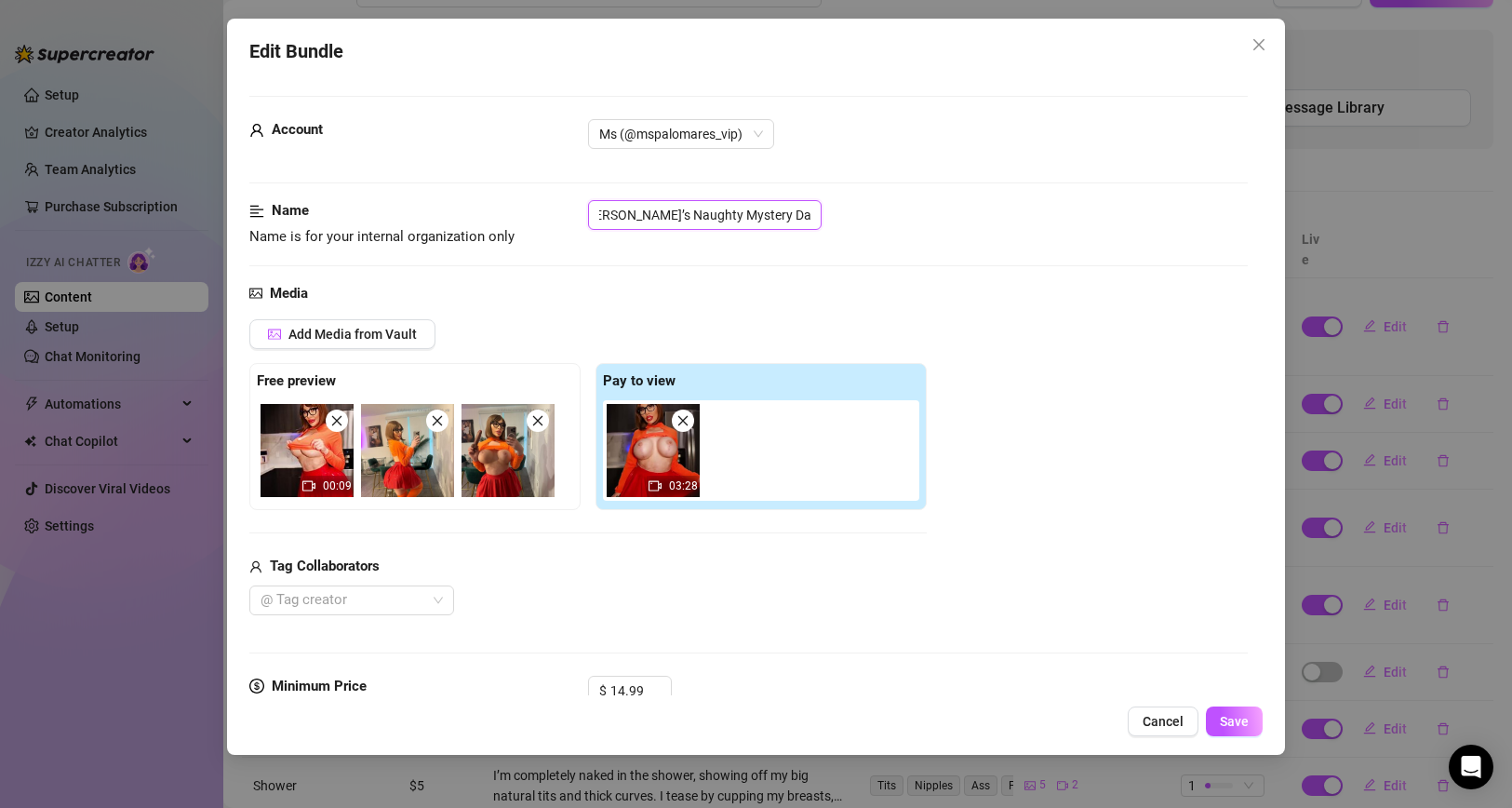
scroll to position [0, 4]
type input "[PERSON_NAME]’s Naughty Mystery Dance 💃🔥"
click at [1240, 725] on span "Save" at bounding box center [1234, 722] width 29 height 15
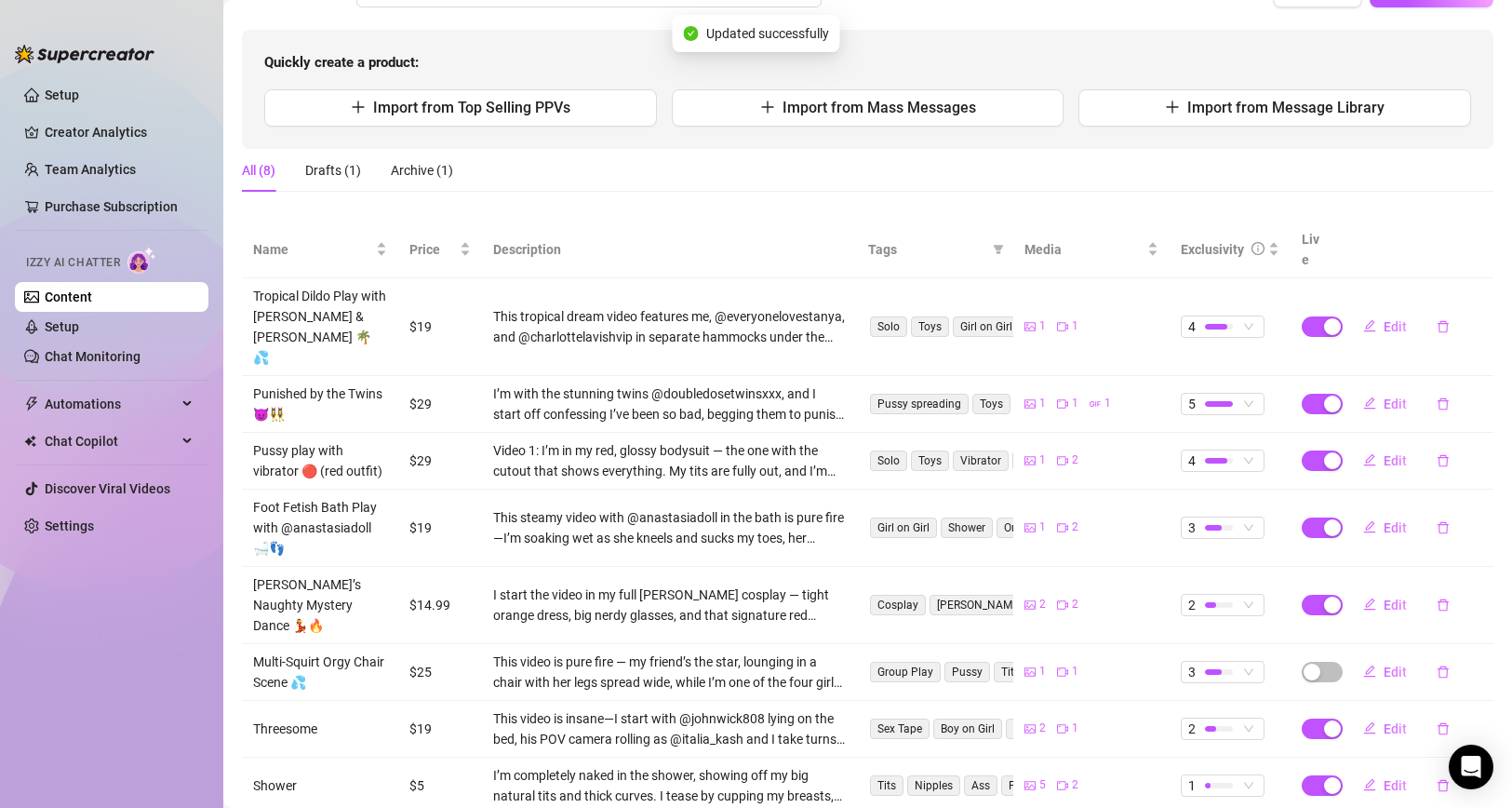
click at [294, 701] on td "Threesome" at bounding box center [320, 729] width 156 height 56
copy td "Threesome"
click at [1386, 722] on span "Edit" at bounding box center [1395, 729] width 23 height 15
type textarea "Hey naughty ones, @johnwick808 and @italia_kash had me wild—sucking, riding, an…"
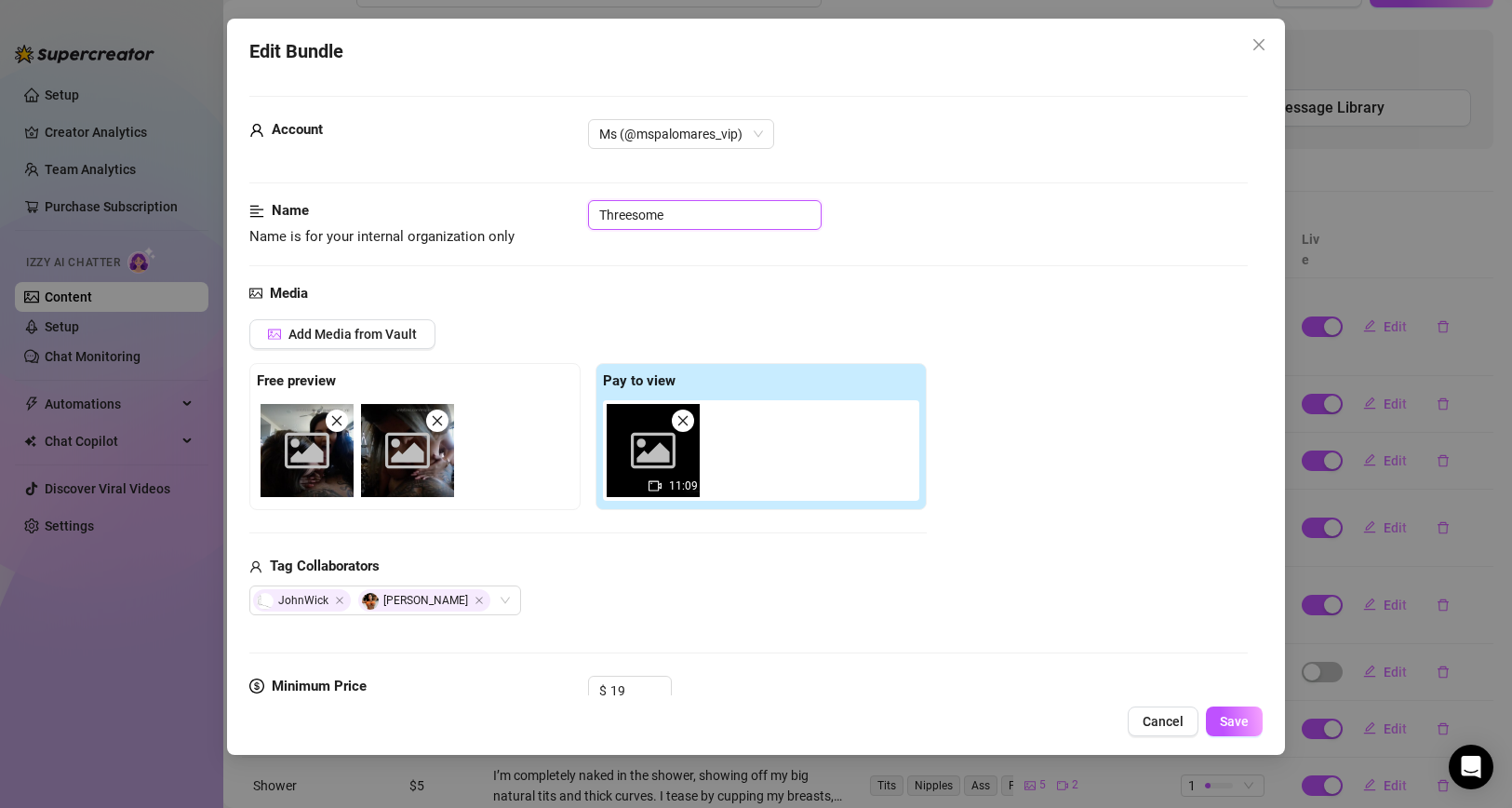
click at [675, 220] on input "Threesome" at bounding box center [704, 215] width 234 height 30
paste input "🍑👅🔥"
click at [682, 219] on input "Threesome 🍑👅🔥" at bounding box center [704, 215] width 234 height 30
type input "Threesome 👅🔥"
click at [1232, 724] on span "Save" at bounding box center [1234, 722] width 29 height 15
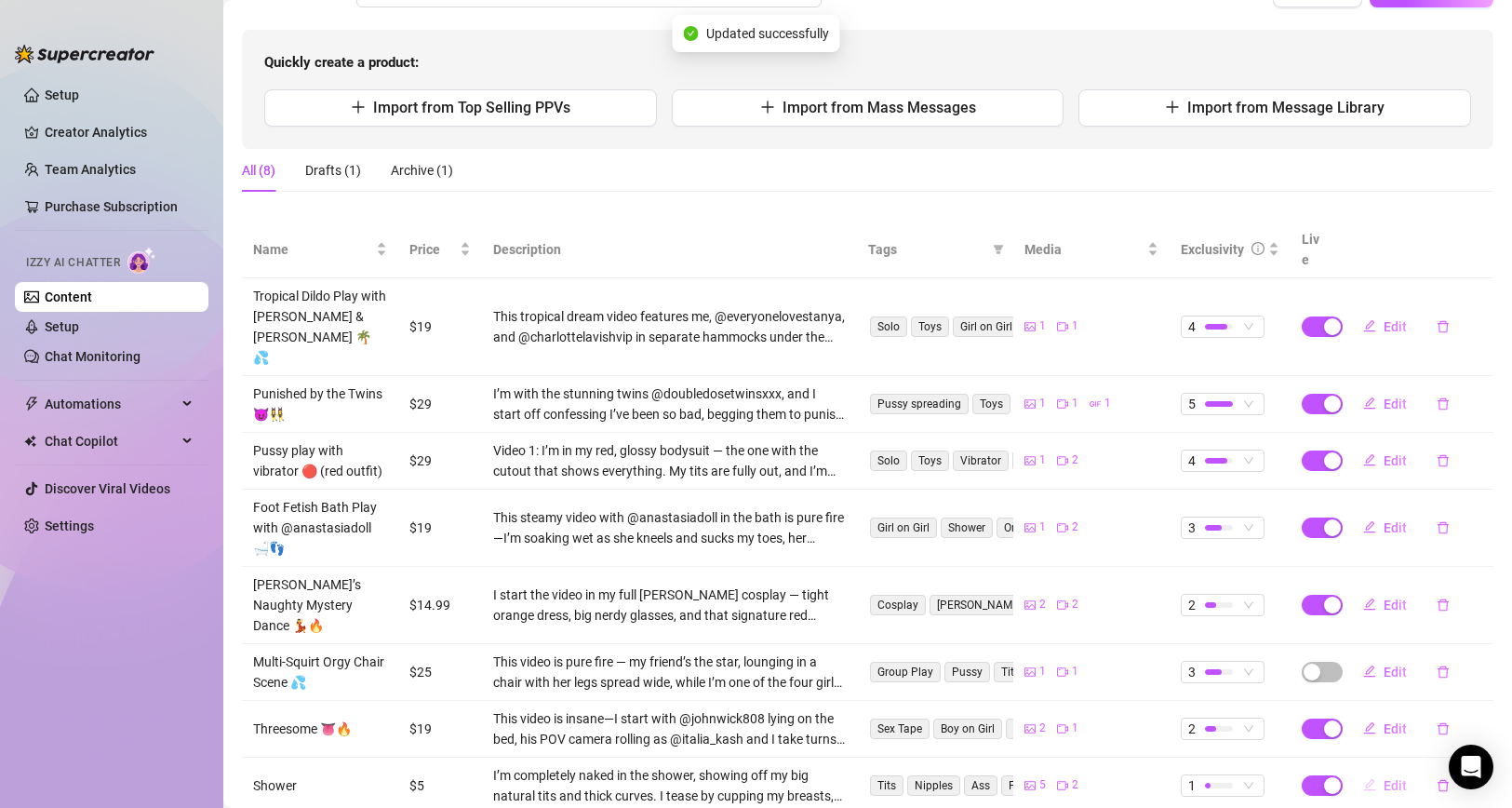
click at [1388, 778] on span "Edit" at bounding box center [1395, 785] width 23 height 15
type textarea "Type your message here..."
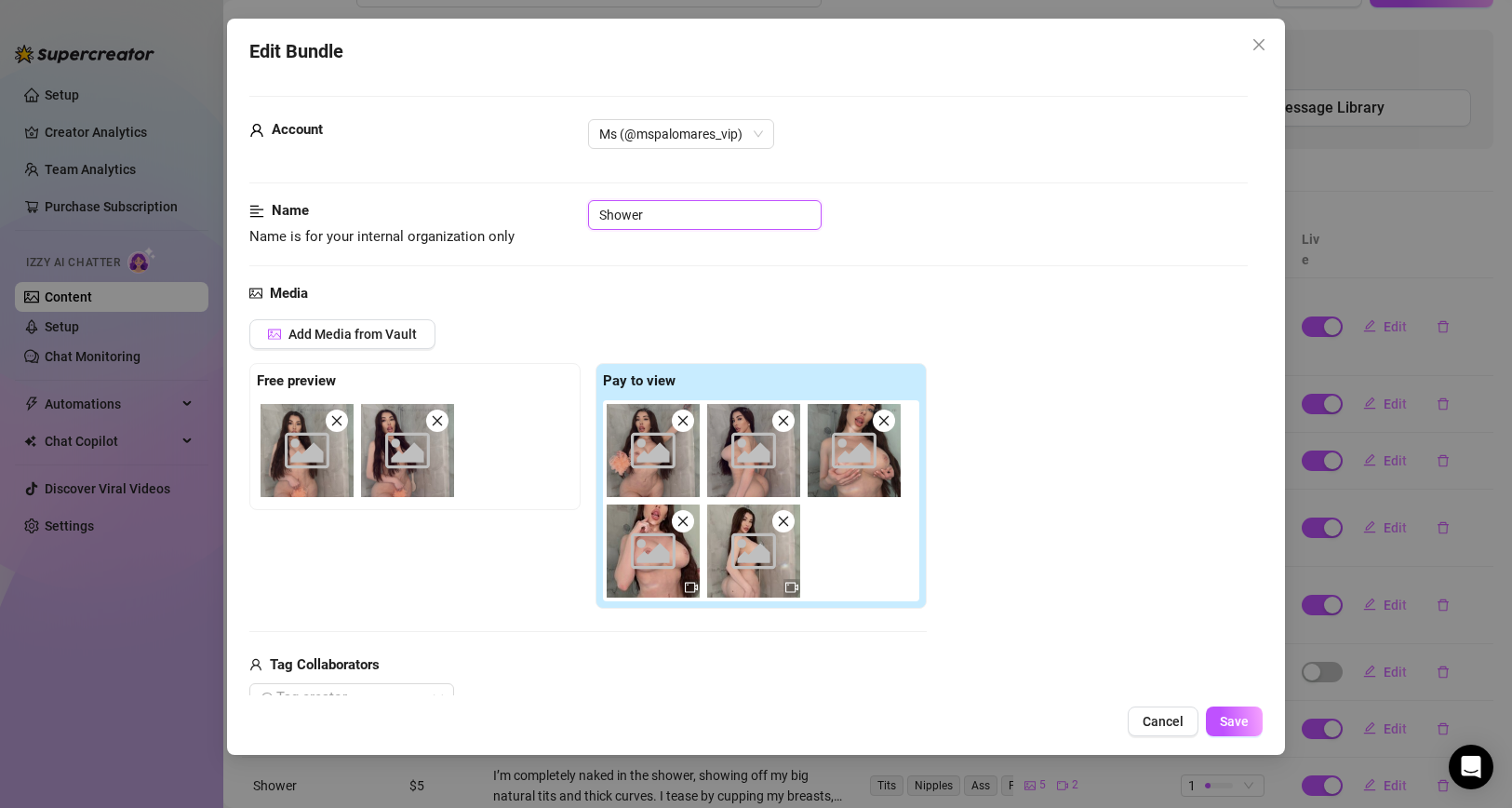
click at [670, 217] on input "Shower" at bounding box center [704, 215] width 234 height 30
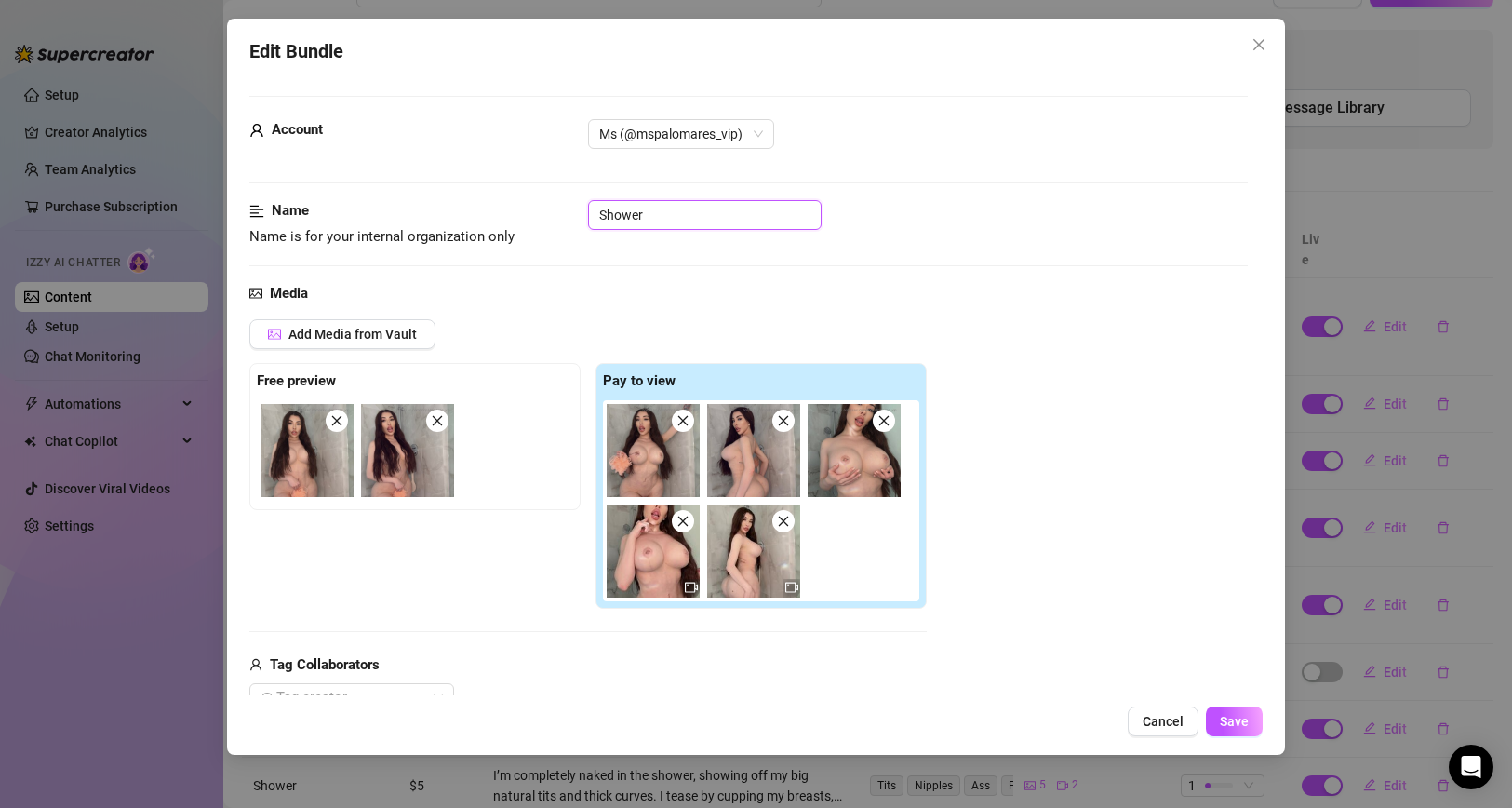
click at [711, 211] on input "Shower" at bounding box center [704, 215] width 234 height 30
paste input "🚿💦🔥"
type input "Shower 🚿"
click at [1237, 728] on span "Save" at bounding box center [1234, 722] width 29 height 15
